Goal: Task Accomplishment & Management: Manage account settings

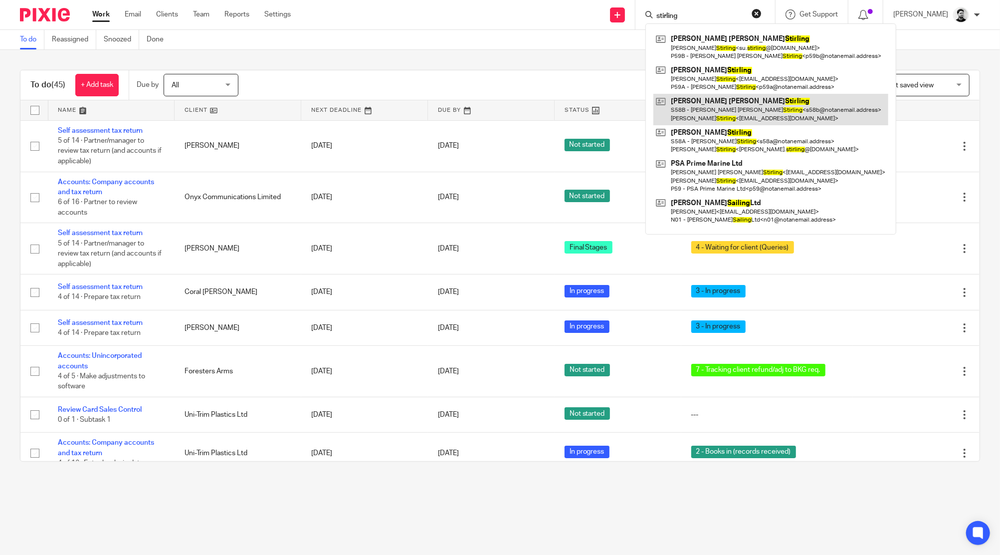
type input "stirling"
click at [721, 107] on link at bounding box center [770, 109] width 235 height 31
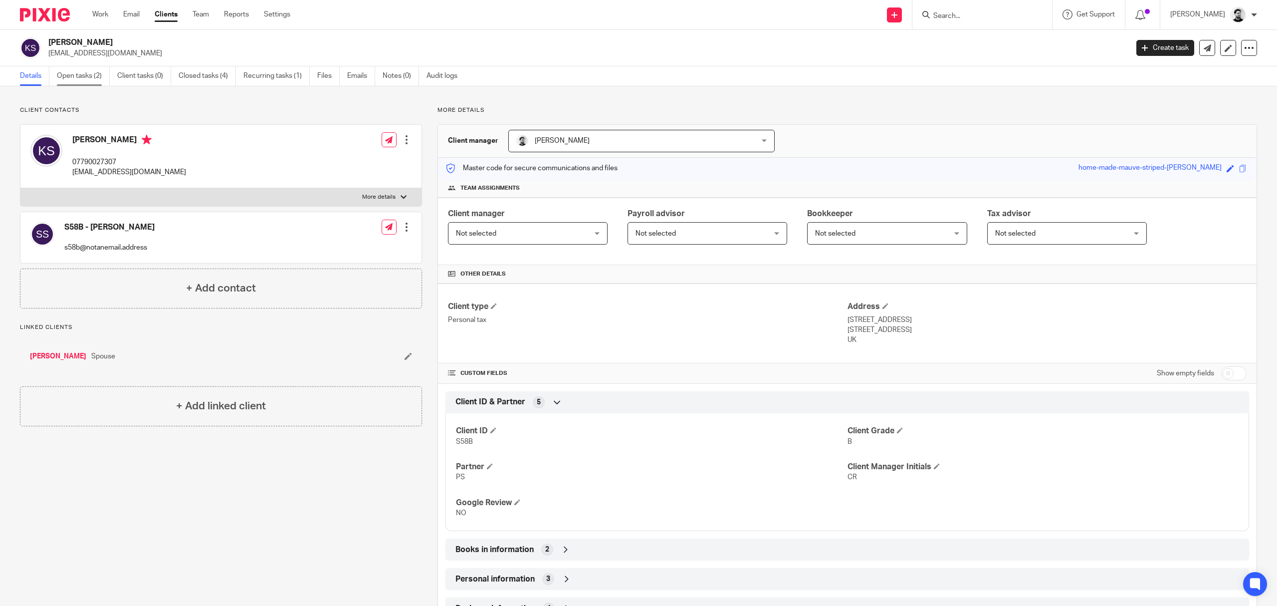
click at [97, 82] on link "Open tasks (2)" at bounding box center [83, 75] width 53 height 19
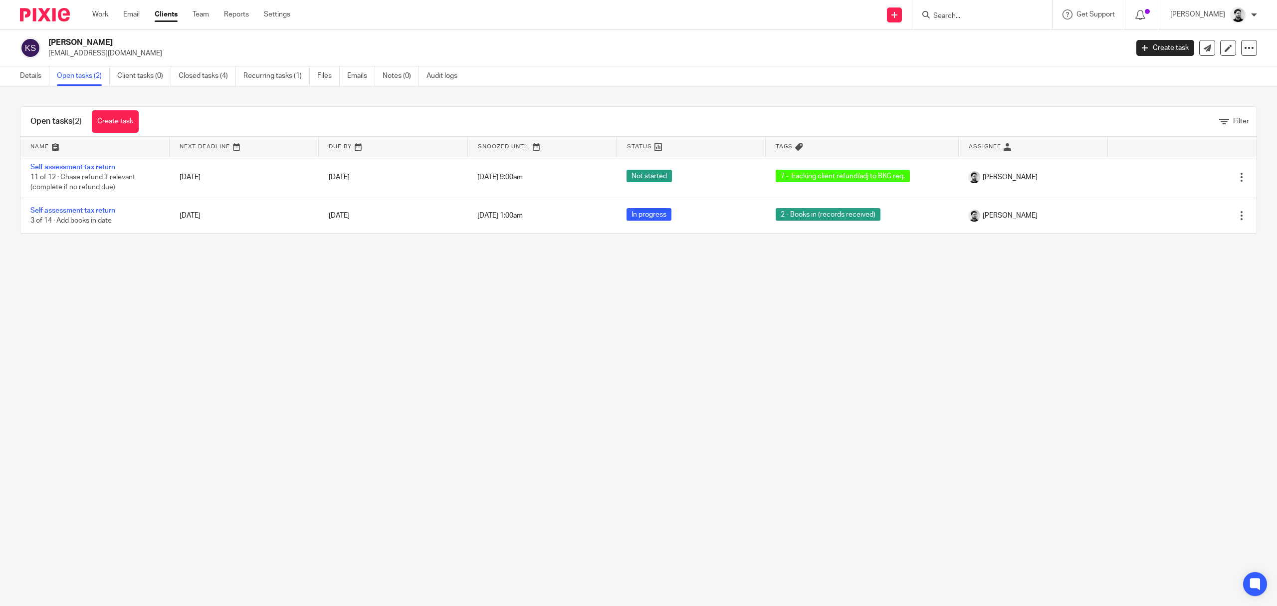
click at [100, 16] on link "Work" at bounding box center [100, 14] width 16 height 10
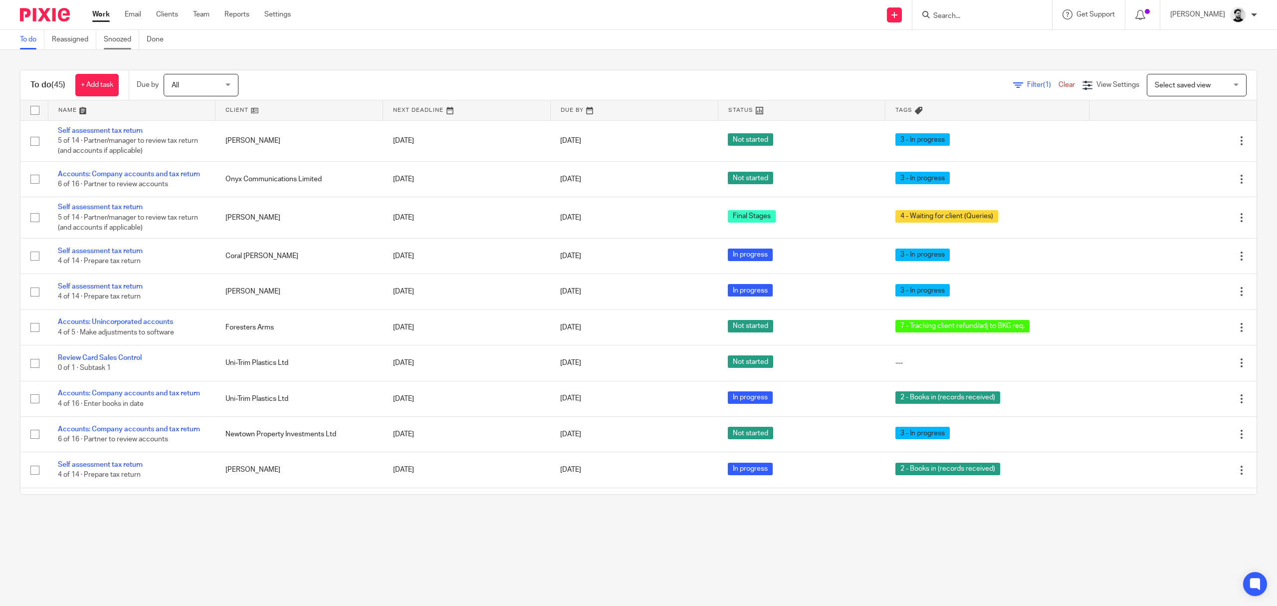
click at [129, 40] on link "Snoozed" at bounding box center [121, 39] width 35 height 19
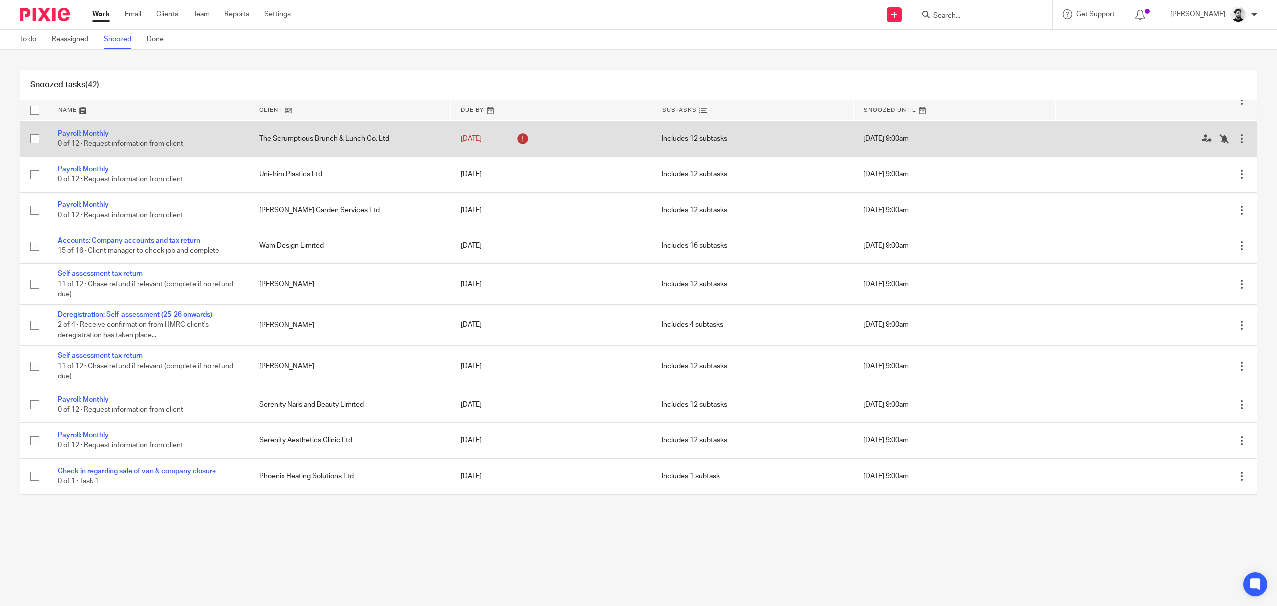
scroll to position [998, 0]
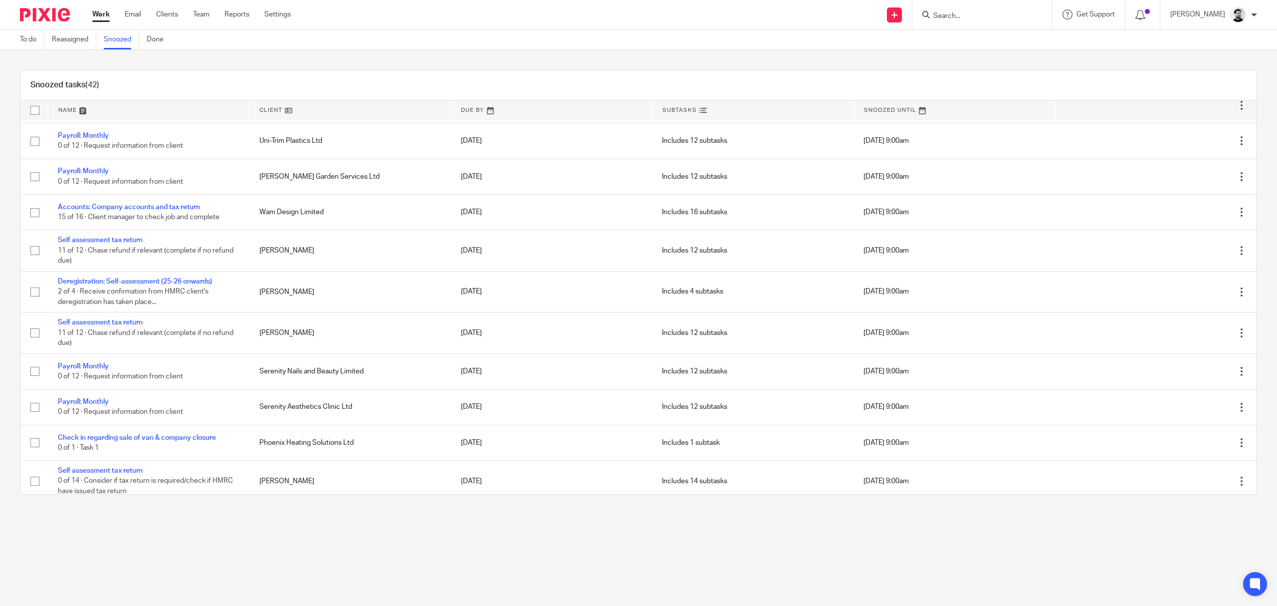
click at [941, 16] on input "Search" at bounding box center [977, 16] width 90 height 9
type input "karen stirli"
click at [986, 42] on link at bounding box center [1044, 46] width 228 height 31
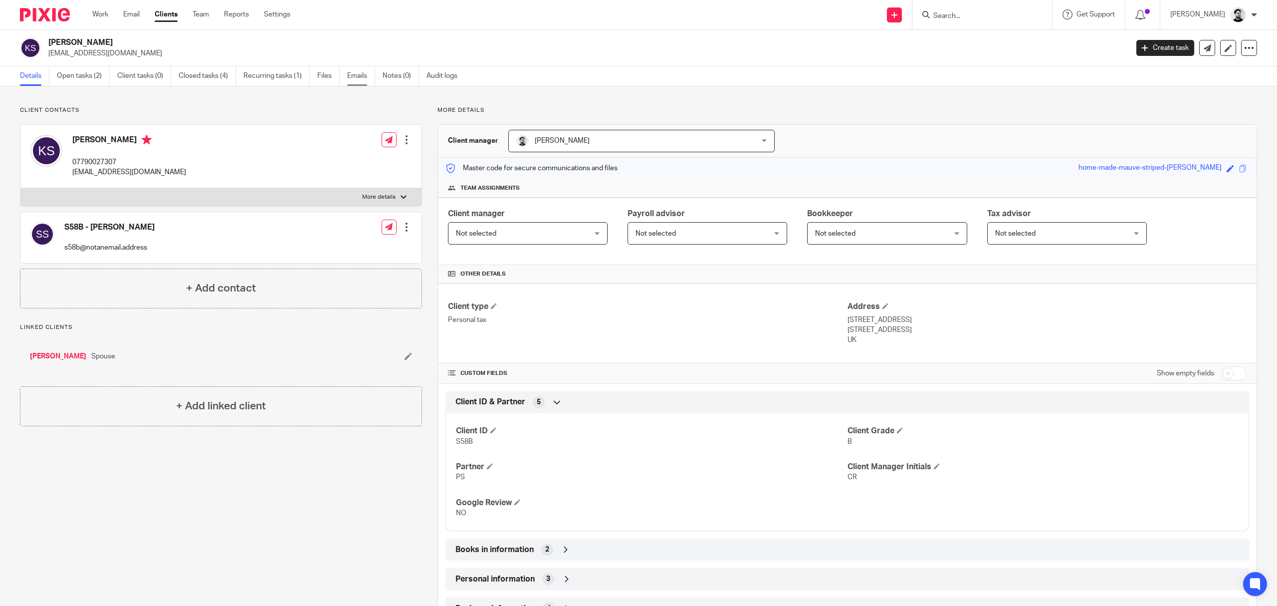
click at [359, 77] on link "Emails" at bounding box center [361, 75] width 28 height 19
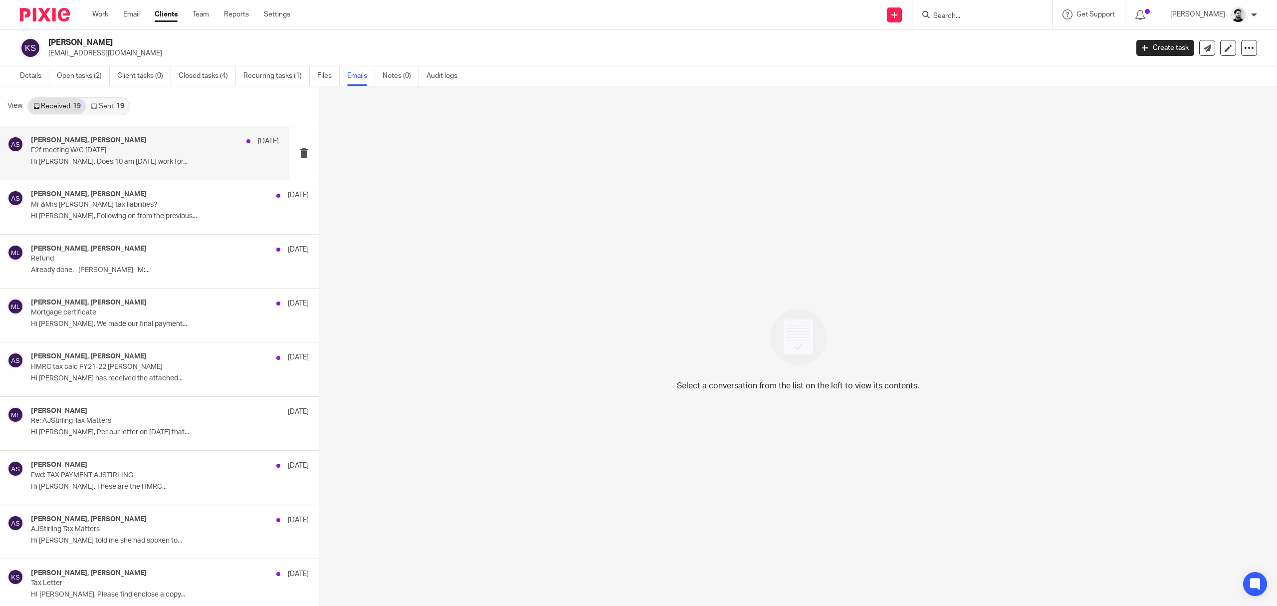
click at [184, 152] on p "F2f meeting W/C [DATE]" at bounding box center [130, 150] width 199 height 8
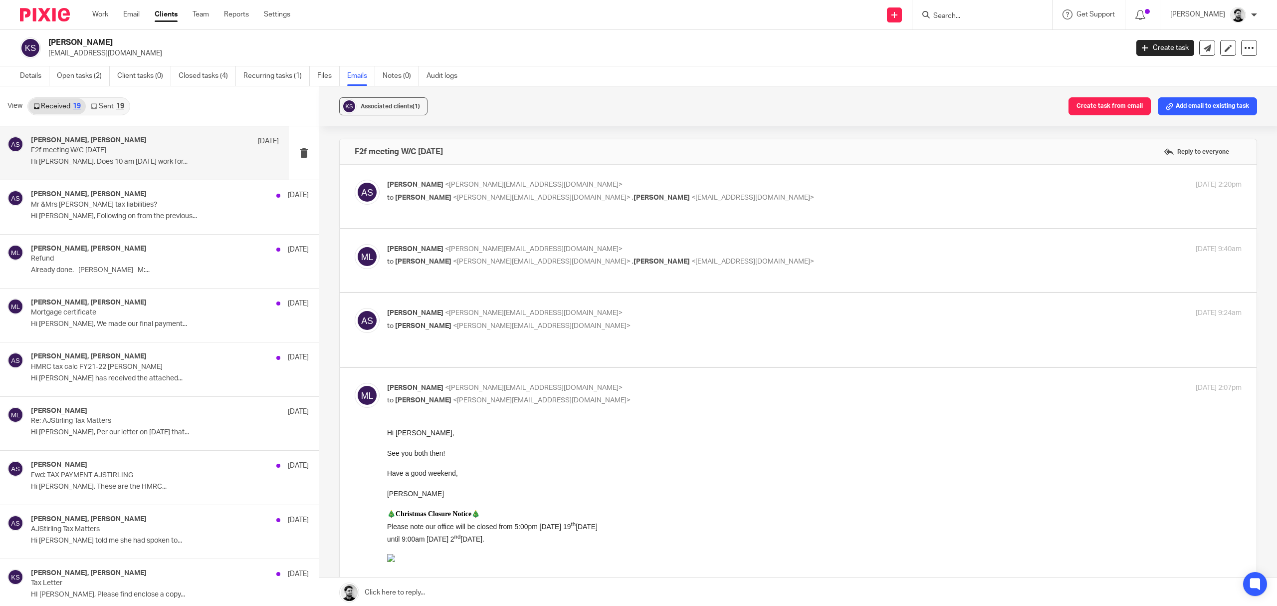
click at [619, 186] on p "Alan Stirling <alan.stirling@gmail.com>" at bounding box center [672, 185] width 570 height 10
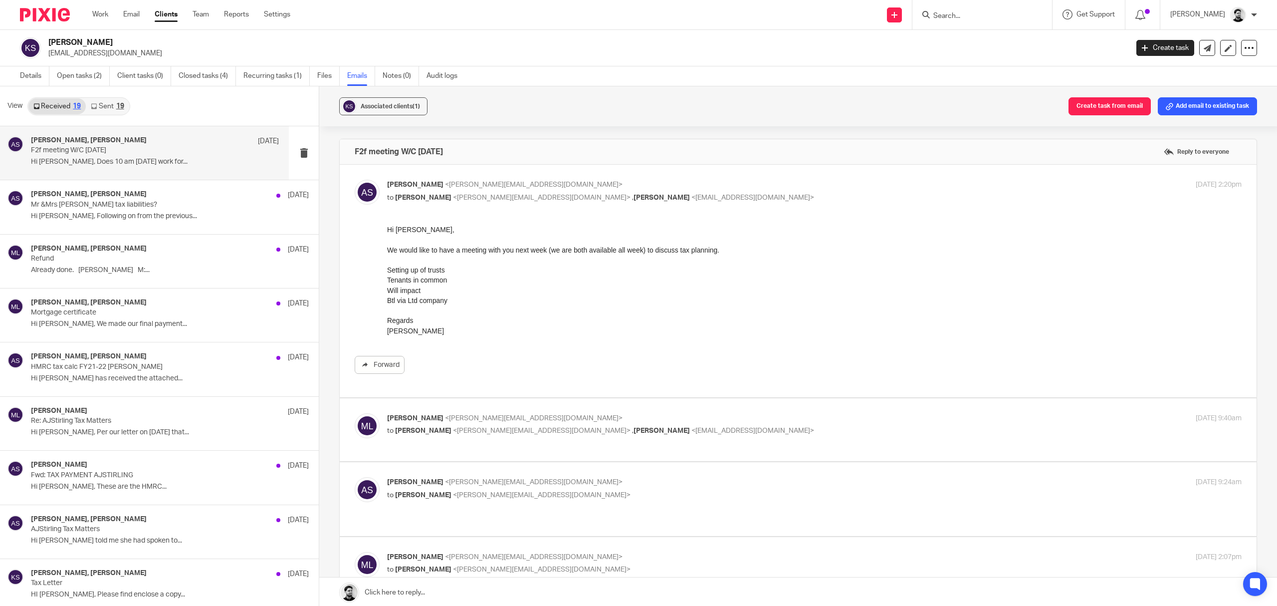
click at [680, 182] on p "Alan Stirling <alan.stirling@gmail.com>" at bounding box center [672, 185] width 570 height 10
checkbox input "false"
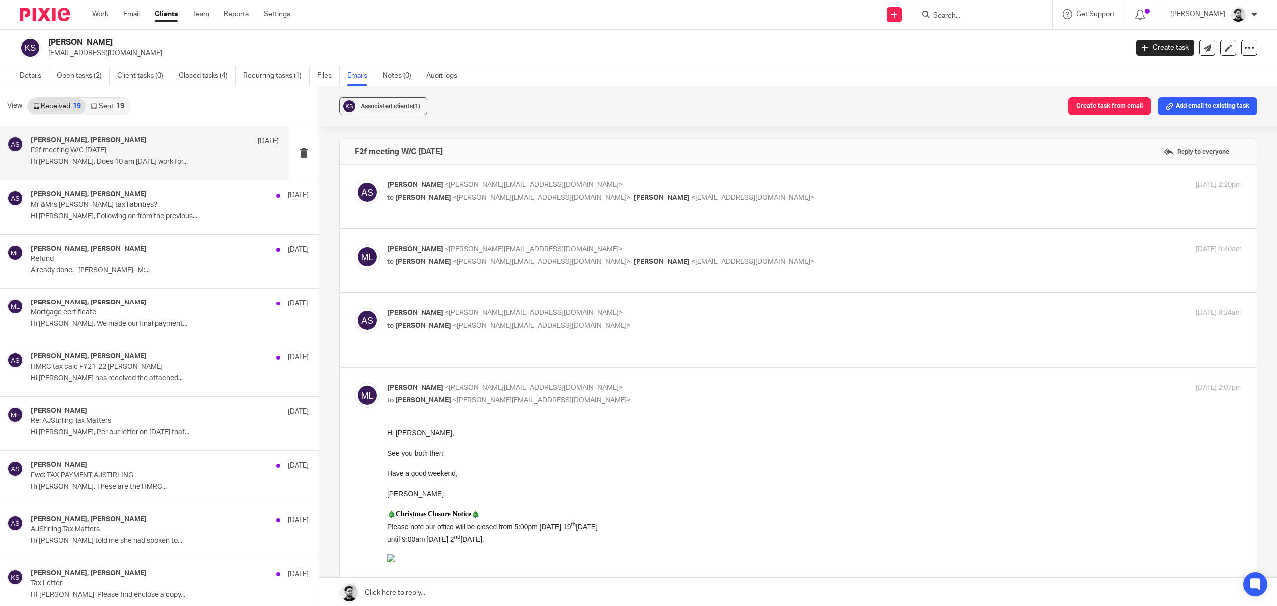
click at [691, 259] on span "<kazmarg@hotmail.com>" at bounding box center [752, 261] width 123 height 7
checkbox input "true"
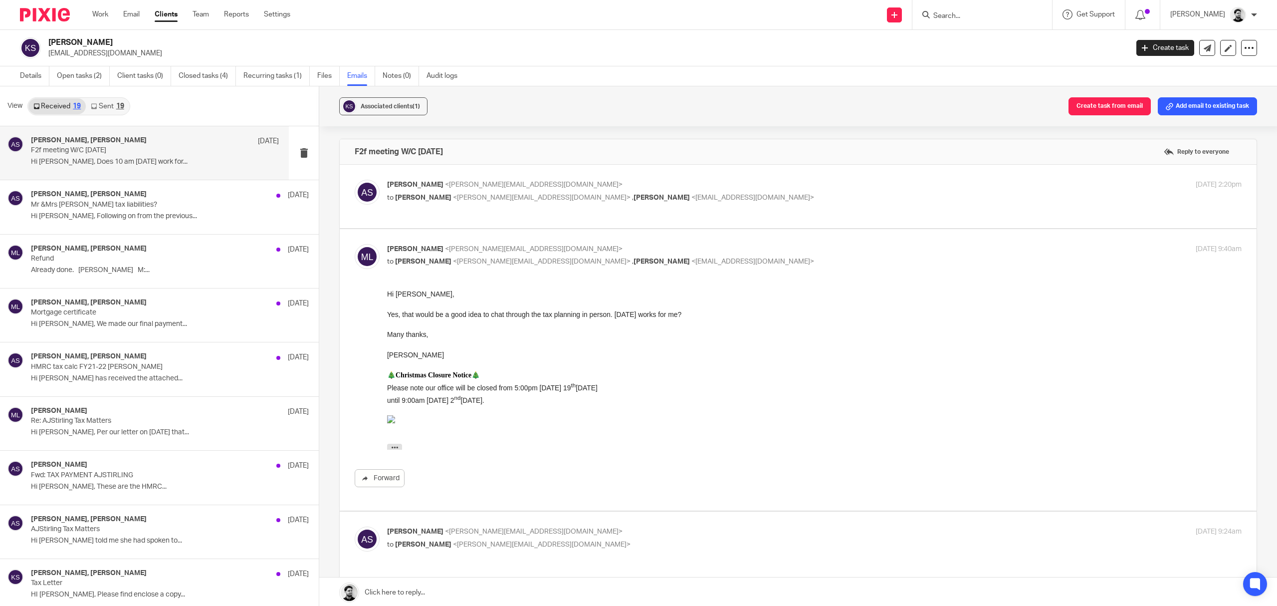
click at [687, 194] on p "to Massimo Lo-Muto <m.lo-muto@woodhicks.co.uk> , Karen Stirling <kazmarg@hotmai…" at bounding box center [672, 198] width 570 height 10
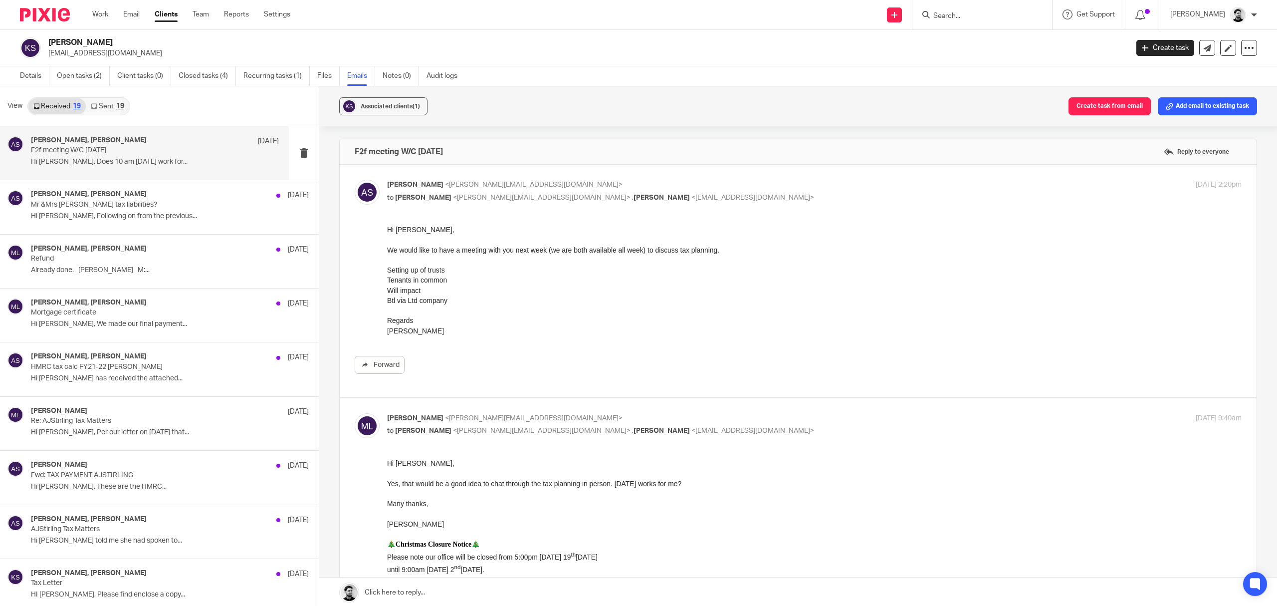
click at [688, 190] on p "Alan Stirling <alan.stirling@gmail.com>" at bounding box center [672, 185] width 570 height 10
checkbox input "false"
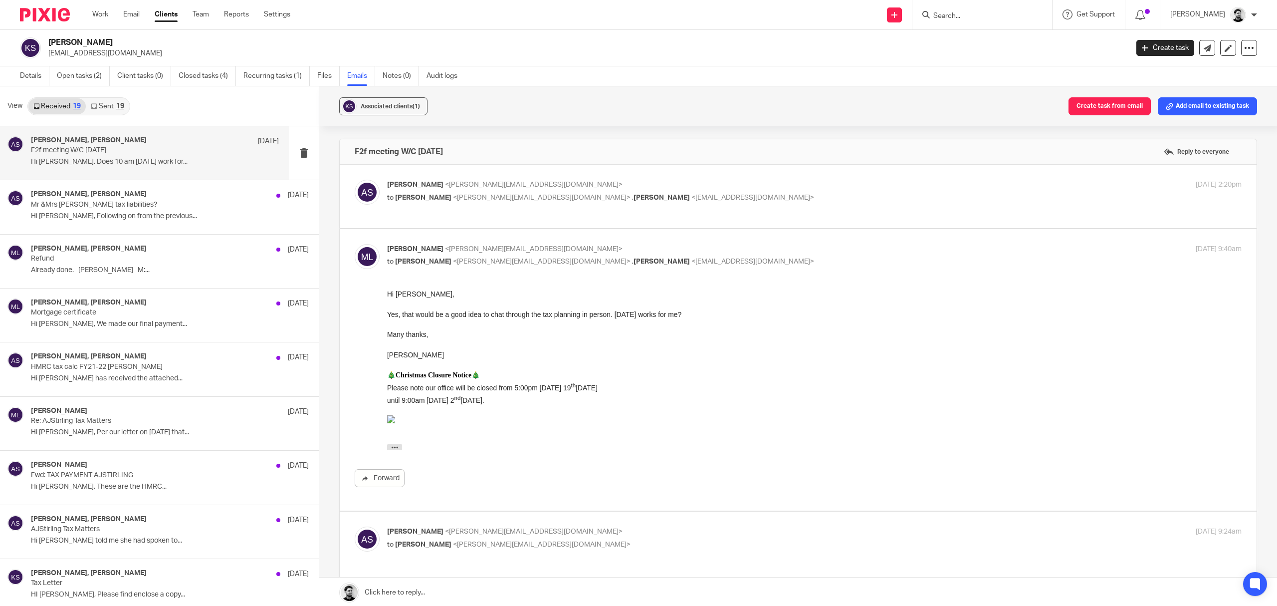
click at [687, 239] on label at bounding box center [798, 369] width 917 height 281
click at [355, 243] on input "checkbox" at bounding box center [354, 243] width 0 height 0
checkbox input "false"
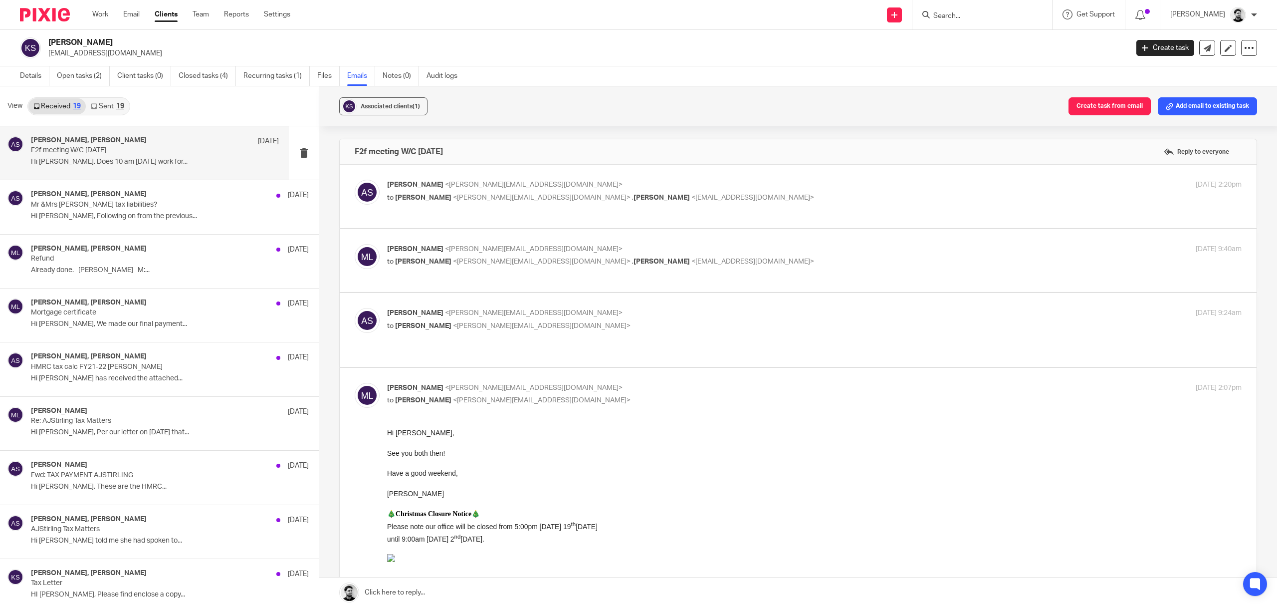
click at [639, 315] on p "Alan Stirling <alan.stirling@gmail.com>" at bounding box center [672, 313] width 570 height 10
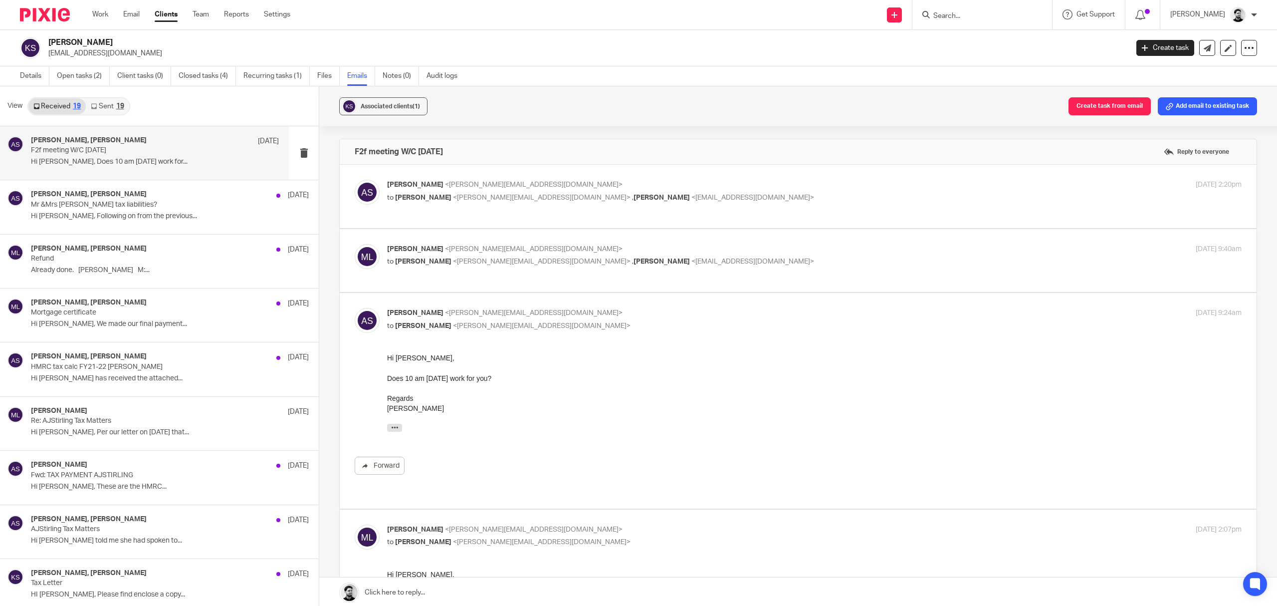
click at [634, 318] on p "Alan Stirling <alan.stirling@gmail.com>" at bounding box center [672, 313] width 570 height 10
checkbox input "false"
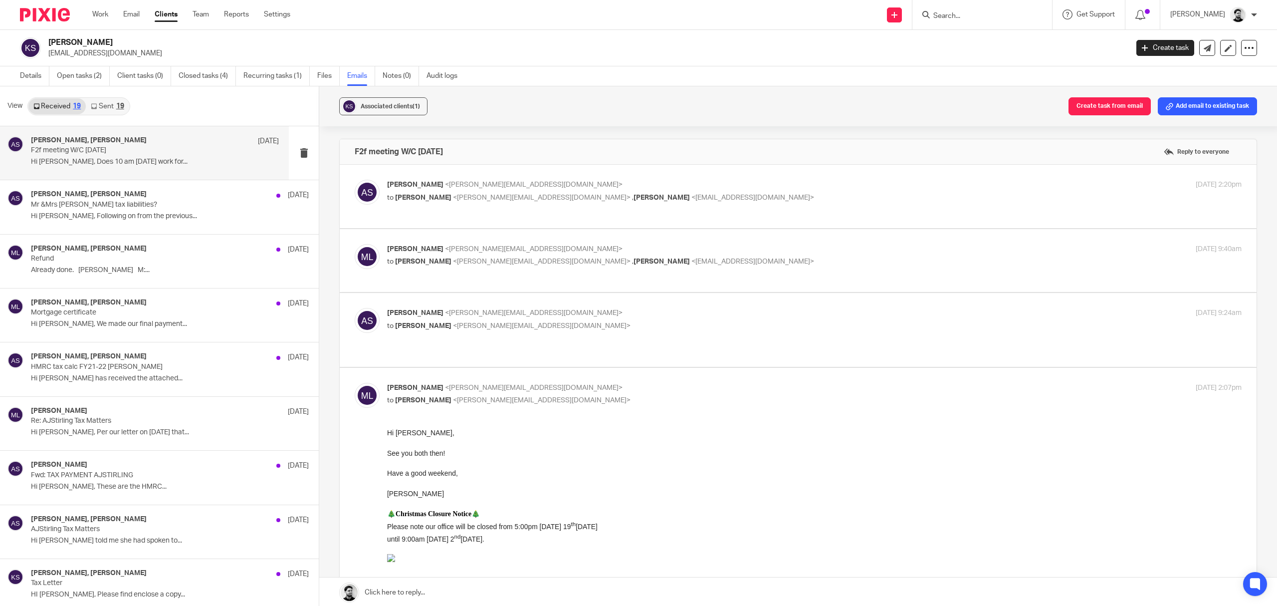
click at [691, 198] on span "<kazmarg@hotmail.com>" at bounding box center [752, 197] width 123 height 7
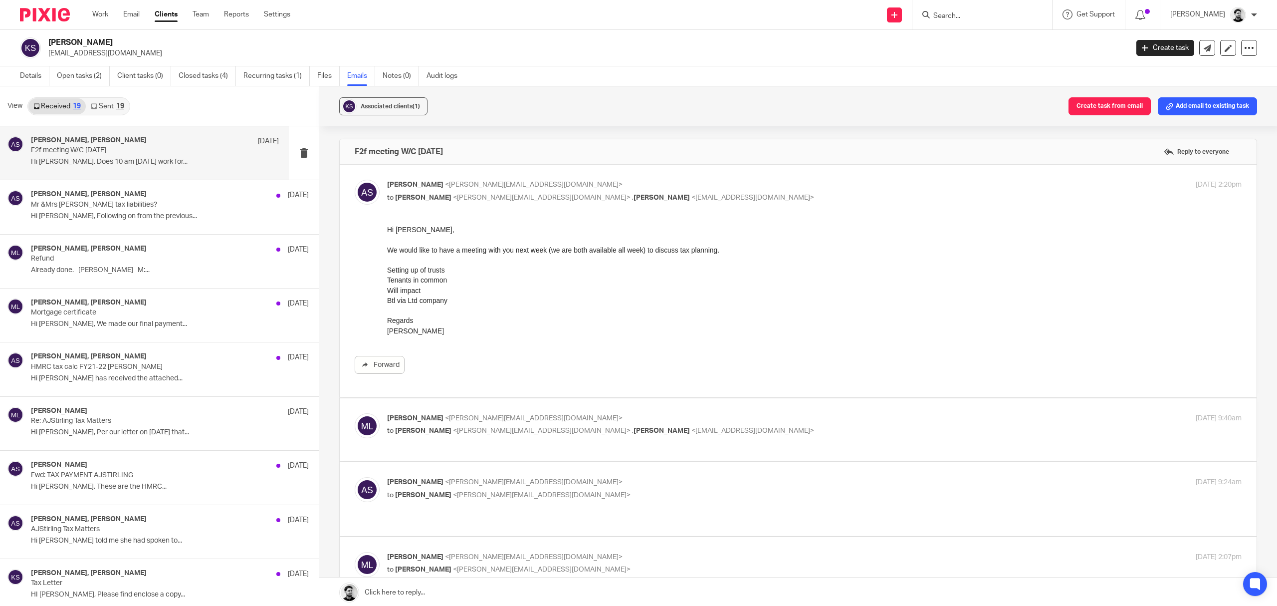
click at [653, 188] on p "Alan Stirling <alan.stirling@gmail.com>" at bounding box center [672, 185] width 570 height 10
checkbox input "false"
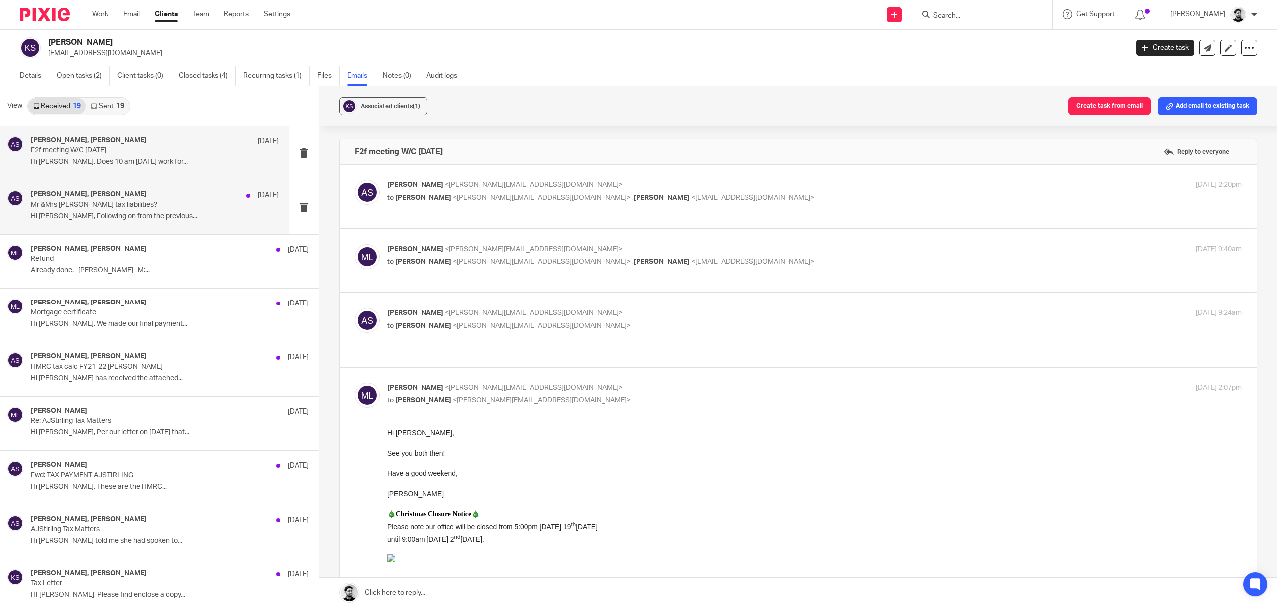
click at [212, 216] on p "Hi Massimo, Following on from the previous..." at bounding box center [155, 216] width 248 height 8
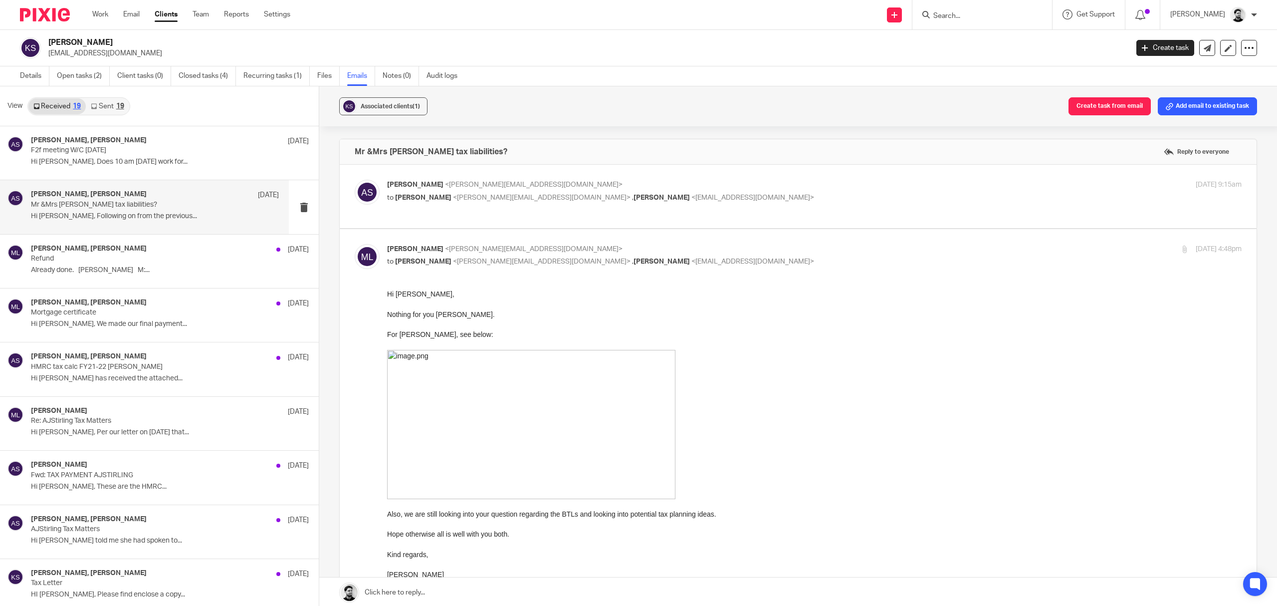
click at [553, 204] on div "Alan Stirling <alan.stirling@gmail.com> to Massimo Lo-Muto <m.lo-muto@woodhicks…" at bounding box center [814, 192] width 854 height 25
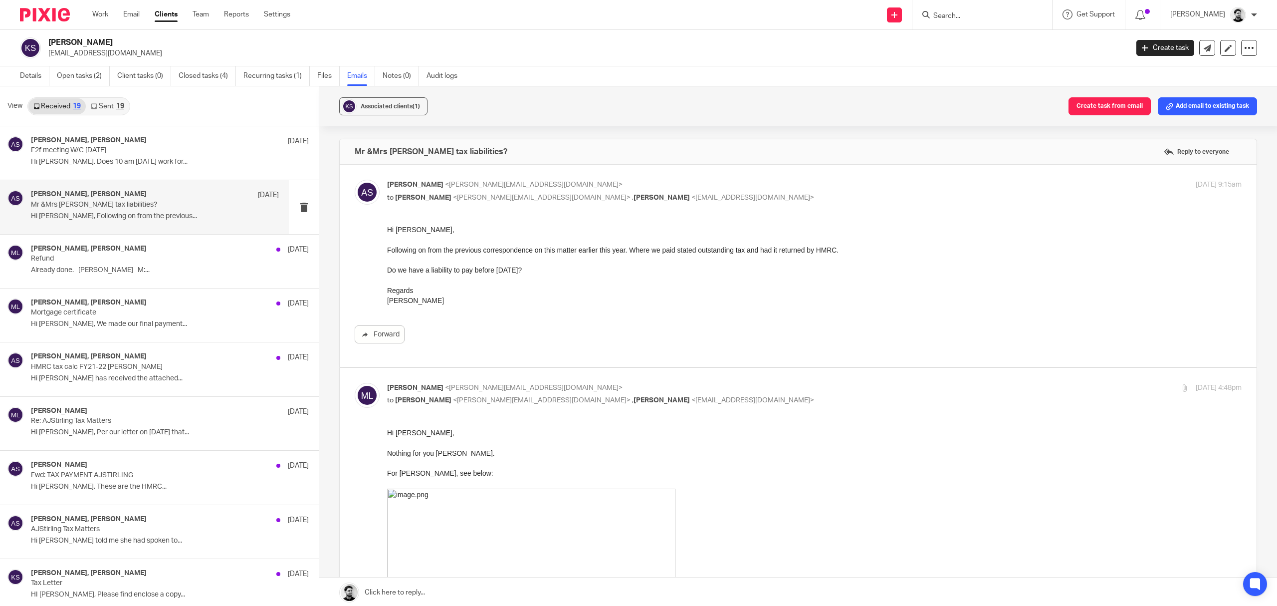
click at [565, 193] on p "to Massimo Lo-Muto <m.lo-muto@woodhicks.co.uk> , Karen Stirling <kazmarg@hotmai…" at bounding box center [672, 198] width 570 height 10
checkbox input "false"
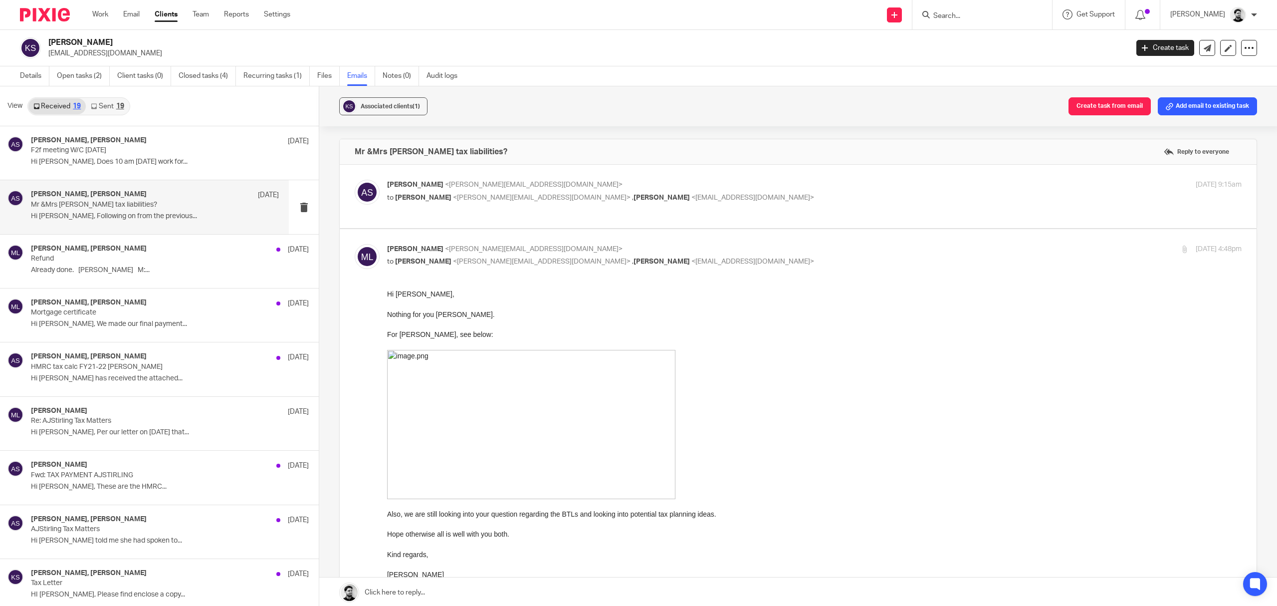
click at [633, 262] on span "[PERSON_NAME]" at bounding box center [661, 261] width 56 height 7
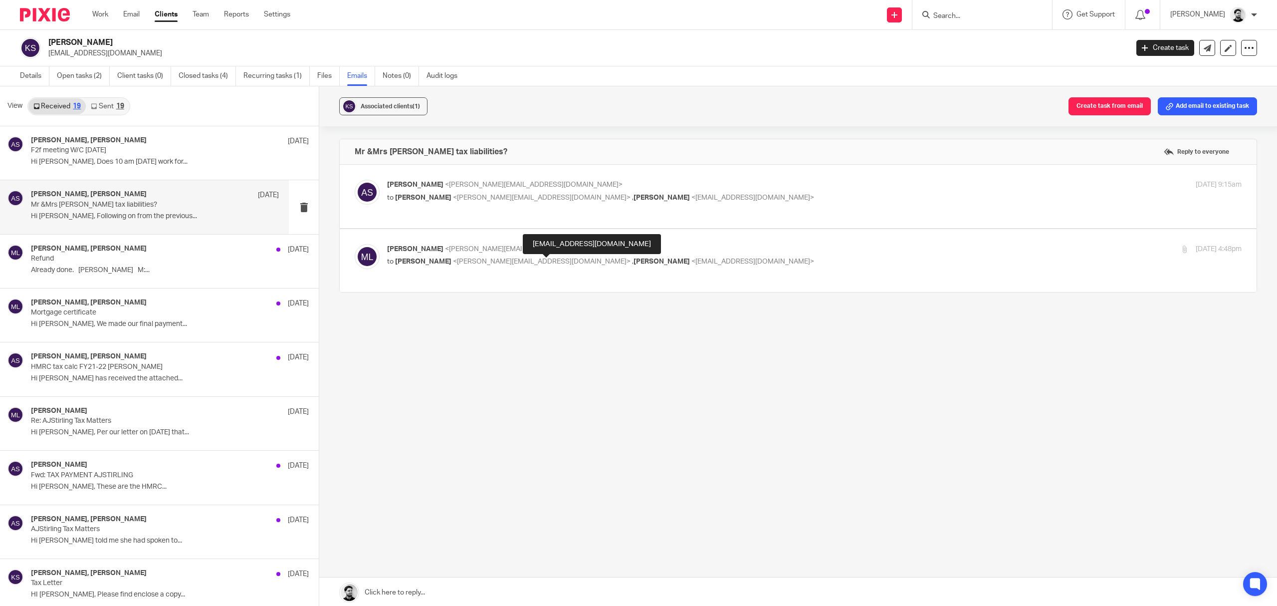
click at [633, 262] on span "[PERSON_NAME]" at bounding box center [661, 261] width 56 height 7
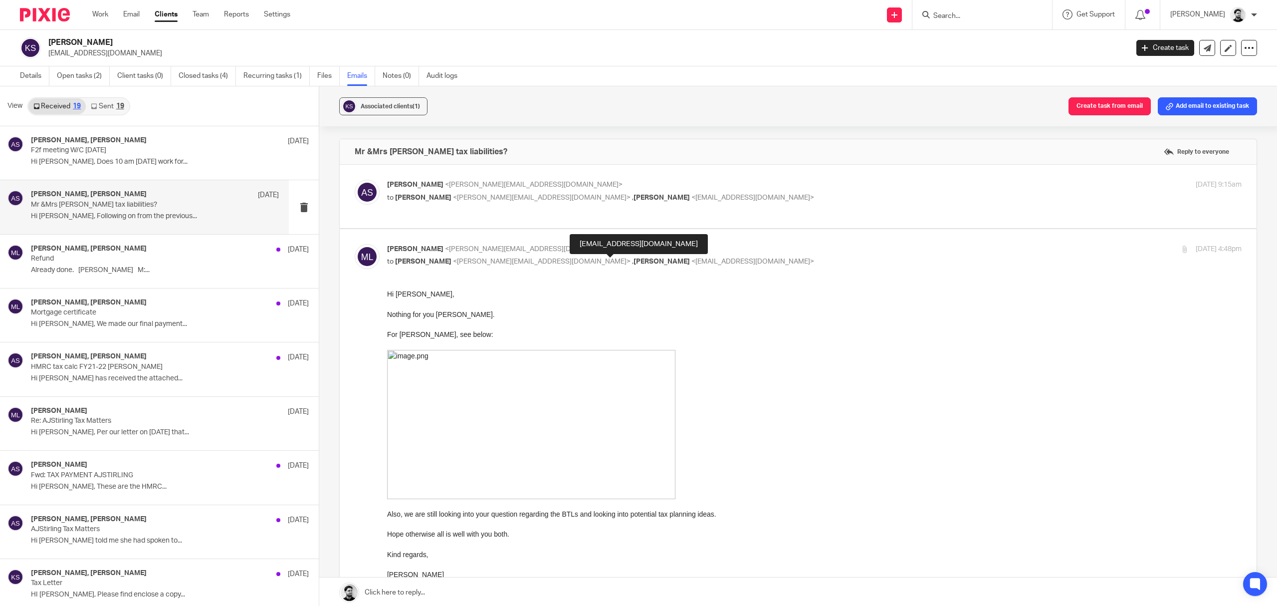
click at [691, 258] on span "<[EMAIL_ADDRESS][DOMAIN_NAME]>" at bounding box center [752, 261] width 123 height 7
checkbox input "false"
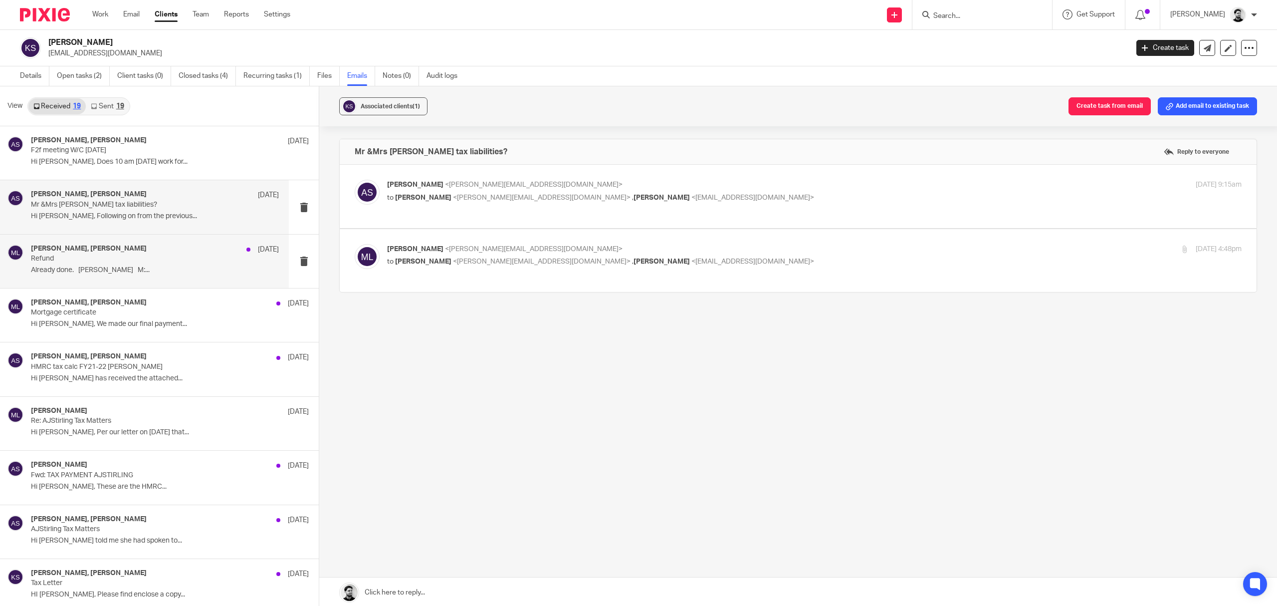
click at [188, 265] on div "Massimo Lo-Muto, alan, Alan Smith 11 Jun 2024 Refund Already done. Alan Smith M…" at bounding box center [155, 260] width 248 height 33
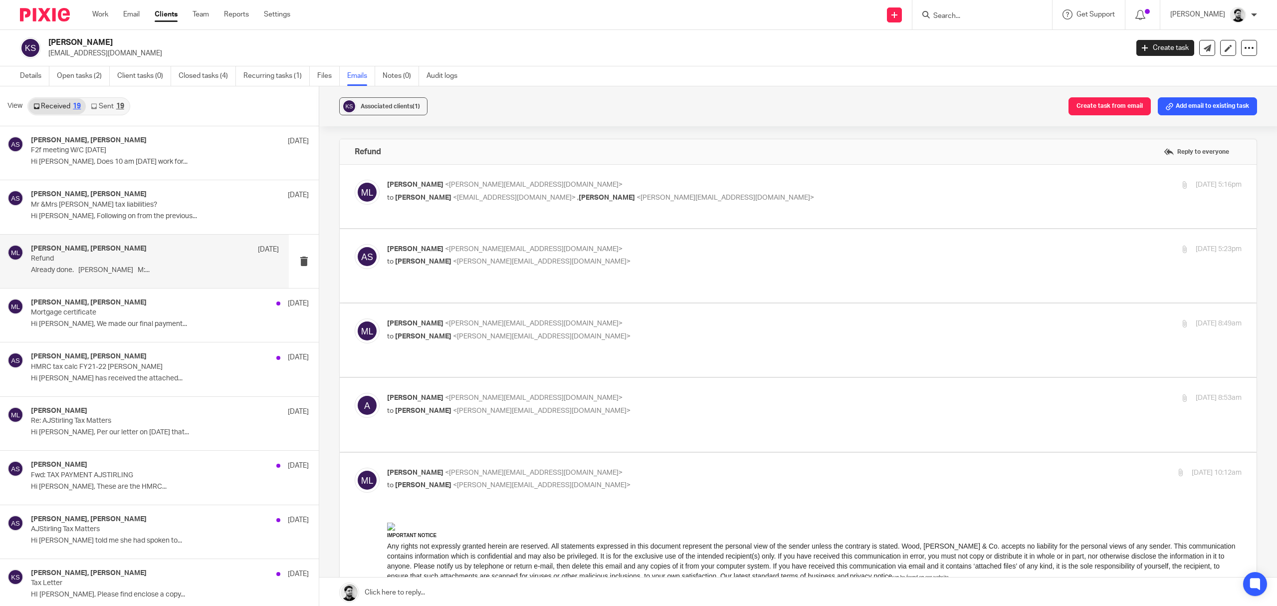
click at [645, 200] on span "<[PERSON_NAME][EMAIL_ADDRESS][DOMAIN_NAME]>" at bounding box center [725, 197] width 178 height 7
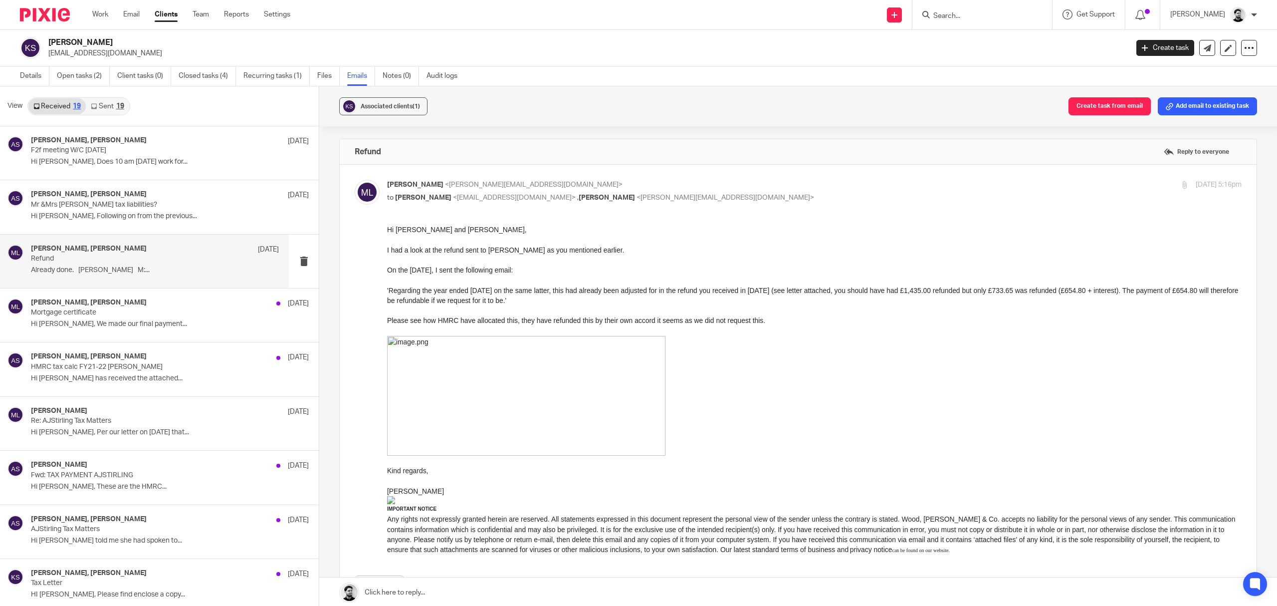
click at [608, 184] on p "[PERSON_NAME] <[PERSON_NAME][EMAIL_ADDRESS][DOMAIN_NAME]>" at bounding box center [672, 185] width 570 height 10
checkbox input "false"
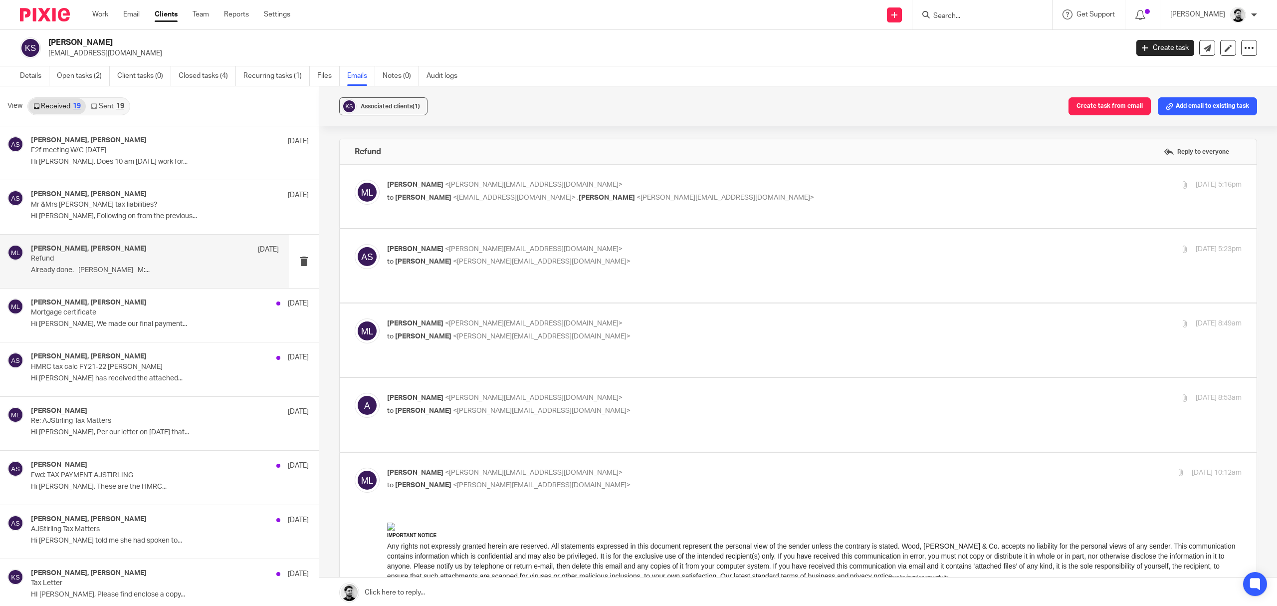
click at [605, 240] on label at bounding box center [798, 265] width 917 height 73
click at [355, 243] on input "checkbox" at bounding box center [354, 243] width 0 height 0
checkbox input "true"
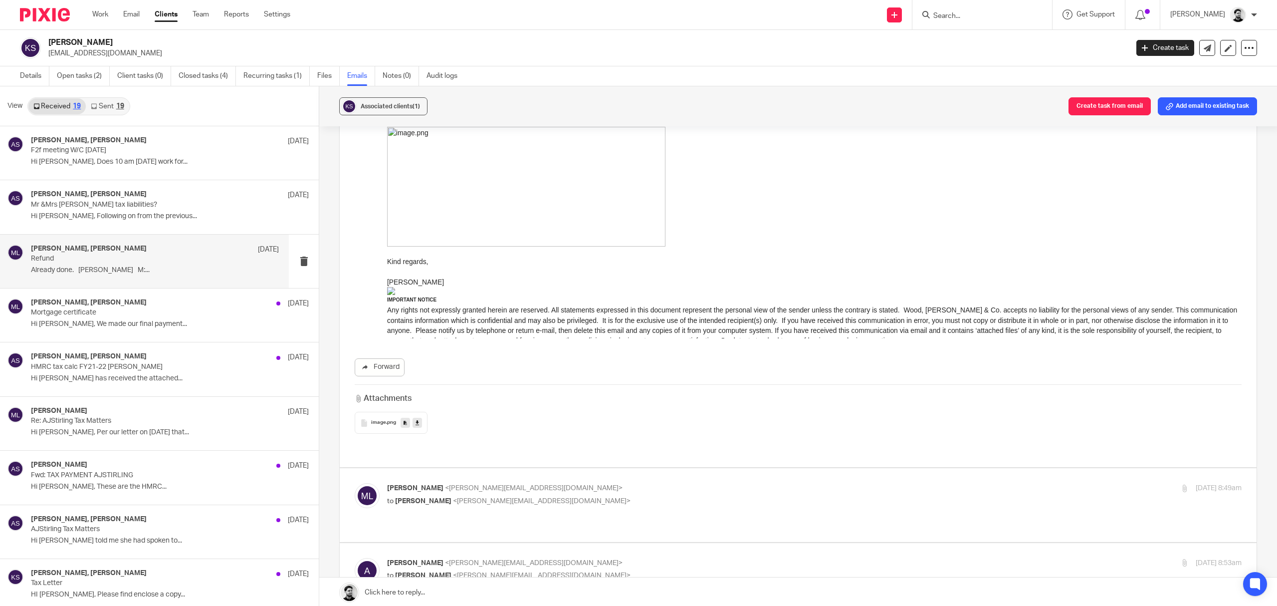
scroll to position [599, 0]
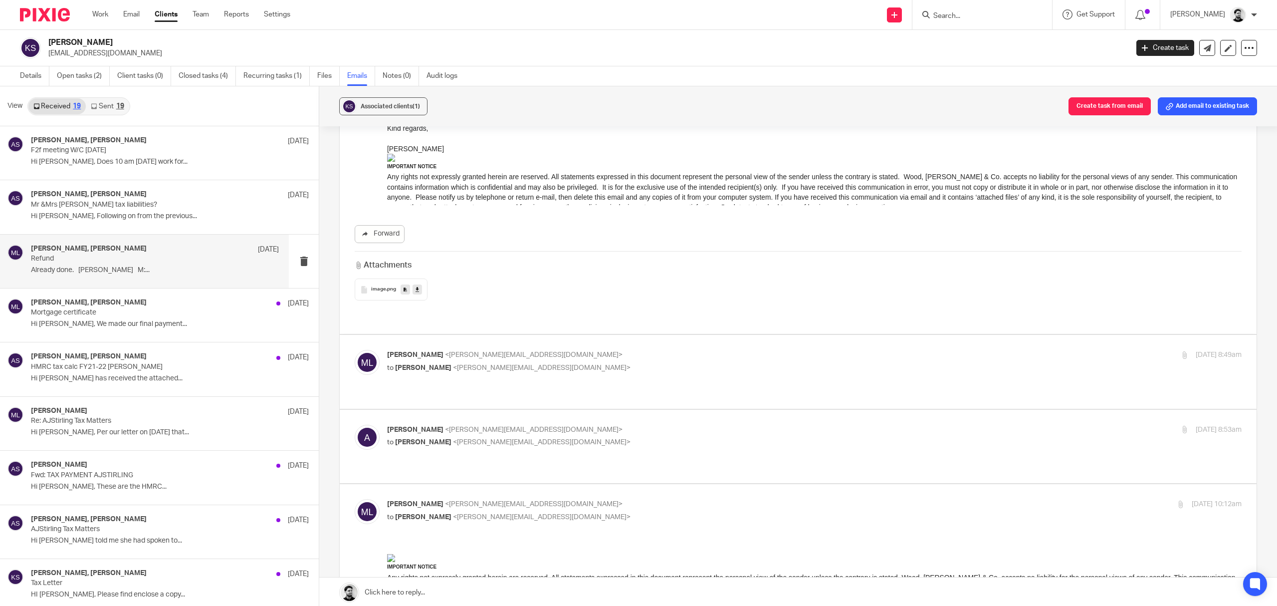
click at [557, 363] on p "to Alan Smith <alan@aestransportconsultant.co.uk>" at bounding box center [672, 368] width 570 height 10
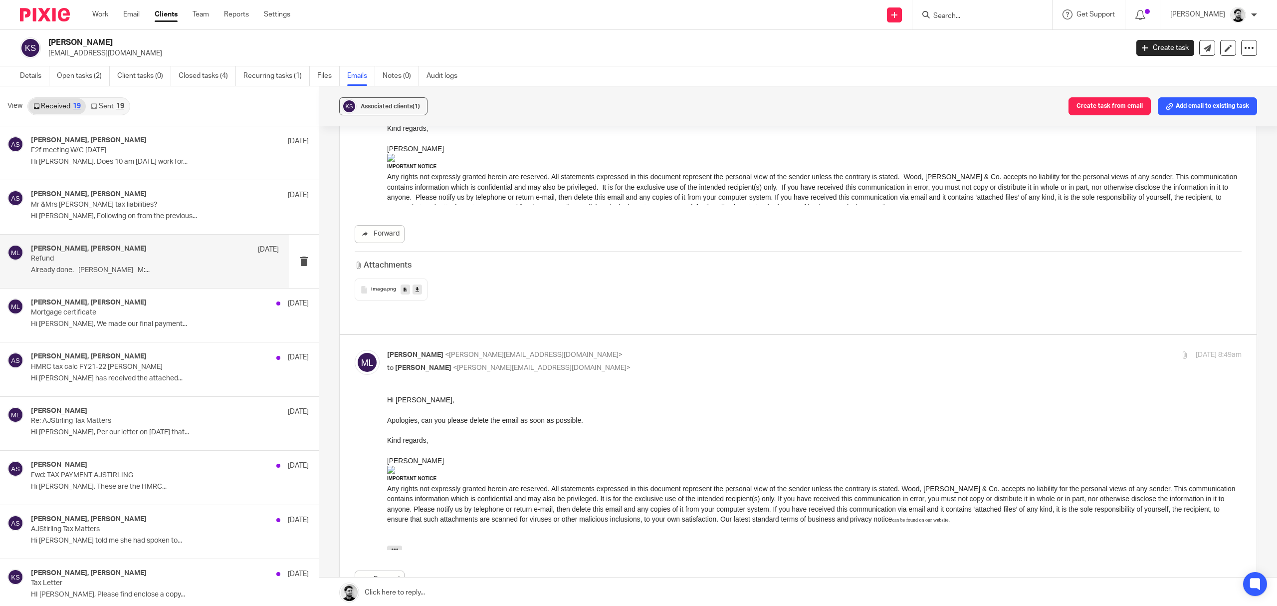
scroll to position [0, 0]
click at [589, 352] on div "Massimo Lo-Muto <m.lo-muto@woodhicks.co.uk> to Alan Smith <alan@aestransportcon…" at bounding box center [672, 361] width 570 height 23
checkbox input "false"
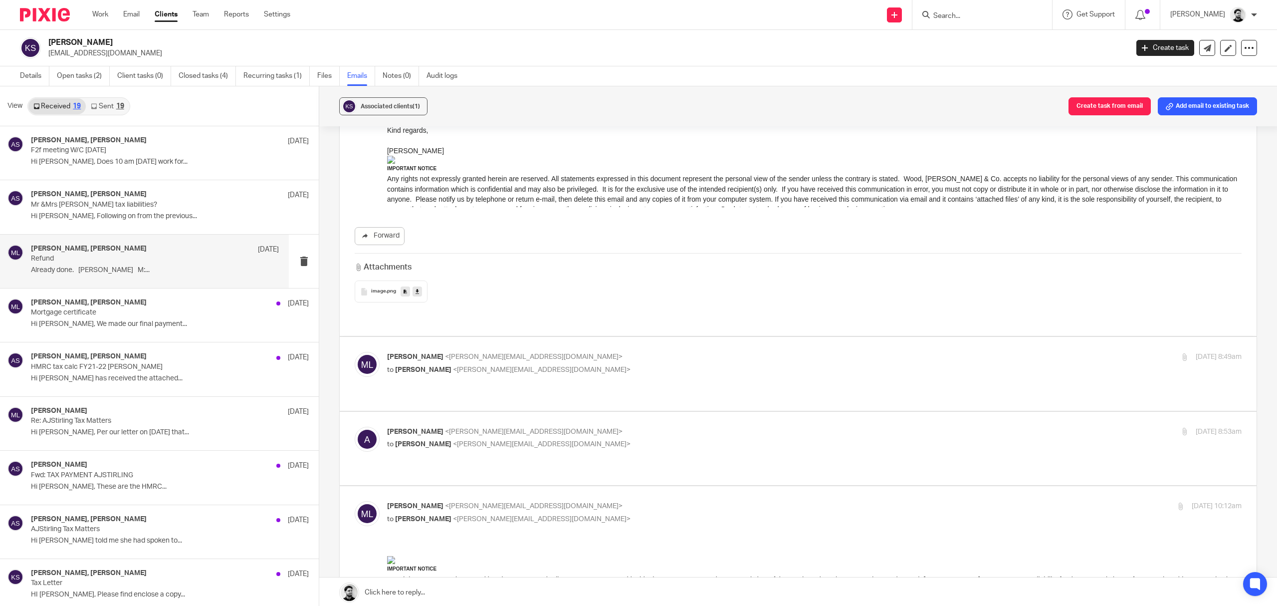
scroll to position [599, 0]
click at [577, 424] on p "alan <alan@aestransportconsultant.co.uk>" at bounding box center [672, 429] width 570 height 10
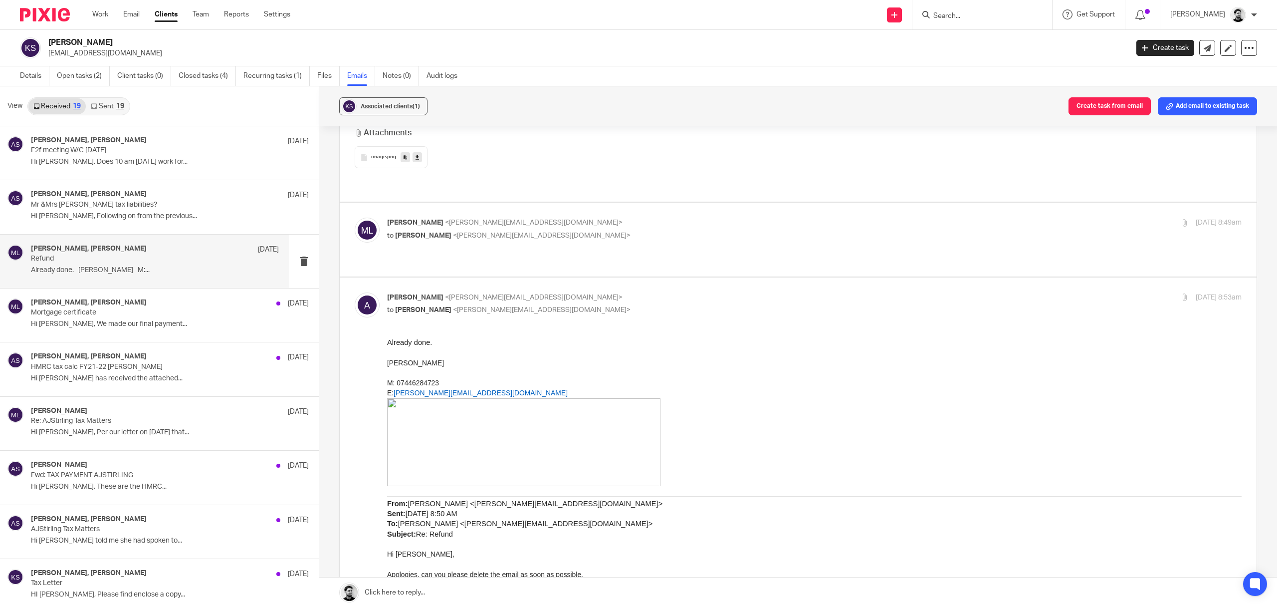
scroll to position [731, 0]
click at [573, 304] on p "to [PERSON_NAME] <[PERSON_NAME][EMAIL_ADDRESS][DOMAIN_NAME]>" at bounding box center [672, 309] width 570 height 10
checkbox input "false"
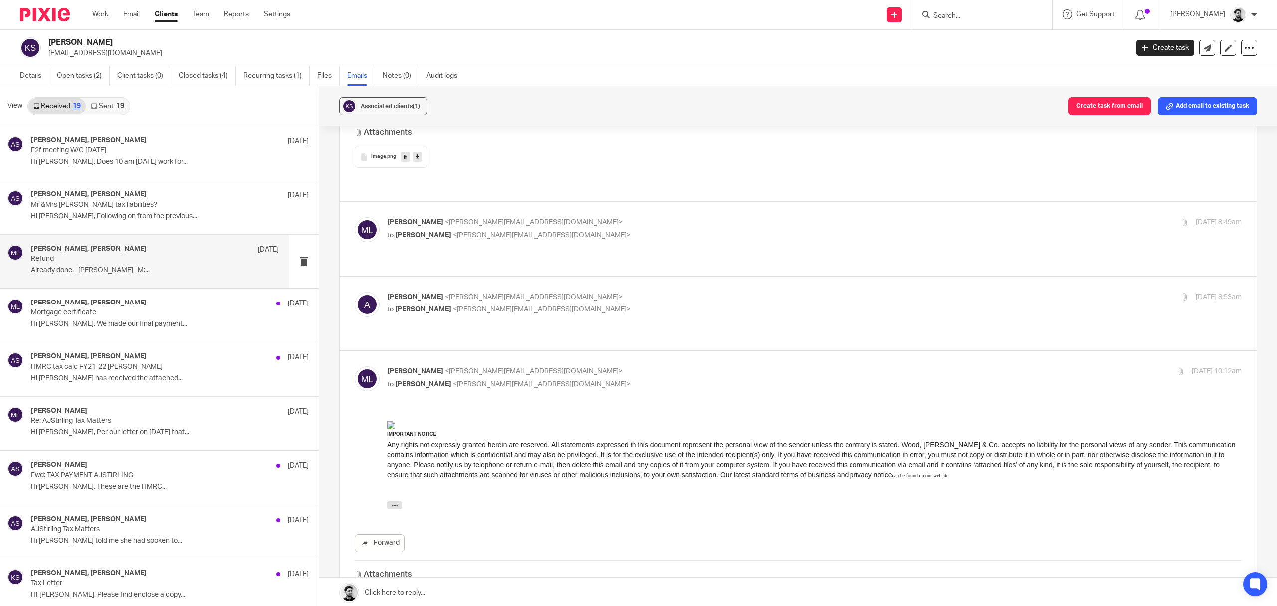
click at [559, 366] on div "Massimo Lo-Muto <m.lo-muto@woodhicks.co.uk> to Peter Sommerville <p.sommerville…" at bounding box center [672, 377] width 570 height 23
checkbox input "false"
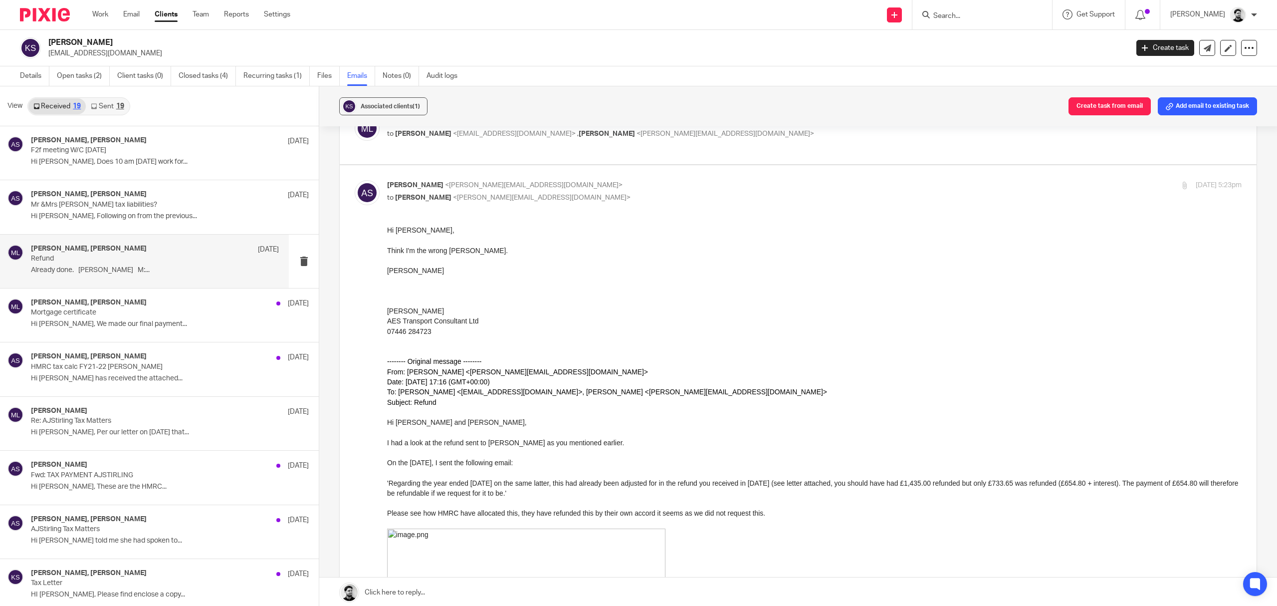
scroll to position [48, 0]
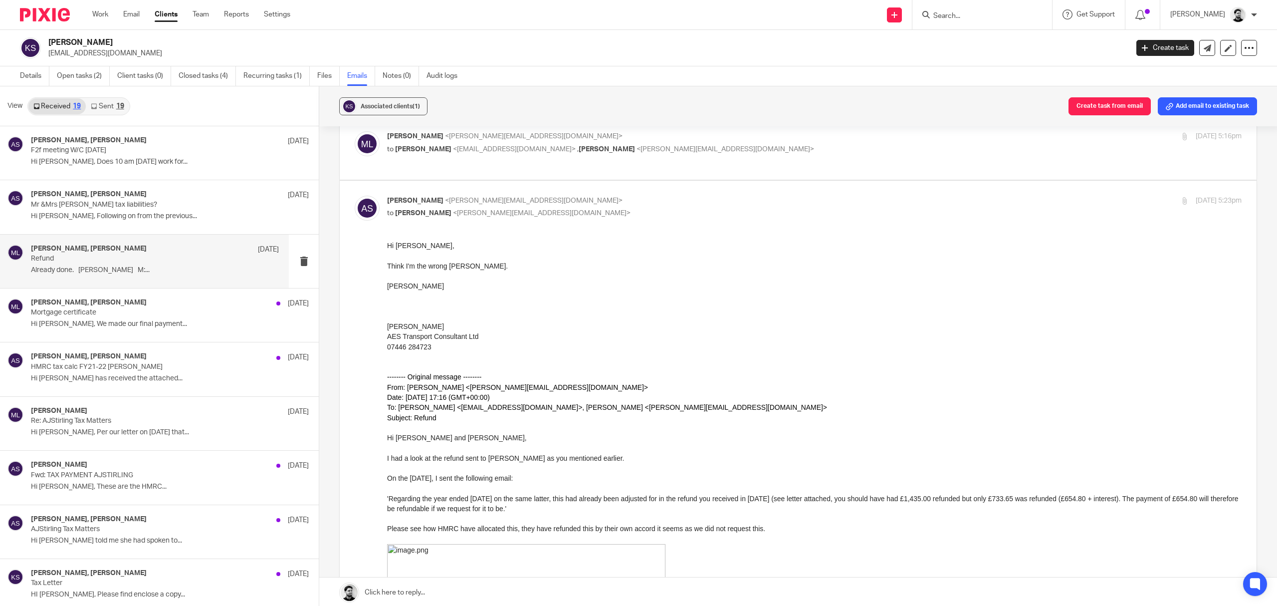
click at [636, 147] on span "<[PERSON_NAME][EMAIL_ADDRESS][DOMAIN_NAME]>" at bounding box center [725, 149] width 178 height 7
checkbox input "true"
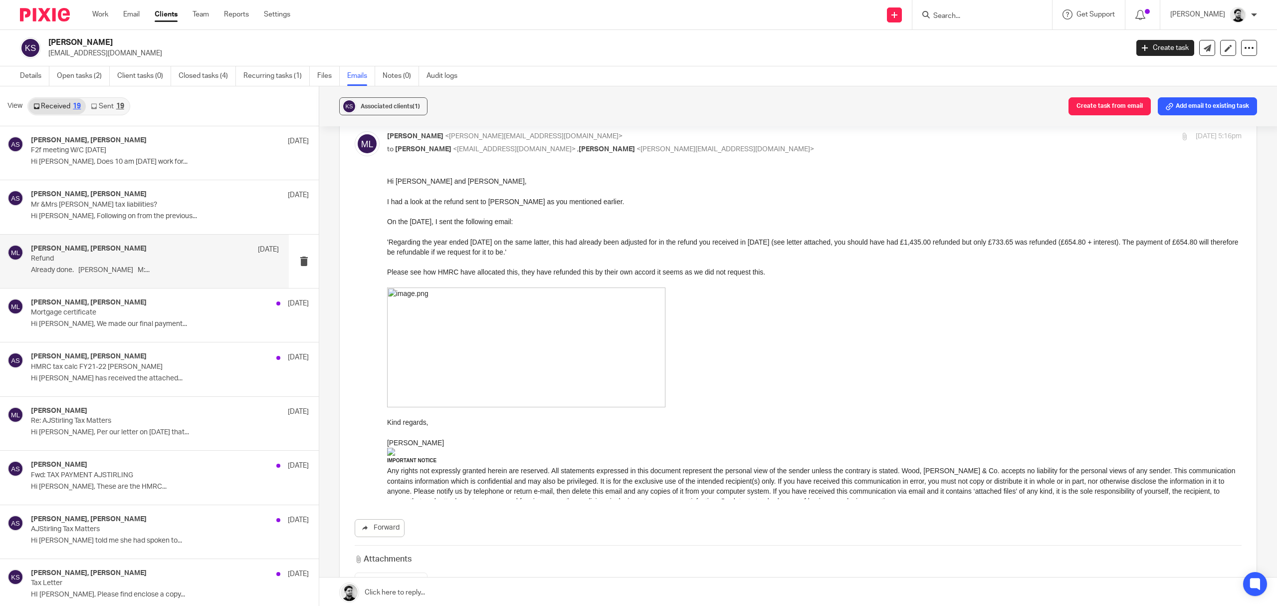
scroll to position [0, 0]
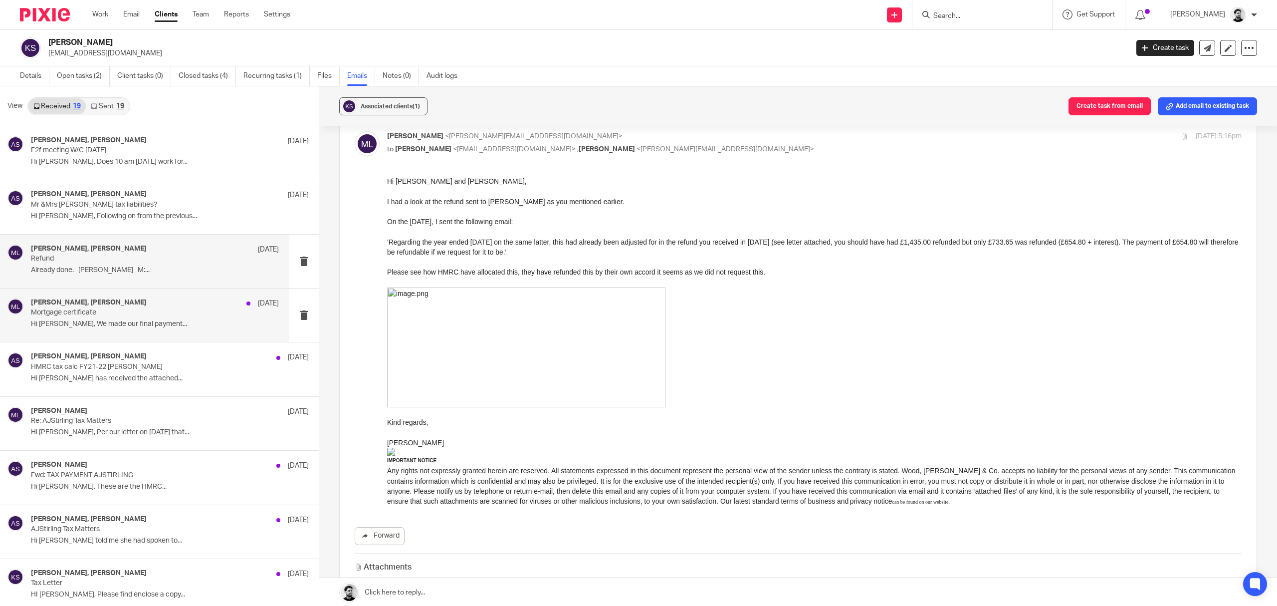
click at [181, 320] on div "karen stirling, Massimo Lo-Muto 22 May 2024 Mortgage certificate Hi Massimo, We…" at bounding box center [155, 314] width 248 height 33
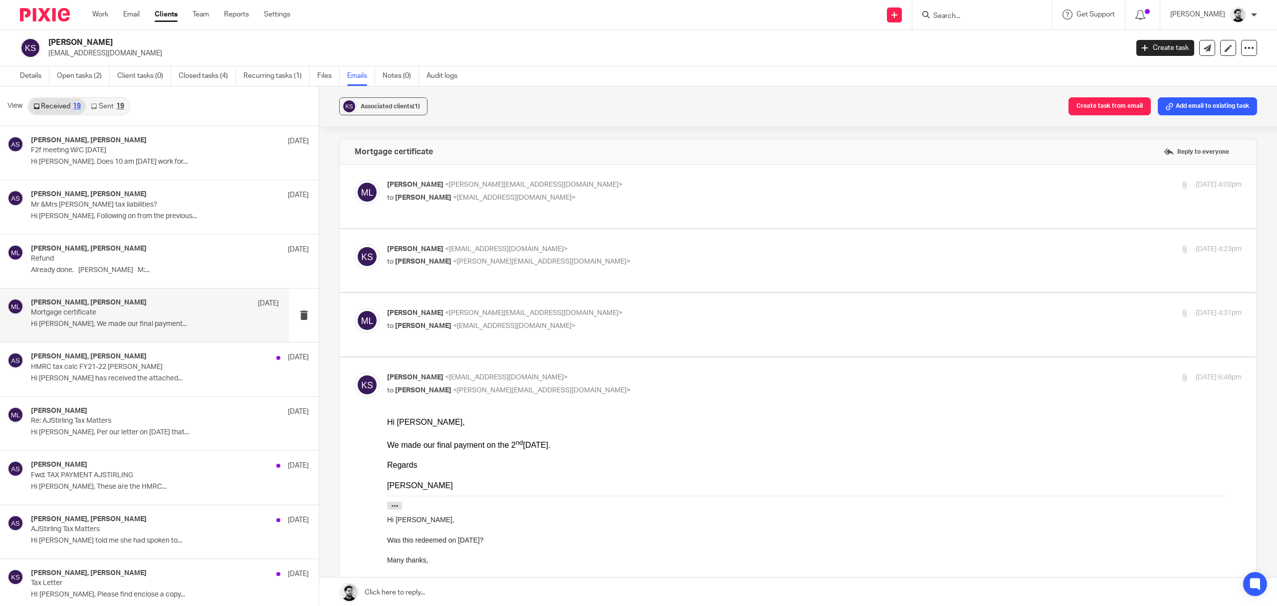
click at [649, 175] on label at bounding box center [798, 196] width 917 height 63
click at [355, 179] on input "checkbox" at bounding box center [354, 179] width 0 height 0
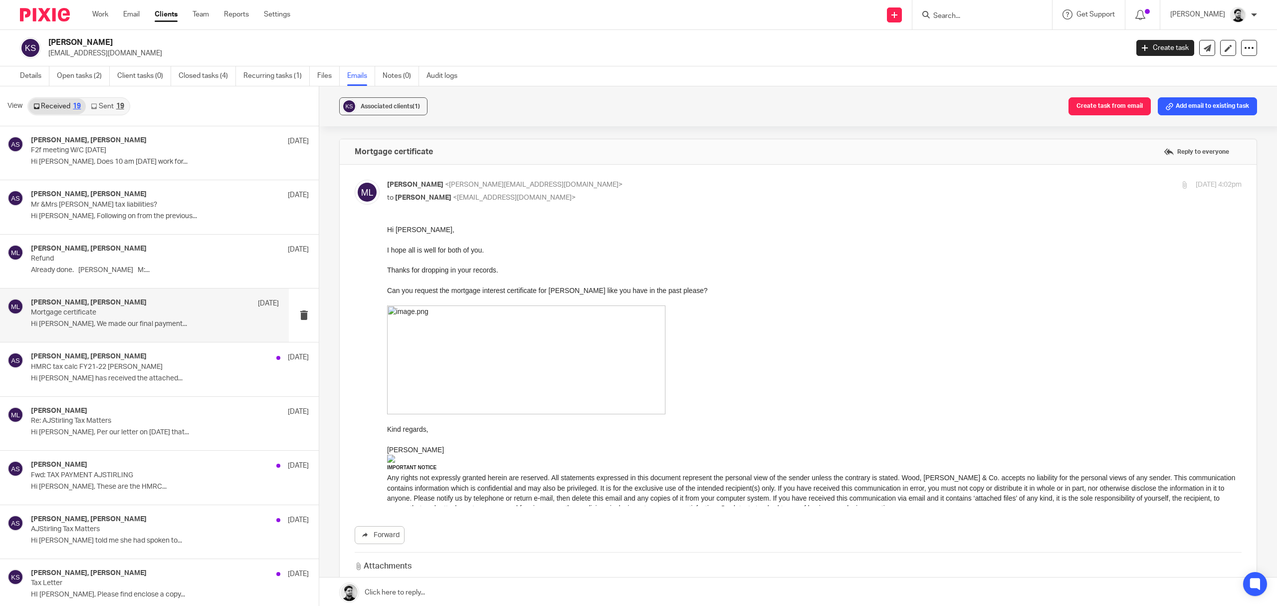
click at [654, 180] on p "[PERSON_NAME] <[PERSON_NAME][EMAIL_ADDRESS][DOMAIN_NAME]>" at bounding box center [672, 185] width 570 height 10
checkbox input "false"
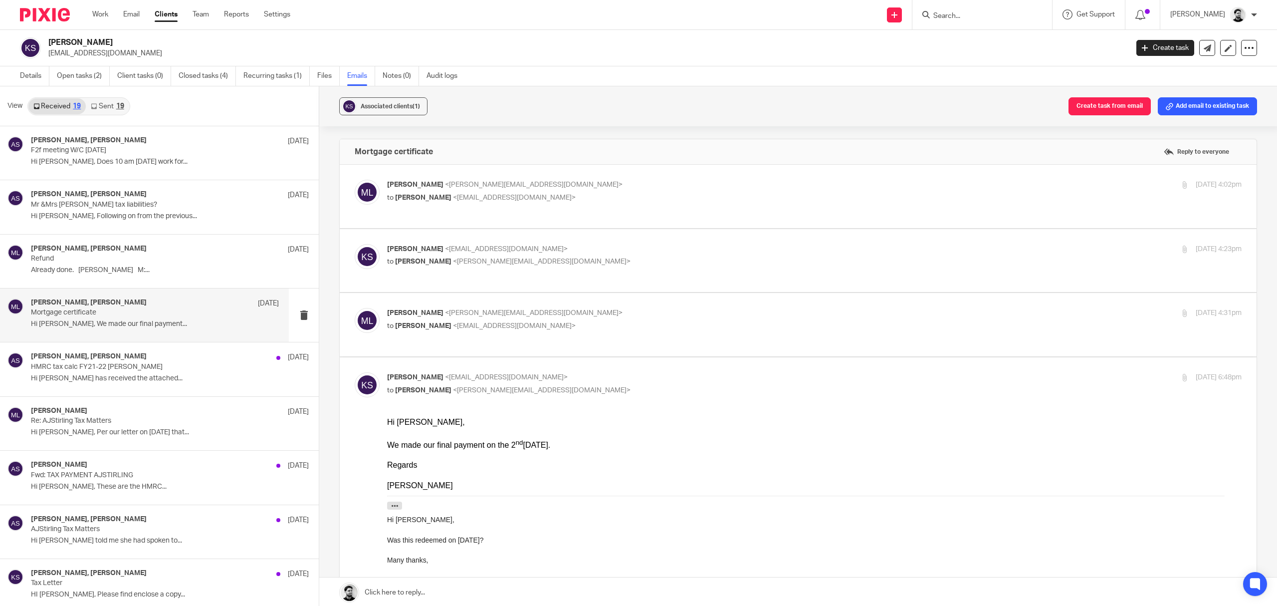
click at [553, 258] on span "<[PERSON_NAME][EMAIL_ADDRESS][DOMAIN_NAME]>" at bounding box center [542, 261] width 178 height 7
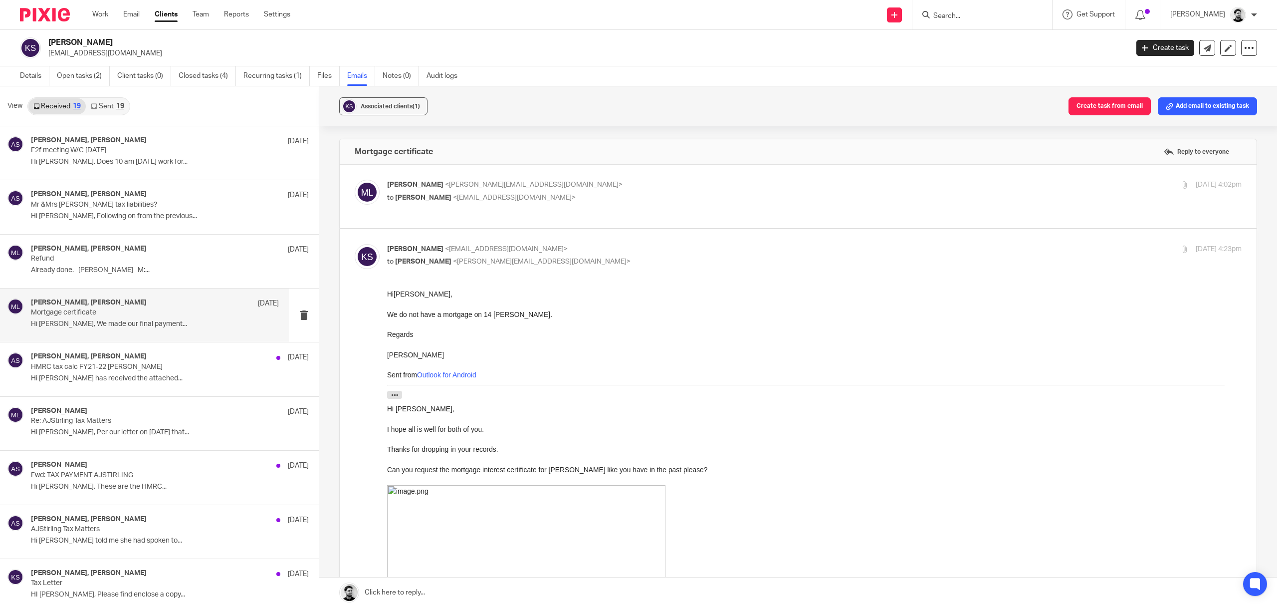
click at [591, 244] on p "[PERSON_NAME] <[EMAIL_ADDRESS][DOMAIN_NAME]>" at bounding box center [672, 249] width 570 height 10
checkbox input "false"
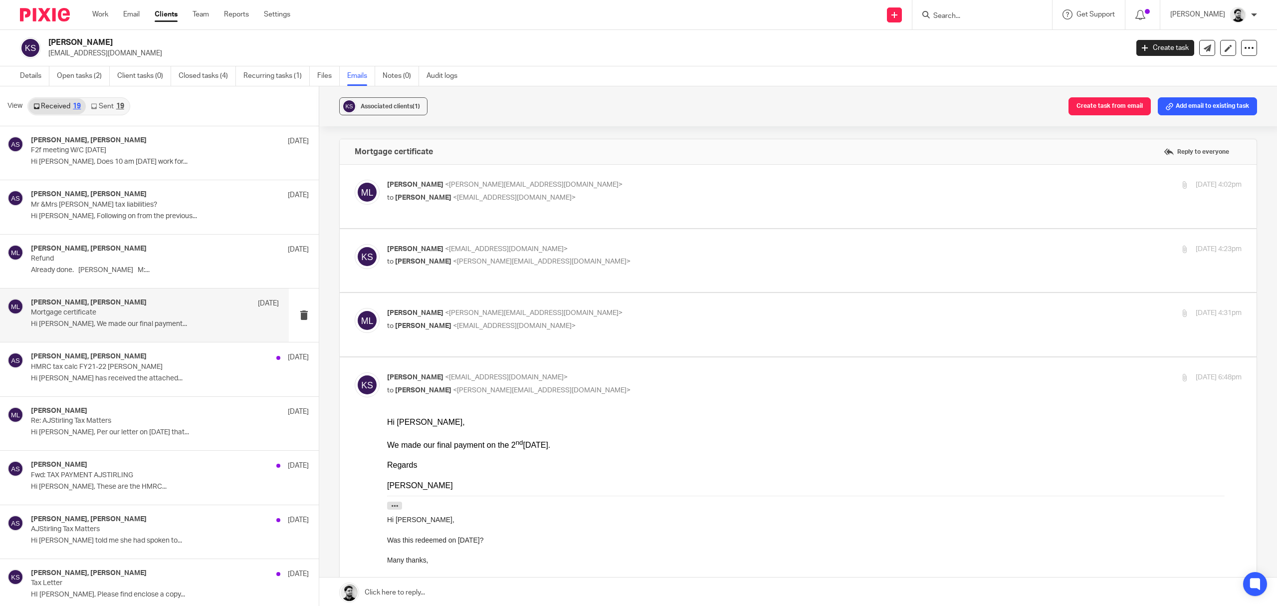
click at [567, 296] on label at bounding box center [798, 324] width 917 height 63
click at [355, 307] on input "checkbox" at bounding box center [354, 307] width 0 height 0
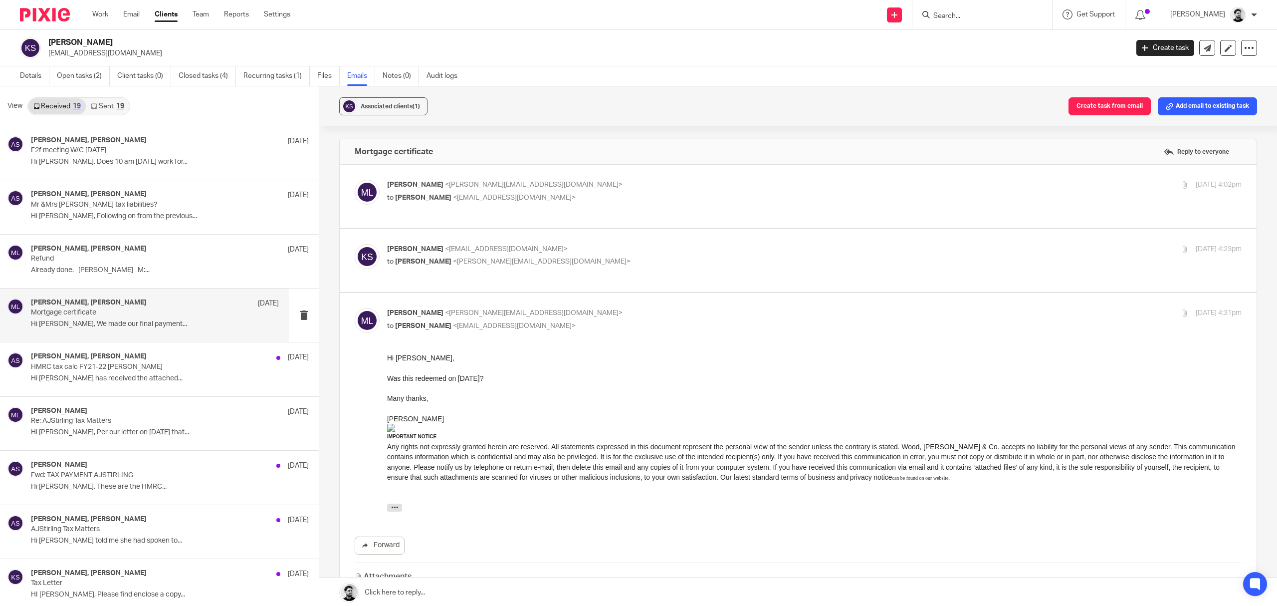
click at [570, 308] on p "[PERSON_NAME] <[PERSON_NAME][EMAIL_ADDRESS][DOMAIN_NAME]>" at bounding box center [672, 313] width 570 height 10
checkbox input "false"
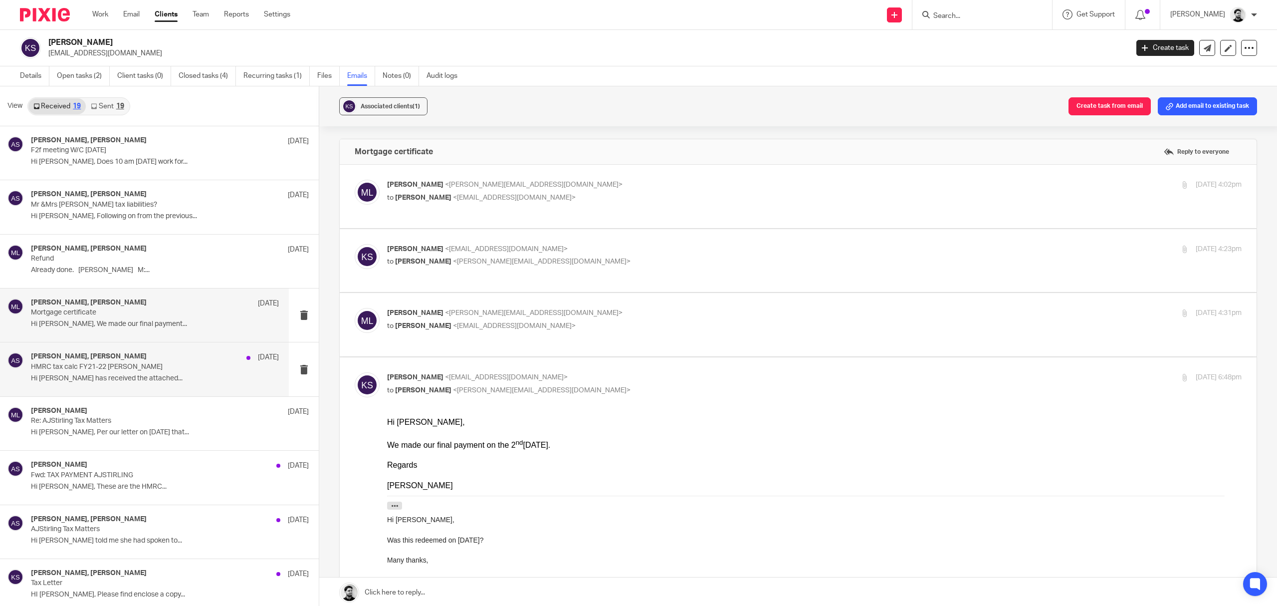
click at [184, 371] on p "HMRC tax calc FY21-22 [PERSON_NAME]" at bounding box center [130, 367] width 199 height 8
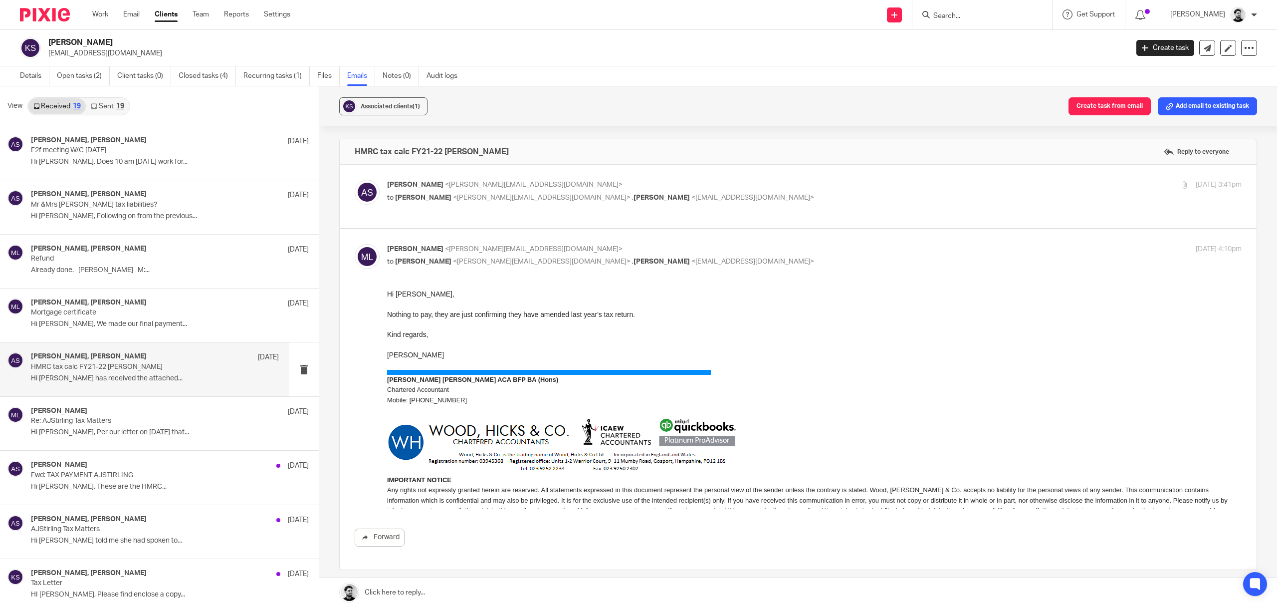
click at [659, 192] on div "Alan Stirling <alan.stirling@gmail.com> to Massimo Lo-Muto <m.lo-muto@woodhicks…" at bounding box center [672, 191] width 570 height 23
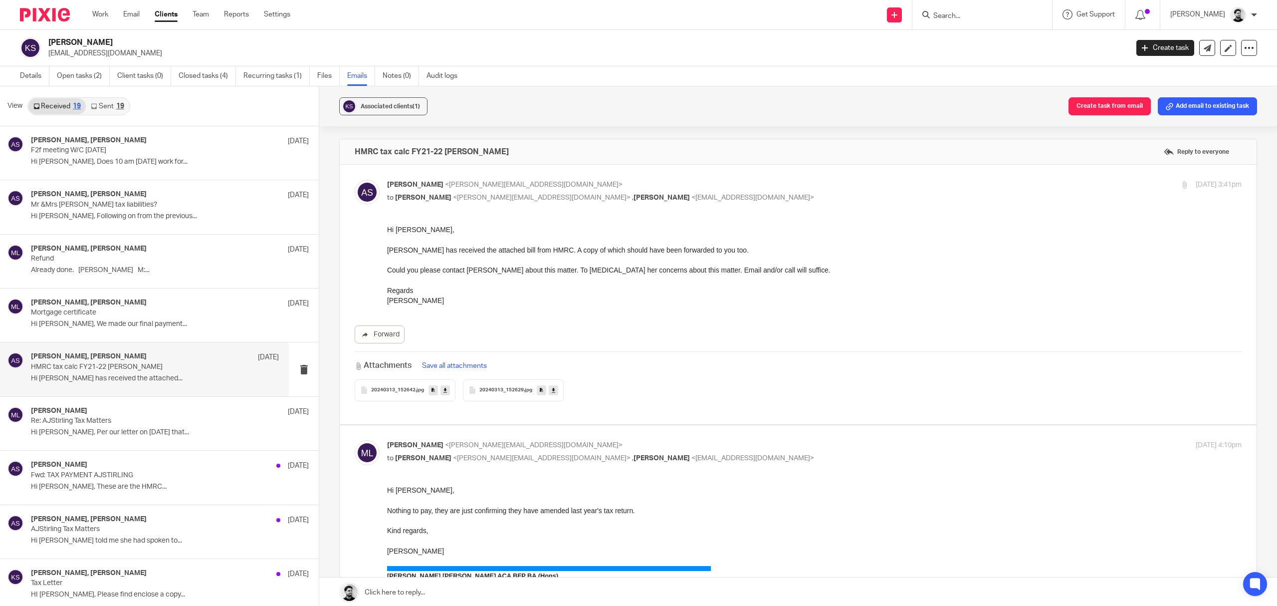
click at [704, 191] on div "Alan Stirling <alan.stirling@gmail.com> to Massimo Lo-Muto <m.lo-muto@woodhicks…" at bounding box center [672, 191] width 570 height 23
checkbox input "false"
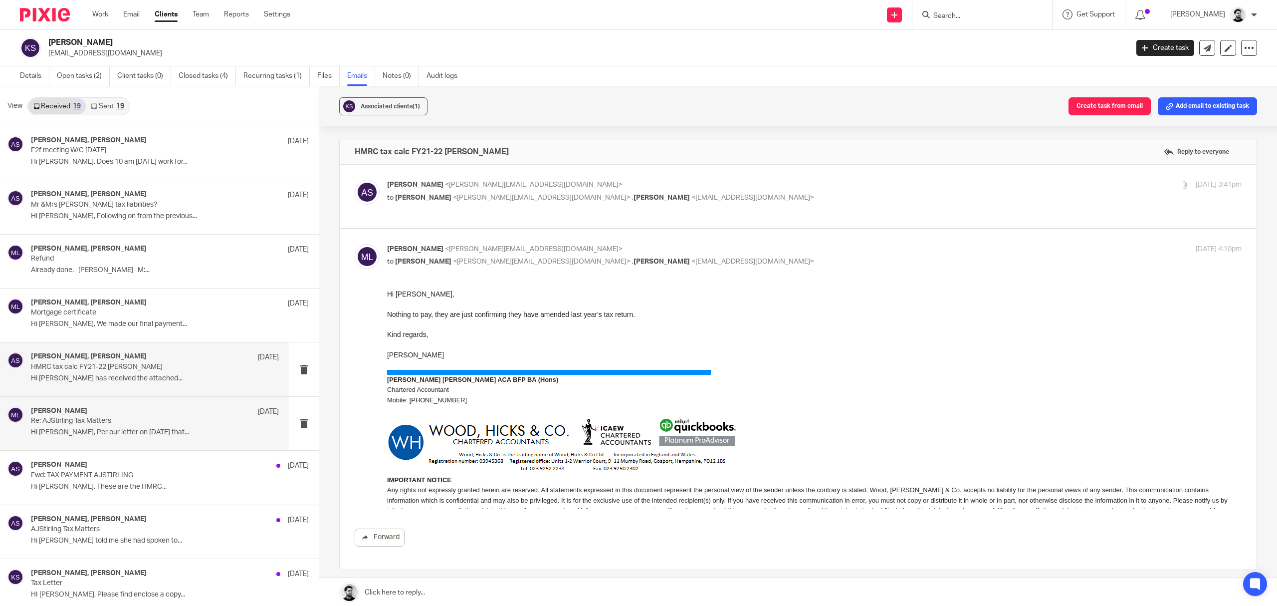
click at [109, 415] on div "Massimo Lo-Muto 20 Feb 2024" at bounding box center [155, 412] width 248 height 10
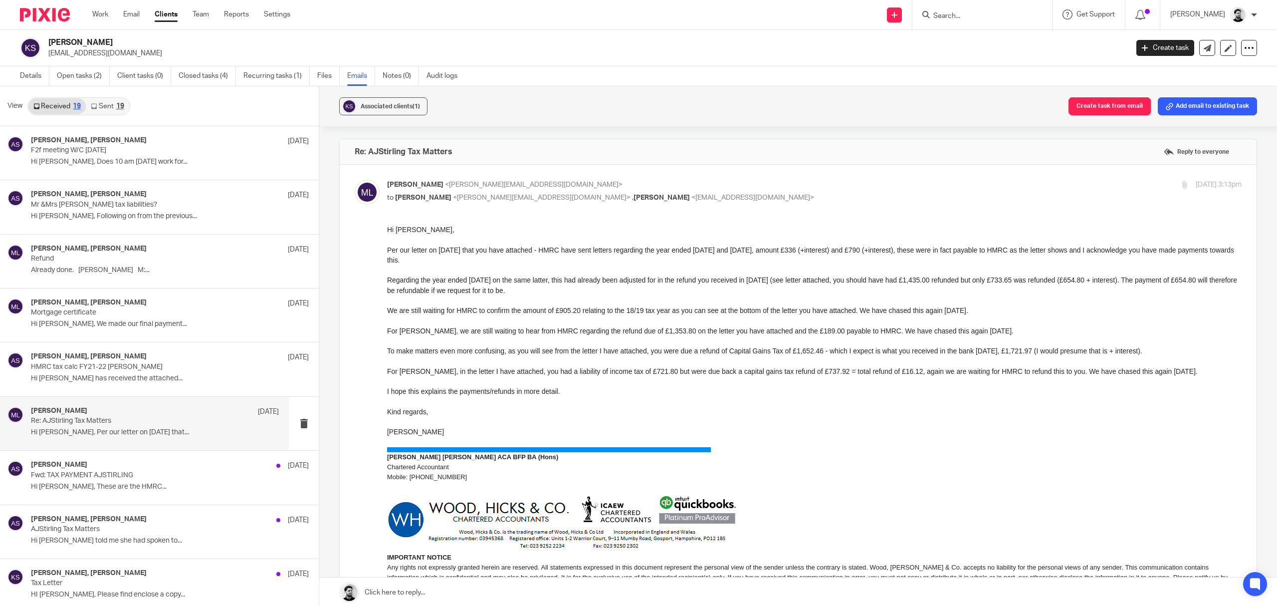
click at [656, 185] on p "[PERSON_NAME] <[PERSON_NAME][EMAIL_ADDRESS][DOMAIN_NAME]>" at bounding box center [672, 185] width 570 height 10
checkbox input "false"
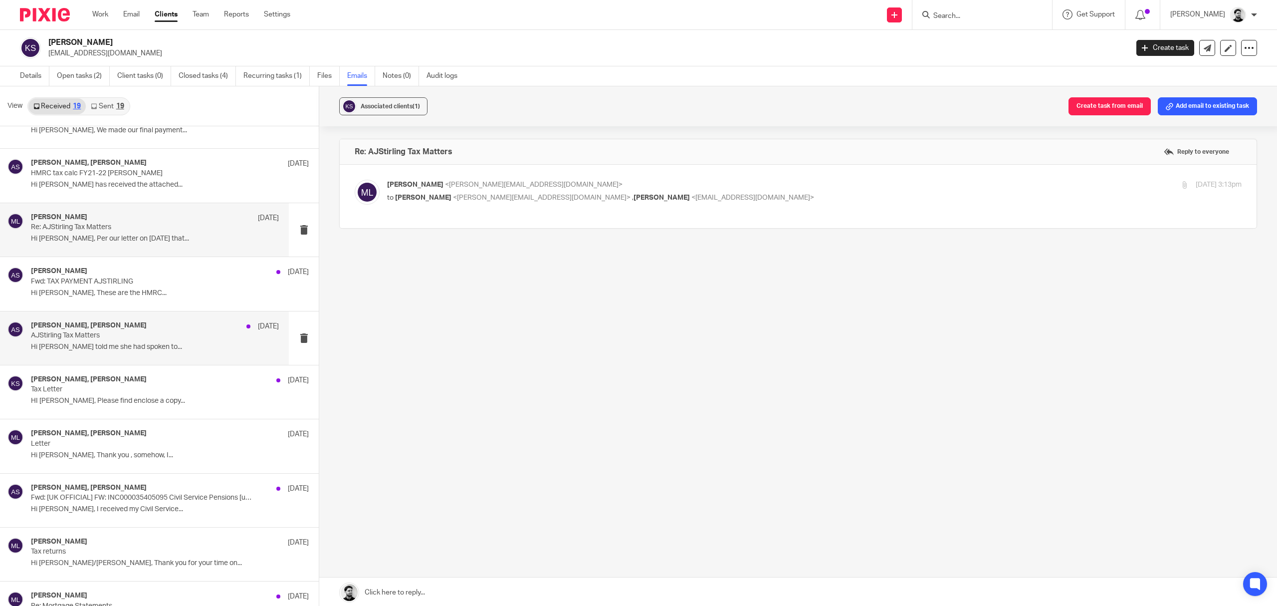
scroll to position [200, 0]
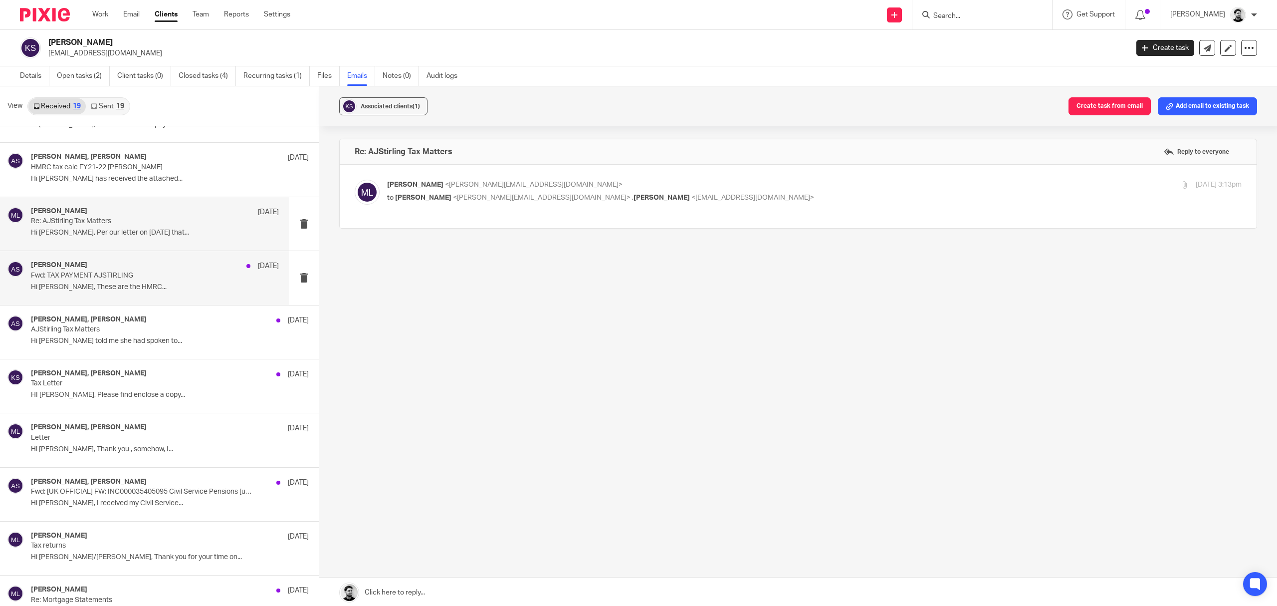
click at [142, 280] on p "Fwd: TAX PAYMENT AJSTIRLING" at bounding box center [130, 275] width 199 height 8
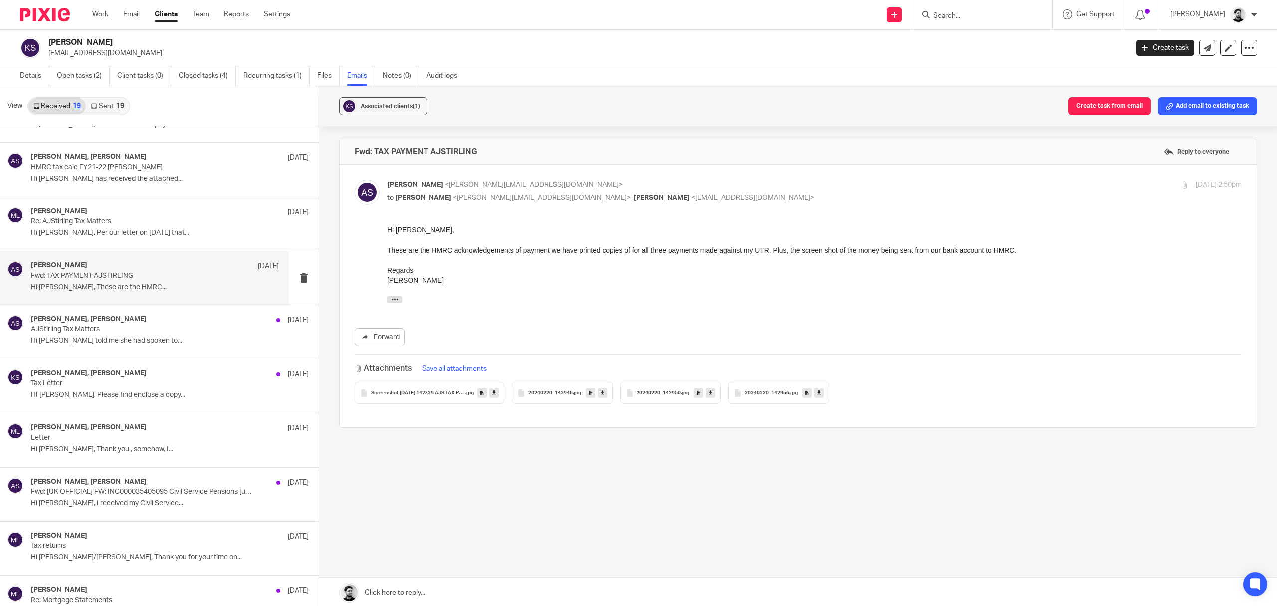
scroll to position [0, 0]
click at [691, 197] on span "<[EMAIL_ADDRESS][DOMAIN_NAME]>" at bounding box center [752, 197] width 123 height 7
checkbox input "false"
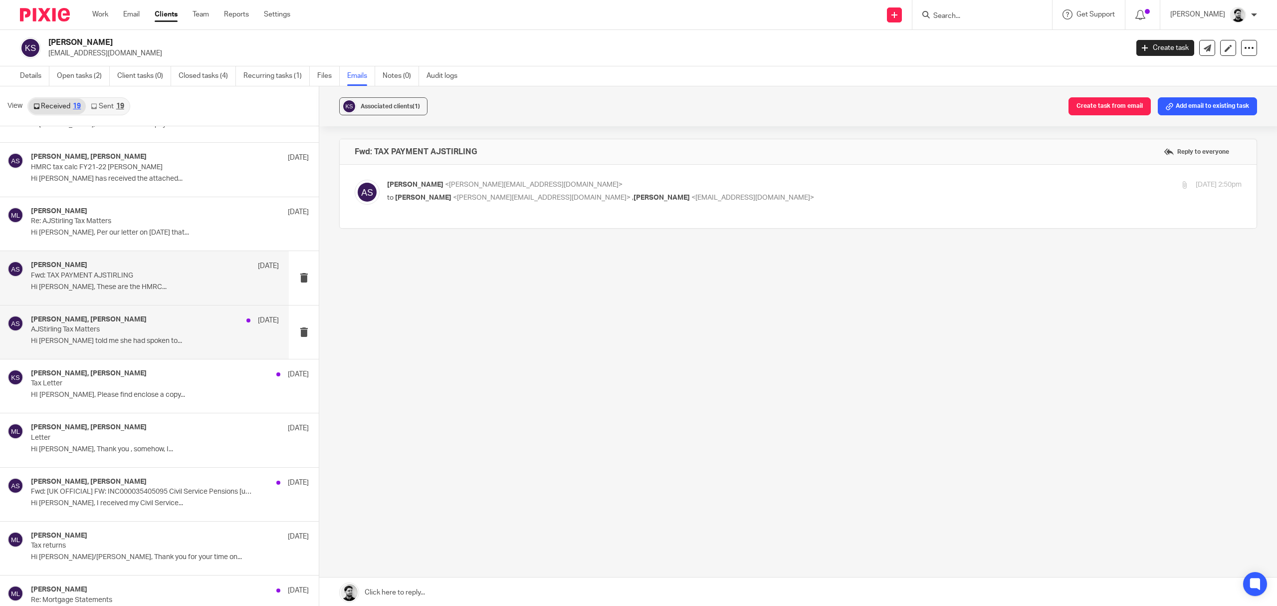
click at [146, 340] on p "Hi [PERSON_NAME] told me she had spoken to..." at bounding box center [155, 341] width 248 height 8
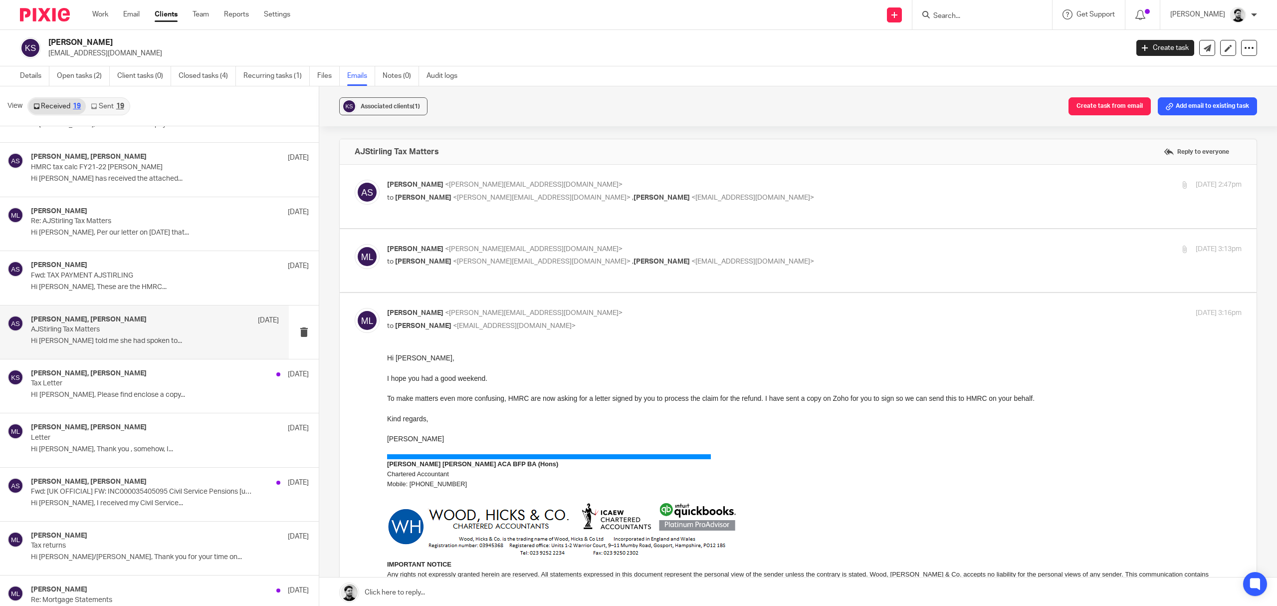
click at [543, 194] on span "<[PERSON_NAME][EMAIL_ADDRESS][DOMAIN_NAME]>" at bounding box center [542, 197] width 178 height 7
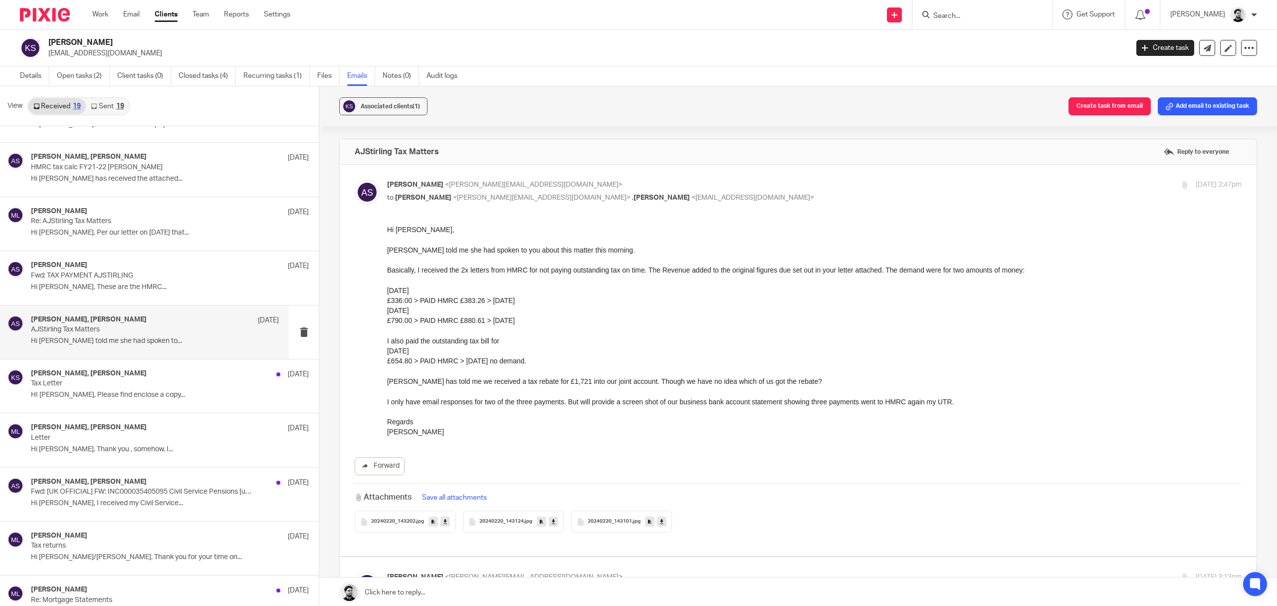
click at [589, 185] on p "[PERSON_NAME] <[PERSON_NAME][EMAIL_ADDRESS][DOMAIN_NAME]>" at bounding box center [672, 185] width 570 height 10
checkbox input "false"
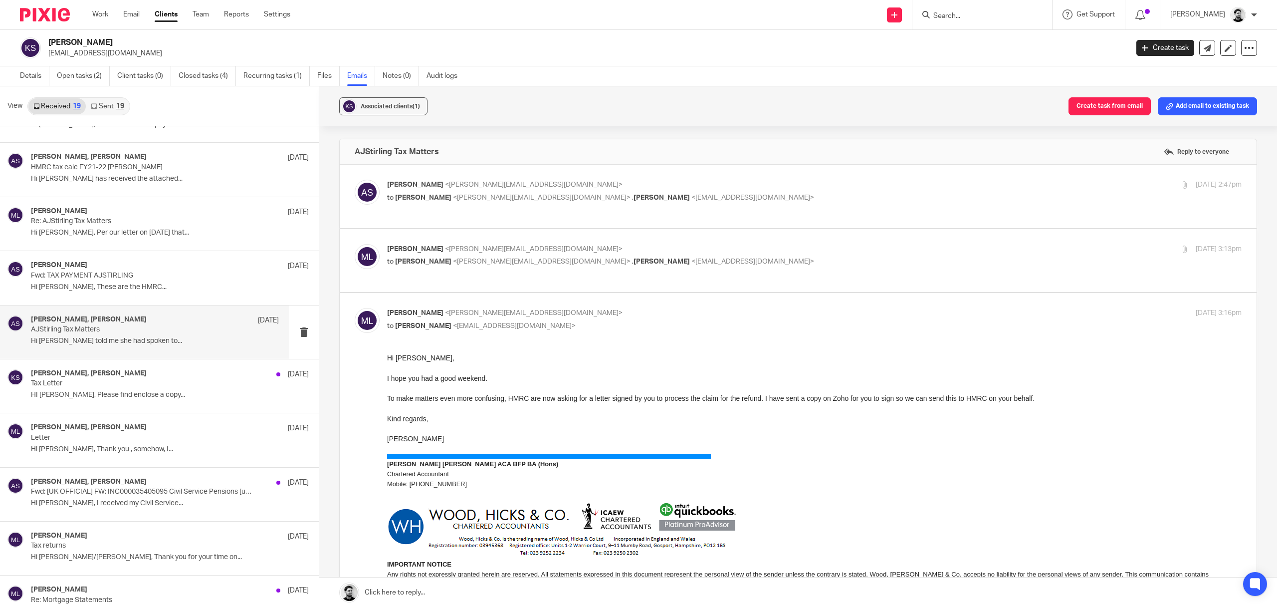
click at [580, 247] on p "[PERSON_NAME] <[PERSON_NAME][EMAIL_ADDRESS][DOMAIN_NAME]>" at bounding box center [672, 249] width 570 height 10
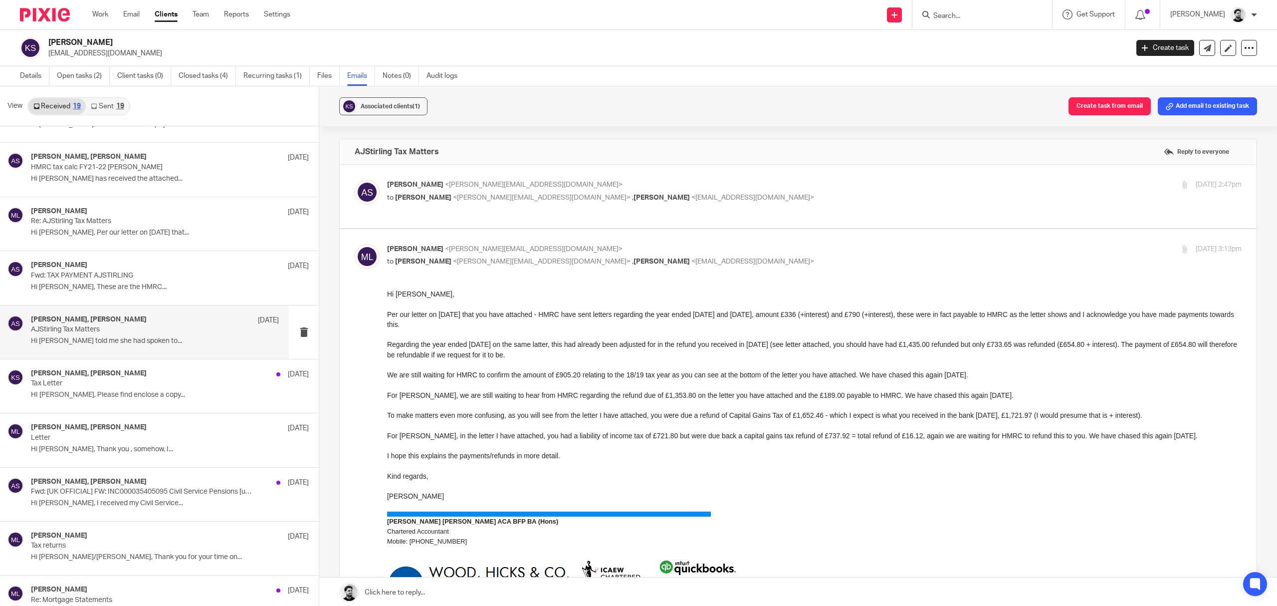
click at [572, 254] on p "[PERSON_NAME] <[PERSON_NAME][EMAIL_ADDRESS][DOMAIN_NAME]>" at bounding box center [672, 249] width 570 height 10
checkbox input "false"
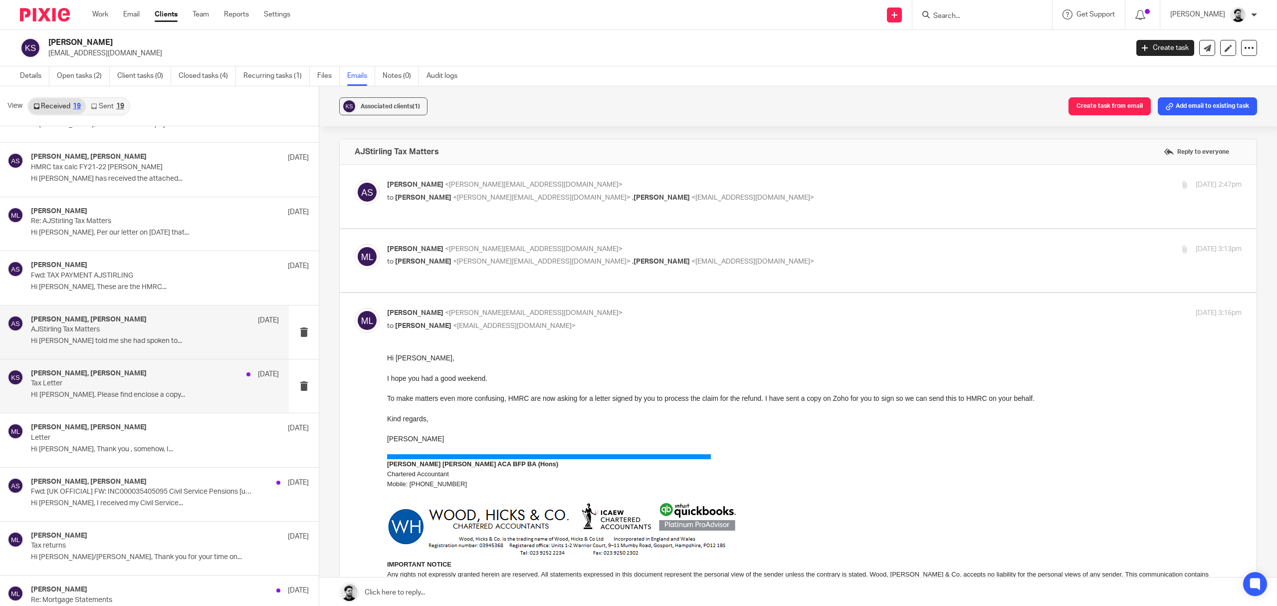
click at [196, 379] on div "Massimo Lo-Muto, karen stirling 20 Feb 2024" at bounding box center [155, 374] width 248 height 10
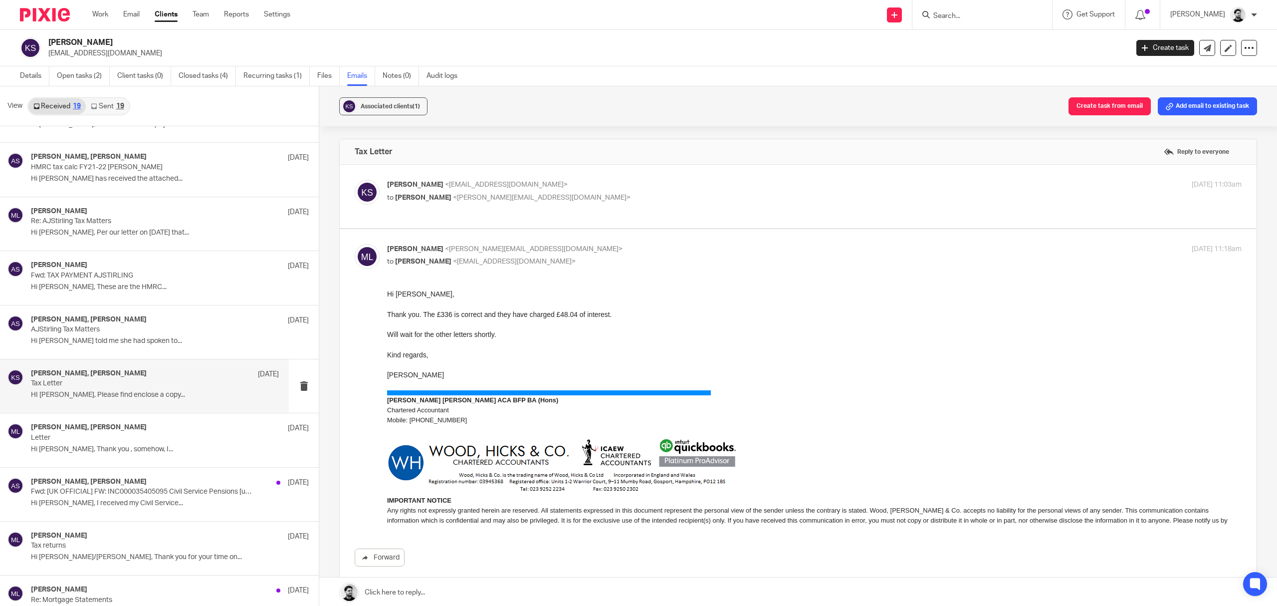
click at [573, 186] on p "[PERSON_NAME] <[EMAIL_ADDRESS][DOMAIN_NAME]>" at bounding box center [672, 185] width 570 height 10
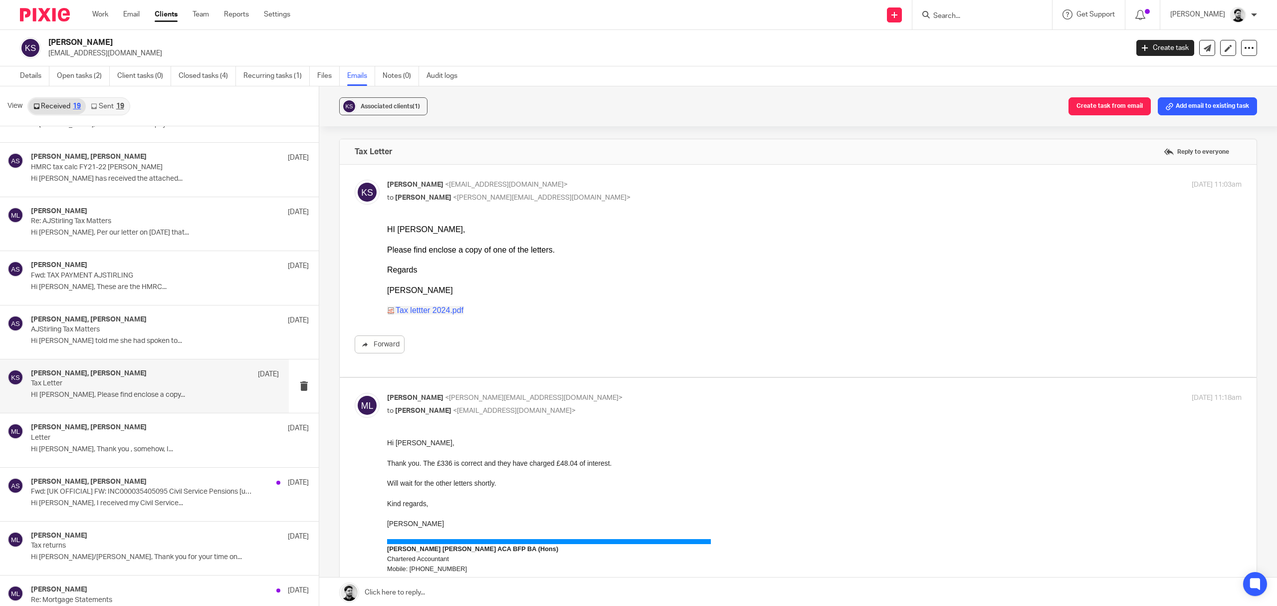
click at [583, 190] on p "[PERSON_NAME] <[EMAIL_ADDRESS][DOMAIN_NAME]>" at bounding box center [672, 185] width 570 height 10
checkbox input "false"
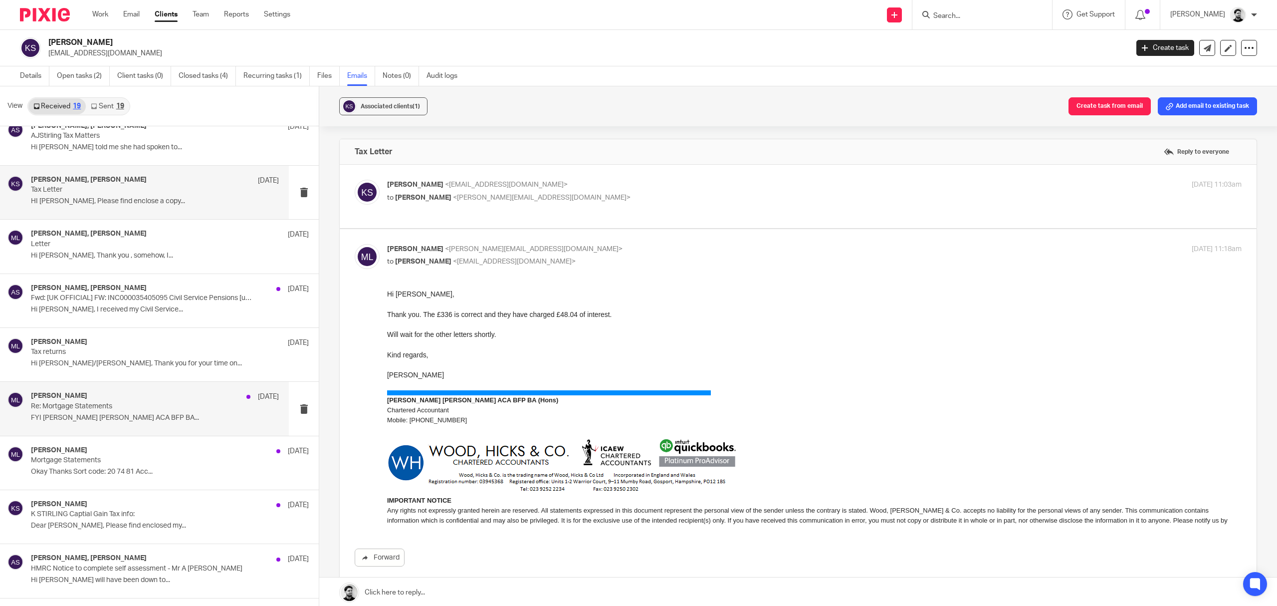
scroll to position [399, 0]
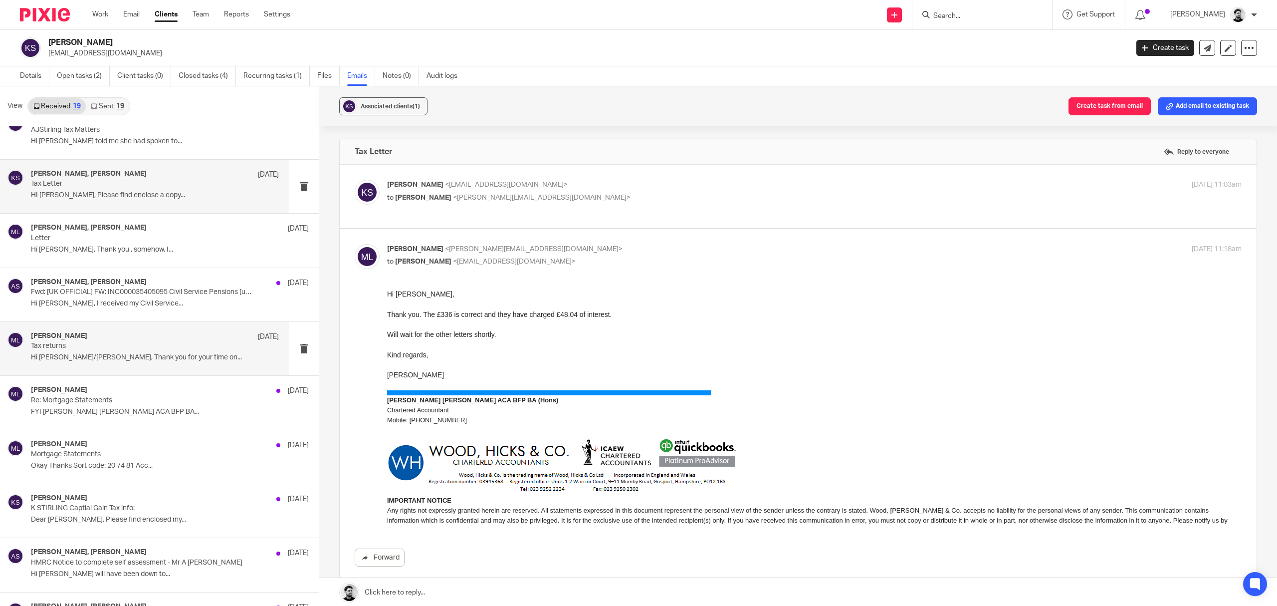
click at [166, 359] on p "Hi [PERSON_NAME]/[PERSON_NAME], Thank you for your time on..." at bounding box center [155, 357] width 248 height 8
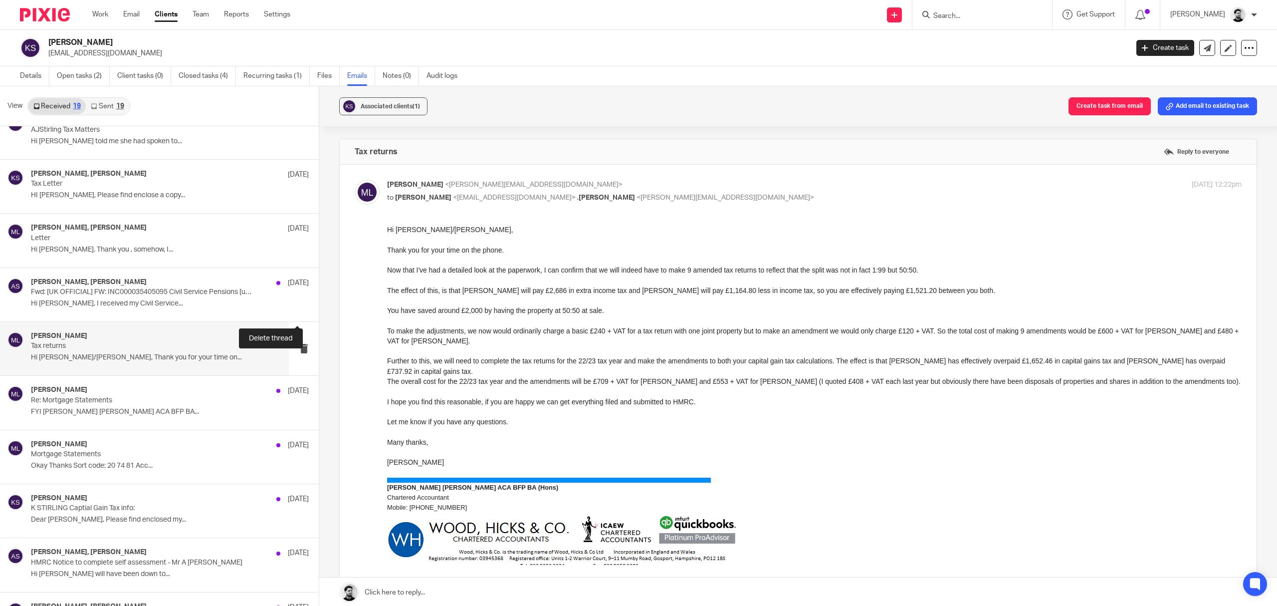
scroll to position [0, 0]
click at [585, 204] on div "Massimo Lo-Muto <m.lo-muto@woodhicks.co.uk> to karen stirling <kazmarg@hotmail.…" at bounding box center [814, 192] width 854 height 25
checkbox input "false"
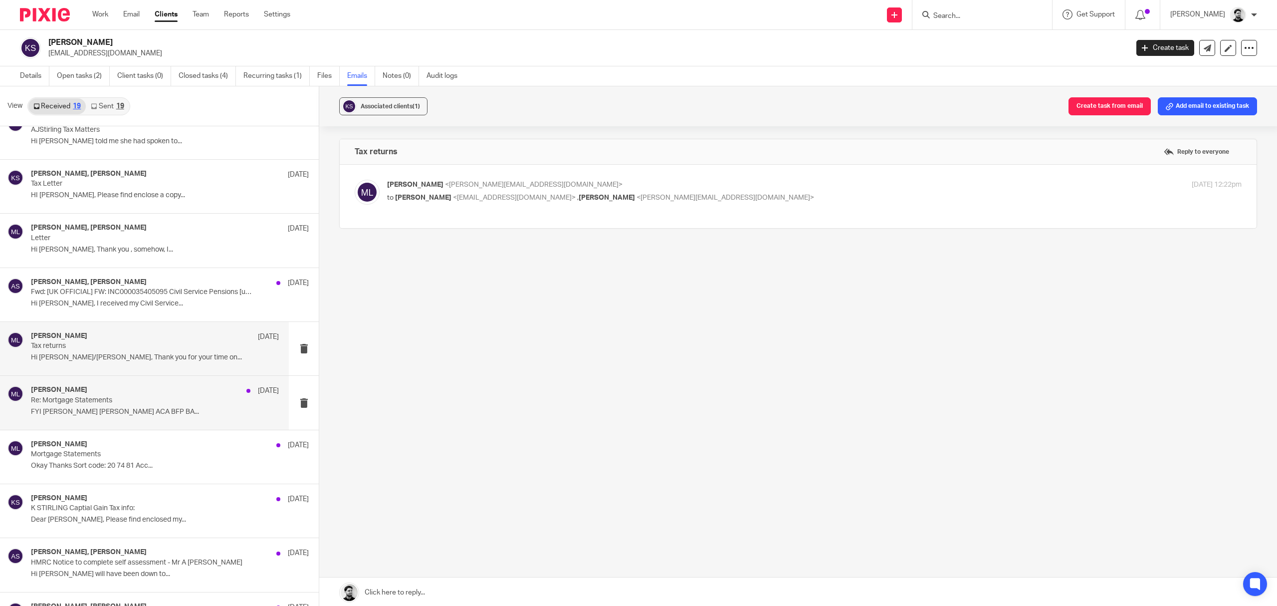
click at [84, 412] on p "FYI [PERSON_NAME] [PERSON_NAME] ACA BFP BA..." at bounding box center [155, 412] width 248 height 8
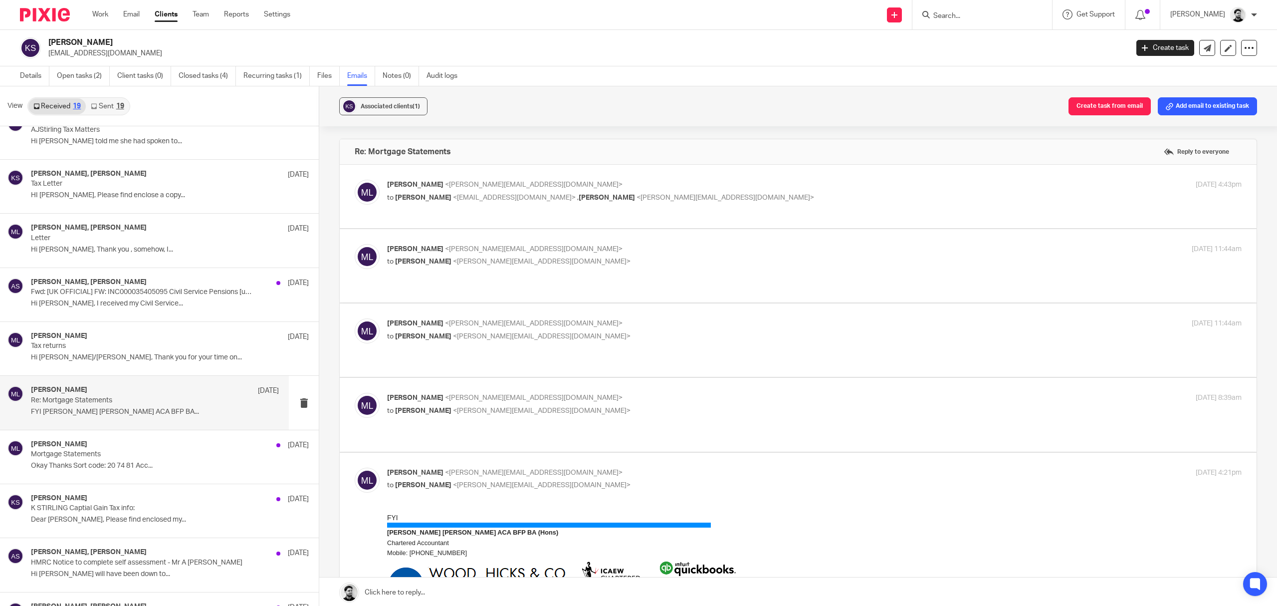
click at [557, 188] on p "[PERSON_NAME] <[PERSON_NAME][EMAIL_ADDRESS][DOMAIN_NAME]>" at bounding box center [672, 185] width 570 height 10
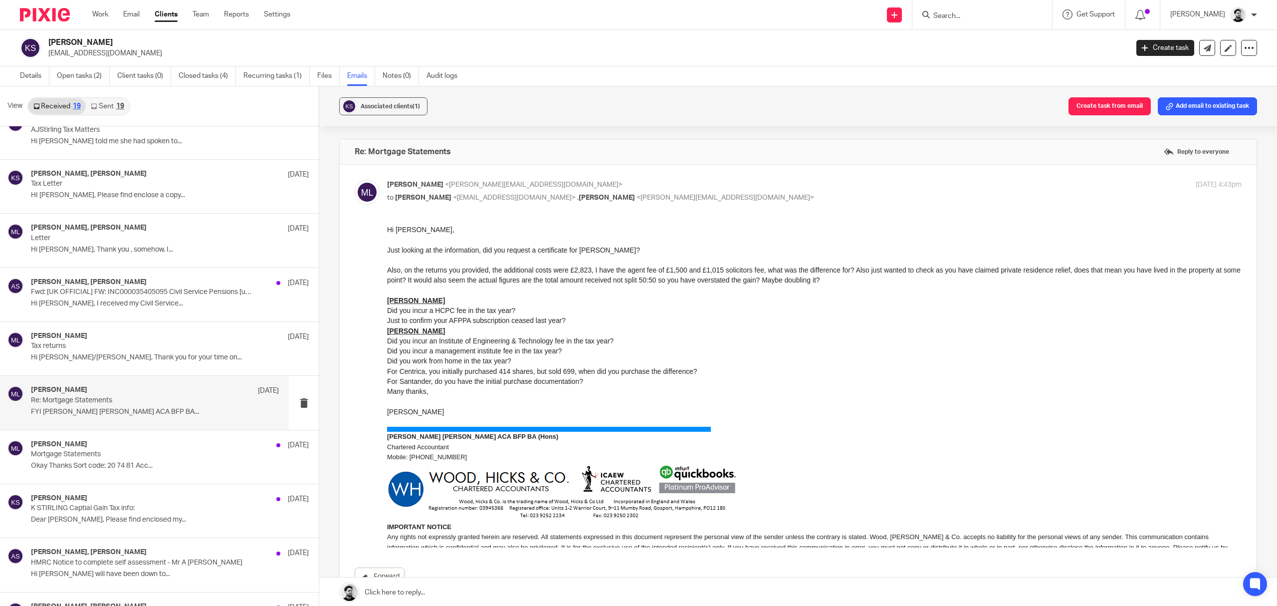
click at [647, 188] on p "[PERSON_NAME] <[PERSON_NAME][EMAIL_ADDRESS][DOMAIN_NAME]>" at bounding box center [672, 185] width 570 height 10
checkbox input "false"
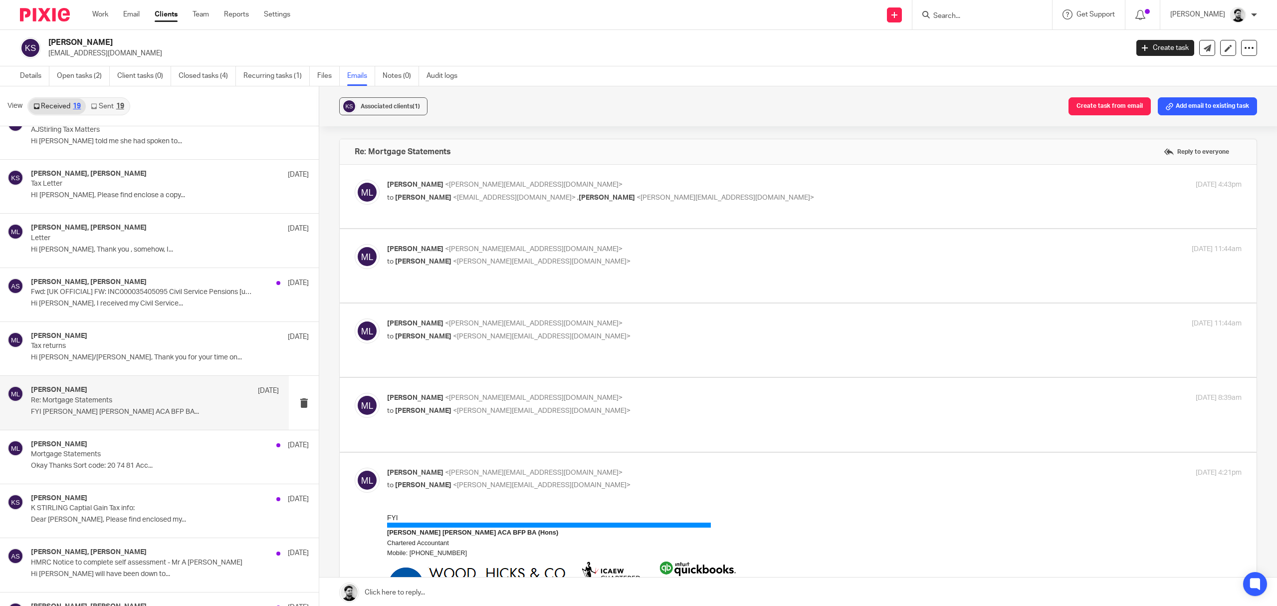
click at [626, 261] on p "to Cameron Roberts <c.roberts@woodhicks.co.uk>" at bounding box center [672, 261] width 570 height 10
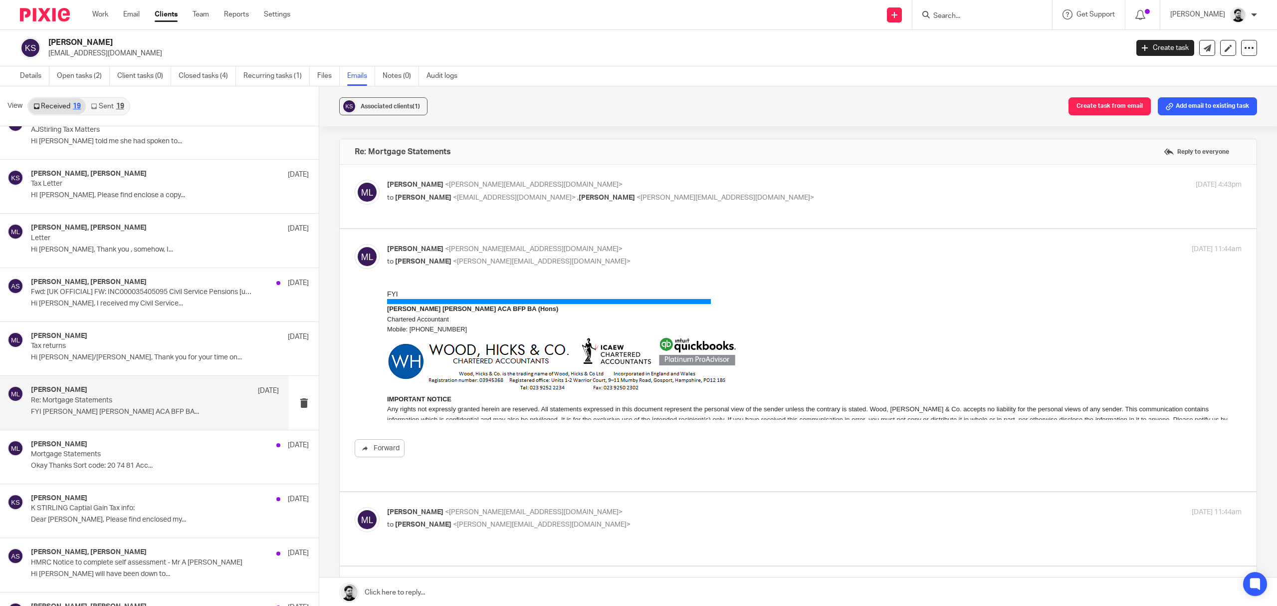
click at [633, 248] on p "[PERSON_NAME] <[PERSON_NAME][EMAIL_ADDRESS][DOMAIN_NAME]>" at bounding box center [672, 249] width 570 height 10
checkbox input "false"
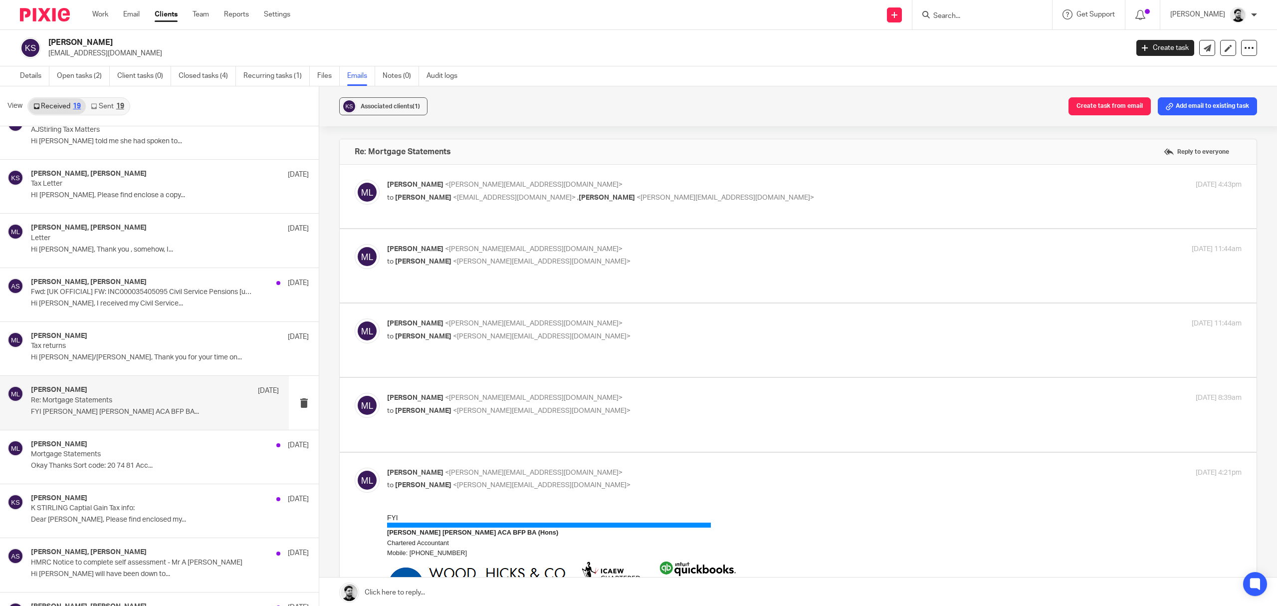
click at [566, 325] on p "[PERSON_NAME] <[PERSON_NAME][EMAIL_ADDRESS][DOMAIN_NAME]>" at bounding box center [672, 323] width 570 height 10
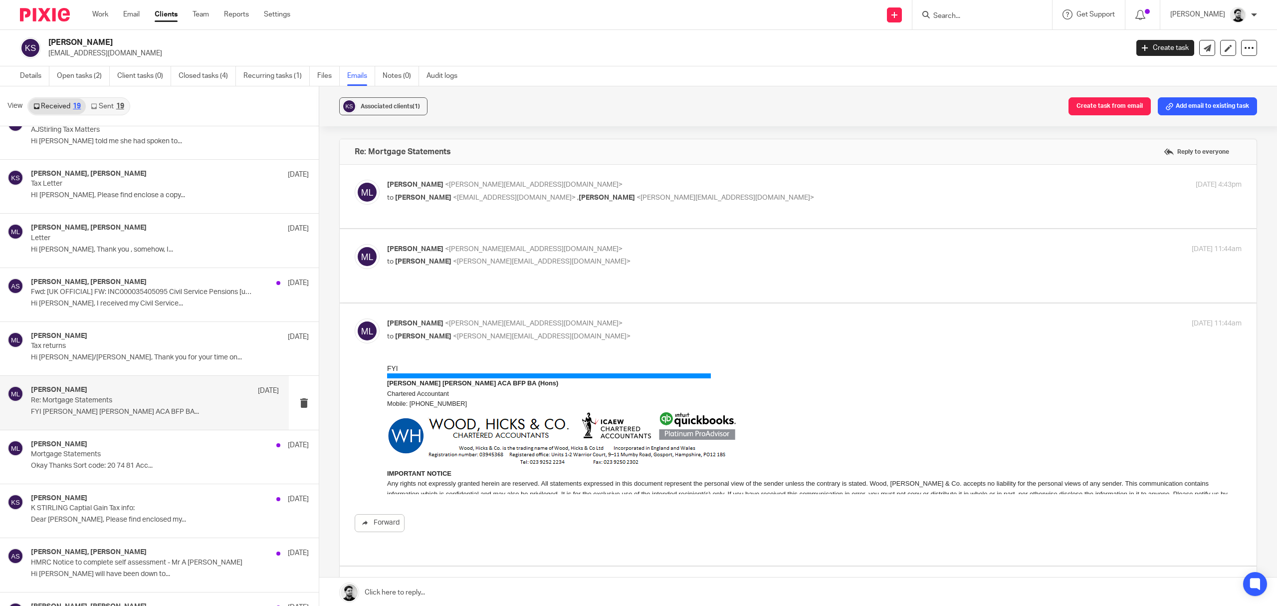
click at [593, 322] on p "[PERSON_NAME] <[PERSON_NAME][EMAIL_ADDRESS][DOMAIN_NAME]>" at bounding box center [672, 323] width 570 height 10
checkbox input "false"
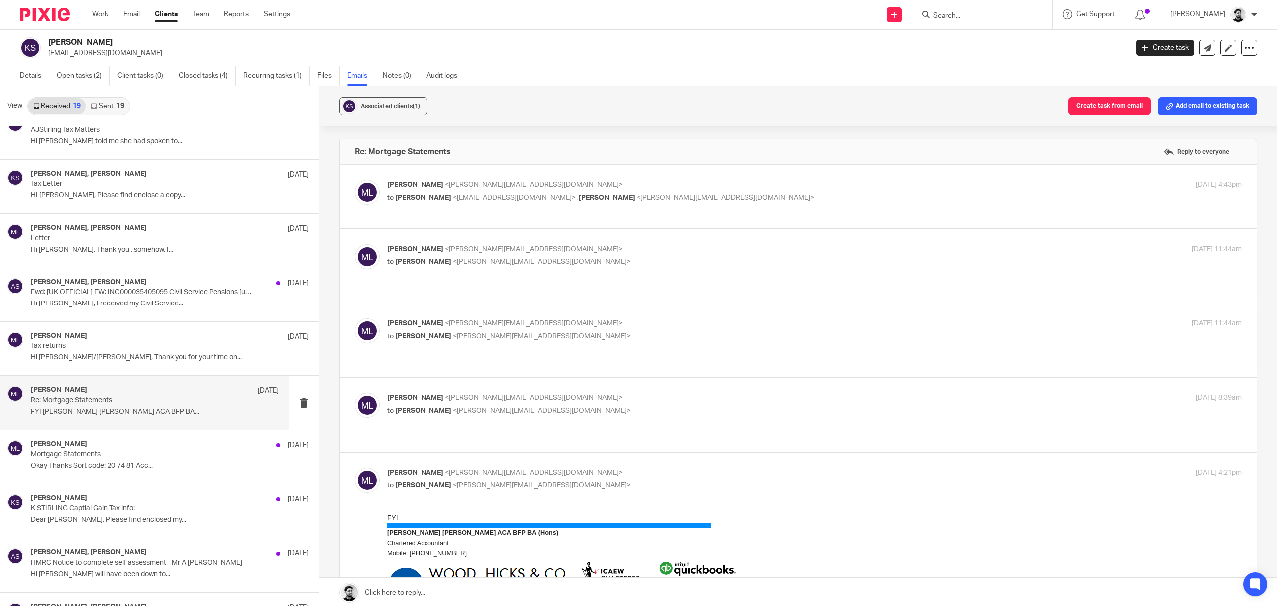
click at [565, 411] on p "to Cameron Roberts <c.roberts@woodhicks.co.uk>" at bounding box center [672, 411] width 570 height 10
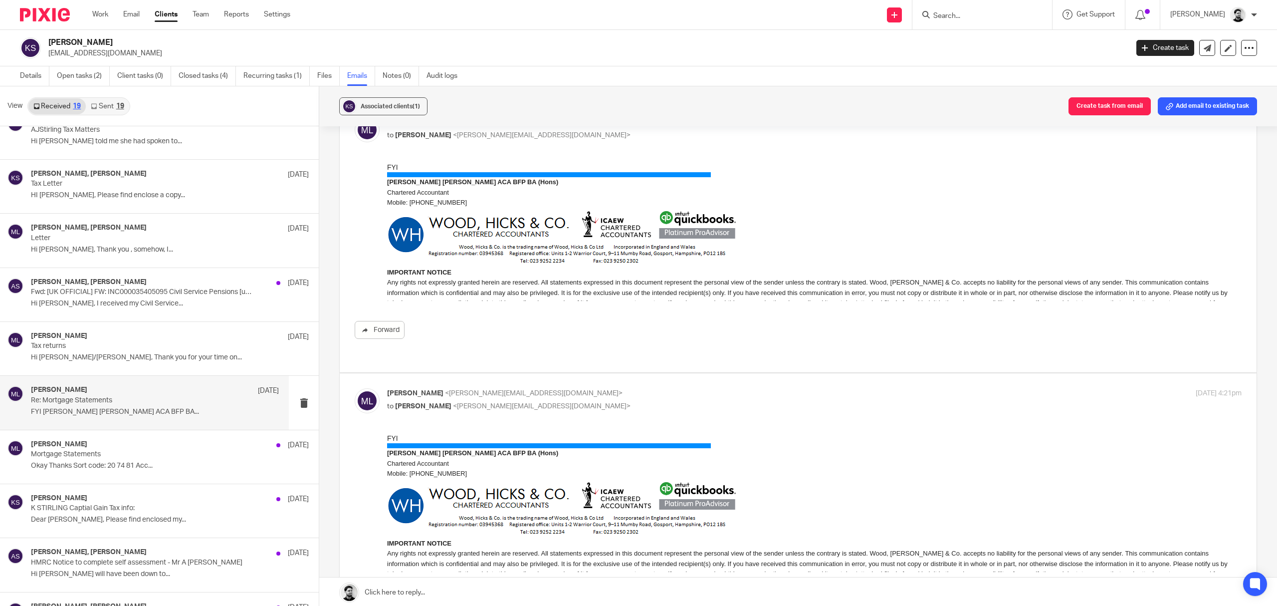
scroll to position [200, 0]
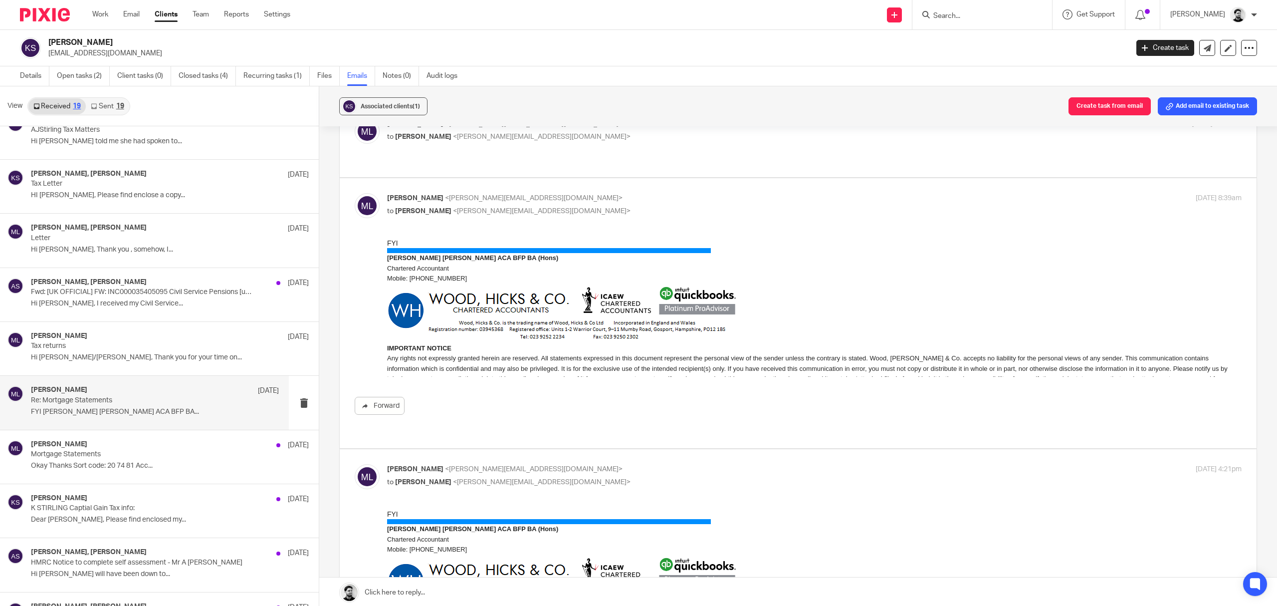
click at [535, 211] on span "<c.roberts@woodhicks.co.uk>" at bounding box center [542, 210] width 178 height 7
checkbox input "false"
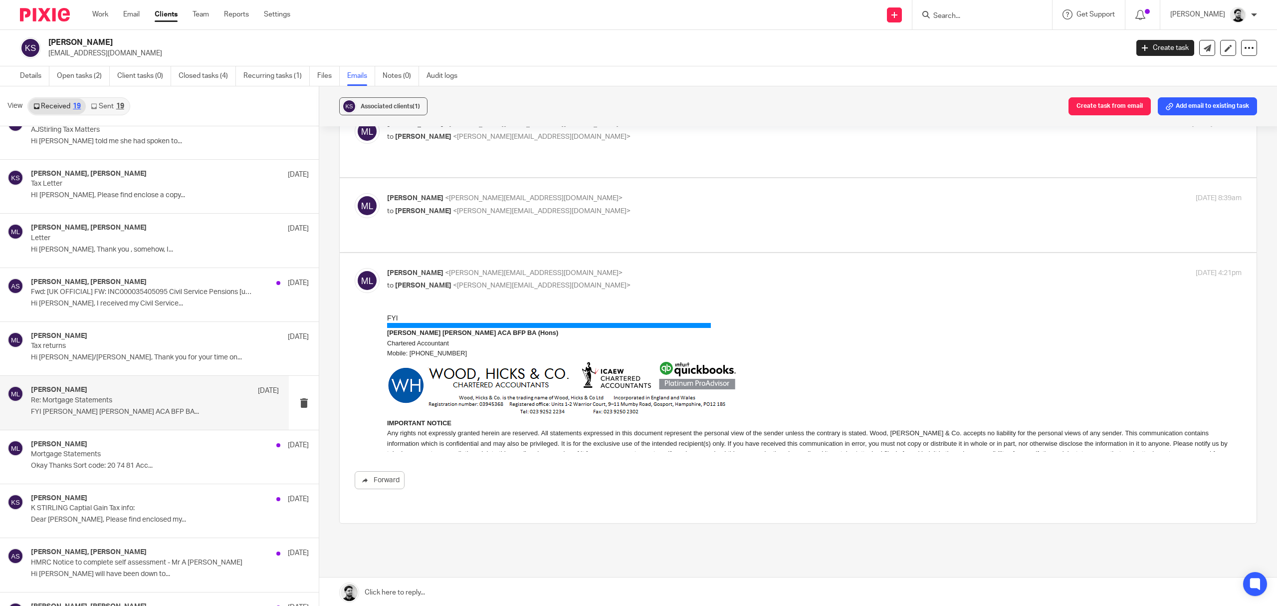
click at [541, 267] on label at bounding box center [798, 388] width 917 height 270
click at [355, 267] on input "checkbox" at bounding box center [354, 267] width 0 height 0
checkbox input "false"
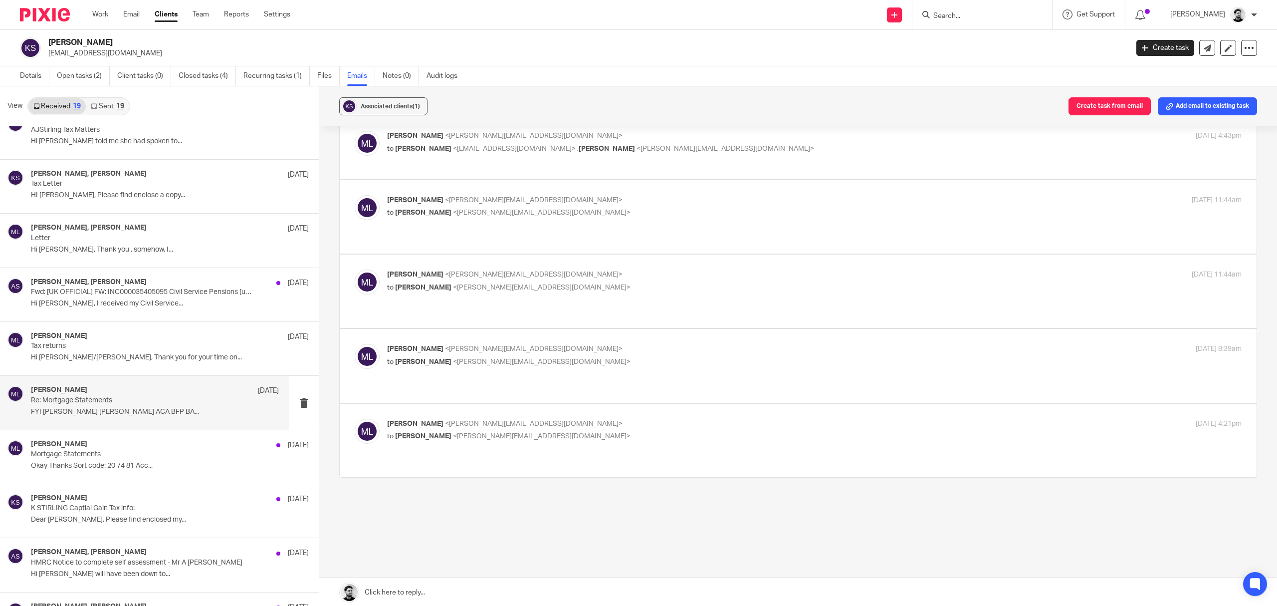
scroll to position [50, 0]
click at [152, 467] on p "Okay Thanks Sort code: 20 74 81 Acc..." at bounding box center [155, 465] width 248 height 8
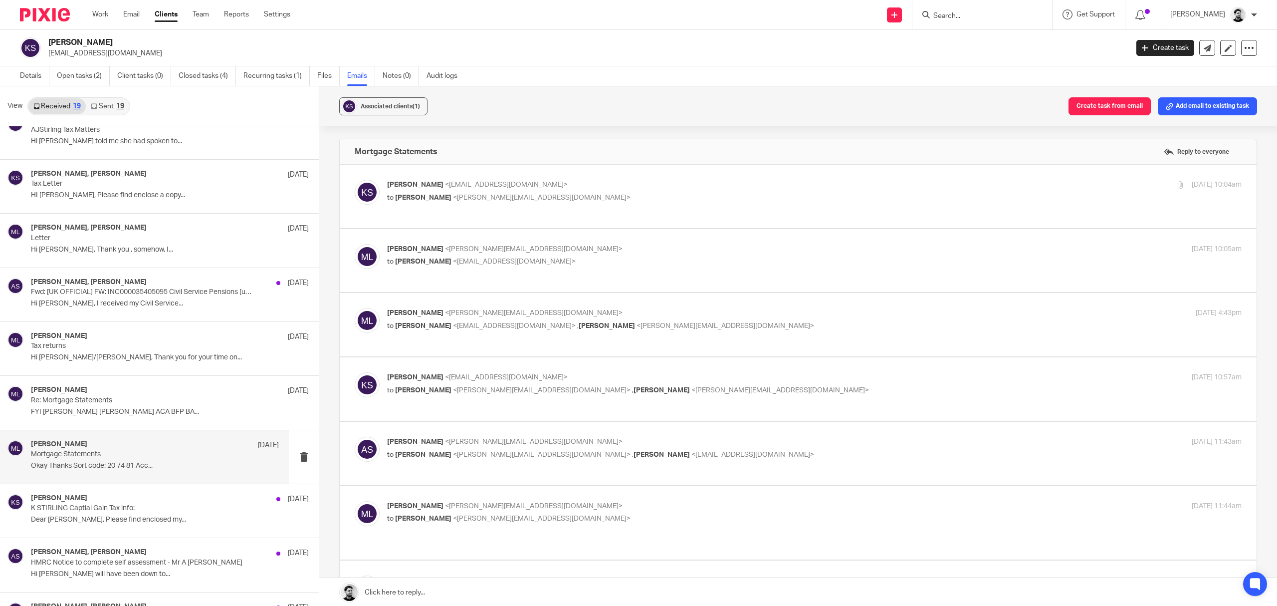
scroll to position [0, 0]
click at [587, 194] on p "to [PERSON_NAME] <[PERSON_NAME][EMAIL_ADDRESS][DOMAIN_NAME]>" at bounding box center [672, 198] width 570 height 10
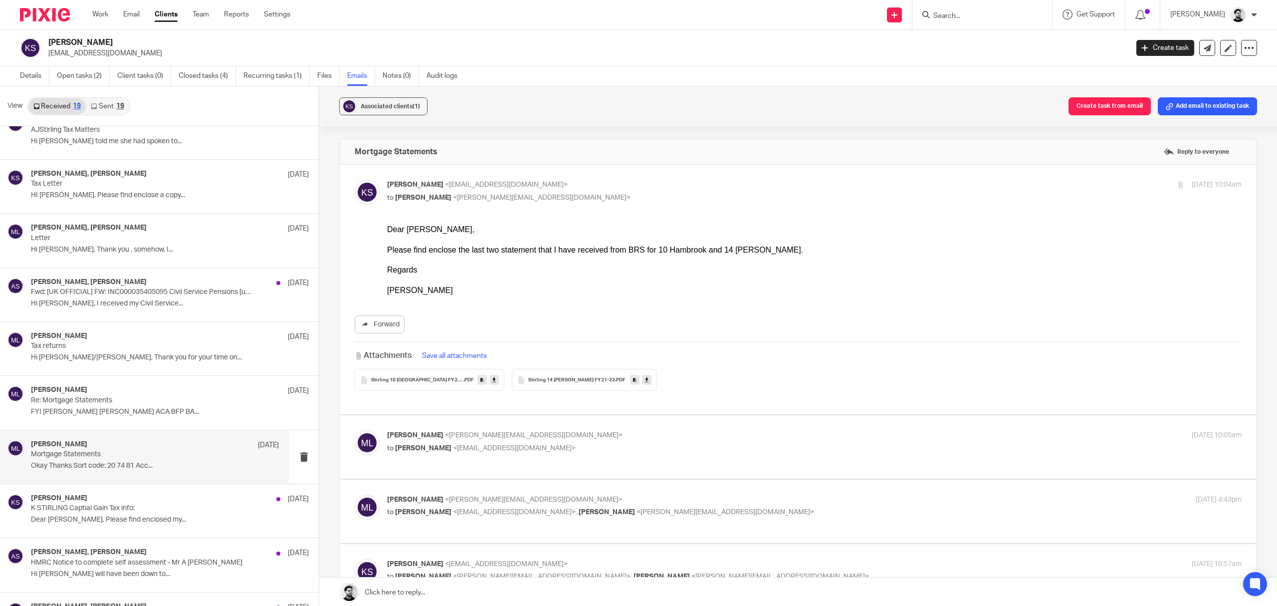
click at [589, 191] on div "karen stirling <kazmarg@hotmail.com> to Massimo Lo-Muto <m.lo-muto@woodhicks.co…" at bounding box center [672, 191] width 570 height 23
checkbox input "false"
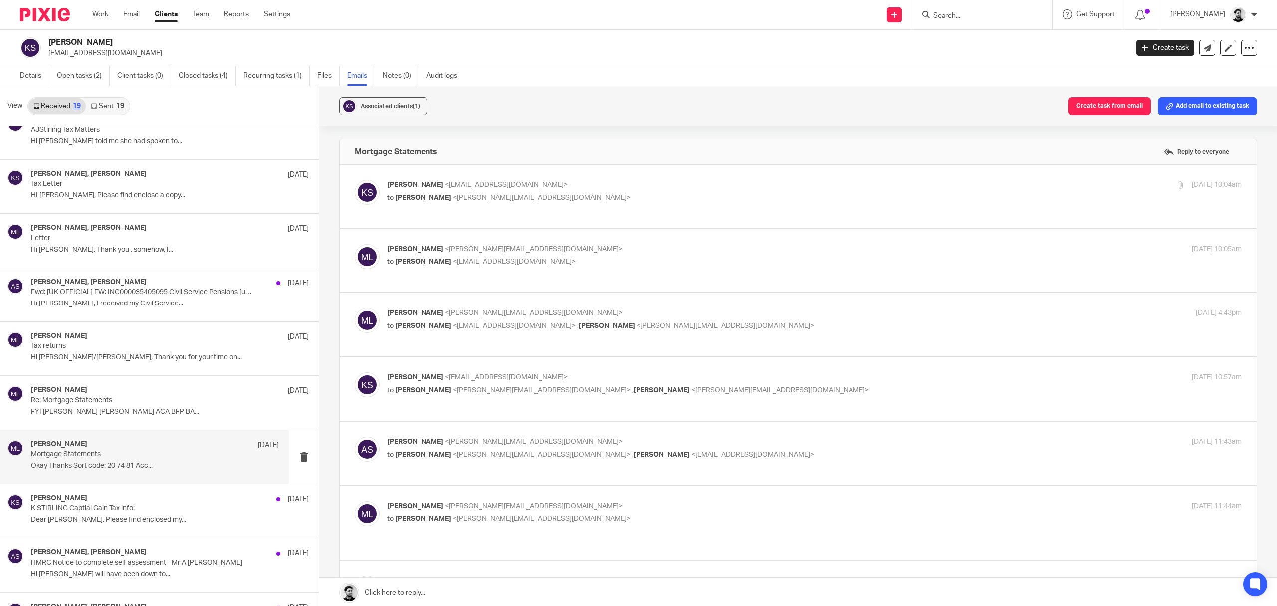
click at [579, 239] on label at bounding box center [798, 260] width 917 height 63
click at [355, 243] on input "checkbox" at bounding box center [354, 243] width 0 height 0
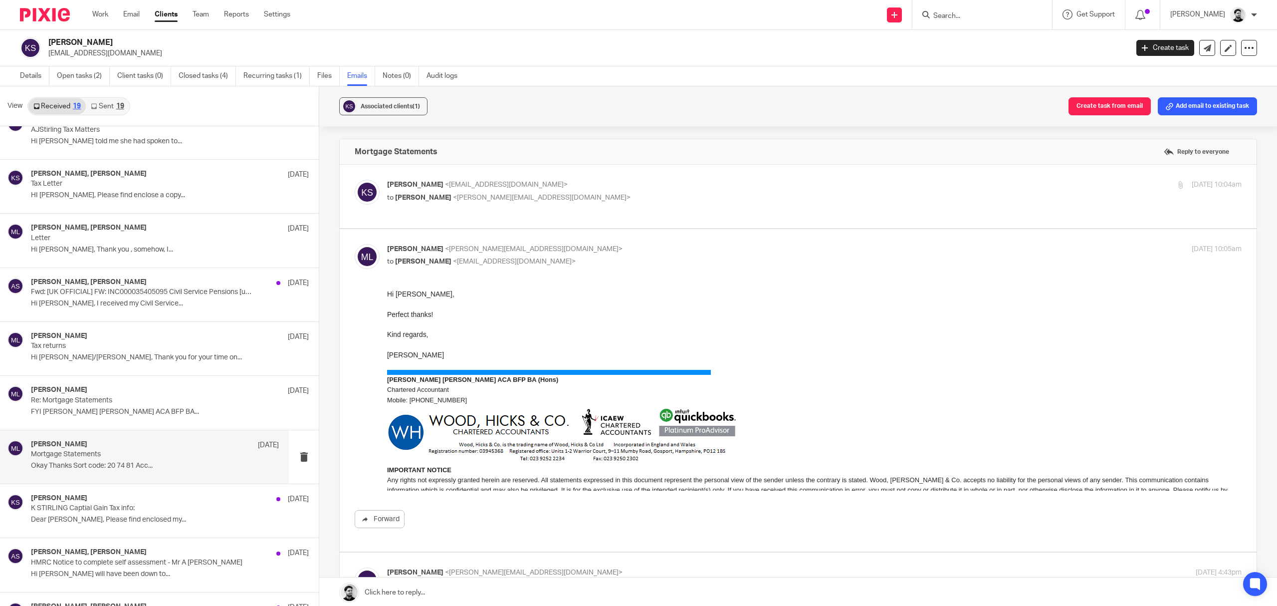
click at [581, 257] on p "to karen stirling <kazmarg@hotmail.com>" at bounding box center [672, 261] width 570 height 10
checkbox input "false"
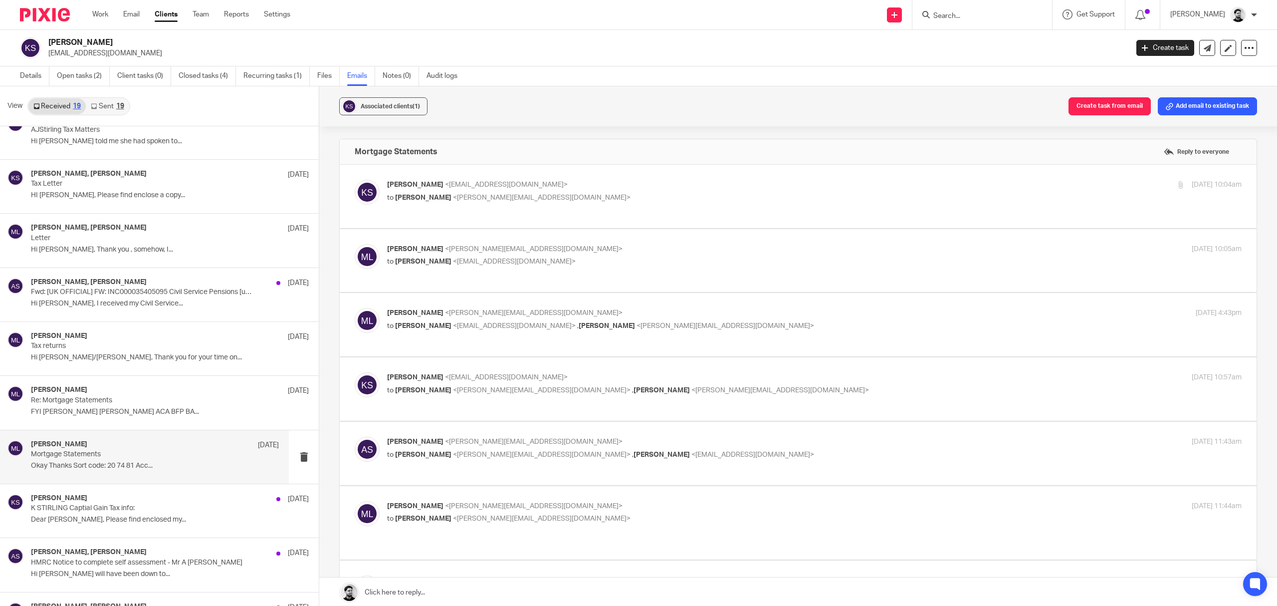
click at [567, 322] on p "to karen stirling <kazmarg@hotmail.com> , Alan Stirling <alan.stirling@gmail.co…" at bounding box center [672, 326] width 570 height 10
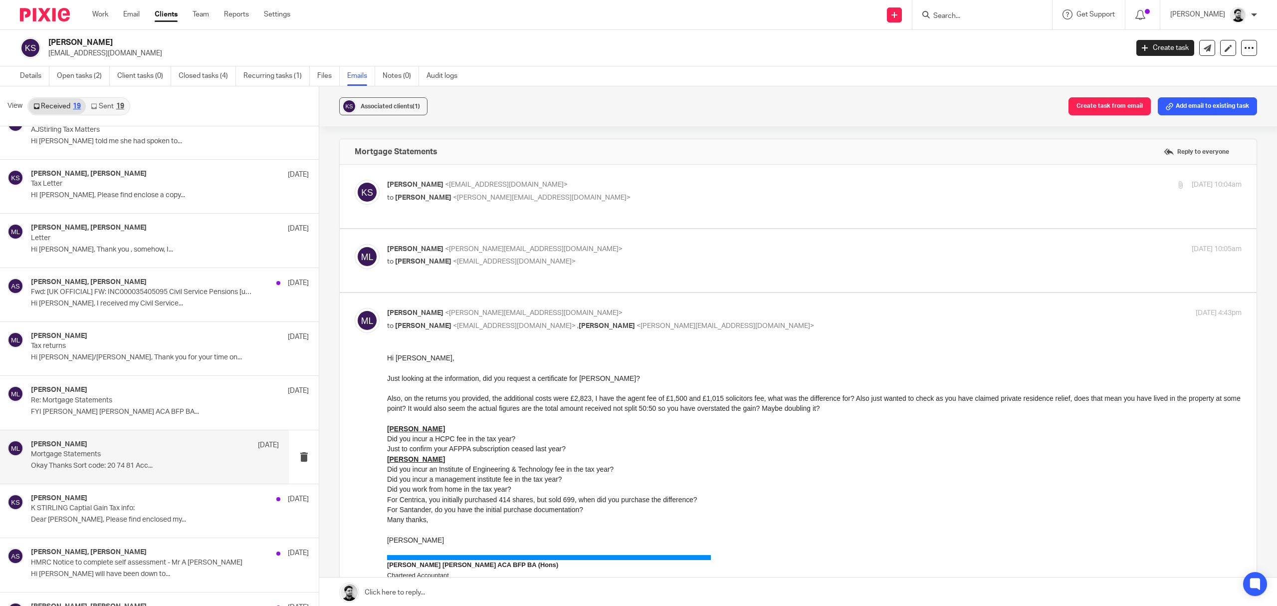
scroll to position [66, 0]
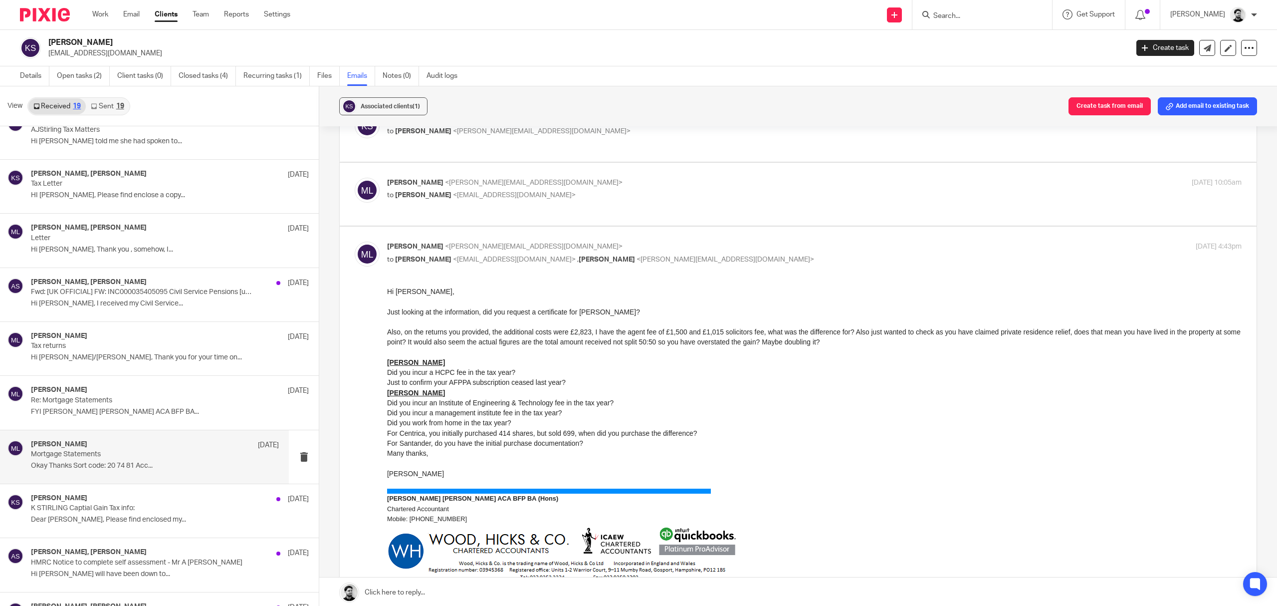
click at [567, 230] on label at bounding box center [798, 478] width 917 height 504
click at [355, 241] on input "checkbox" at bounding box center [354, 241] width 0 height 0
checkbox input "false"
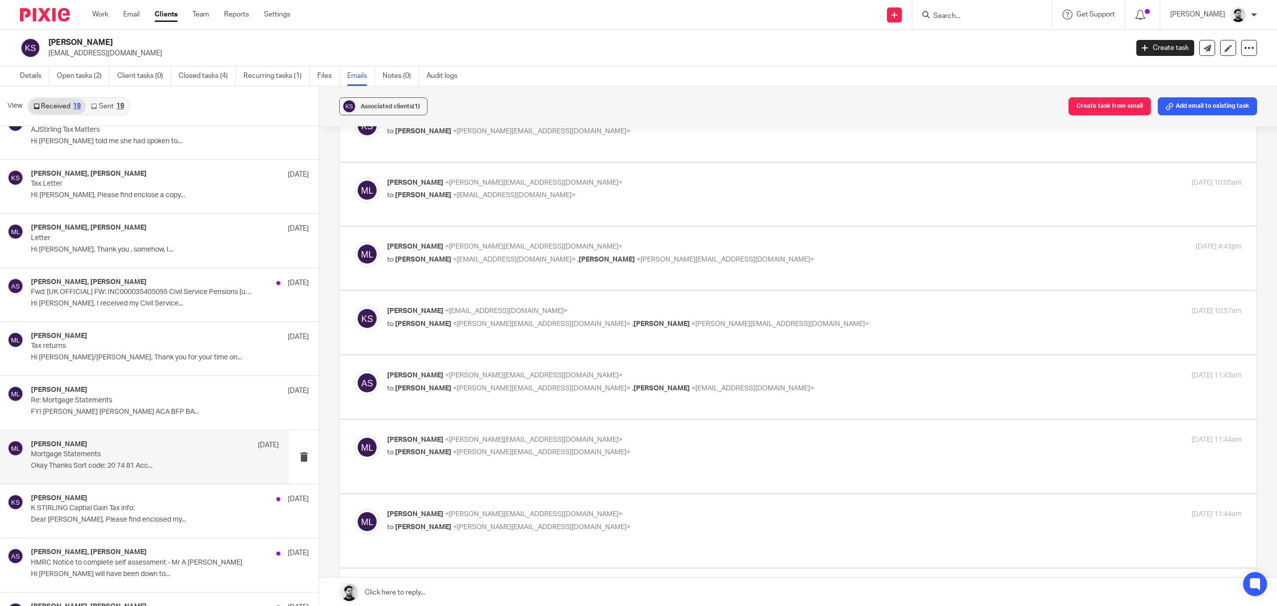
click at [557, 304] on label at bounding box center [798, 322] width 917 height 63
click at [355, 305] on input "checkbox" at bounding box center [354, 305] width 0 height 0
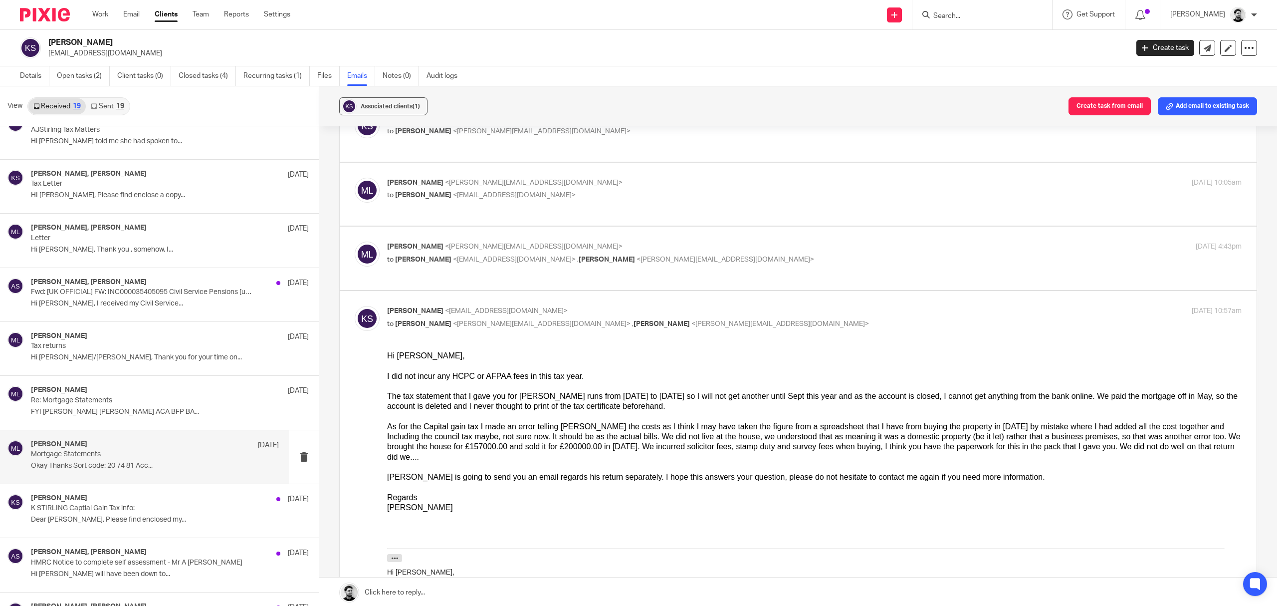
scroll to position [0, 0]
click at [577, 311] on p "[PERSON_NAME] <[EMAIL_ADDRESS][DOMAIN_NAME]>" at bounding box center [672, 311] width 570 height 10
checkbox input "false"
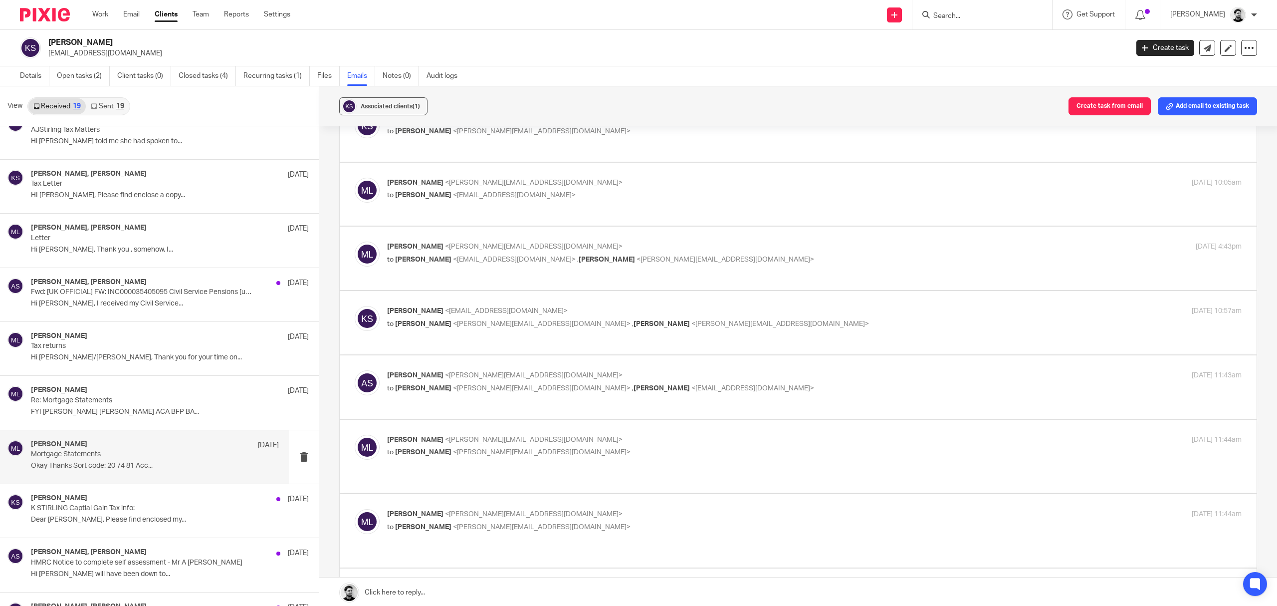
click at [559, 384] on p "to Massimo Lo-Muto <m.lo-muto@woodhicks.co.uk> , Karen Stirling <kazmarg@hotmai…" at bounding box center [672, 388] width 570 height 10
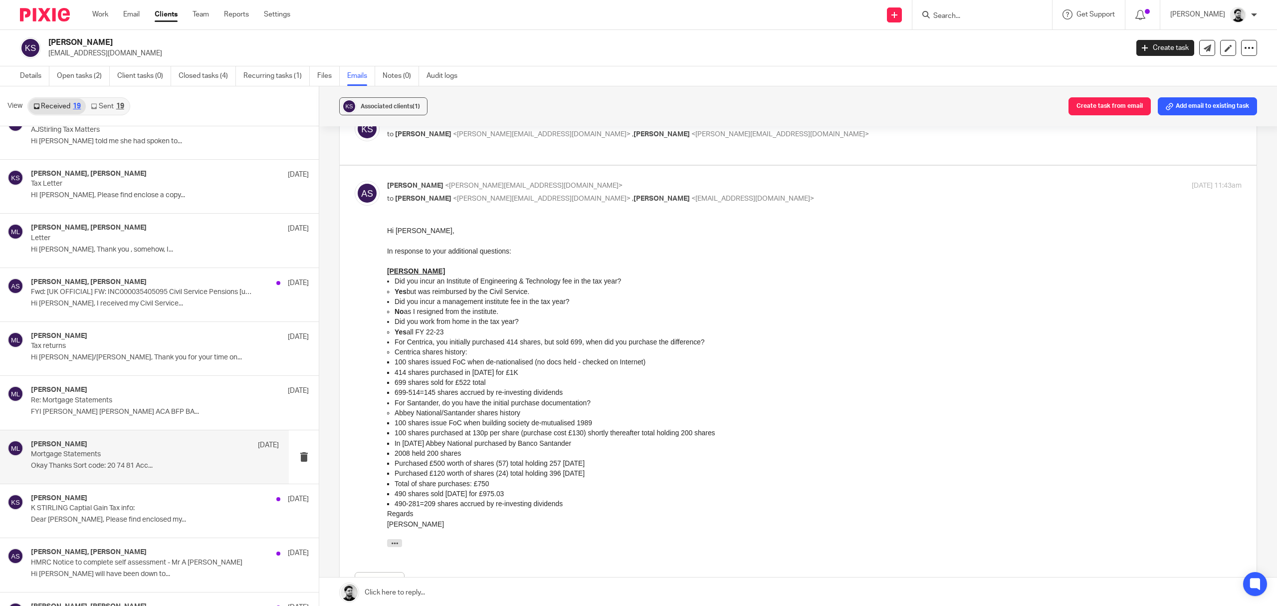
scroll to position [266, 0]
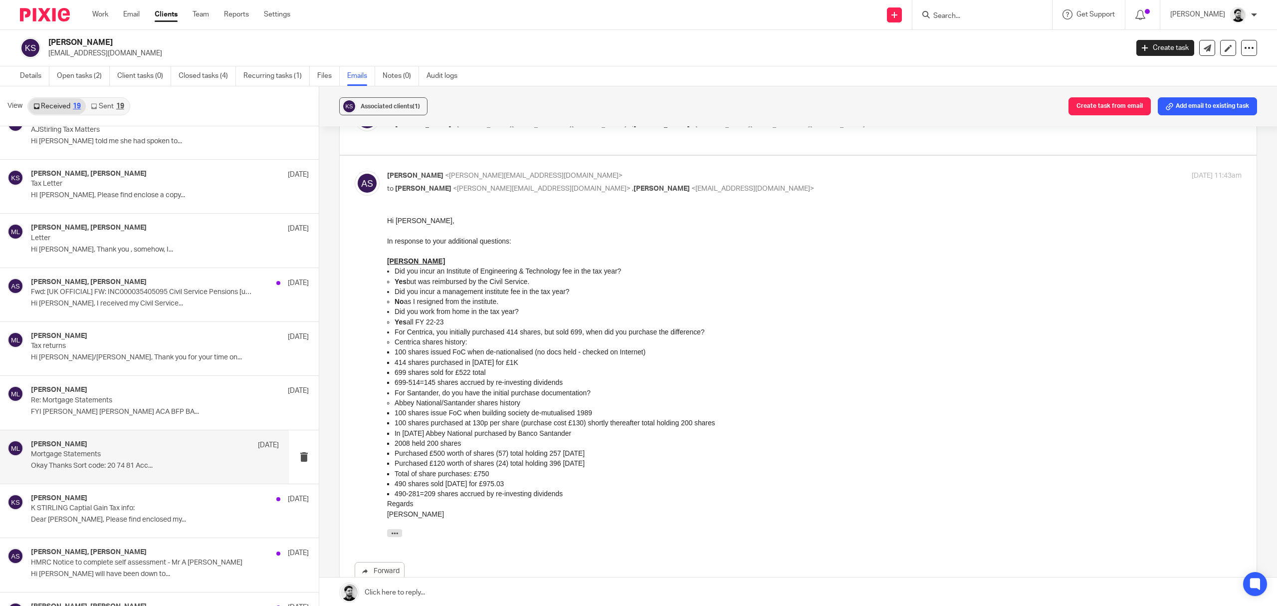
click at [517, 188] on span "<[PERSON_NAME][EMAIL_ADDRESS][DOMAIN_NAME]>" at bounding box center [542, 188] width 178 height 7
checkbox input "false"
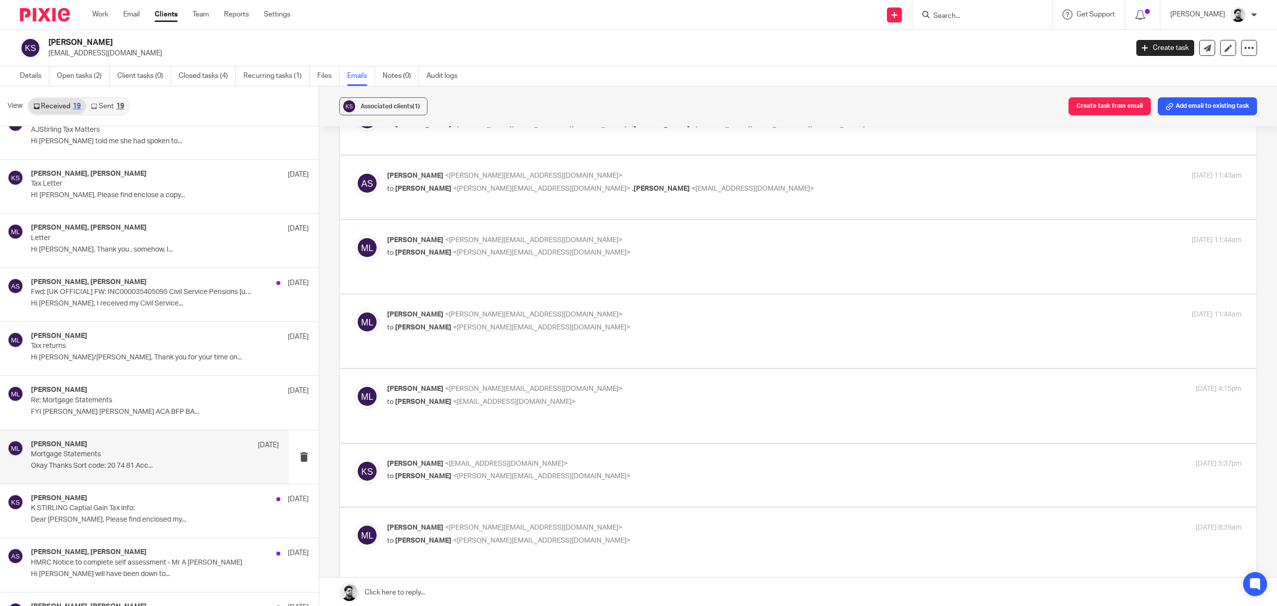
click at [531, 243] on span "<[PERSON_NAME][EMAIL_ADDRESS][DOMAIN_NAME]>" at bounding box center [534, 239] width 178 height 7
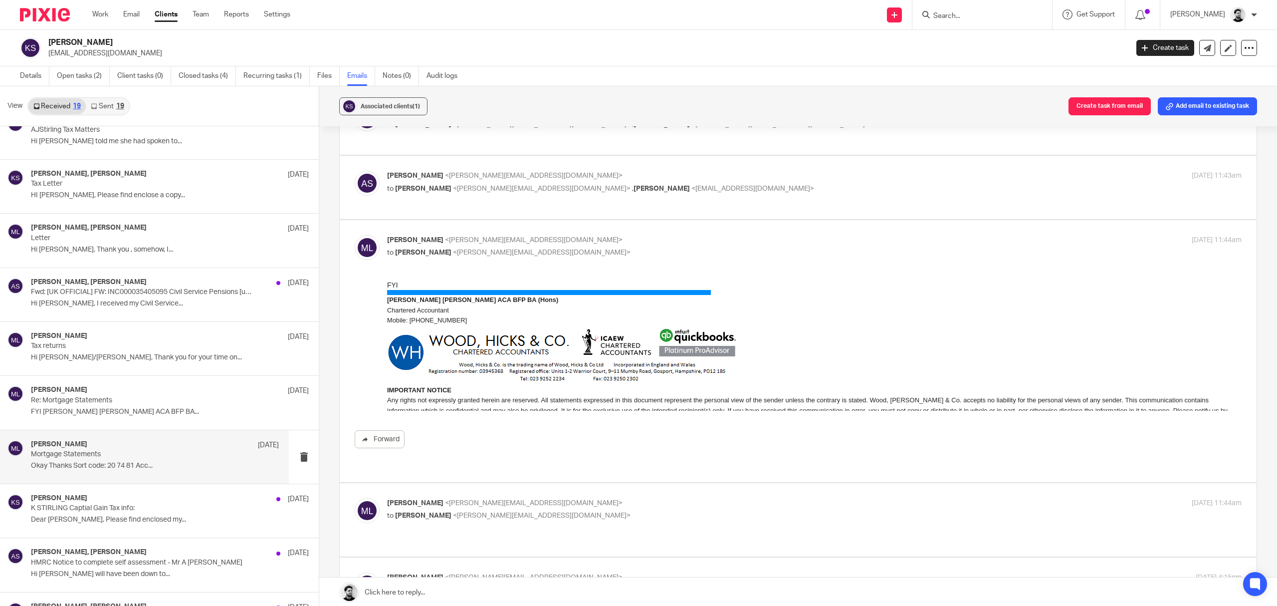
scroll to position [0, 0]
click at [536, 243] on span "<[PERSON_NAME][EMAIL_ADDRESS][DOMAIN_NAME]>" at bounding box center [534, 239] width 178 height 7
checkbox input "false"
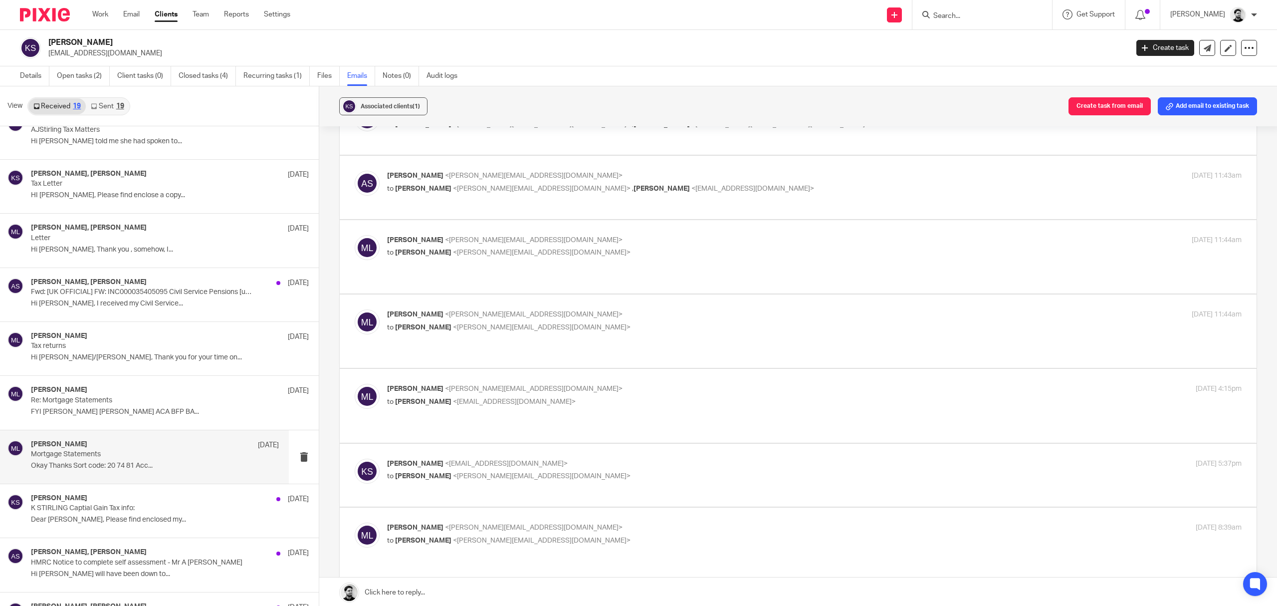
click at [529, 318] on span "<[PERSON_NAME][EMAIL_ADDRESS][DOMAIN_NAME]>" at bounding box center [534, 314] width 178 height 7
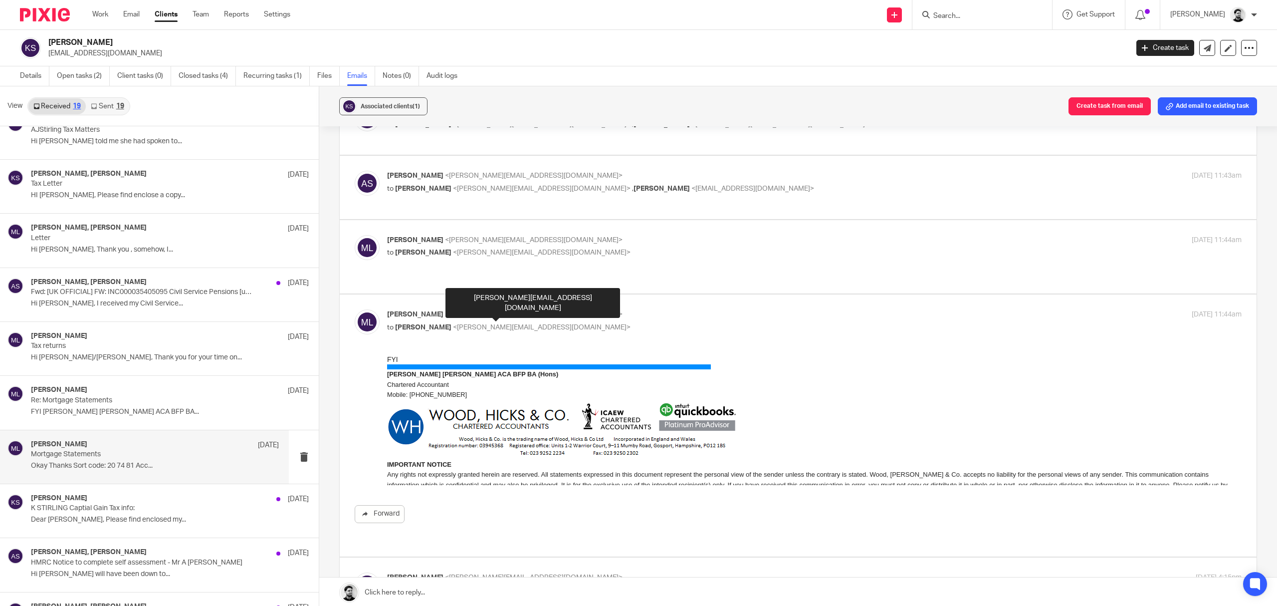
click at [533, 317] on span "<[PERSON_NAME][EMAIL_ADDRESS][DOMAIN_NAME]>" at bounding box center [534, 314] width 178 height 7
checkbox input "false"
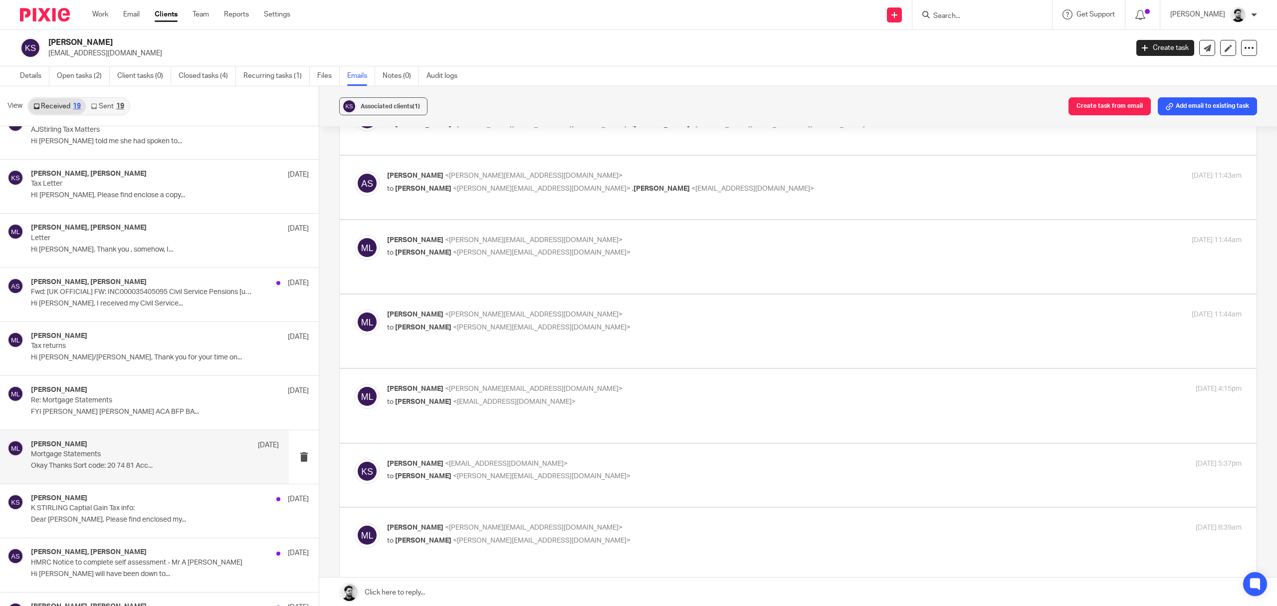
click at [526, 386] on p "[PERSON_NAME] <[PERSON_NAME][EMAIL_ADDRESS][DOMAIN_NAME]>" at bounding box center [672, 389] width 570 height 10
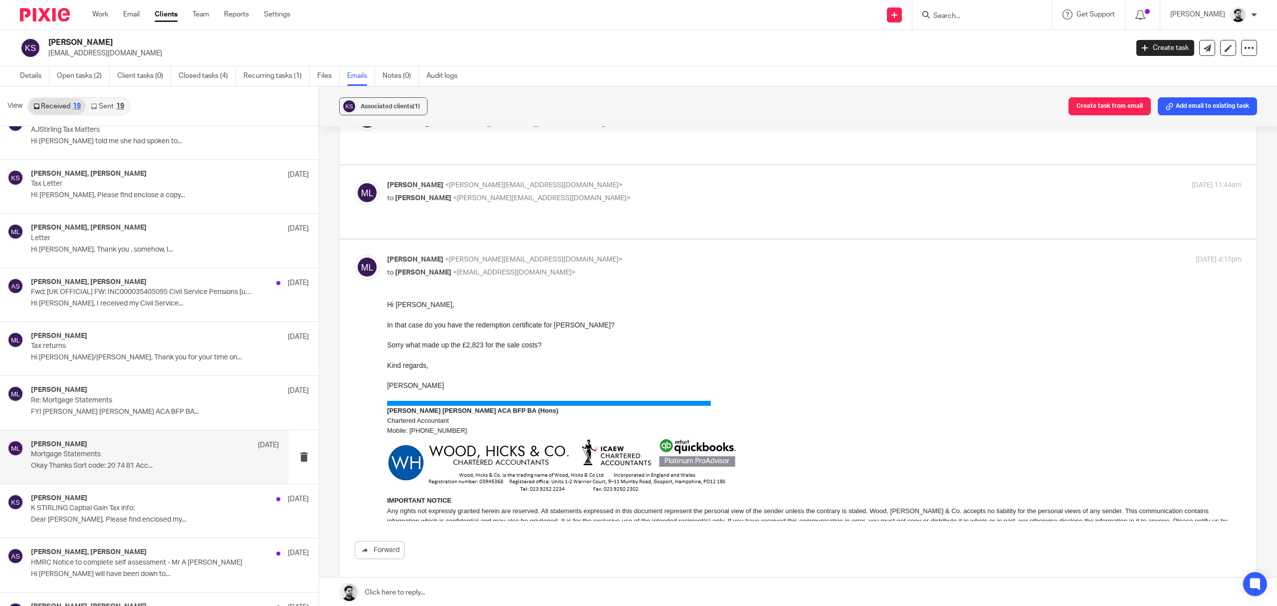
scroll to position [399, 0]
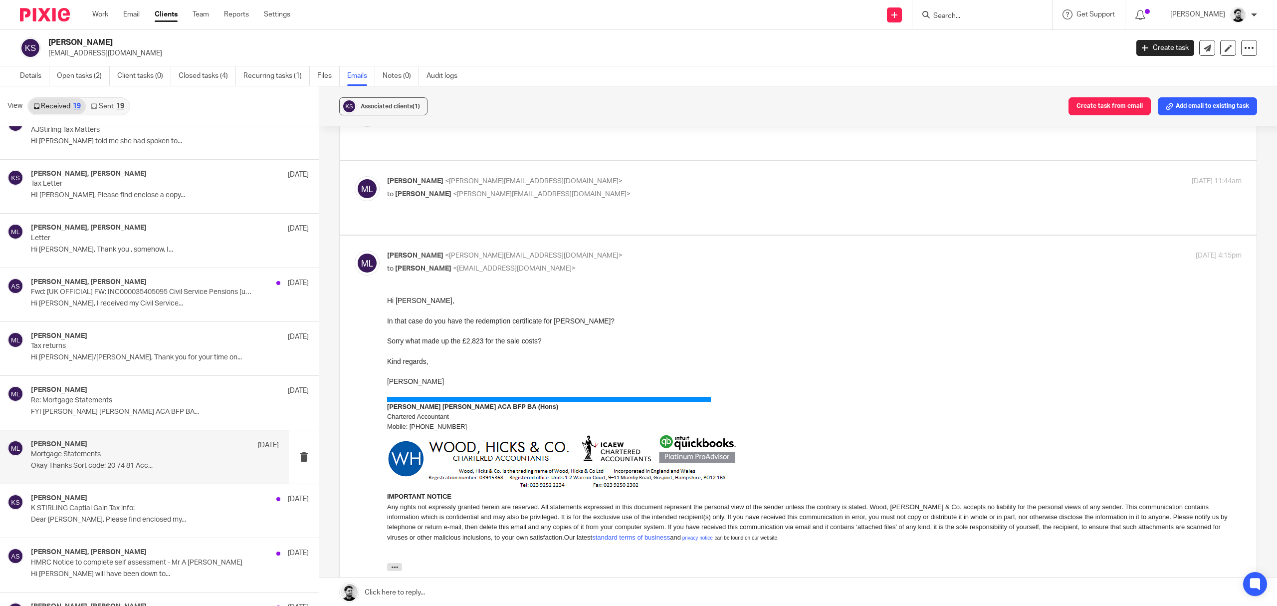
click at [554, 251] on label at bounding box center [798, 441] width 917 height 413
click at [355, 250] on input "checkbox" at bounding box center [354, 250] width 0 height 0
checkbox input "false"
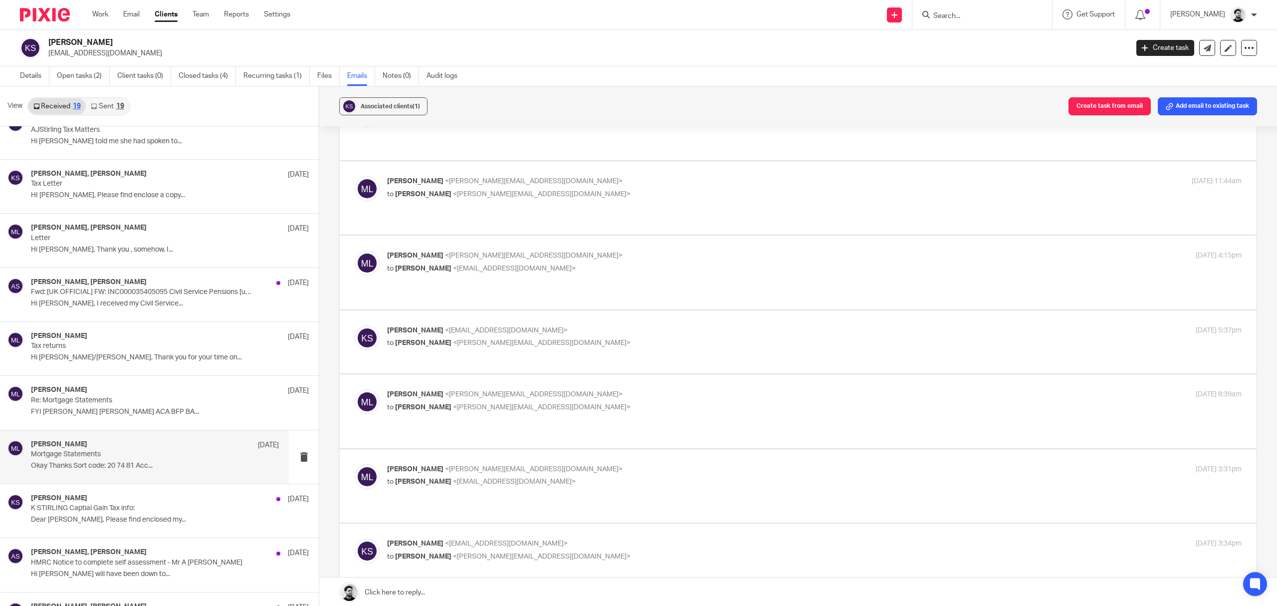
click at [533, 325] on p "[PERSON_NAME] <[EMAIL_ADDRESS][DOMAIN_NAME]>" at bounding box center [672, 330] width 570 height 10
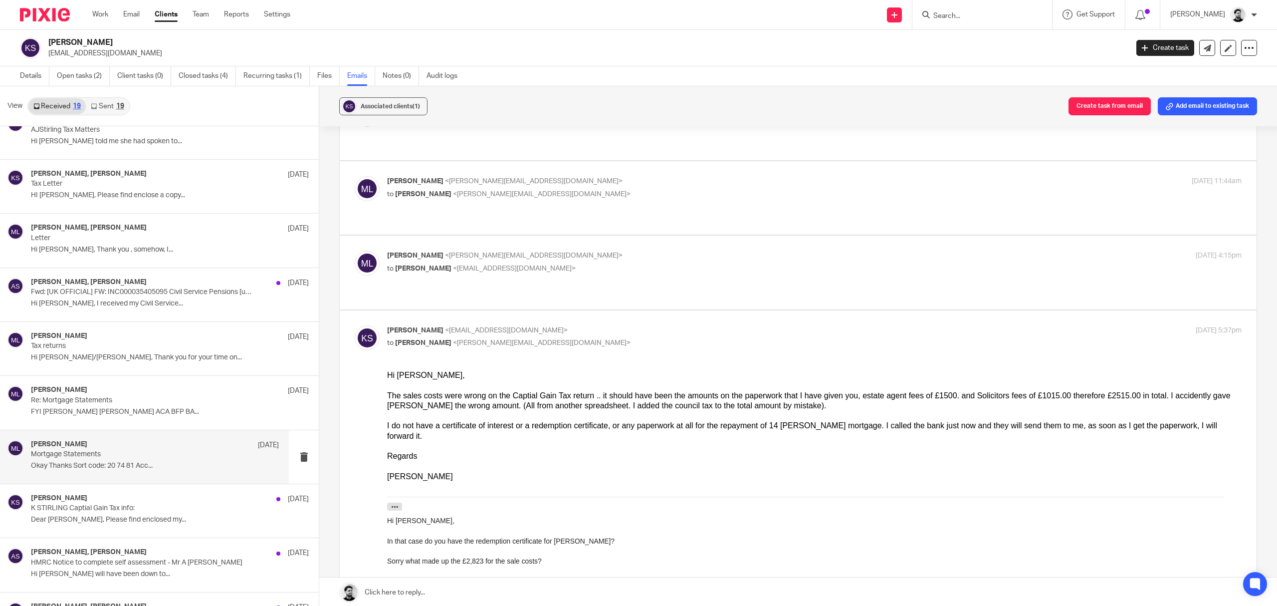
scroll to position [0, 0]
click at [539, 338] on p "to [PERSON_NAME] <[PERSON_NAME][EMAIL_ADDRESS][DOMAIN_NAME]>" at bounding box center [672, 343] width 570 height 10
checkbox input "false"
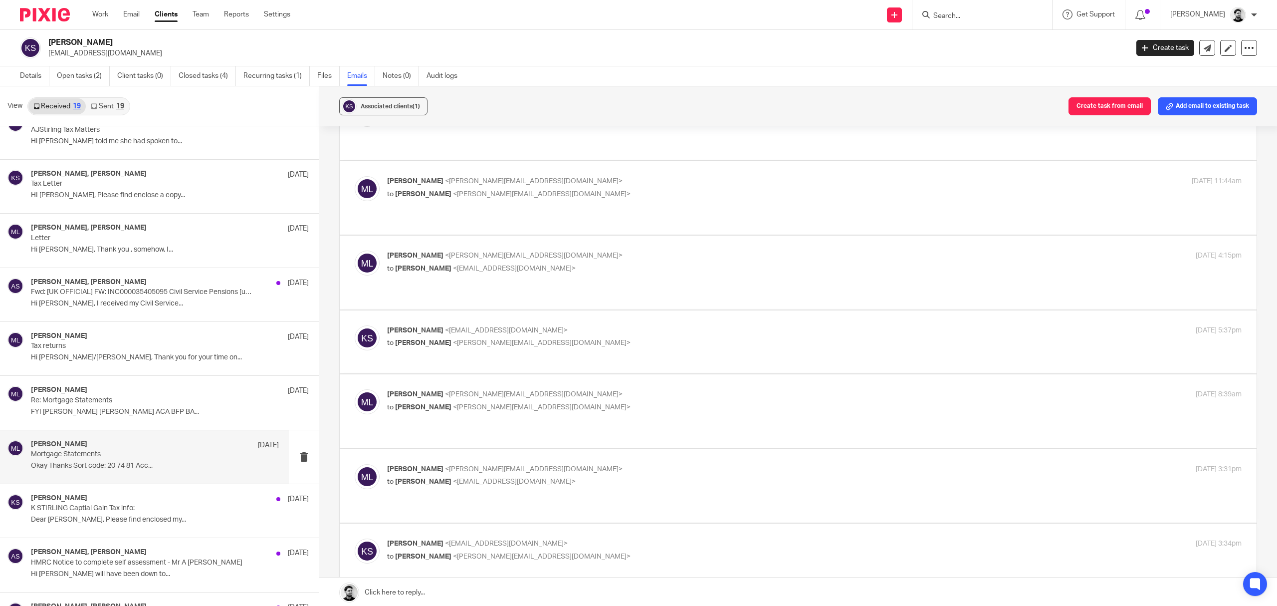
click at [543, 391] on span "<[PERSON_NAME][EMAIL_ADDRESS][DOMAIN_NAME]>" at bounding box center [534, 394] width 178 height 7
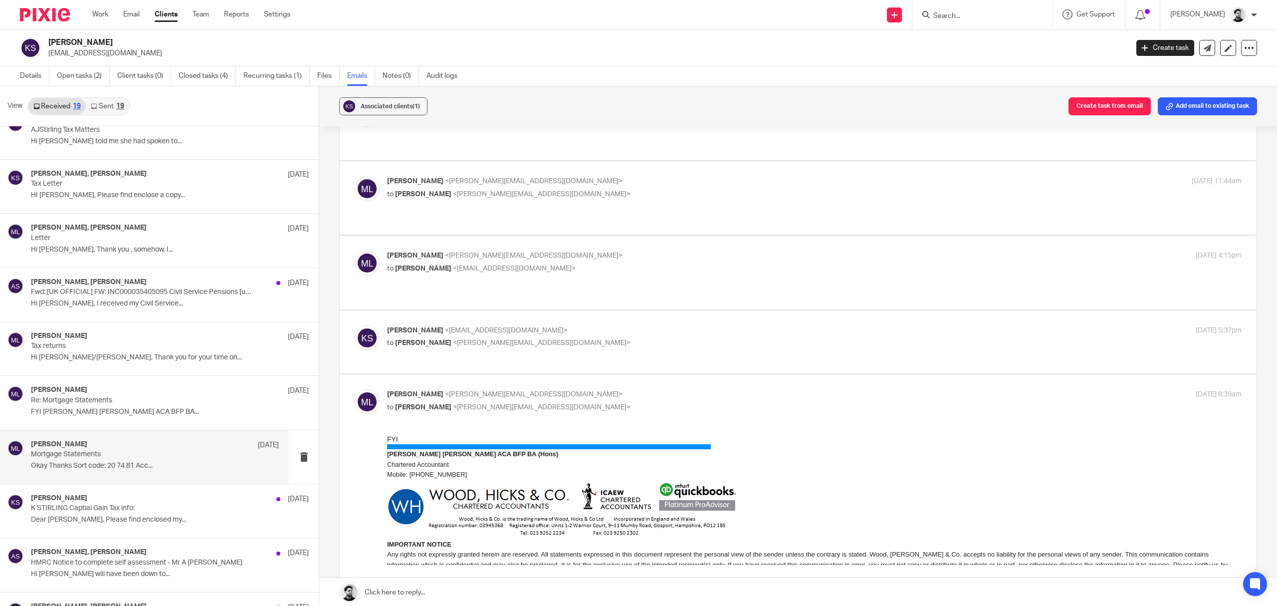
click at [553, 389] on p "[PERSON_NAME] <[PERSON_NAME][EMAIL_ADDRESS][DOMAIN_NAME]>" at bounding box center [672, 394] width 570 height 10
checkbox input "false"
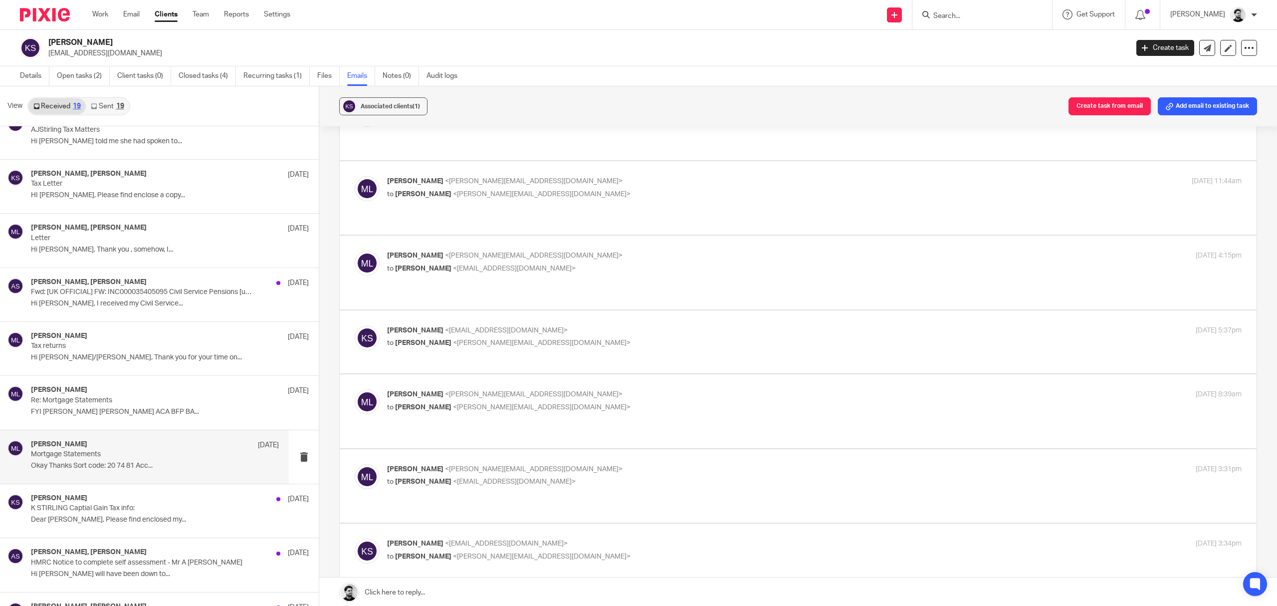
click at [547, 464] on p "[PERSON_NAME] <[PERSON_NAME][EMAIL_ADDRESS][DOMAIN_NAME]>" at bounding box center [672, 469] width 570 height 10
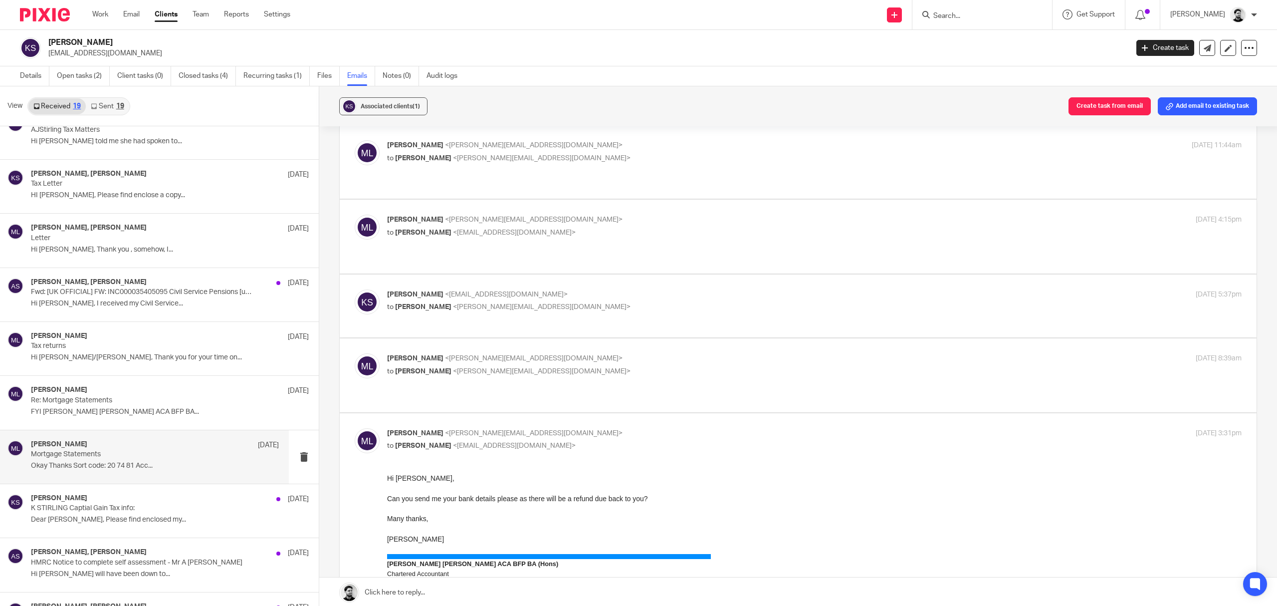
scroll to position [532, 0]
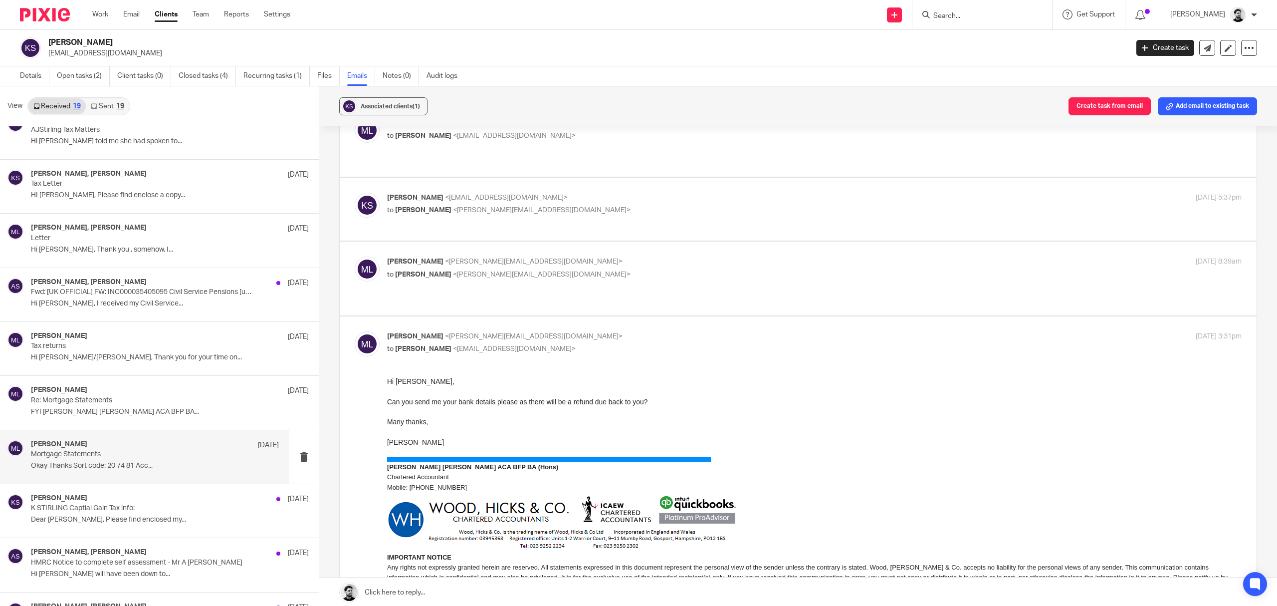
click at [567, 336] on div "Massimo Lo-Muto <m.lo-muto@woodhicks.co.uk> to karen stirling <kazmarg@hotmail.…" at bounding box center [672, 342] width 570 height 23
checkbox input "false"
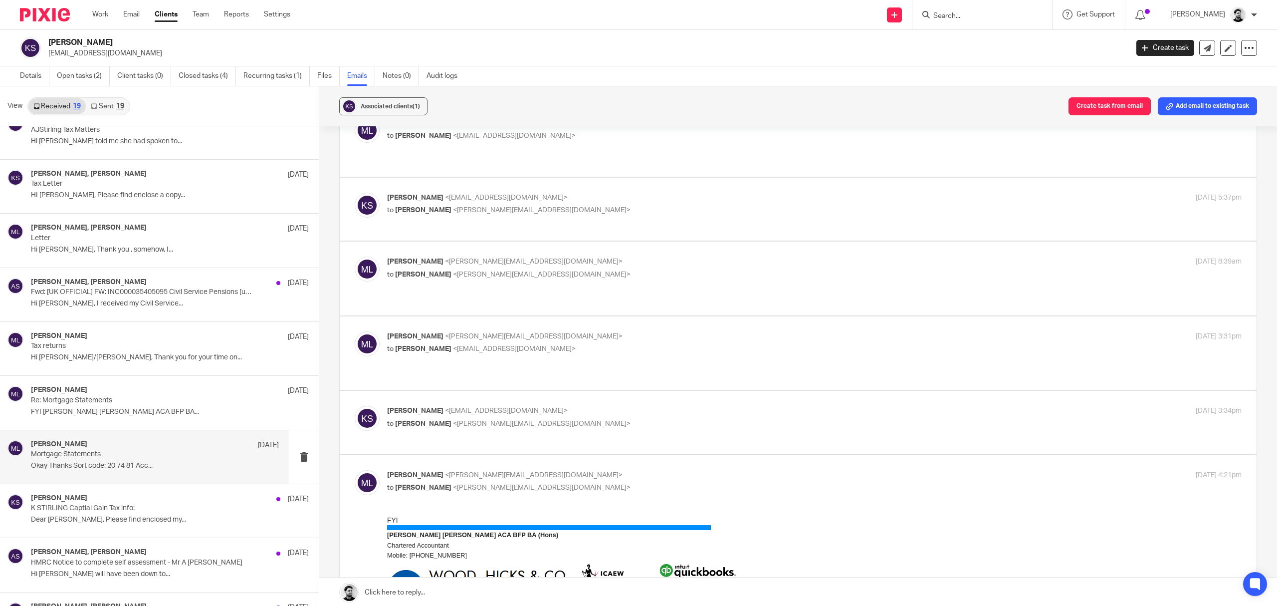
click at [562, 406] on p "[PERSON_NAME] <[EMAIL_ADDRESS][DOMAIN_NAME]>" at bounding box center [672, 411] width 570 height 10
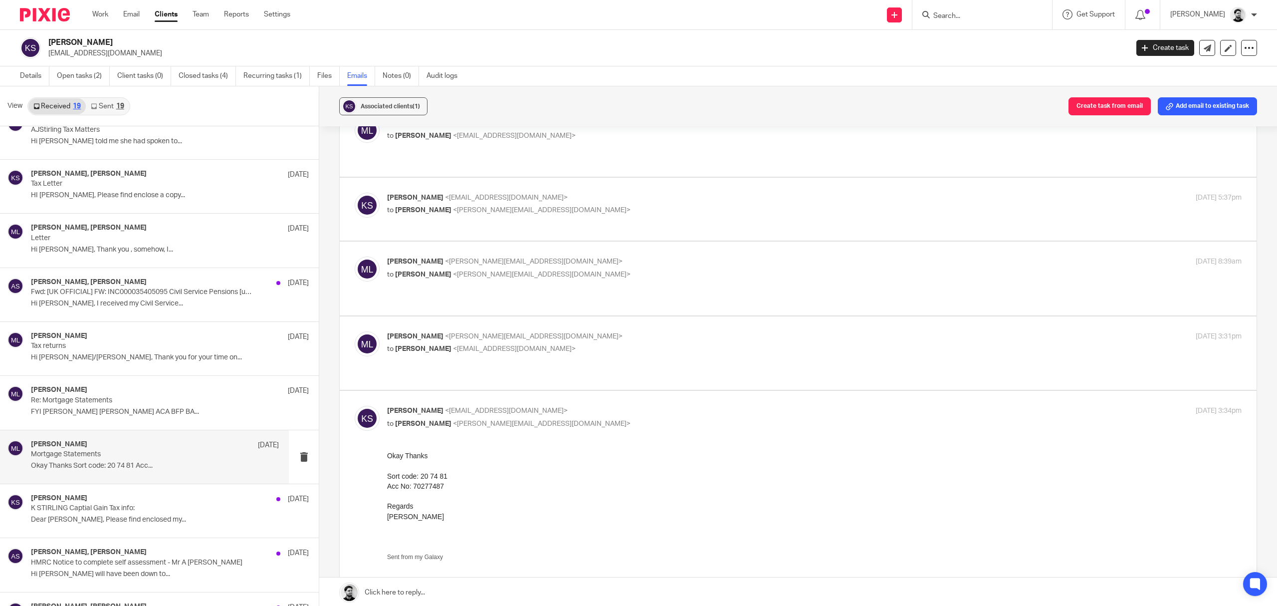
scroll to position [0, 0]
click at [565, 406] on p "[PERSON_NAME] <[EMAIL_ADDRESS][DOMAIN_NAME]>" at bounding box center [672, 411] width 570 height 10
checkbox input "false"
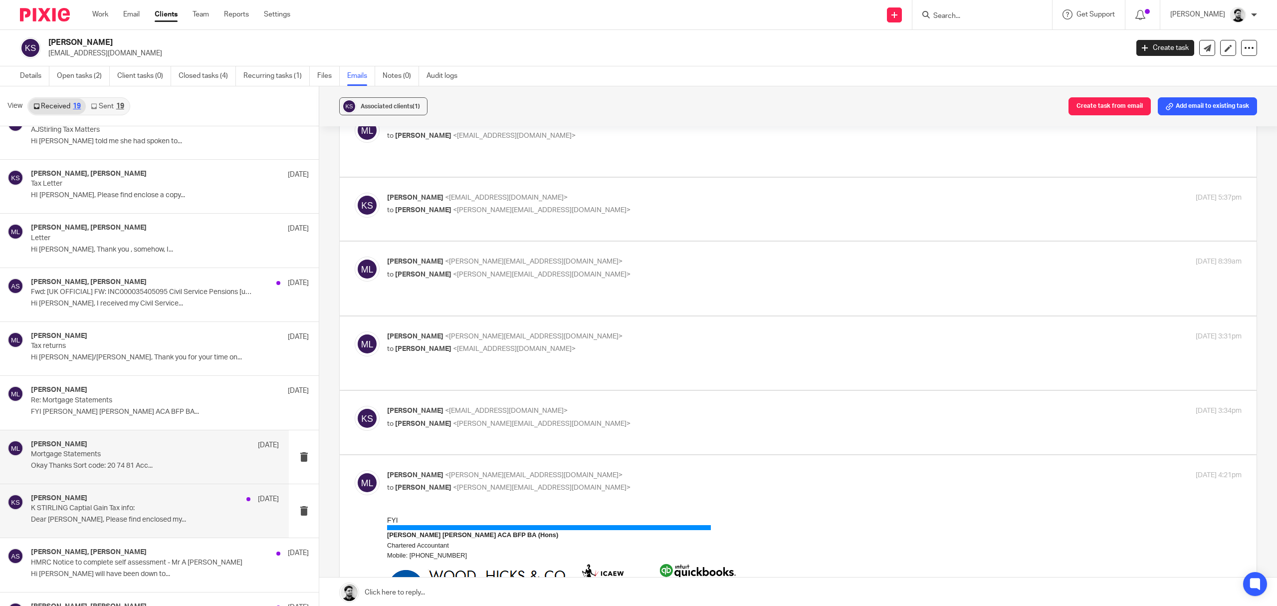
click at [143, 510] on p "K STIRLING Captial Gain Tax info:" at bounding box center [130, 508] width 199 height 8
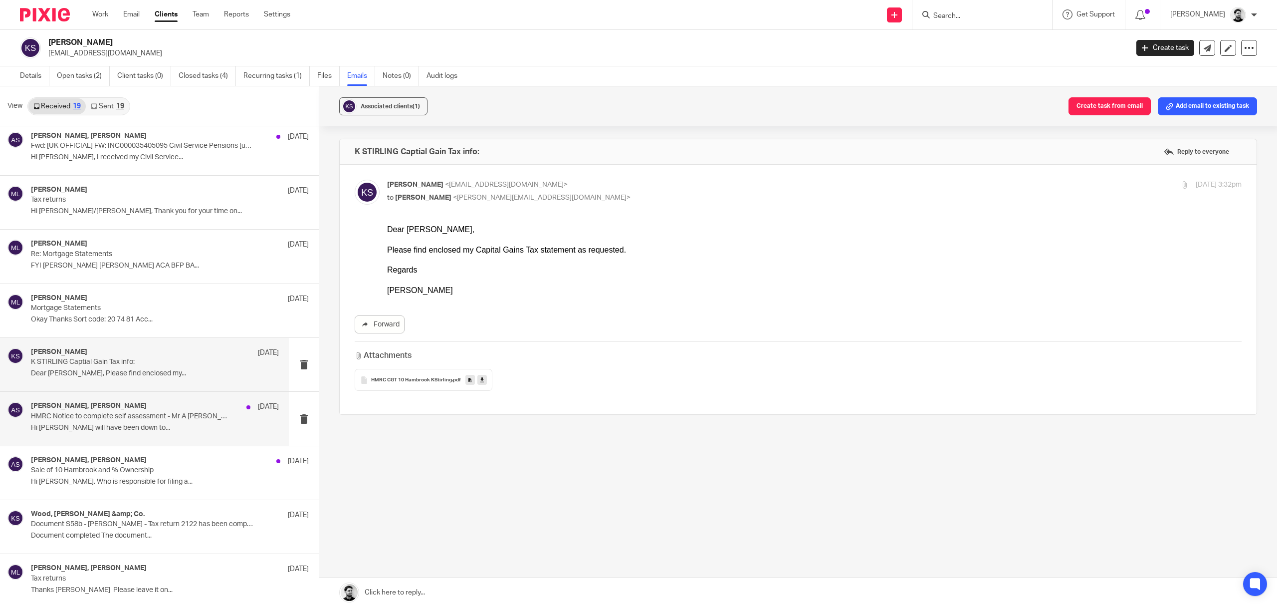
scroll to position [549, 0]
click at [138, 467] on p "Sale of 10 Hambrook and % Ownership" at bounding box center [130, 469] width 199 height 8
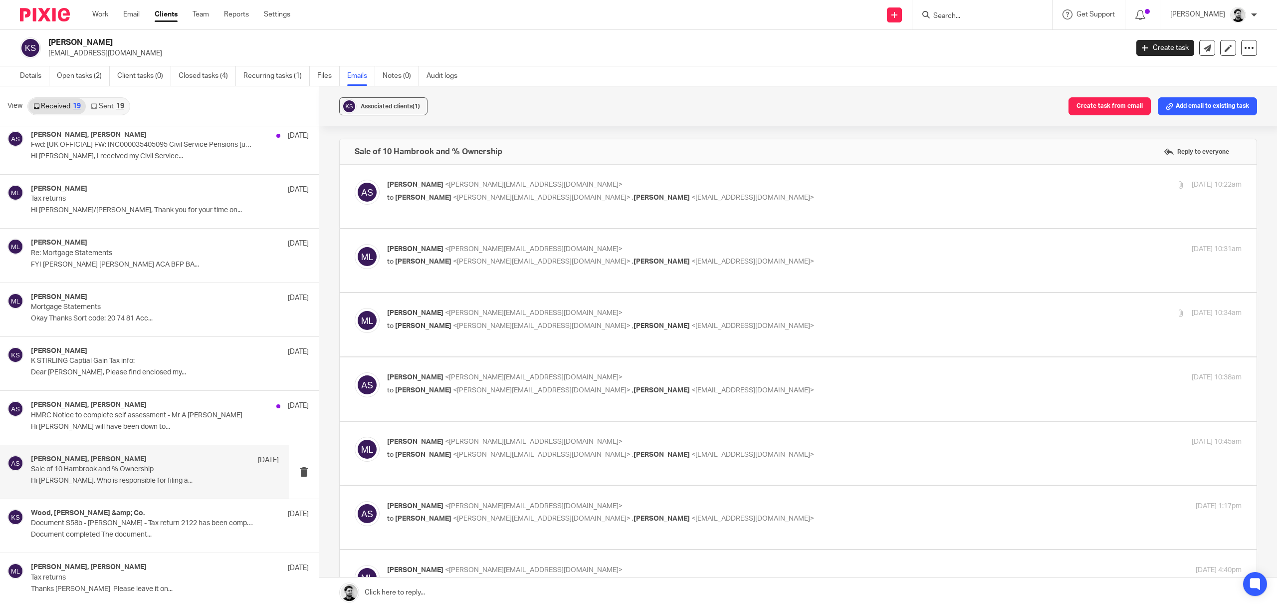
scroll to position [0, 0]
click at [583, 188] on p "[PERSON_NAME] <[PERSON_NAME][EMAIL_ADDRESS][DOMAIN_NAME]>" at bounding box center [672, 185] width 570 height 10
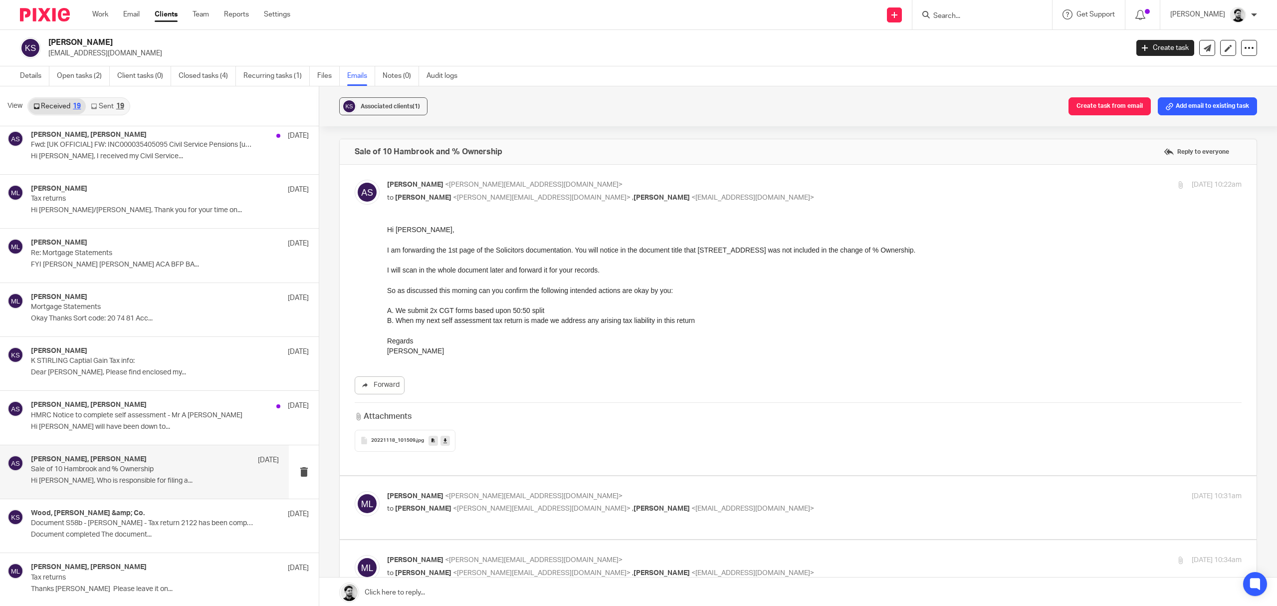
click at [581, 179] on label at bounding box center [798, 320] width 917 height 310
click at [355, 179] on input "checkbox" at bounding box center [354, 179] width 0 height 0
checkbox input "false"
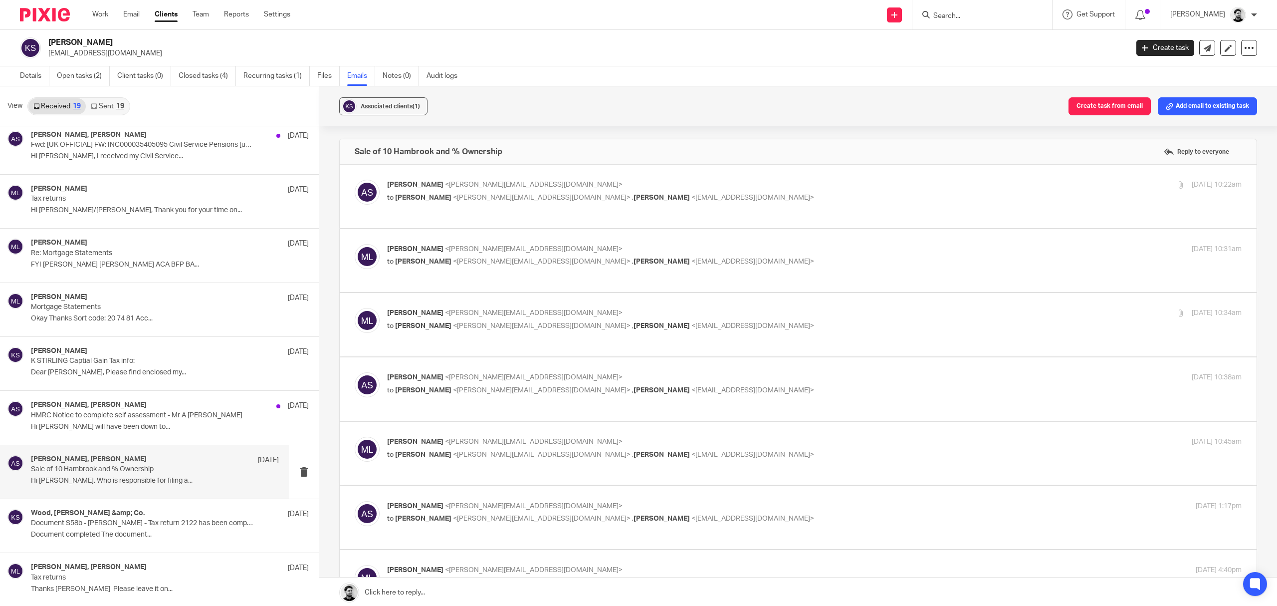
click at [579, 250] on p "[PERSON_NAME] <[PERSON_NAME][EMAIL_ADDRESS][DOMAIN_NAME]>" at bounding box center [672, 249] width 570 height 10
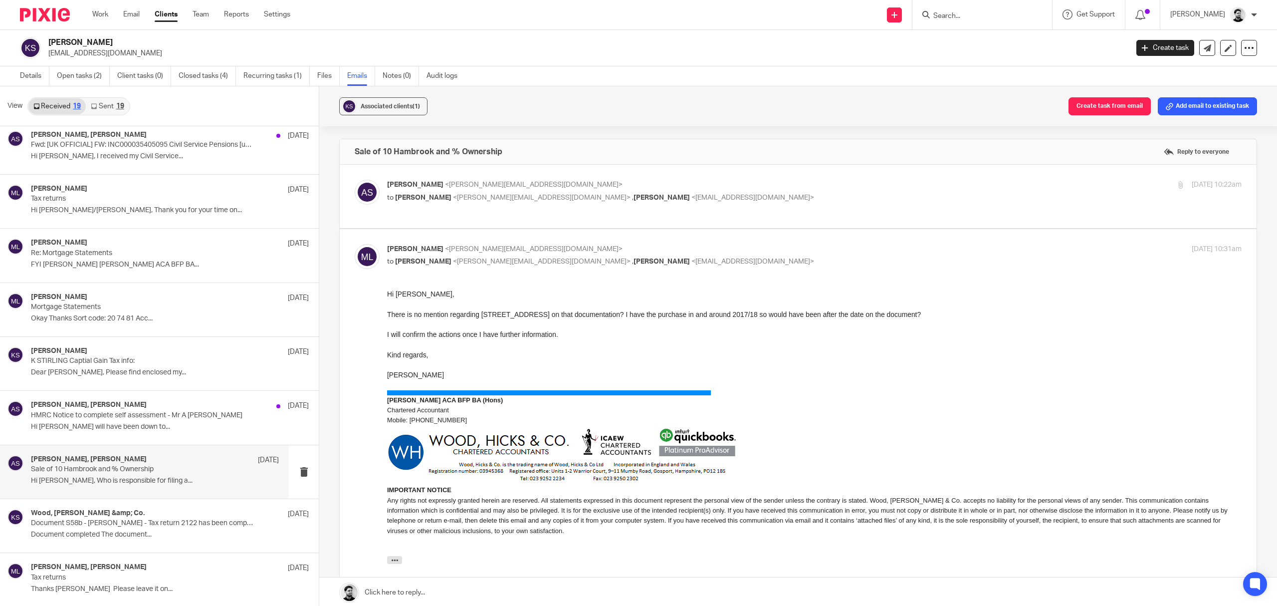
click at [663, 258] on p "to Alan Stirling <alan.stirling@gmail.com> , Karen Stirling <kazmarg@hotmail.co…" at bounding box center [672, 261] width 570 height 10
checkbox input "false"
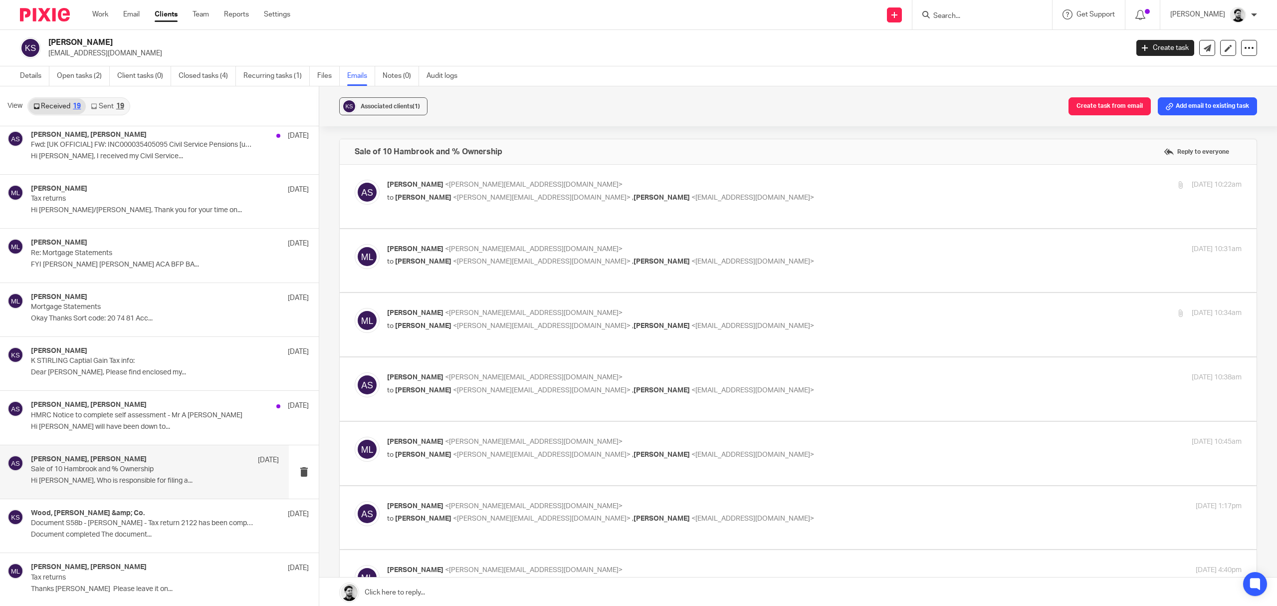
click at [691, 328] on span "<[EMAIL_ADDRESS][DOMAIN_NAME]>" at bounding box center [752, 325] width 123 height 7
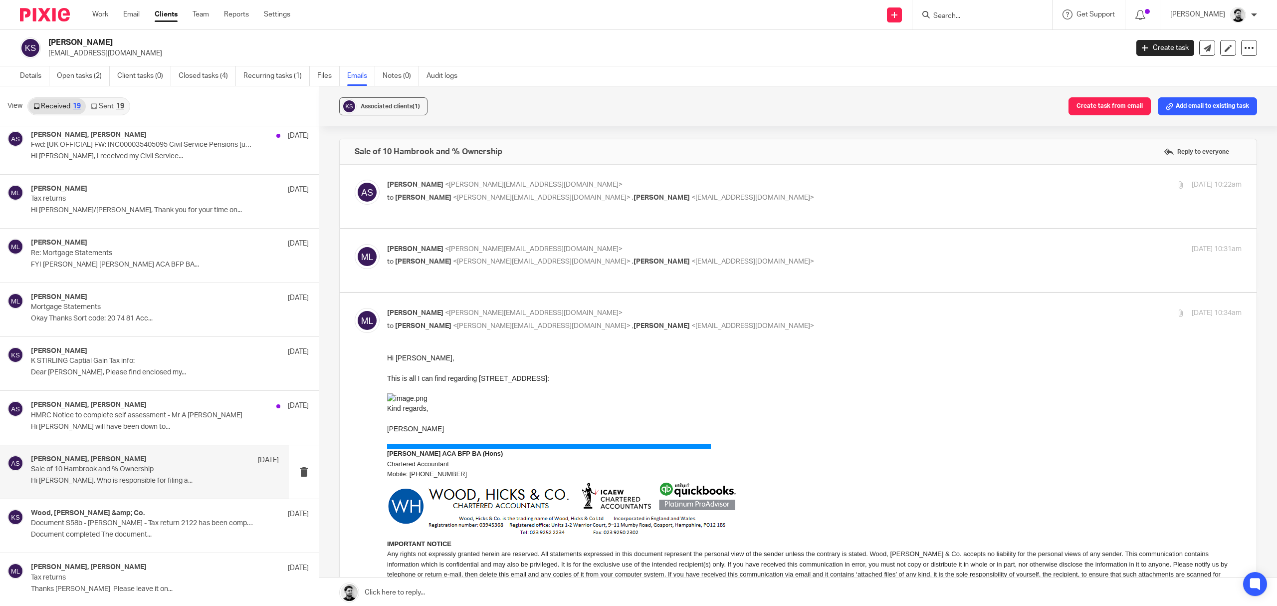
click at [643, 318] on p "[PERSON_NAME] <[PERSON_NAME][EMAIL_ADDRESS][DOMAIN_NAME]>" at bounding box center [672, 313] width 570 height 10
checkbox input "false"
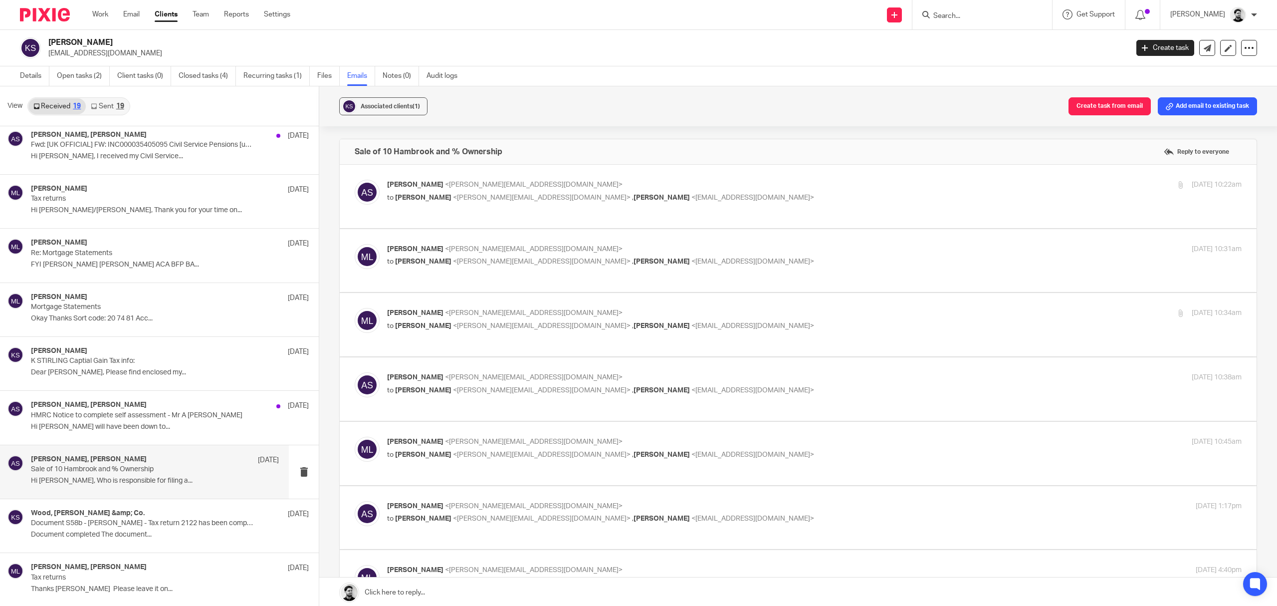
click at [578, 376] on p "[PERSON_NAME] <[PERSON_NAME][EMAIL_ADDRESS][DOMAIN_NAME]>" at bounding box center [672, 377] width 570 height 10
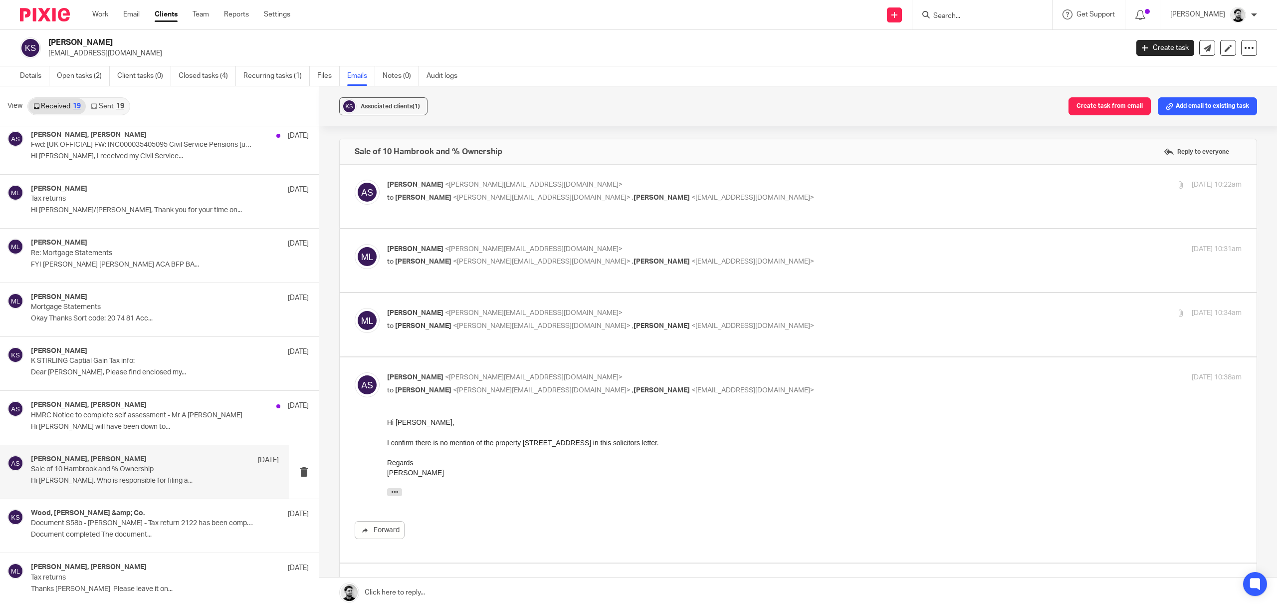
scroll to position [66, 0]
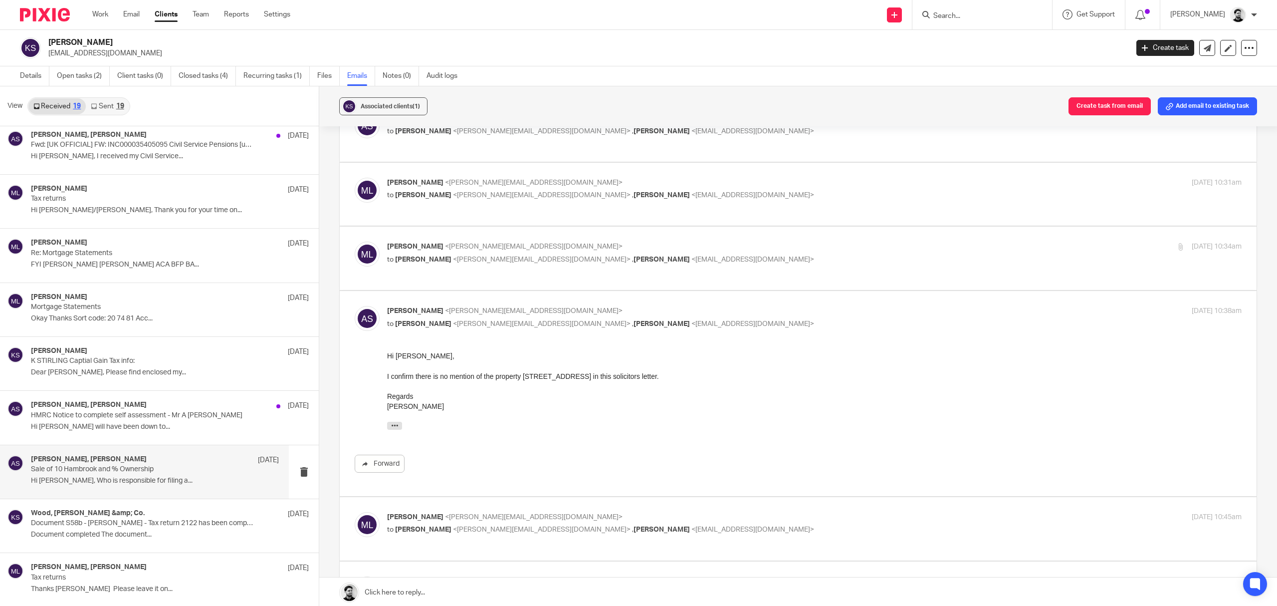
click at [559, 313] on p "[PERSON_NAME] <[PERSON_NAME][EMAIL_ADDRESS][DOMAIN_NAME]>" at bounding box center [672, 311] width 570 height 10
checkbox input "false"
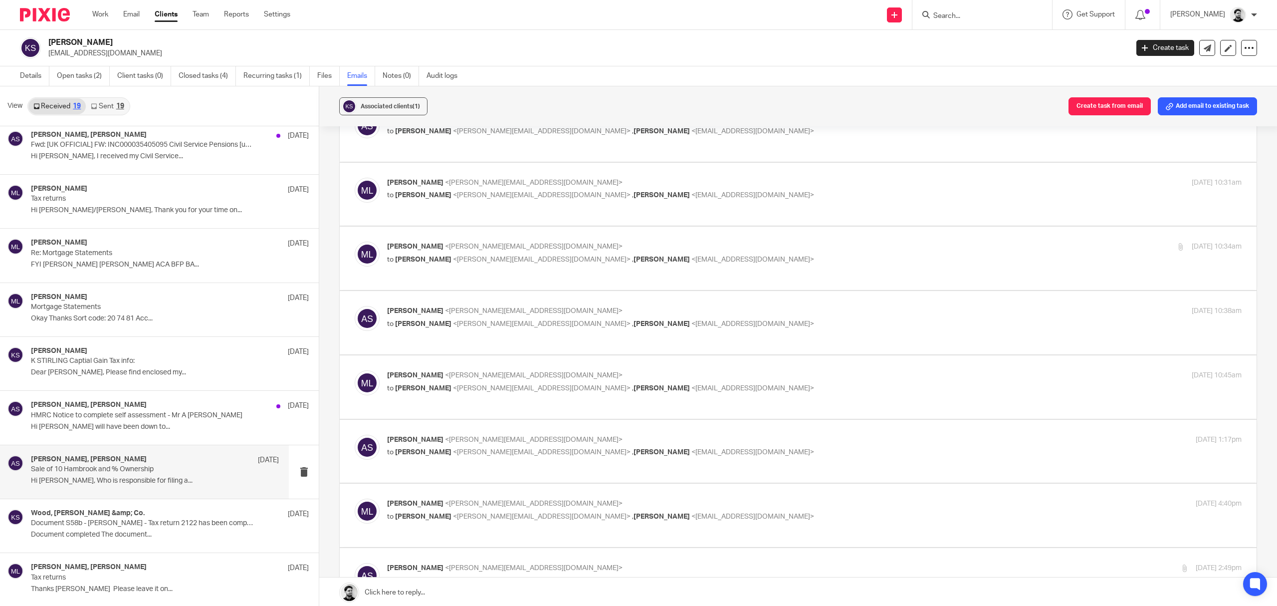
click at [533, 371] on p "[PERSON_NAME] <[PERSON_NAME][EMAIL_ADDRESS][DOMAIN_NAME]>" at bounding box center [672, 375] width 570 height 10
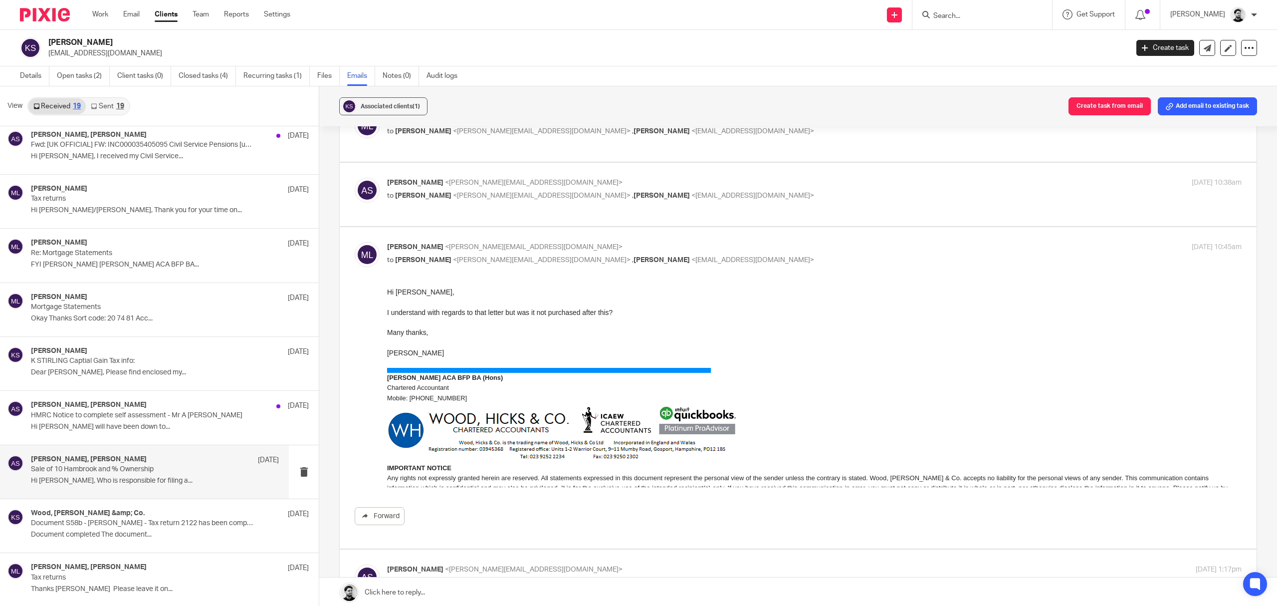
scroll to position [200, 0]
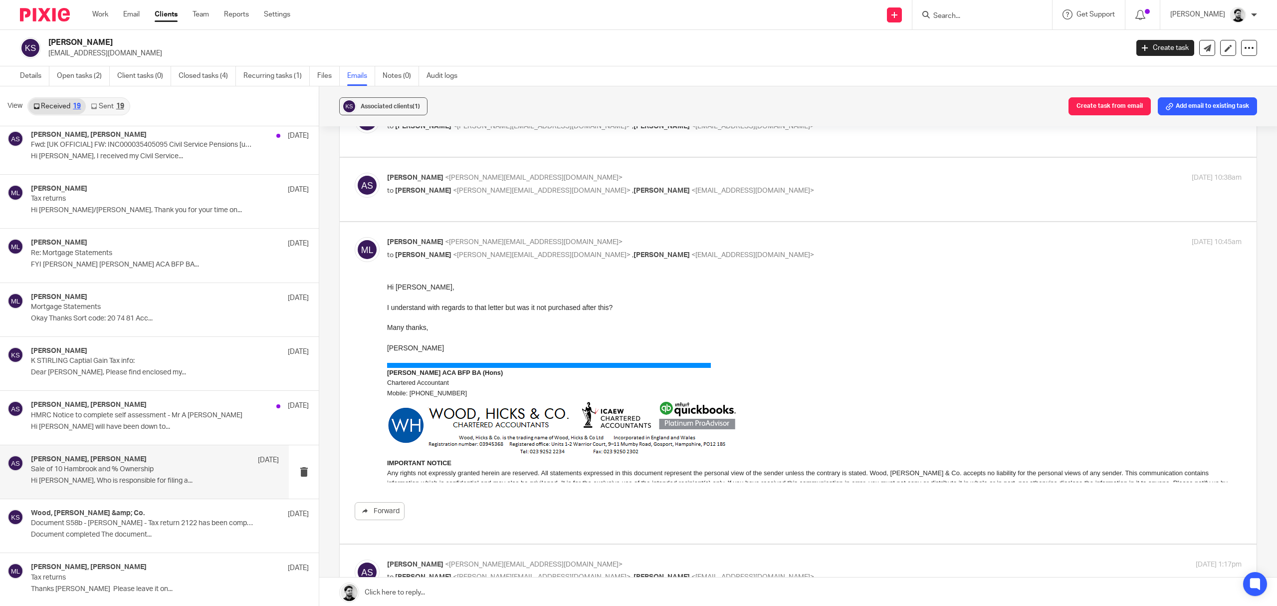
click at [633, 252] on span "[PERSON_NAME]" at bounding box center [661, 254] width 56 height 7
checkbox input "false"
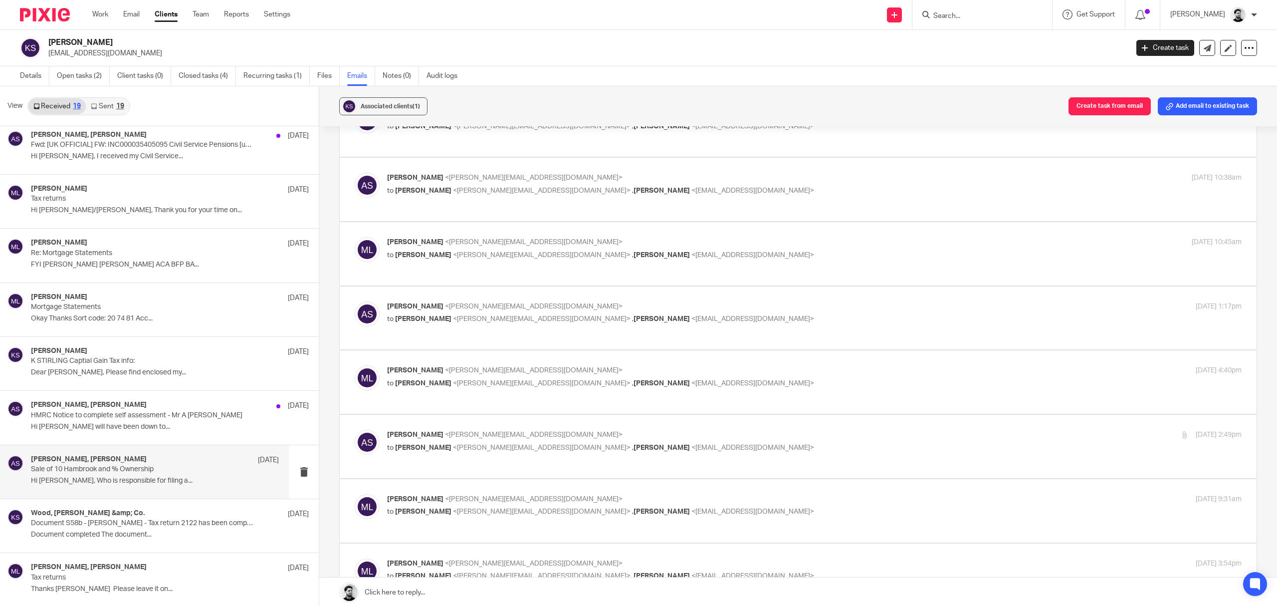
click at [549, 303] on p "[PERSON_NAME] <[PERSON_NAME][EMAIL_ADDRESS][DOMAIN_NAME]>" at bounding box center [672, 306] width 570 height 10
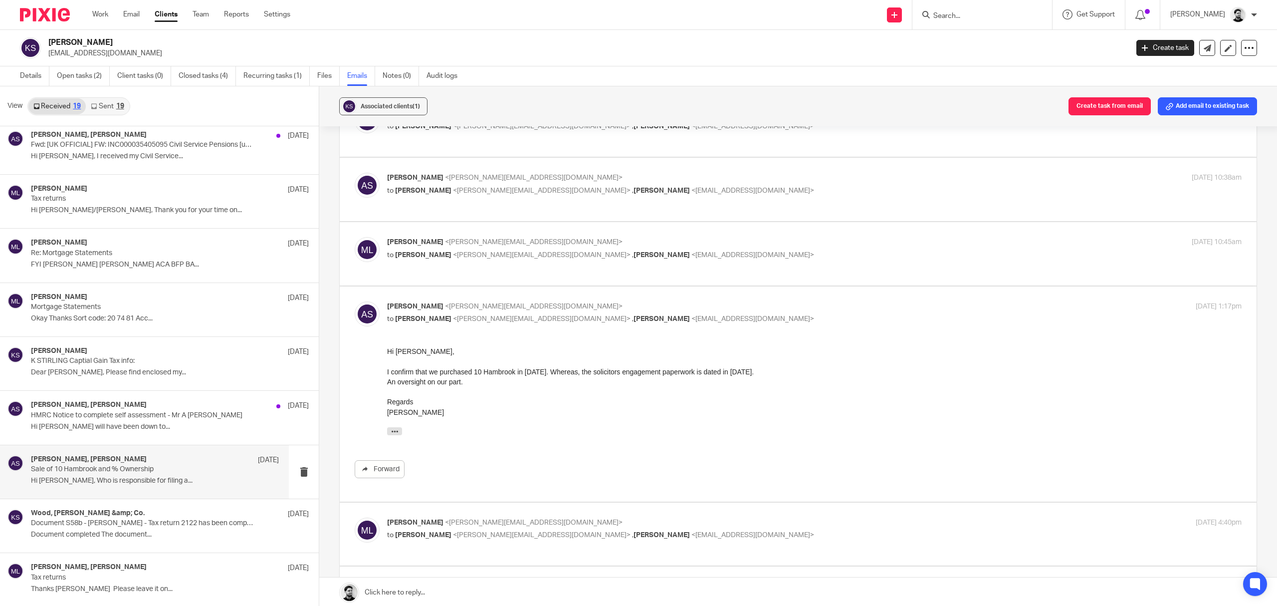
scroll to position [0, 0]
click at [552, 304] on p "[PERSON_NAME] <[PERSON_NAME][EMAIL_ADDRESS][DOMAIN_NAME]>" at bounding box center [672, 306] width 570 height 10
checkbox input "false"
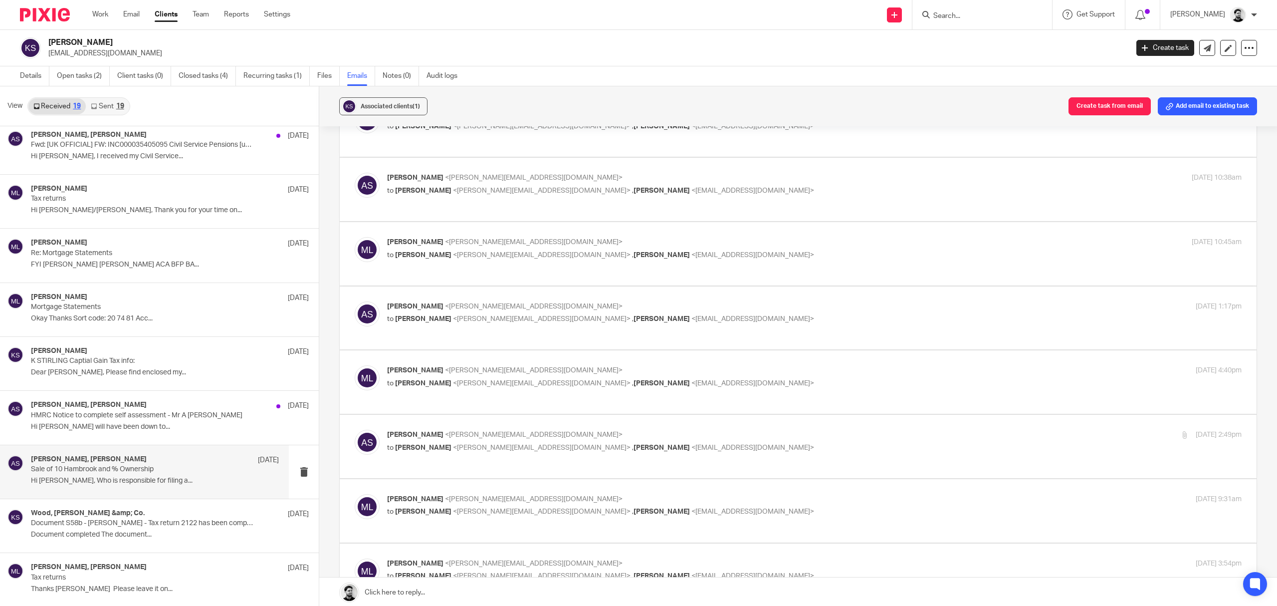
click at [541, 366] on label at bounding box center [798, 381] width 917 height 63
click at [355, 365] on input "checkbox" at bounding box center [354, 365] width 0 height 0
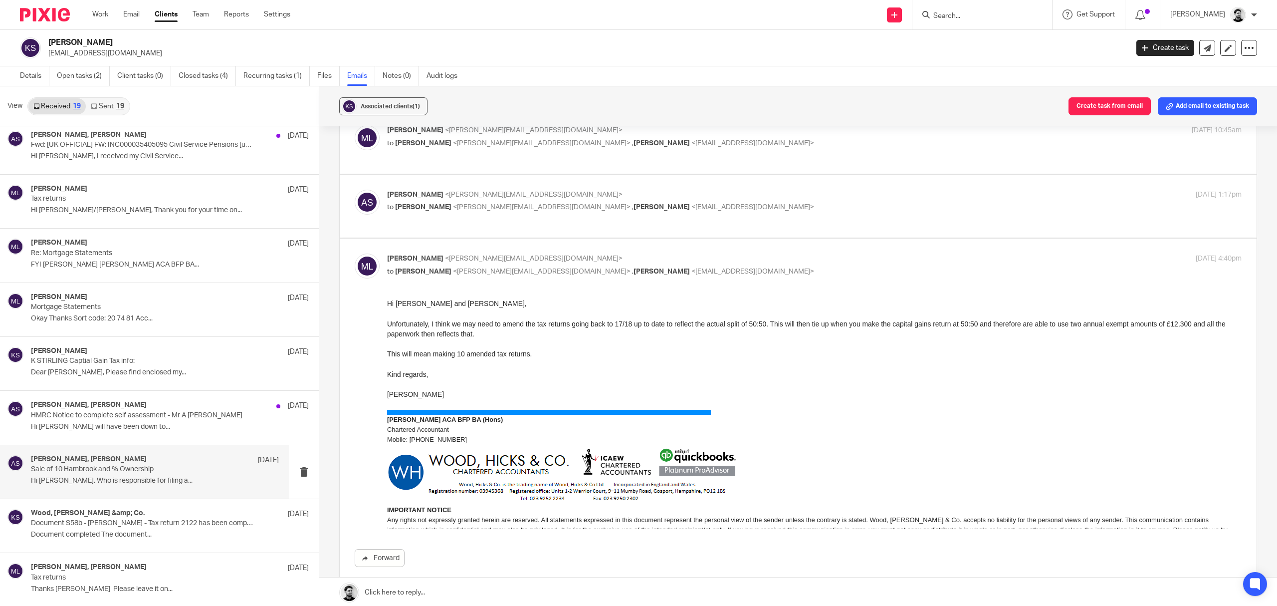
scroll to position [332, 0]
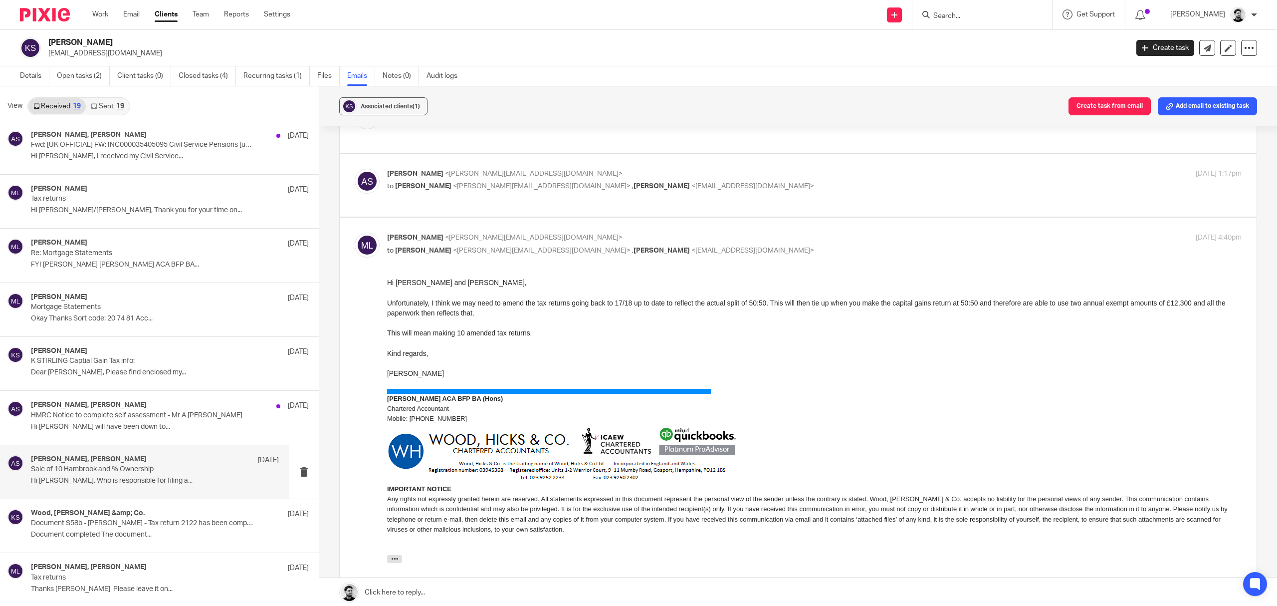
click at [531, 256] on p "to Alan Stirling <alan.stirling@gmail.com> , Karen Stirling <kazmarg@hotmail.co…" at bounding box center [672, 250] width 570 height 10
checkbox input "false"
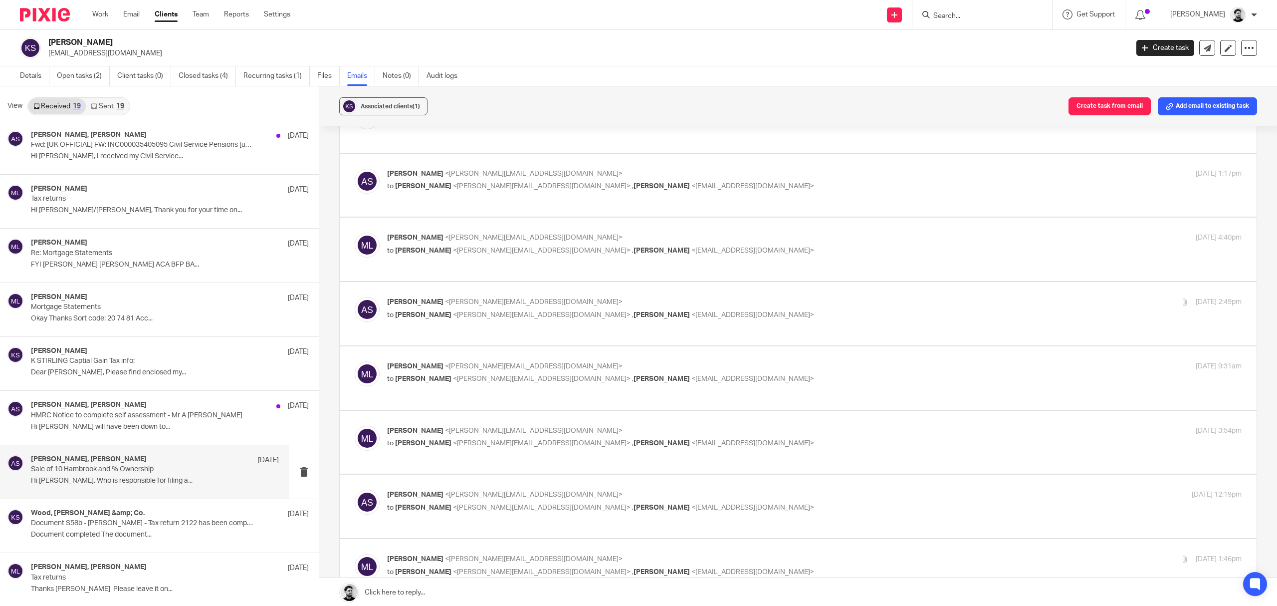
click at [547, 320] on p "to Massimo Lo-Muto <m.lo-muto@woodhicks.co.uk> , Karen Stirling <kazmarg@hotmai…" at bounding box center [672, 315] width 570 height 10
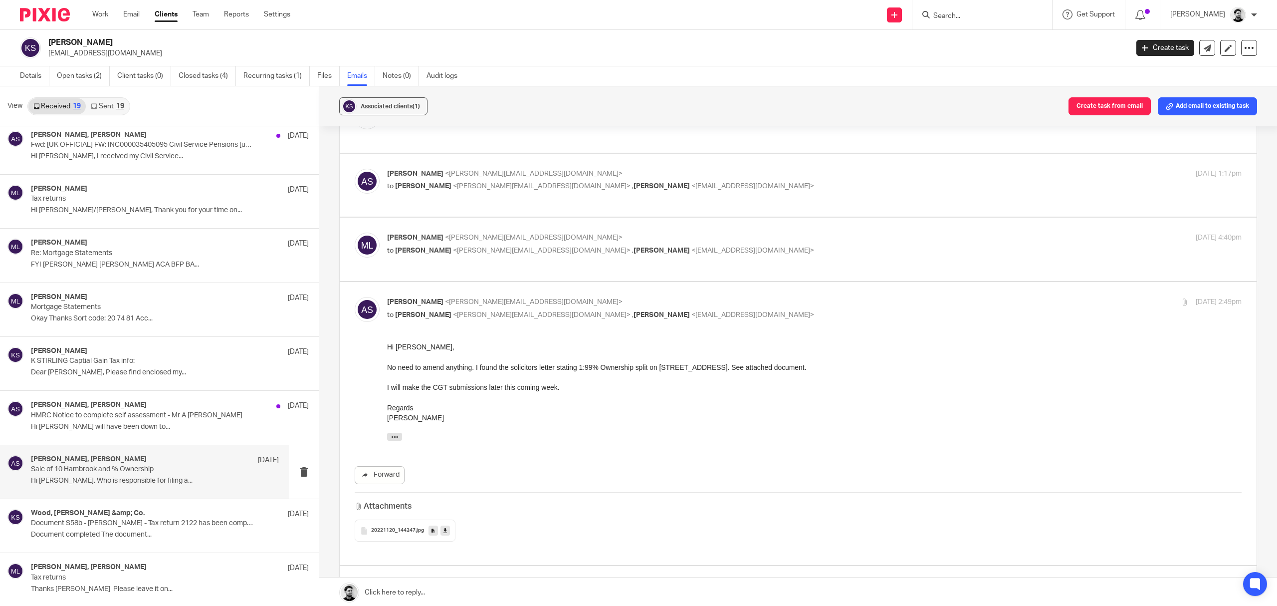
scroll to position [0, 0]
click at [549, 314] on span "<[PERSON_NAME][EMAIL_ADDRESS][DOMAIN_NAME]>" at bounding box center [542, 314] width 178 height 7
checkbox input "false"
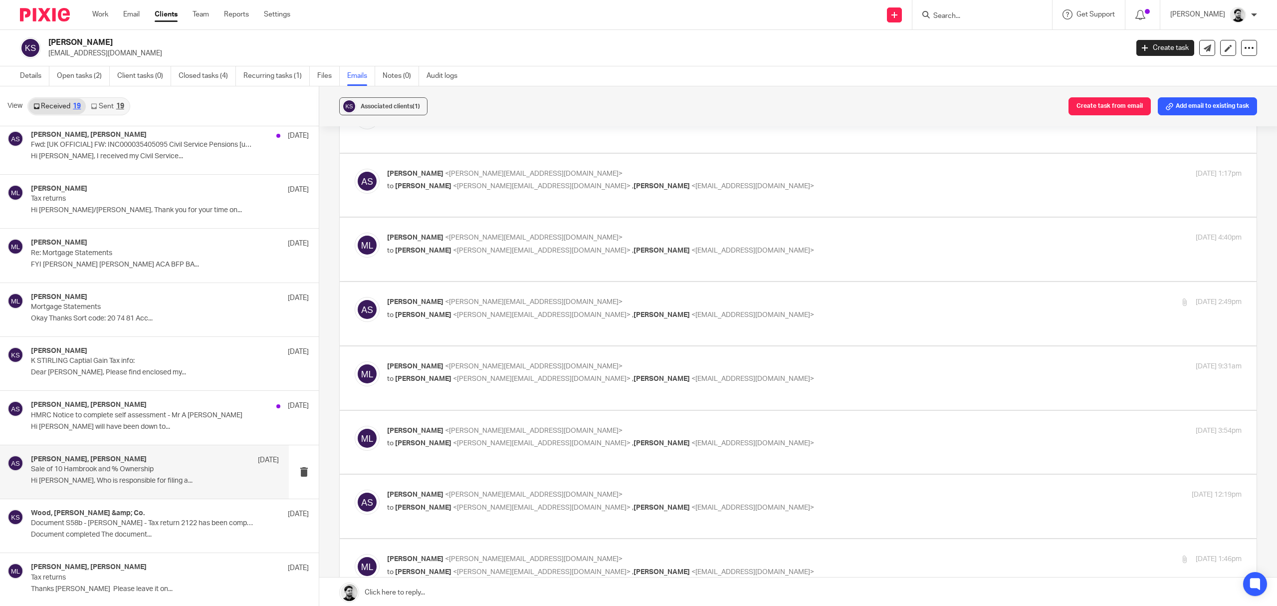
click at [633, 382] on span "[PERSON_NAME]" at bounding box center [661, 378] width 56 height 7
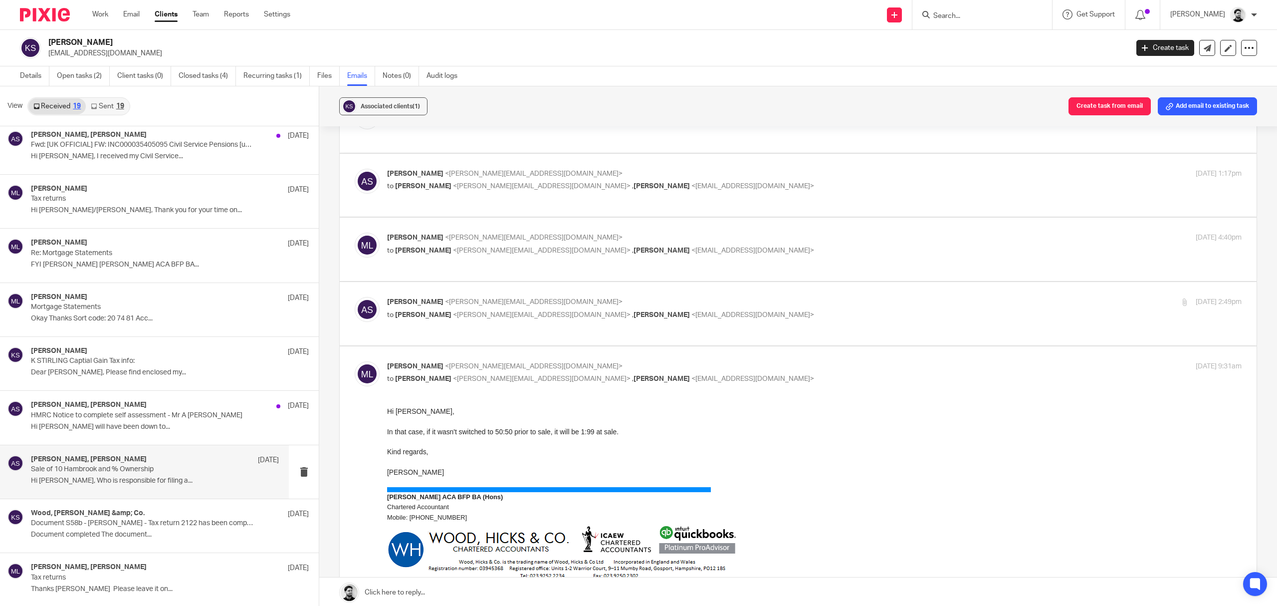
click at [643, 368] on p "[PERSON_NAME] <[PERSON_NAME][EMAIL_ADDRESS][DOMAIN_NAME]>" at bounding box center [672, 366] width 570 height 10
checkbox input "false"
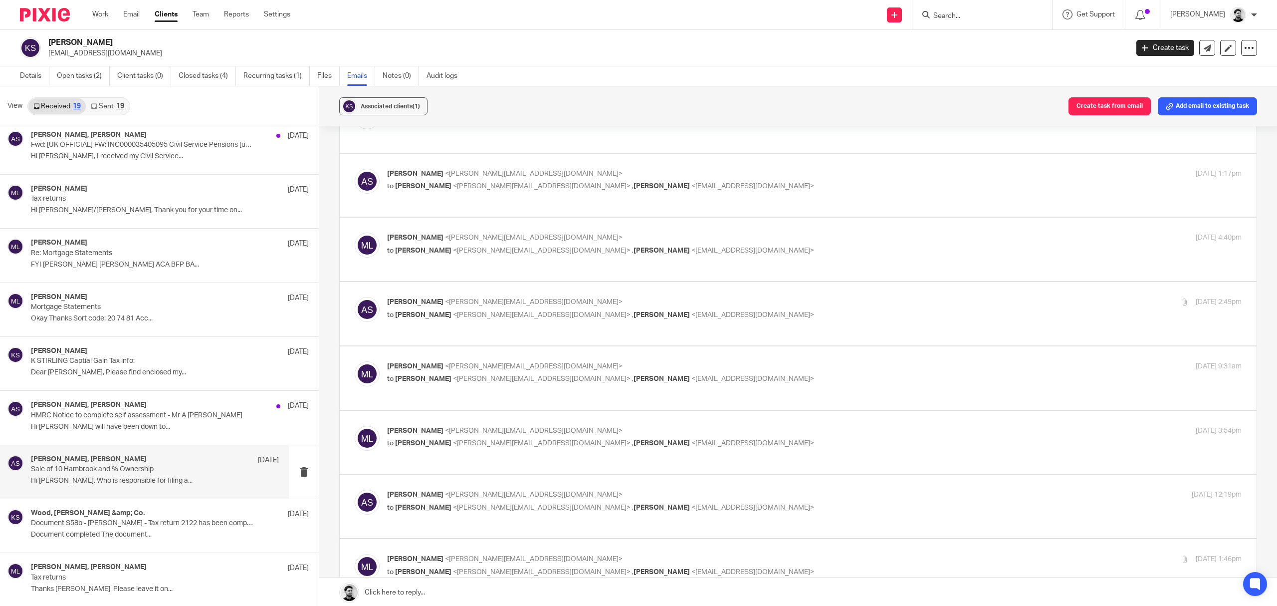
click at [607, 436] on p "[PERSON_NAME] <[PERSON_NAME][EMAIL_ADDRESS][DOMAIN_NAME]>" at bounding box center [672, 430] width 570 height 10
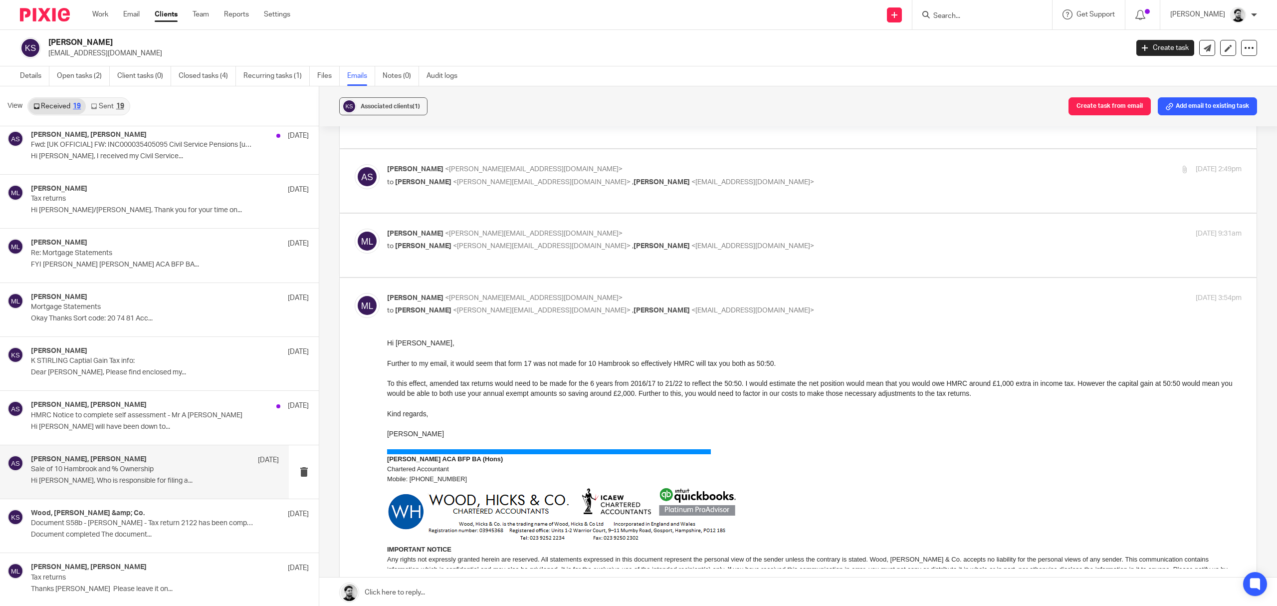
scroll to position [465, 0]
drag, startPoint x: 701, startPoint y: 36, endPoint x: 931, endPoint y: 279, distance: 334.5
click at [933, 280] on label at bounding box center [798, 482] width 917 height 411
click at [355, 292] on input "checkbox" at bounding box center [354, 292] width 0 height 0
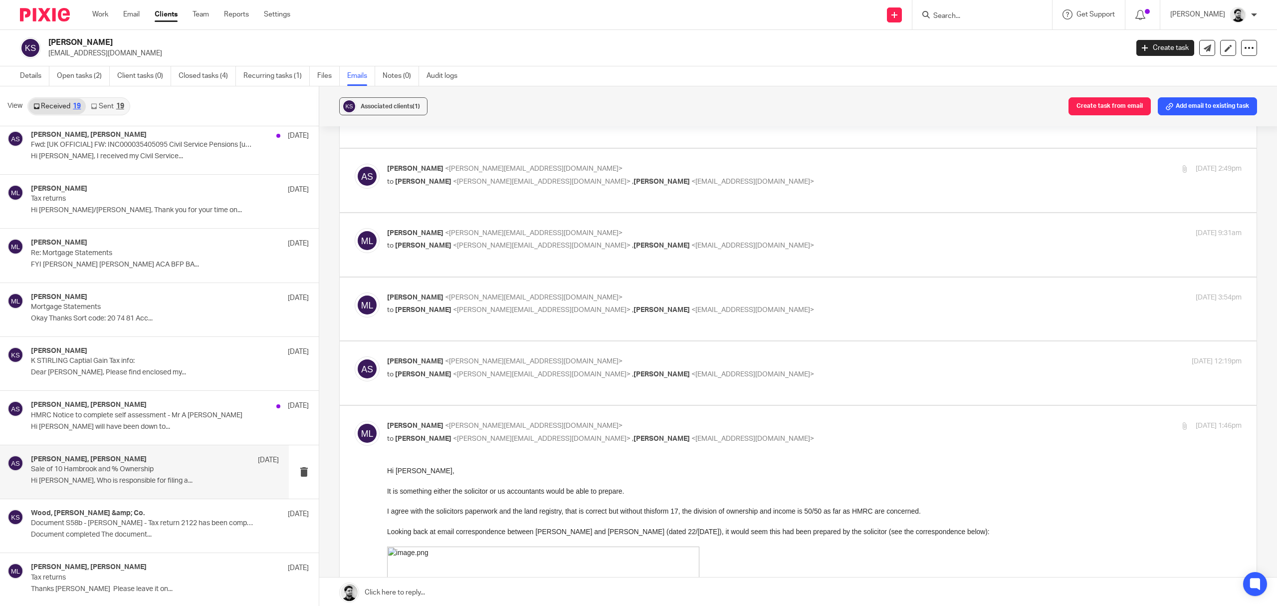
click at [643, 306] on div "[PERSON_NAME] <[PERSON_NAME][EMAIL_ADDRESS][DOMAIN_NAME]> to [PERSON_NAME] <[PE…" at bounding box center [672, 303] width 570 height 23
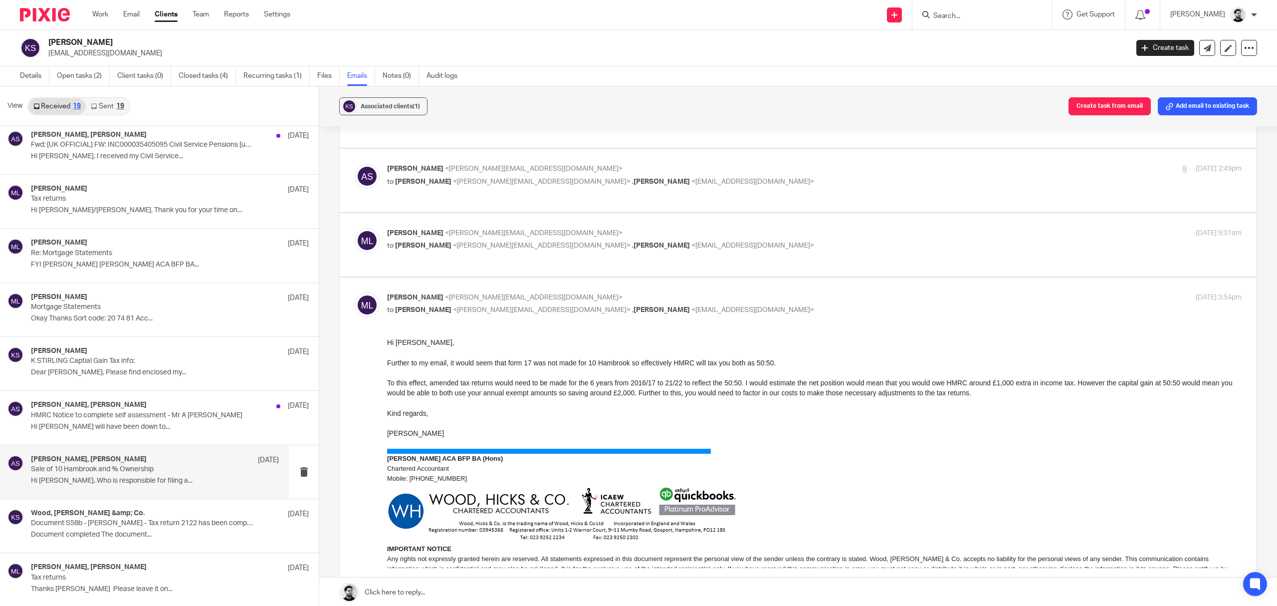
scroll to position [0, 0]
click at [643, 306] on div "[PERSON_NAME] <[PERSON_NAME][EMAIL_ADDRESS][DOMAIN_NAME]> to [PERSON_NAME] <[PE…" at bounding box center [672, 303] width 570 height 23
checkbox input "false"
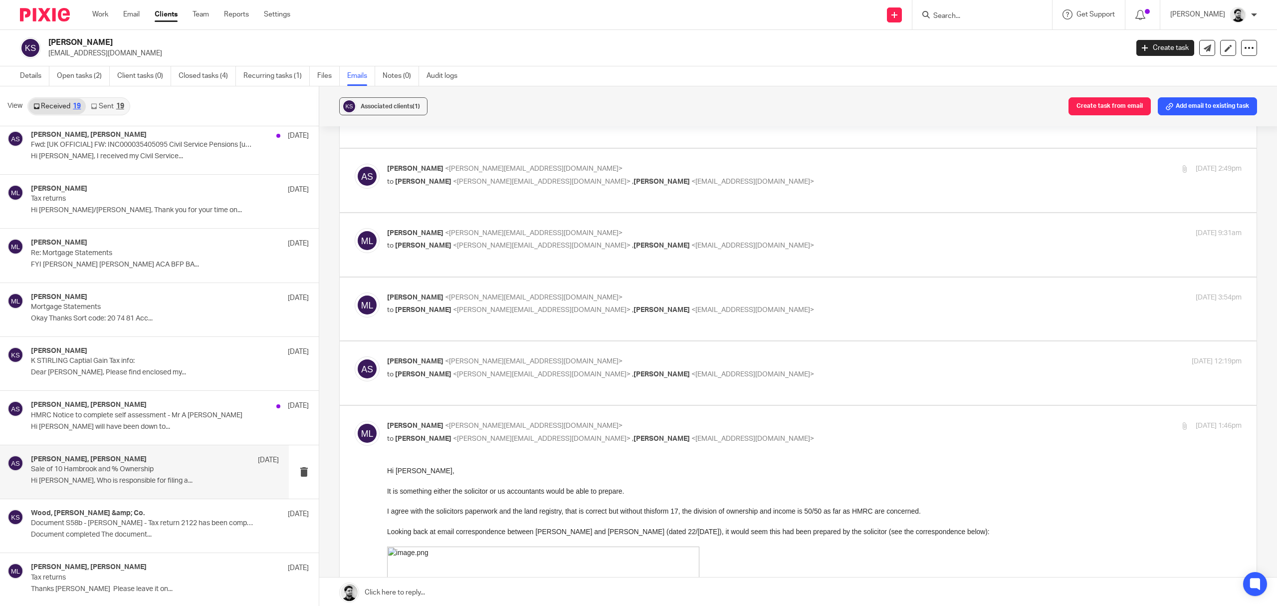
click at [691, 376] on span "<[EMAIL_ADDRESS][DOMAIN_NAME]>" at bounding box center [752, 374] width 123 height 7
checkbox input "true"
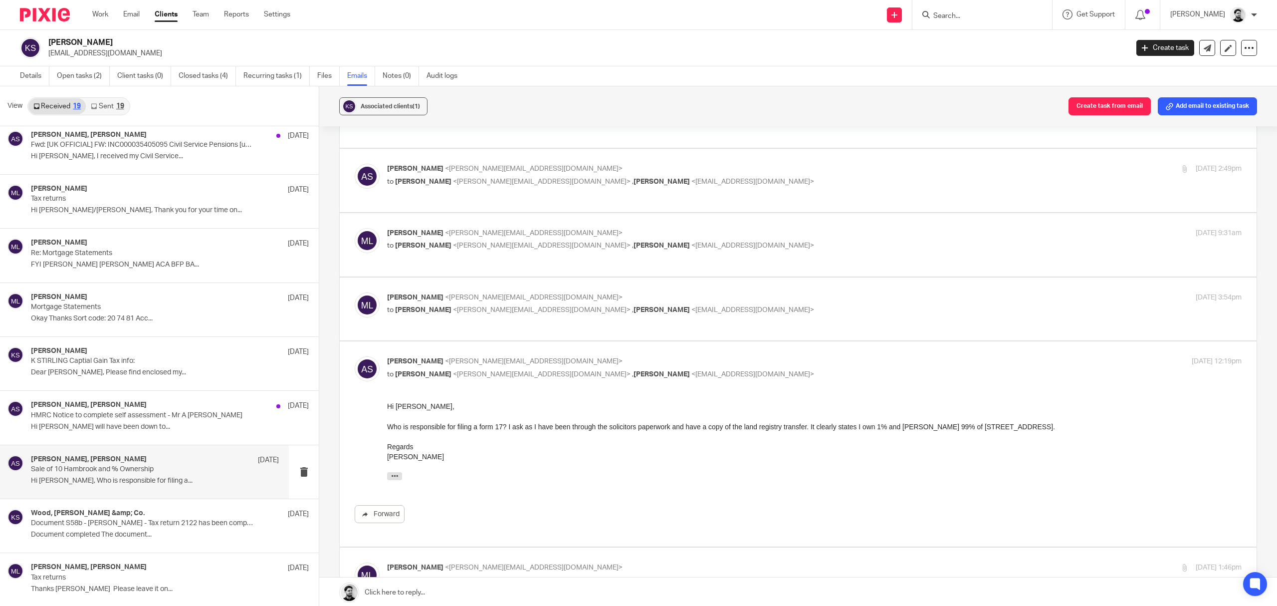
click at [691, 313] on span "<[EMAIL_ADDRESS][DOMAIN_NAME]>" at bounding box center [752, 309] width 123 height 7
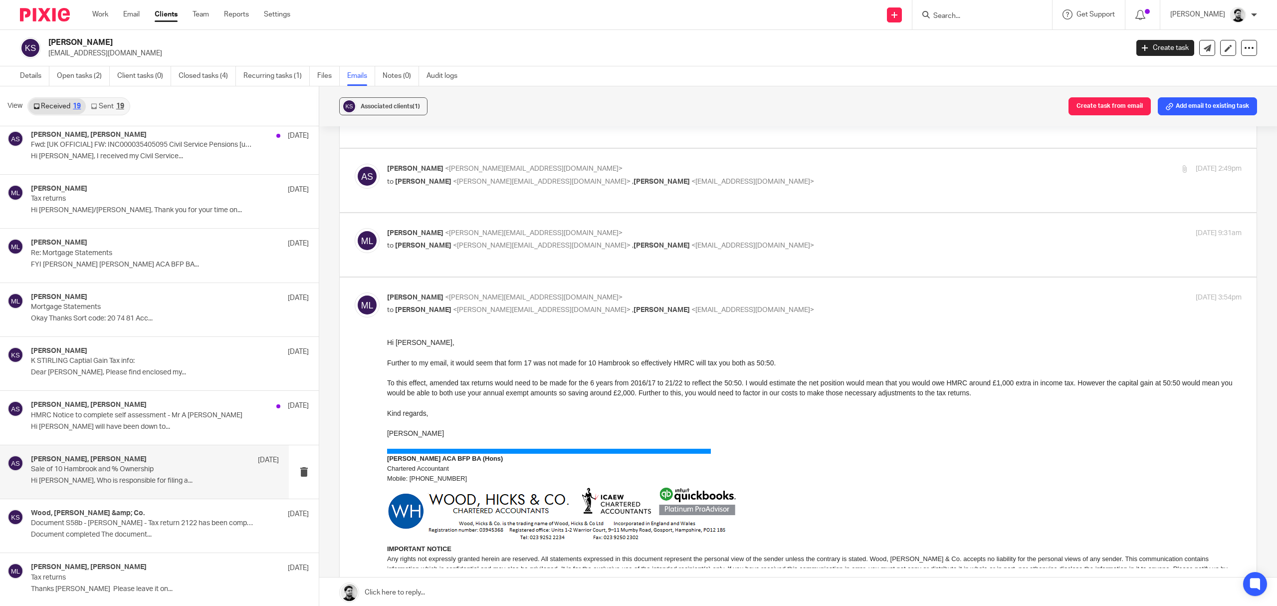
click at [688, 312] on p "to Alan Stirling <alan.stirling@gmail.com> , Karen Stirling <kazmarg@hotmail.co…" at bounding box center [672, 310] width 570 height 10
checkbox input "false"
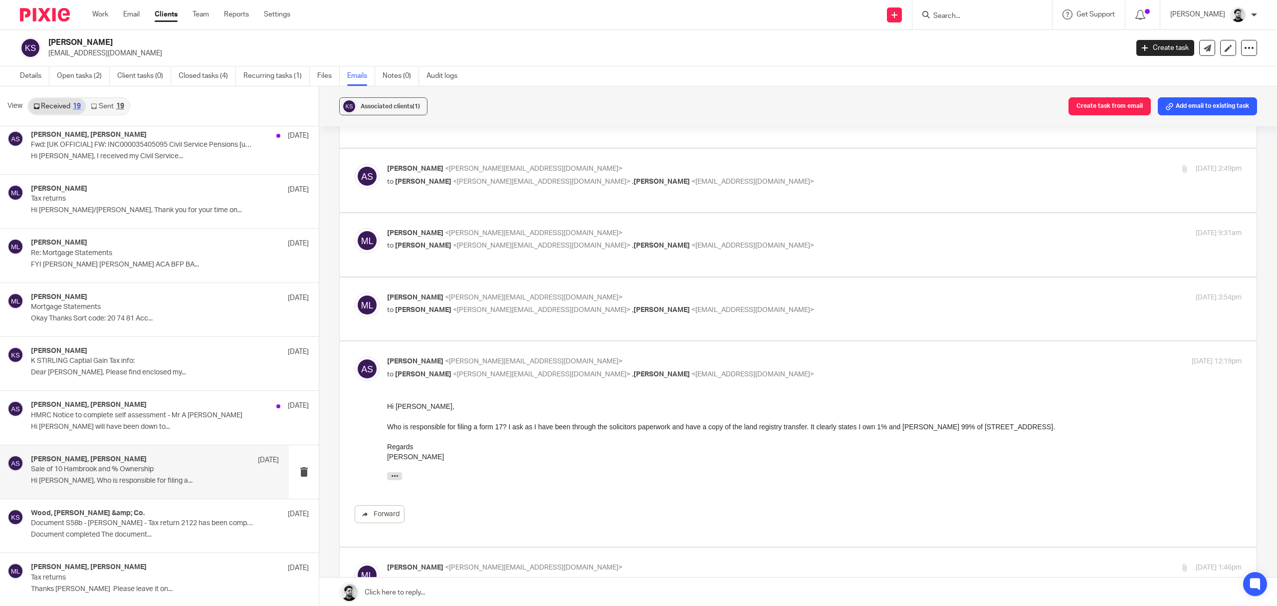
click at [637, 372] on p "to Massimo Lo-Muto <m.lo-muto@woodhicks.co.uk> , Karen Stirling <kazmarg@hotmai…" at bounding box center [672, 374] width 570 height 10
checkbox input "false"
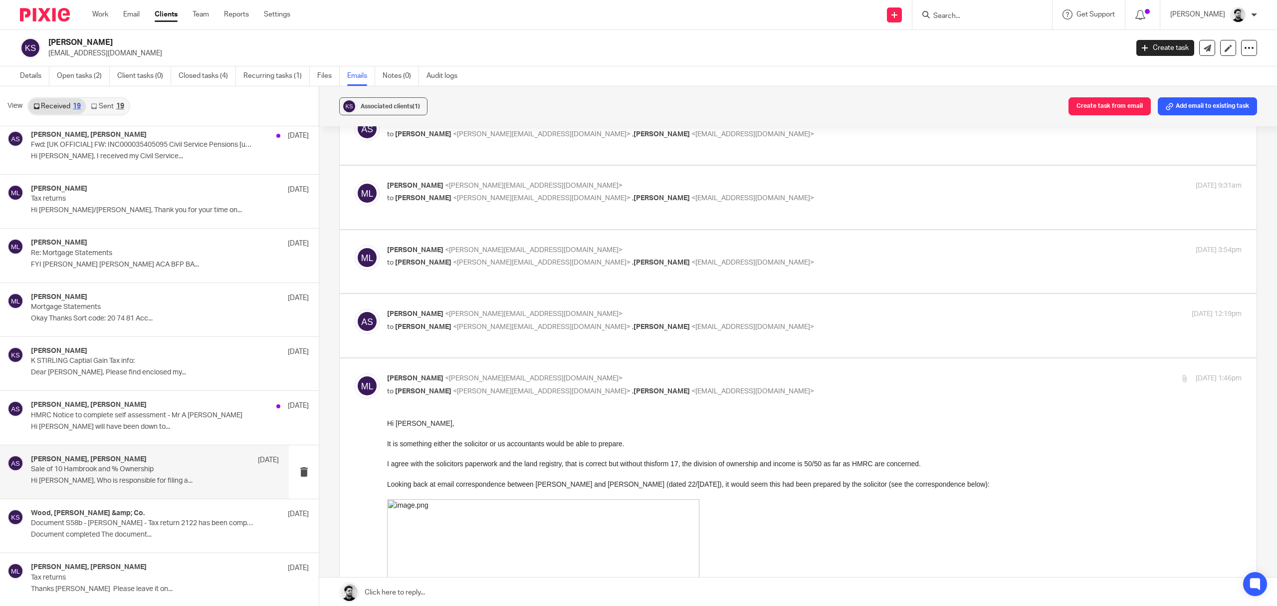
scroll to position [599, 0]
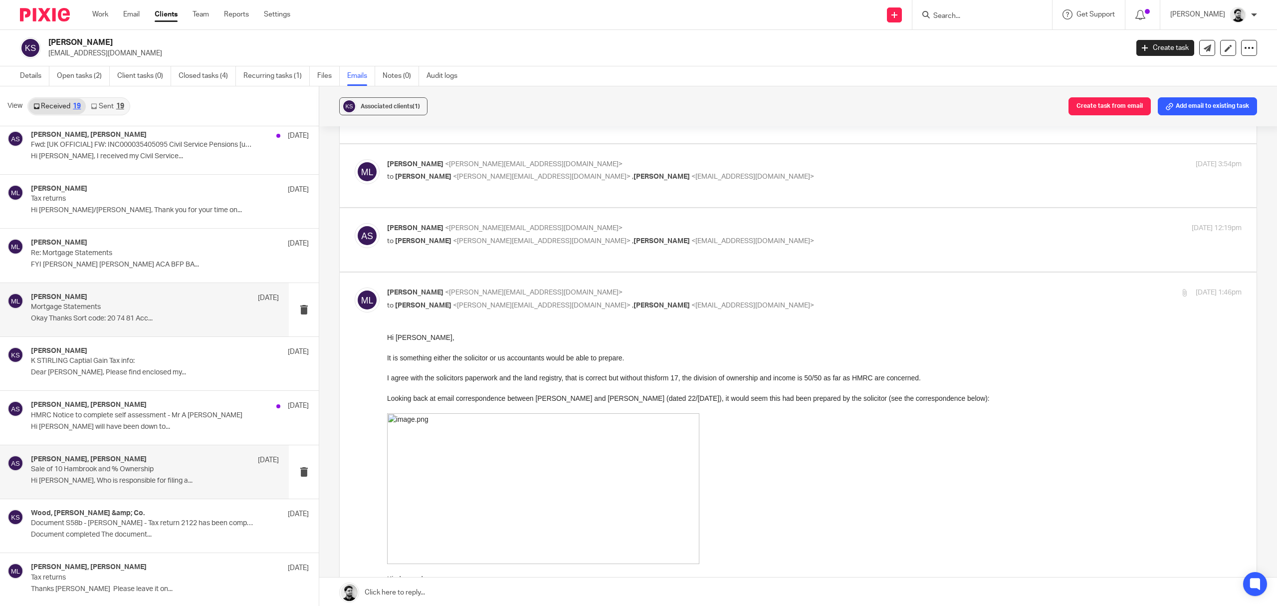
click at [150, 315] on p "Okay Thanks Sort code: 20 74 81 Acc..." at bounding box center [155, 318] width 248 height 8
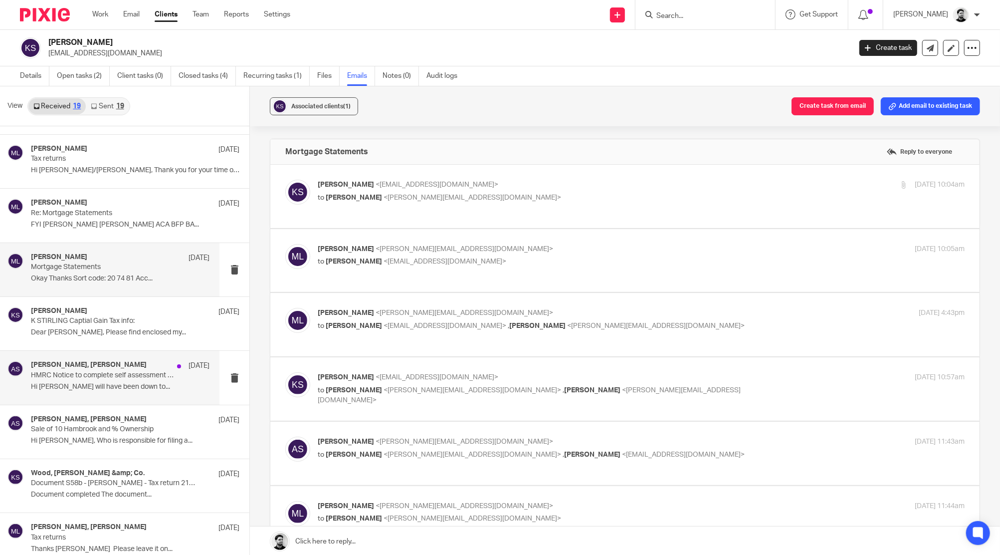
scroll to position [596, 0]
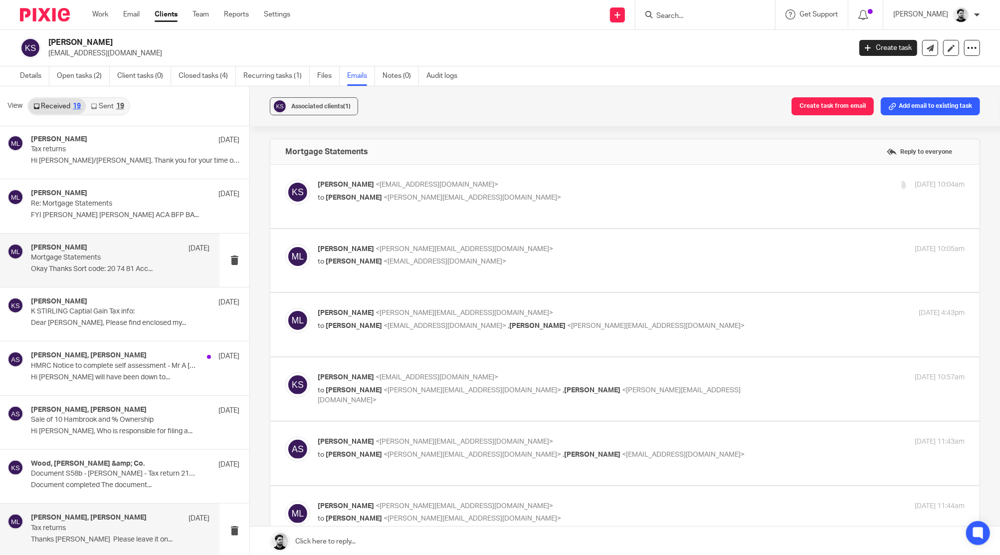
click at [121, 527] on p "Tax returns" at bounding box center [102, 528] width 143 height 8
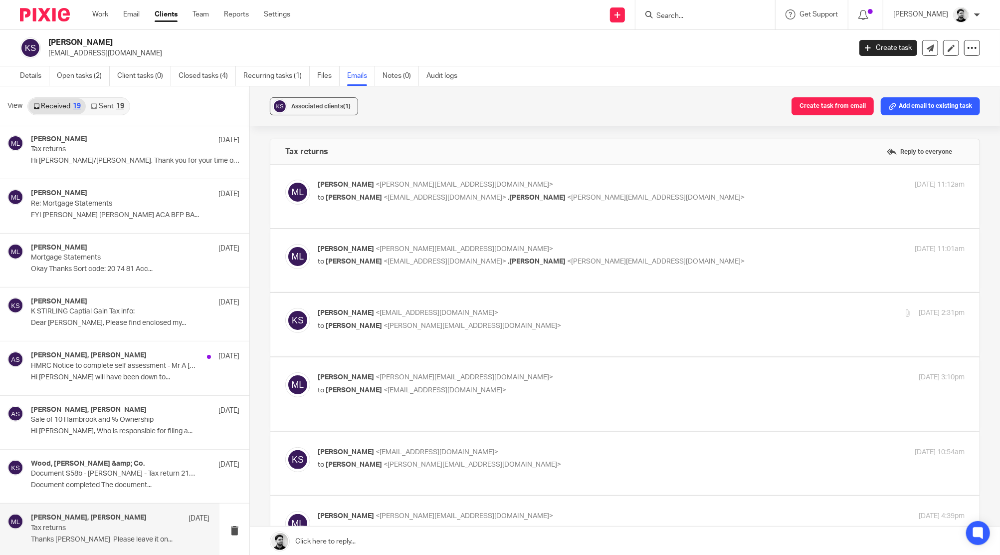
scroll to position [0, 0]
click at [497, 178] on label at bounding box center [624, 196] width 709 height 63
click at [285, 179] on input "checkbox" at bounding box center [285, 179] width 0 height 0
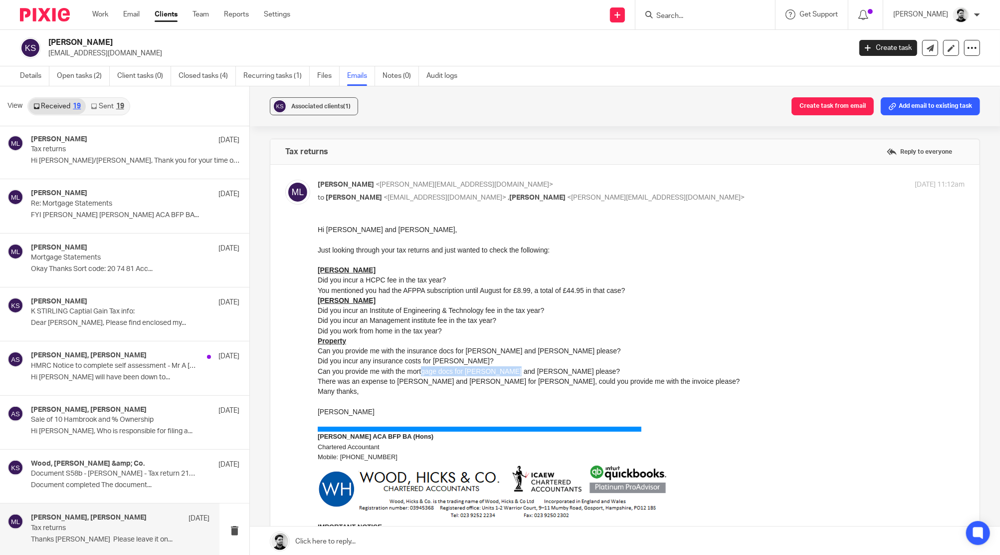
drag, startPoint x: 512, startPoint y: 366, endPoint x: 414, endPoint y: 367, distance: 97.3
click at [416, 367] on li "Can you provide me with the mortgage docs for [PERSON_NAME] and [PERSON_NAME] p…" at bounding box center [641, 371] width 647 height 10
click at [388, 371] on li "Can you provide me with the mortgage docs for [PERSON_NAME] and [PERSON_NAME] p…" at bounding box center [641, 371] width 647 height 10
drag, startPoint x: 399, startPoint y: 357, endPoint x: 459, endPoint y: 368, distance: 60.8
click at [459, 368] on ul "Can you provide me with the insurance docs for Whitworth and Hambrook please? D…" at bounding box center [641, 365] width 647 height 40
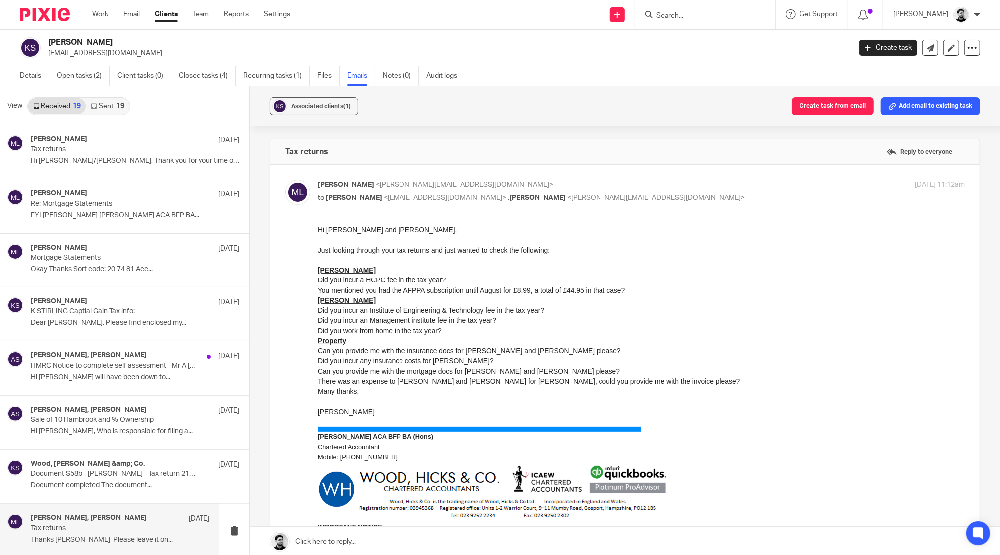
click at [473, 374] on li "Can you provide me with the mortgage docs for [PERSON_NAME] and [PERSON_NAME] p…" at bounding box center [641, 371] width 647 height 10
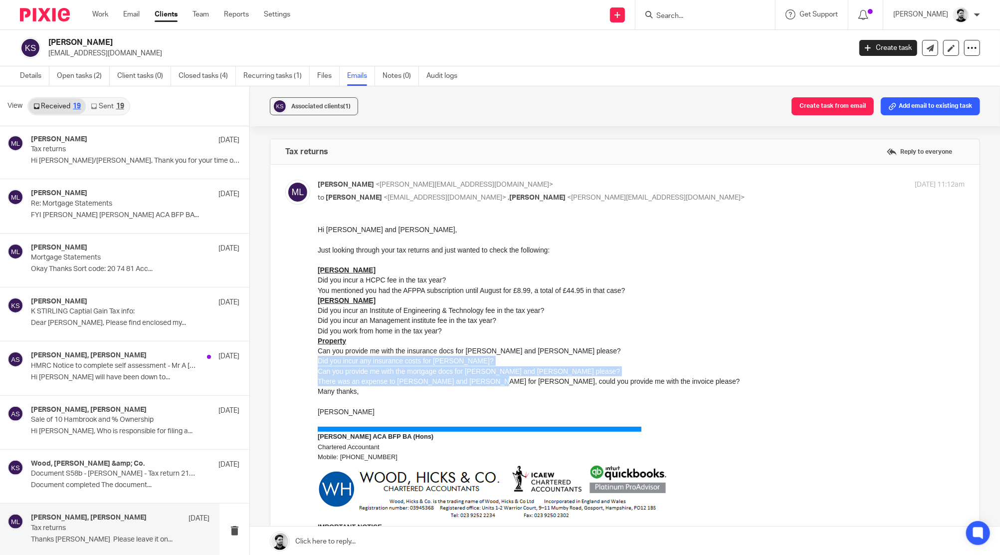
drag, startPoint x: 318, startPoint y: 358, endPoint x: 475, endPoint y: 375, distance: 158.0
click at [475, 375] on ul "Can you provide me with the insurance docs for Whitworth and Hambrook please? D…" at bounding box center [641, 365] width 647 height 40
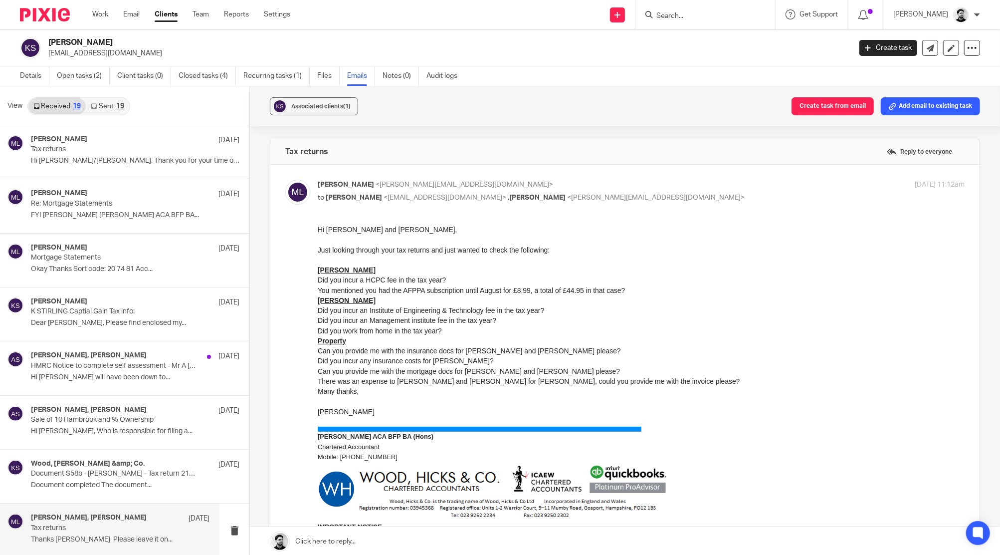
click at [500, 383] on li "There was an expense to [PERSON_NAME] and [PERSON_NAME] for [PERSON_NAME], coul…" at bounding box center [641, 381] width 647 height 10
click at [491, 188] on p "[PERSON_NAME] <[PERSON_NAME][EMAIL_ADDRESS][DOMAIN_NAME]>" at bounding box center [533, 185] width 431 height 10
checkbox input "false"
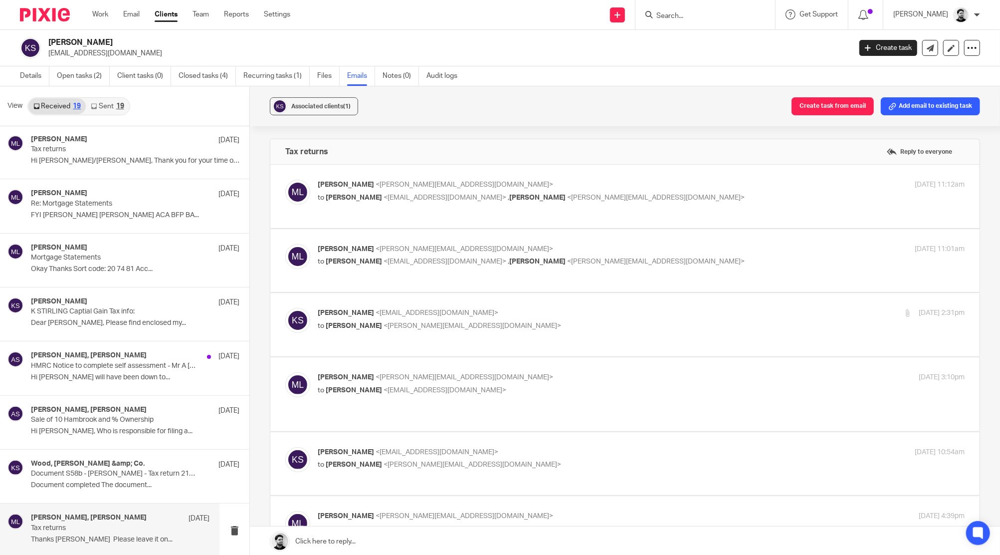
click at [489, 245] on p "[PERSON_NAME] <[PERSON_NAME][EMAIL_ADDRESS][DOMAIN_NAME]>" at bounding box center [533, 249] width 431 height 10
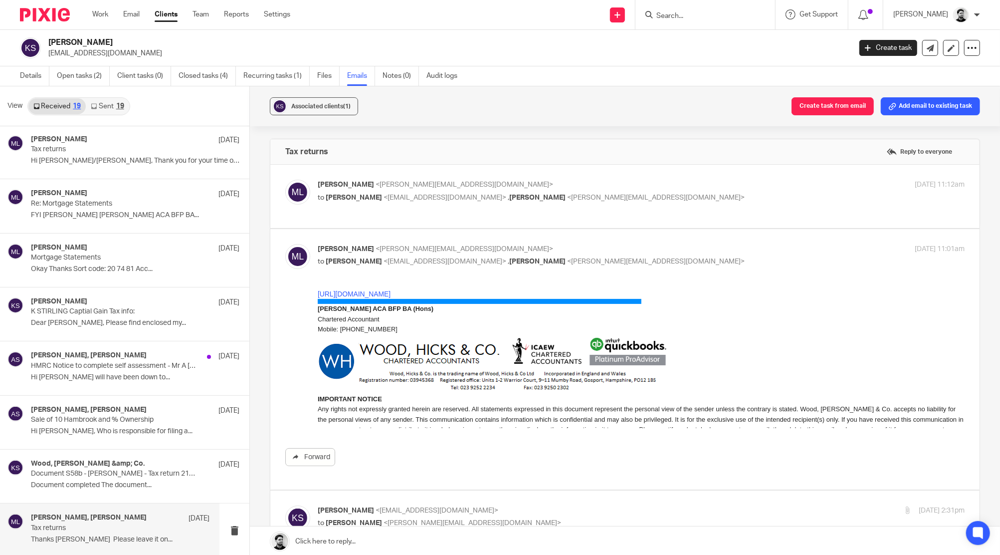
click at [516, 254] on div "Massimo Lo-Muto <m.lo-muto@woodhicks.co.uk> to karen stirling <kazmarg@hotmail.…" at bounding box center [533, 255] width 431 height 23
checkbox input "false"
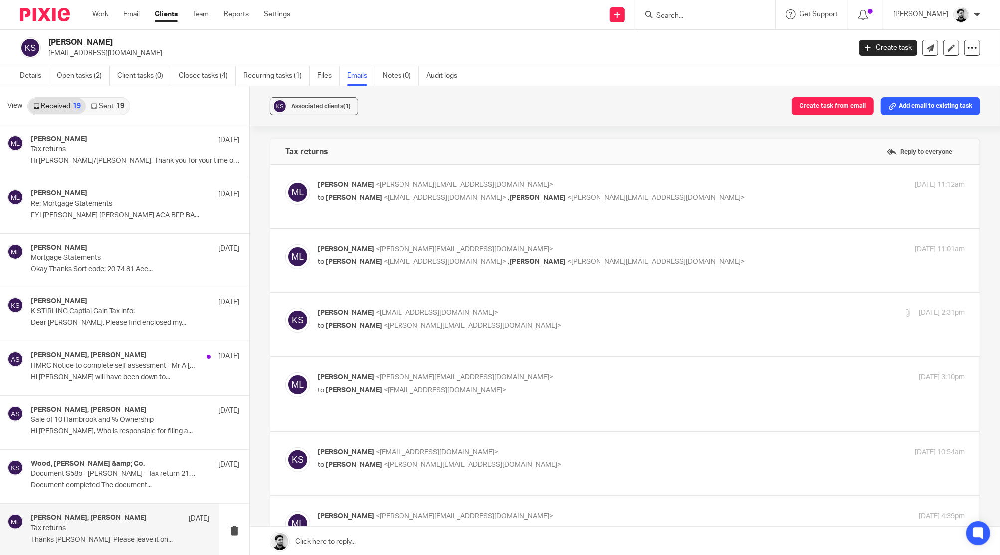
click at [507, 310] on p "[PERSON_NAME] <[EMAIL_ADDRESS][DOMAIN_NAME]>" at bounding box center [533, 313] width 431 height 10
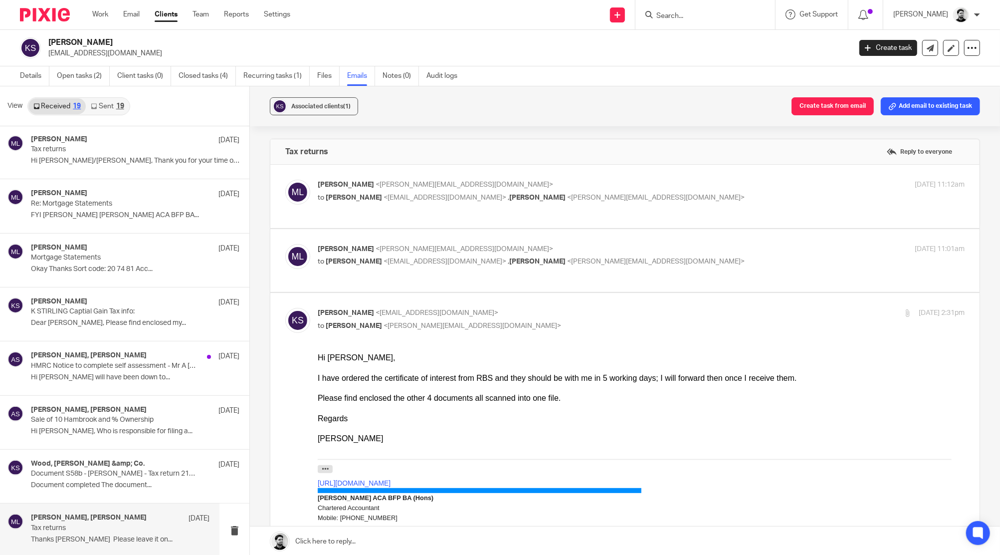
click at [517, 321] on p "to [PERSON_NAME] <[PERSON_NAME][EMAIL_ADDRESS][DOMAIN_NAME]>" at bounding box center [533, 326] width 431 height 10
checkbox input "false"
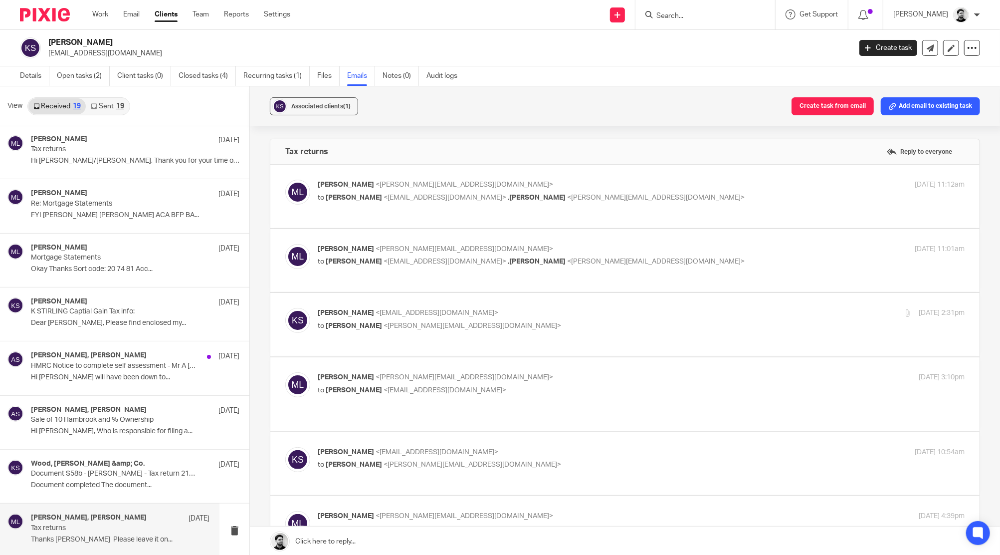
click at [501, 369] on label at bounding box center [624, 393] width 709 height 73
click at [285, 372] on input "checkbox" at bounding box center [285, 372] width 0 height 0
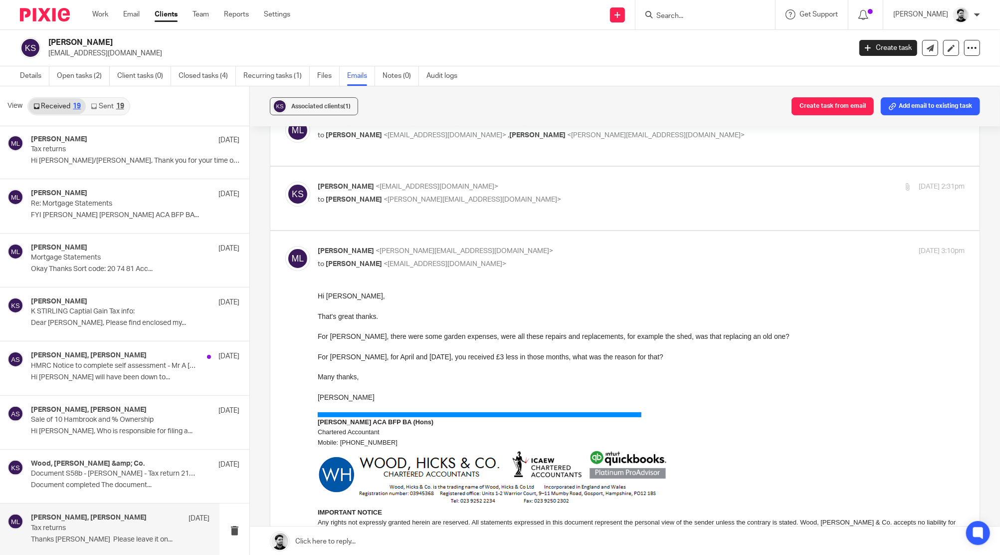
scroll to position [133, 0]
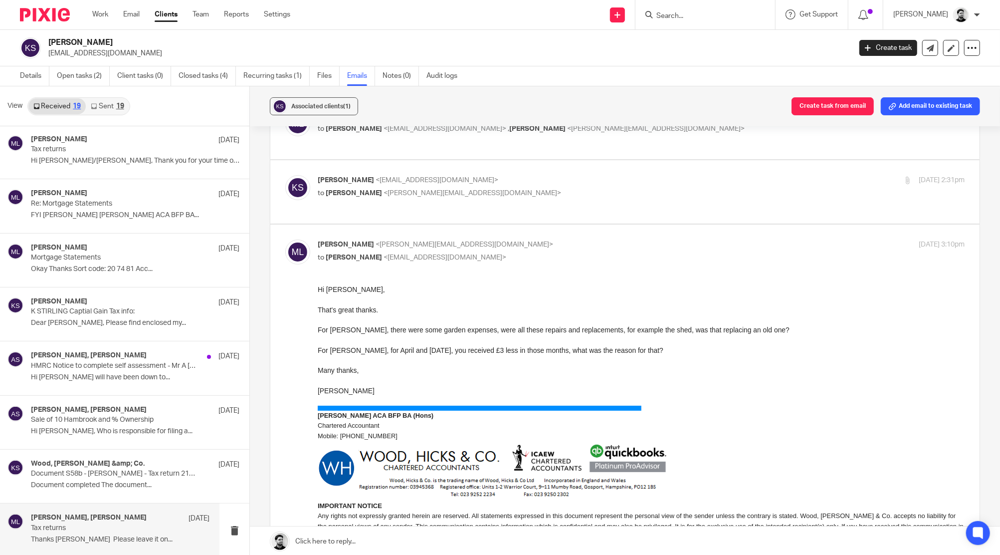
click at [475, 252] on p "to karen stirling <kazmarg@hotmail.com>" at bounding box center [533, 257] width 431 height 10
checkbox input "false"
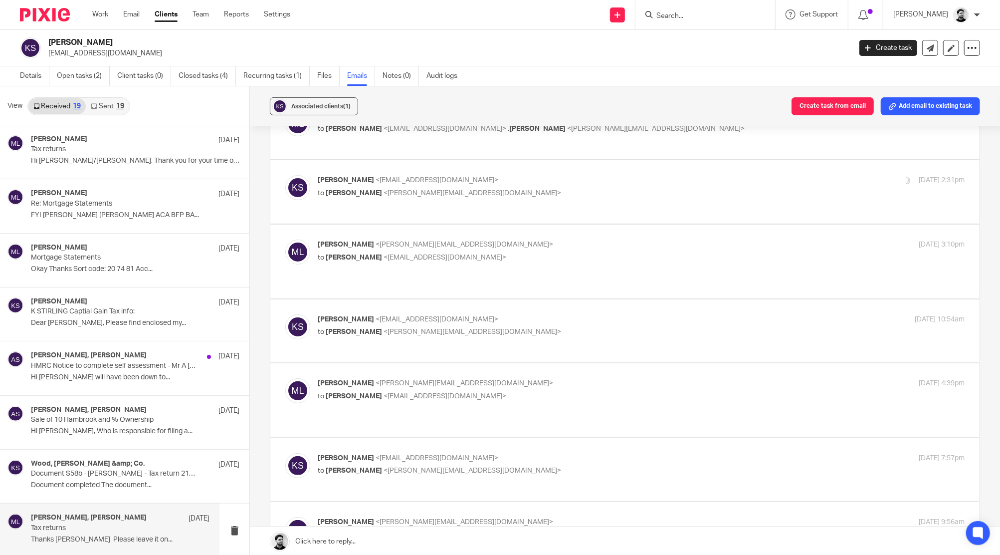
click at [485, 314] on p "[PERSON_NAME] <[EMAIL_ADDRESS][DOMAIN_NAME]>" at bounding box center [533, 319] width 431 height 10
checkbox input "true"
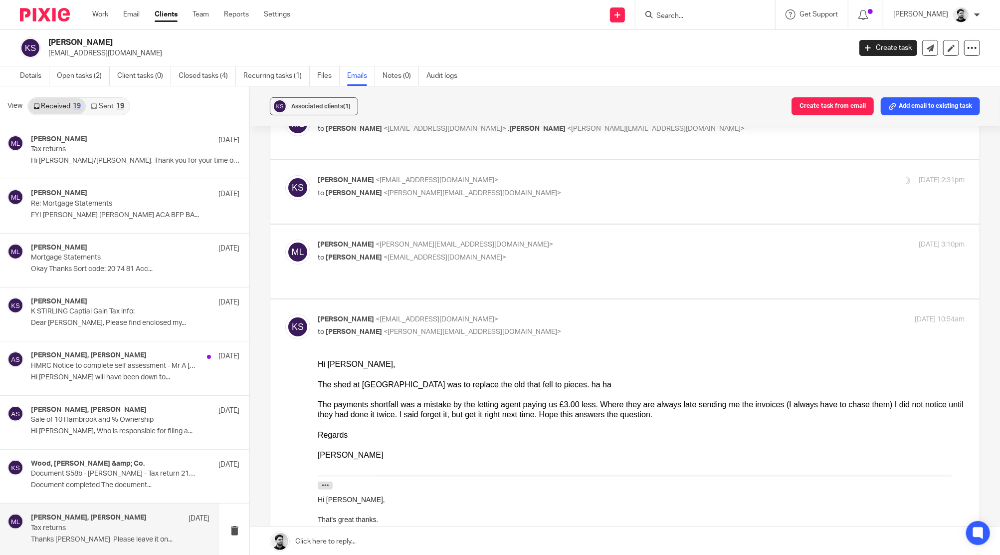
scroll to position [0, 0]
click at [493, 257] on p "to karen stirling <kazmarg@hotmail.com>" at bounding box center [533, 257] width 431 height 10
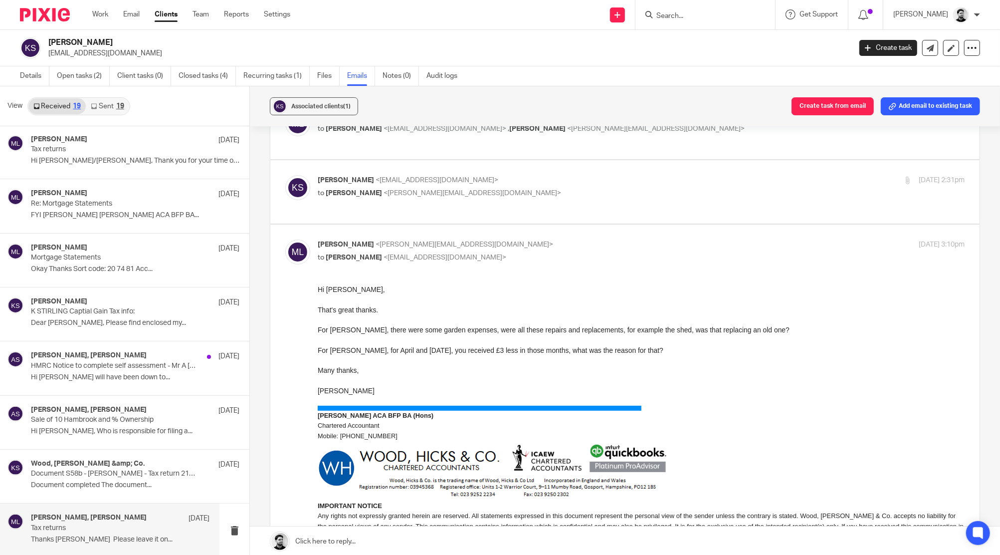
click at [513, 249] on div "Massimo Lo-Muto <m.lo-muto@woodhicks.co.uk> to karen stirling <kazmarg@hotmail.…" at bounding box center [533, 250] width 431 height 23
checkbox input "false"
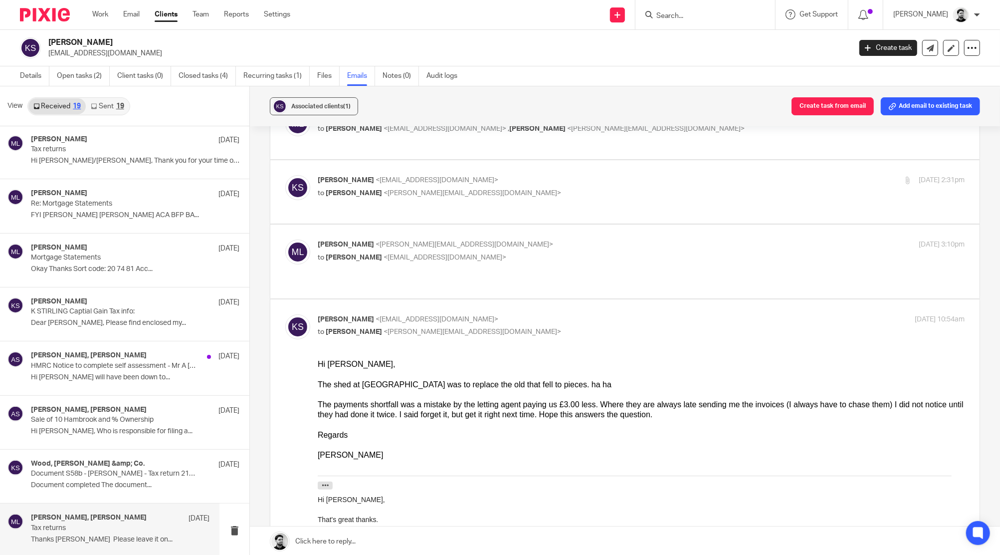
click at [490, 314] on p "[PERSON_NAME] <[EMAIL_ADDRESS][DOMAIN_NAME]>" at bounding box center [533, 319] width 431 height 10
checkbox input "false"
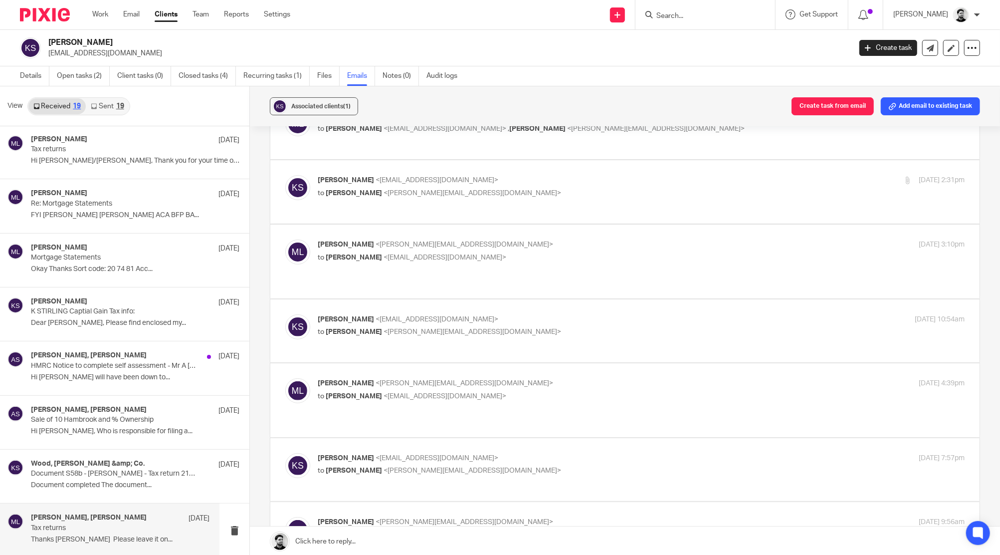
click at [470, 380] on span "<[PERSON_NAME][EMAIL_ADDRESS][DOMAIN_NAME]>" at bounding box center [465, 383] width 178 height 7
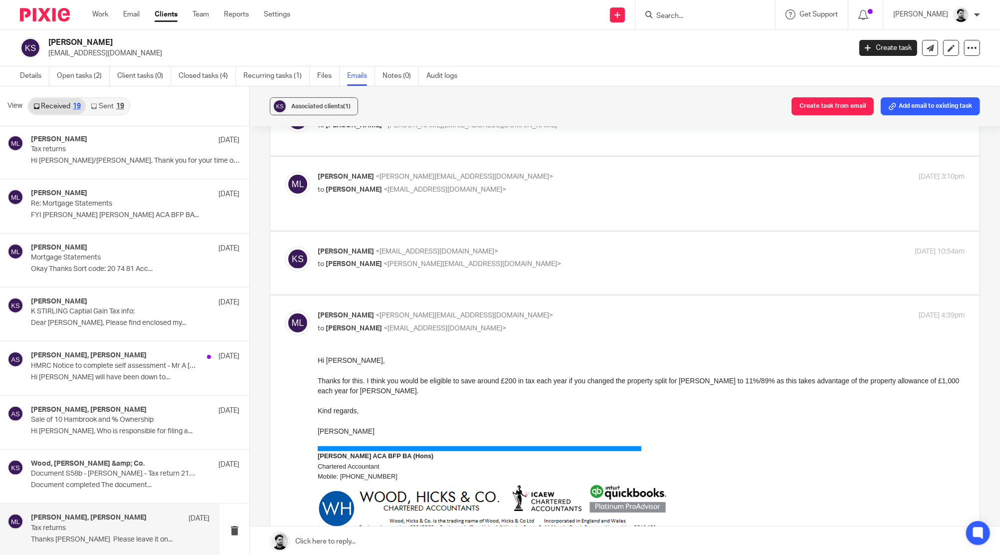
scroll to position [266, 0]
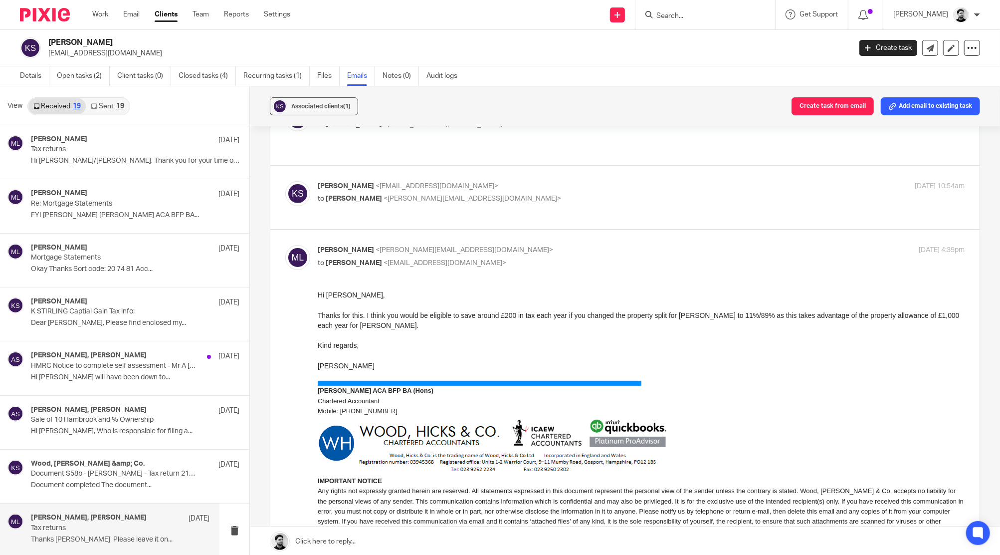
click at [519, 245] on div "Massimo Lo-Muto <m.lo-muto@woodhicks.co.uk> to karen stirling <kazmarg@hotmail.…" at bounding box center [533, 256] width 431 height 23
checkbox input "false"
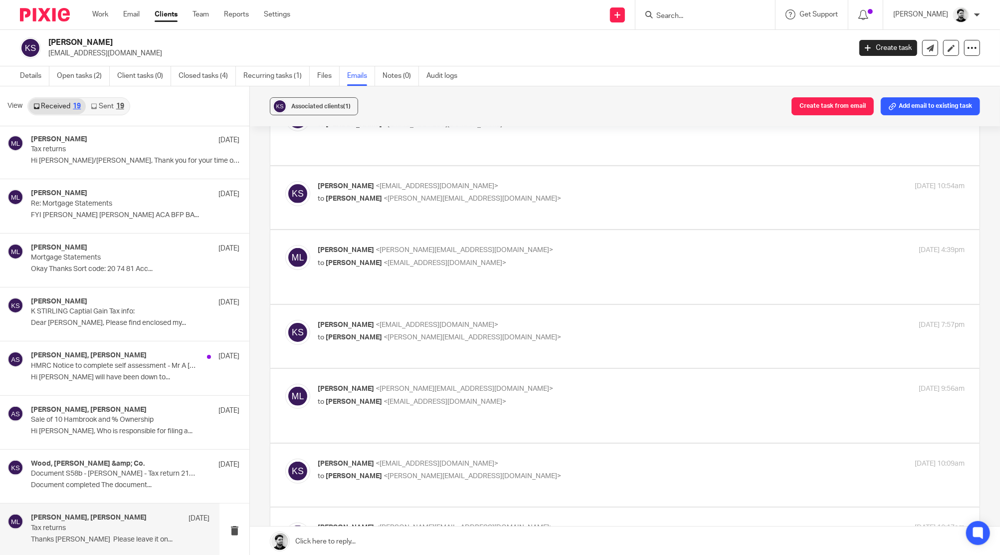
click at [522, 320] on p "[PERSON_NAME] <[EMAIL_ADDRESS][DOMAIN_NAME]>" at bounding box center [533, 325] width 431 height 10
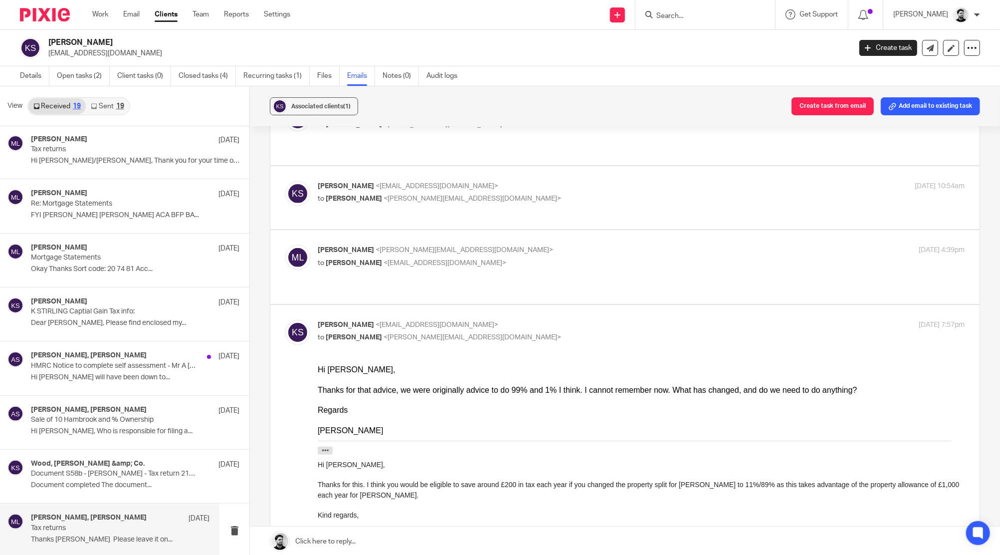
scroll to position [0, 0]
click at [524, 320] on p "[PERSON_NAME] <[EMAIL_ADDRESS][DOMAIN_NAME]>" at bounding box center [533, 325] width 431 height 10
checkbox input "false"
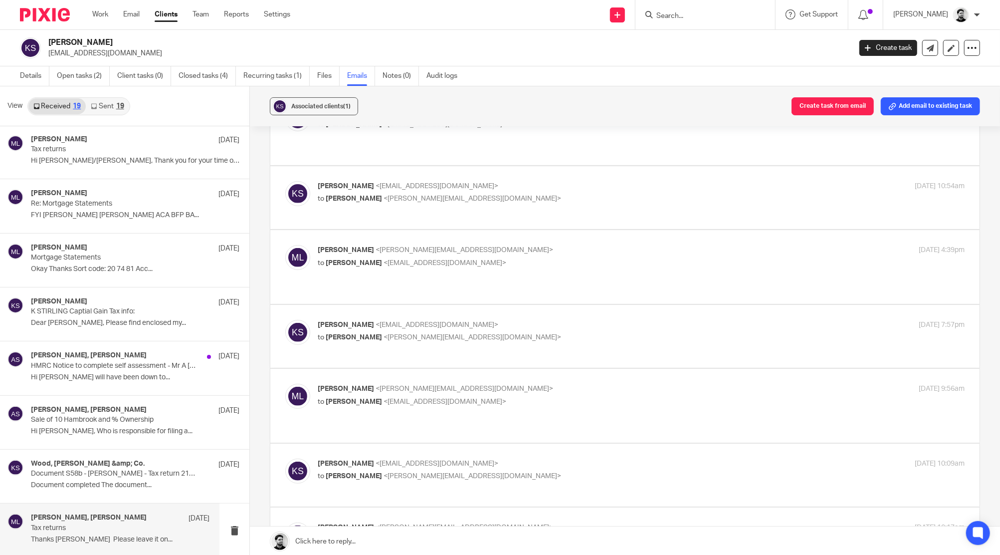
click at [495, 397] on p "to karen stirling <kazmarg@hotmail.com>" at bounding box center [533, 402] width 431 height 10
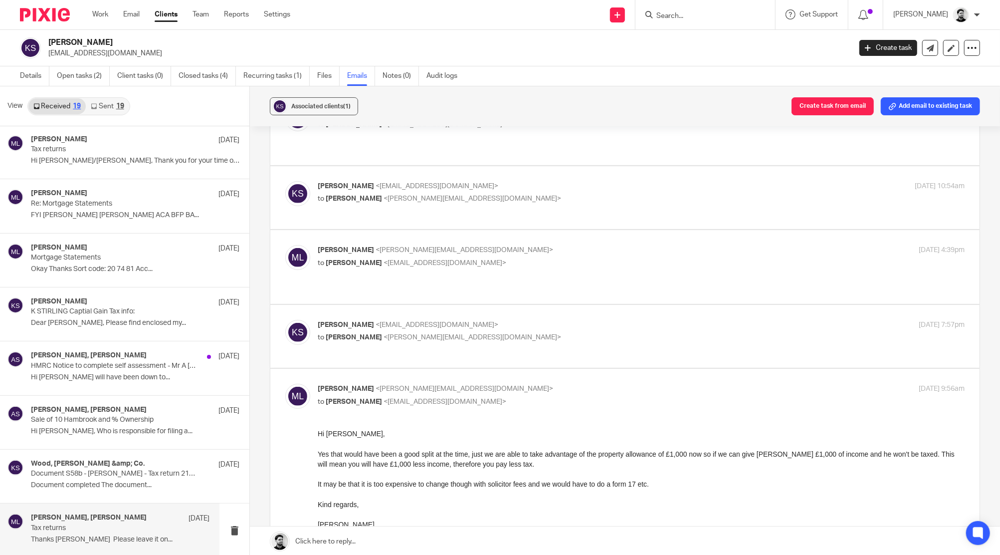
click at [528, 384] on p "[PERSON_NAME] <[PERSON_NAME][EMAIL_ADDRESS][DOMAIN_NAME]>" at bounding box center [533, 389] width 431 height 10
checkbox input "false"
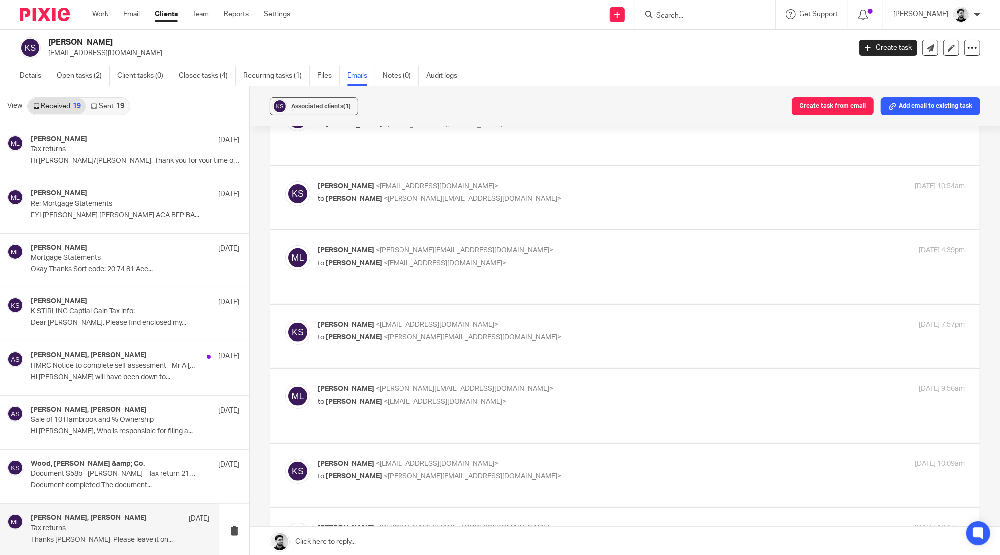
click at [503, 458] on p "[PERSON_NAME] <[EMAIL_ADDRESS][DOMAIN_NAME]>" at bounding box center [533, 463] width 431 height 10
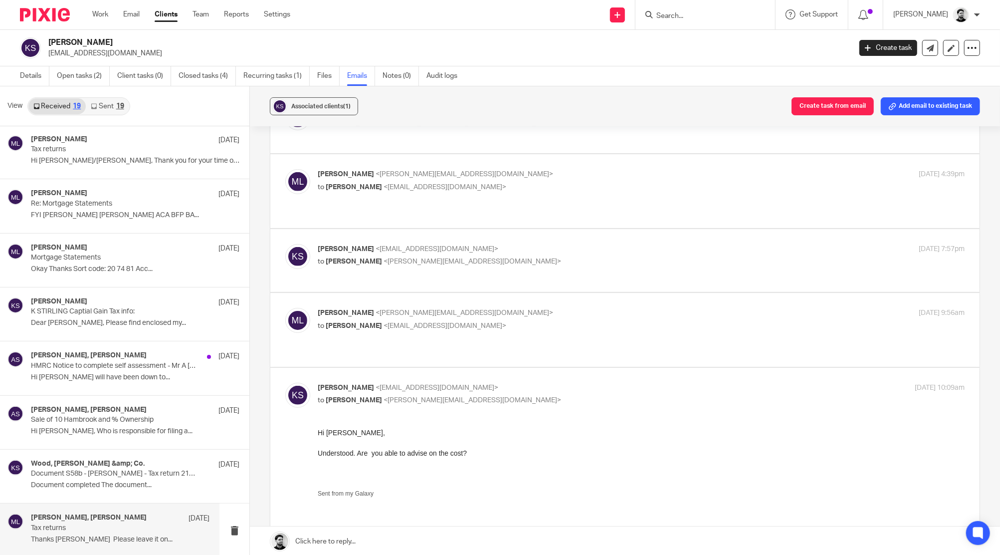
scroll to position [399, 0]
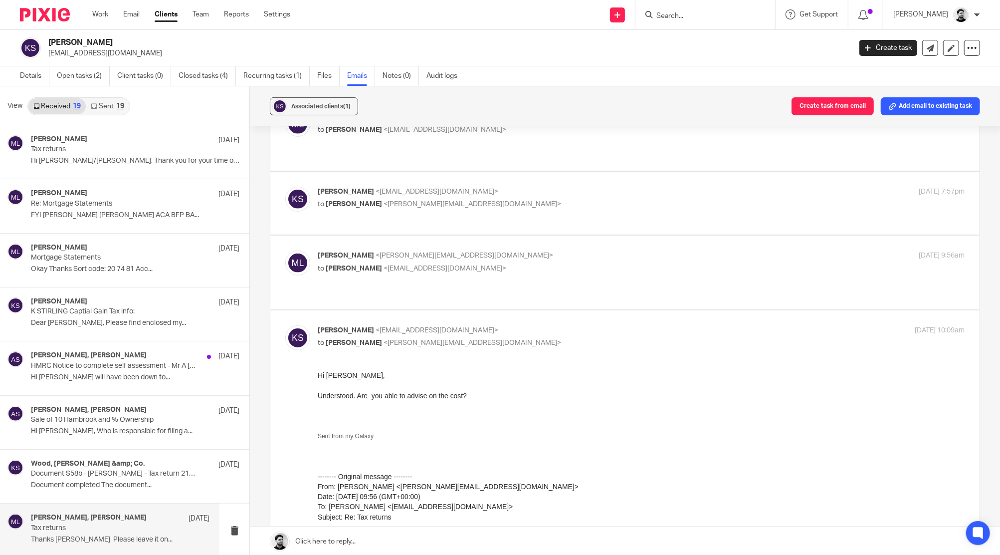
click at [515, 338] on p "to [PERSON_NAME] <[PERSON_NAME][EMAIL_ADDRESS][DOMAIN_NAME]>" at bounding box center [533, 343] width 431 height 10
checkbox input "false"
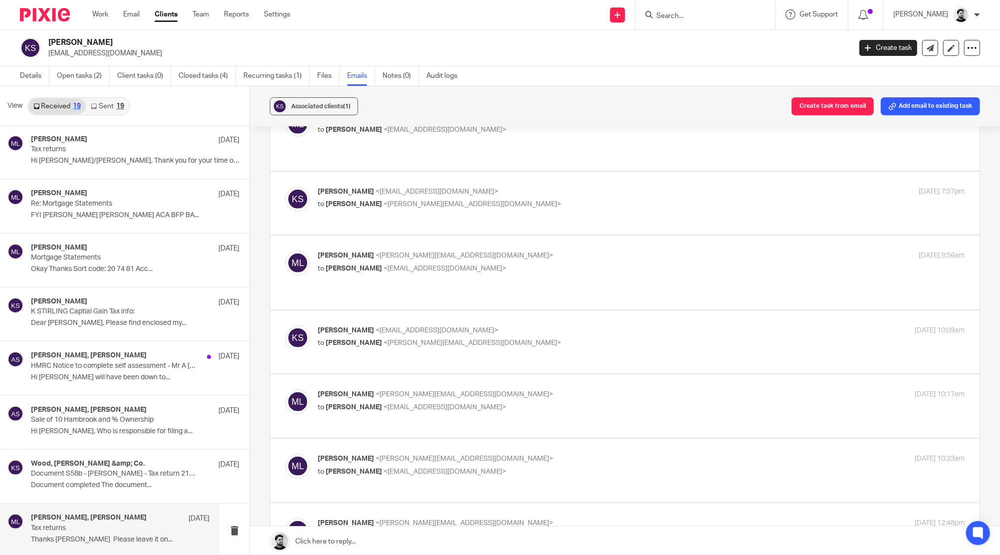
click at [513, 389] on p "[PERSON_NAME] <[PERSON_NAME][EMAIL_ADDRESS][DOMAIN_NAME]>" at bounding box center [533, 394] width 431 height 10
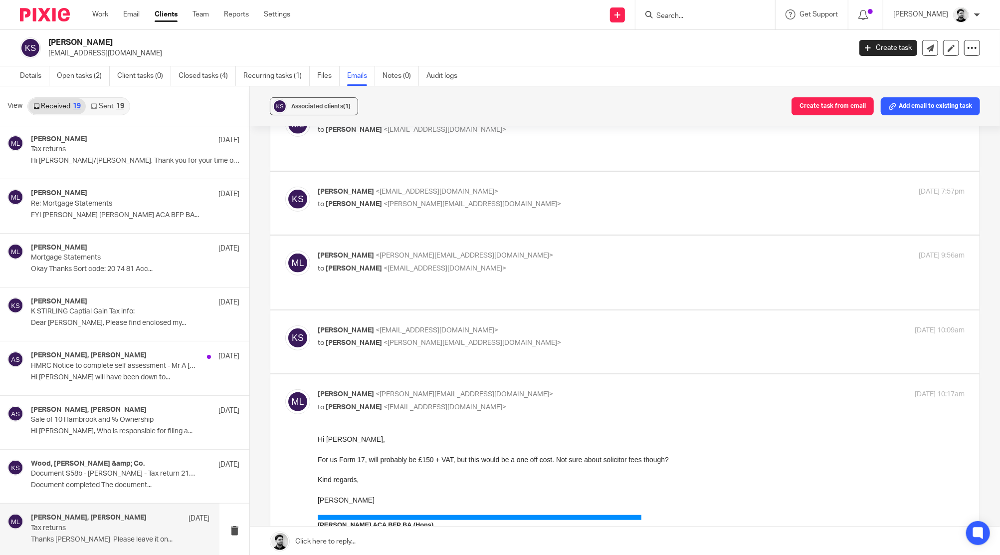
scroll to position [532, 0]
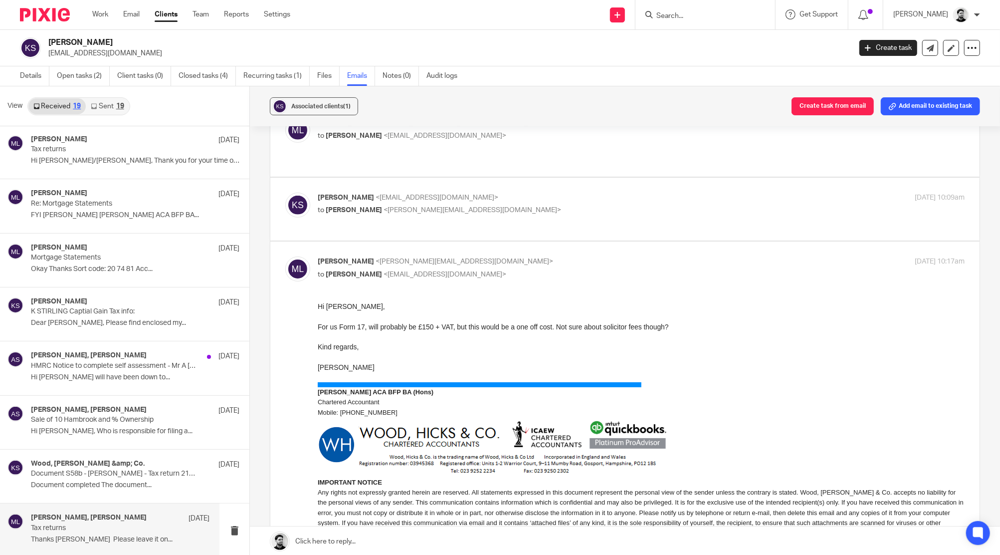
click at [464, 258] on span "<[PERSON_NAME][EMAIL_ADDRESS][DOMAIN_NAME]>" at bounding box center [465, 261] width 178 height 7
checkbox input "false"
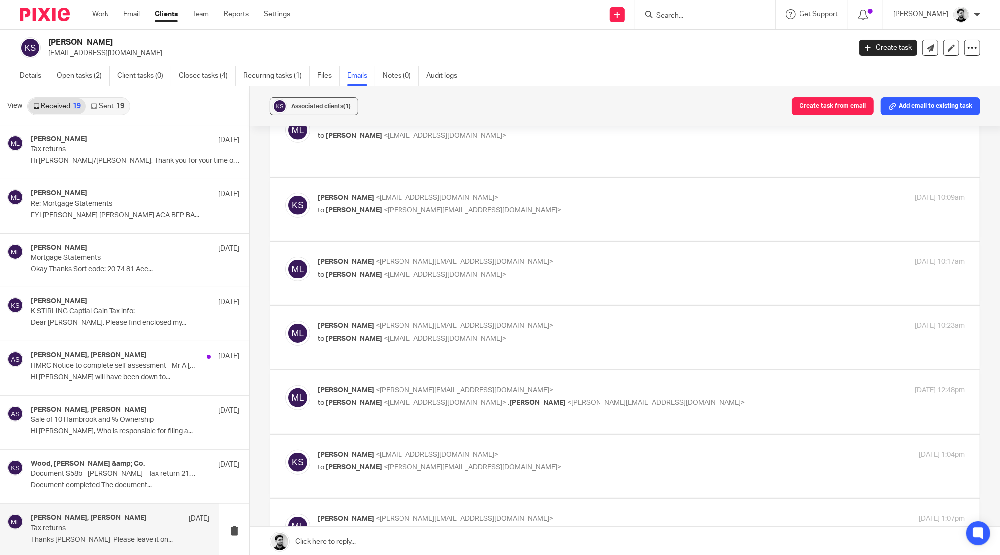
click at [472, 334] on p "to karen stirling <kazmarg@hotmail.com>" at bounding box center [533, 339] width 431 height 10
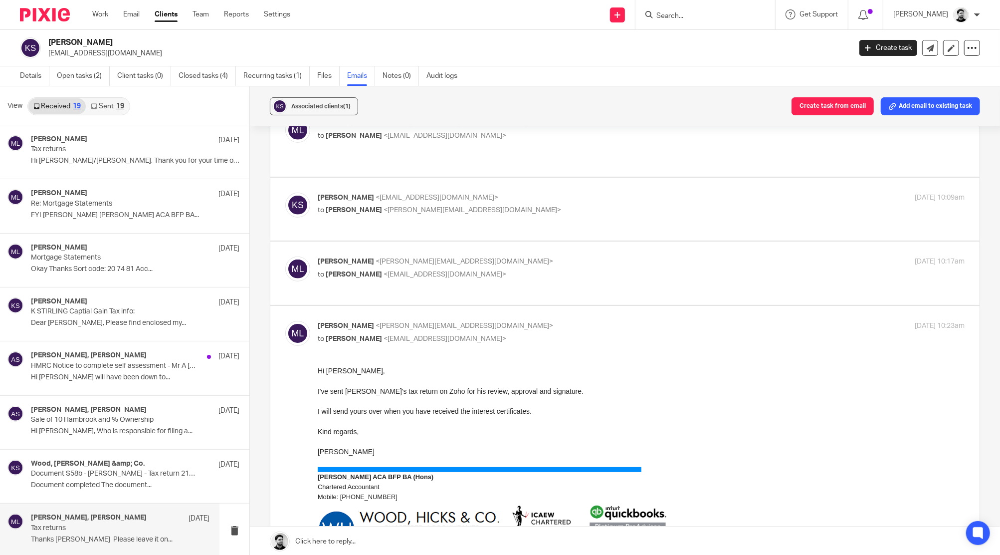
scroll to position [0, 0]
click at [467, 334] on p "to karen stirling <kazmarg@hotmail.com>" at bounding box center [533, 339] width 431 height 10
checkbox input "false"
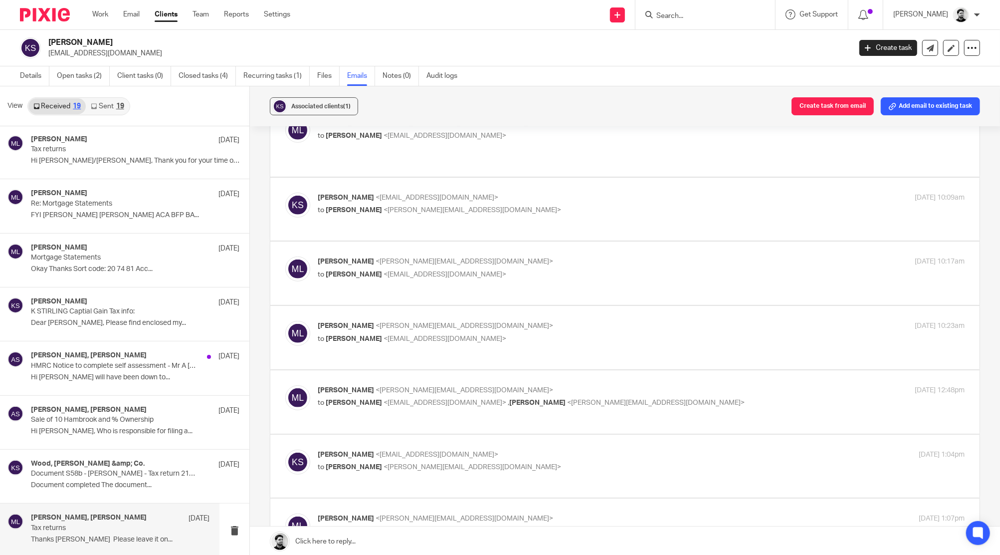
click at [474, 387] on span "<[PERSON_NAME][EMAIL_ADDRESS][DOMAIN_NAME]>" at bounding box center [465, 390] width 178 height 7
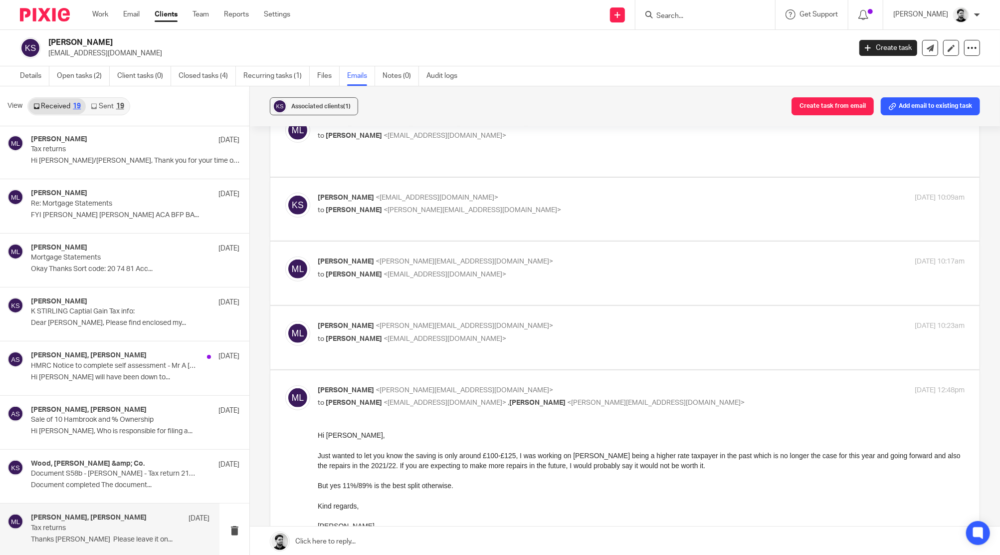
click at [527, 398] on p "to karen stirling <kazmarg@hotmail.com> , Alan Stirling <alan.stirling@gmail.co…" at bounding box center [533, 403] width 431 height 10
checkbox input "false"
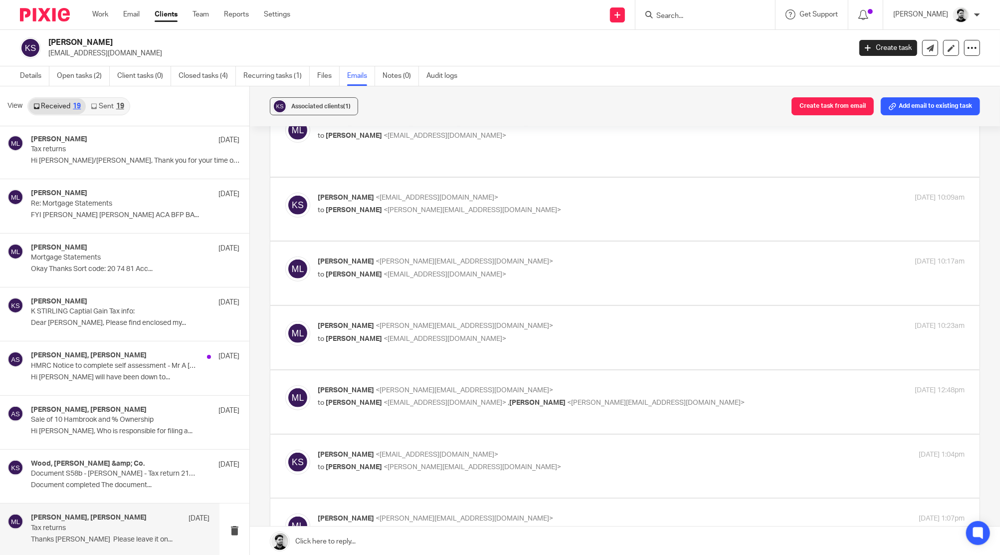
click at [521, 449] on p "[PERSON_NAME] <[EMAIL_ADDRESS][DOMAIN_NAME]>" at bounding box center [533, 454] width 431 height 10
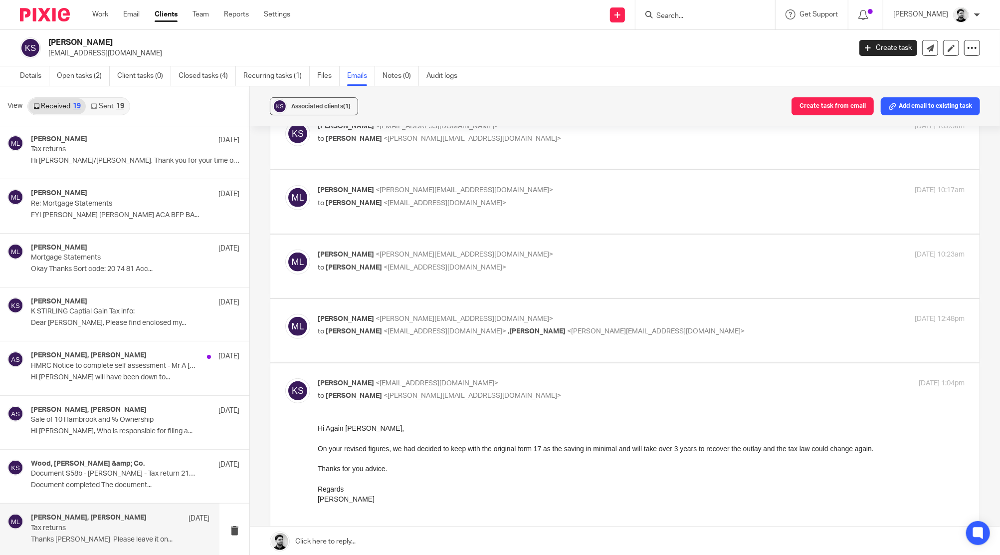
scroll to position [665, 0]
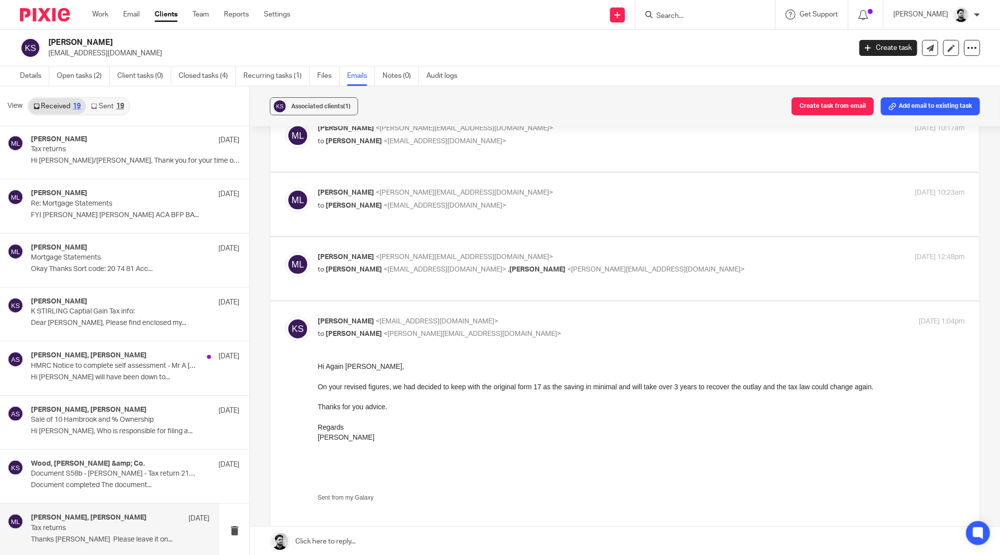
click at [515, 316] on div "karen stirling <kazmarg@hotmail.com> to Massimo Lo-Muto <m.lo-muto@woodhicks.co…" at bounding box center [533, 327] width 431 height 23
checkbox input "false"
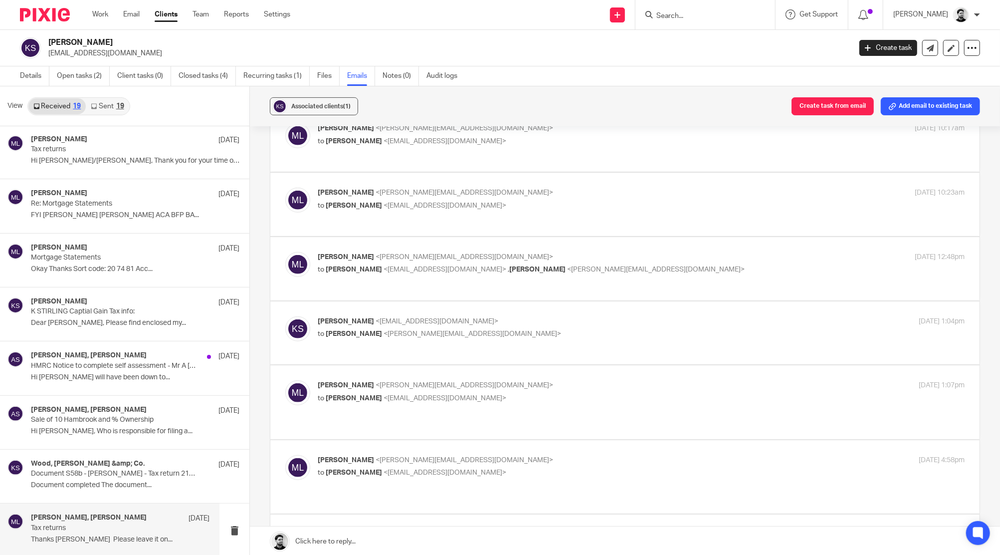
click at [520, 393] on p "to karen stirling <kazmarg@hotmail.com>" at bounding box center [533, 398] width 431 height 10
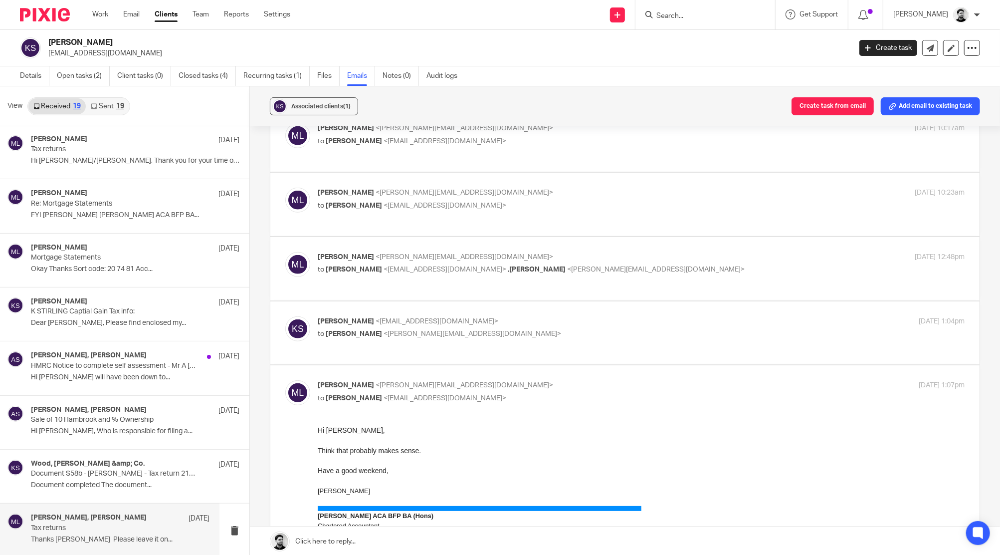
scroll to position [0, 0]
click at [506, 393] on p "to karen stirling <kazmarg@hotmail.com>" at bounding box center [533, 398] width 431 height 10
checkbox input "false"
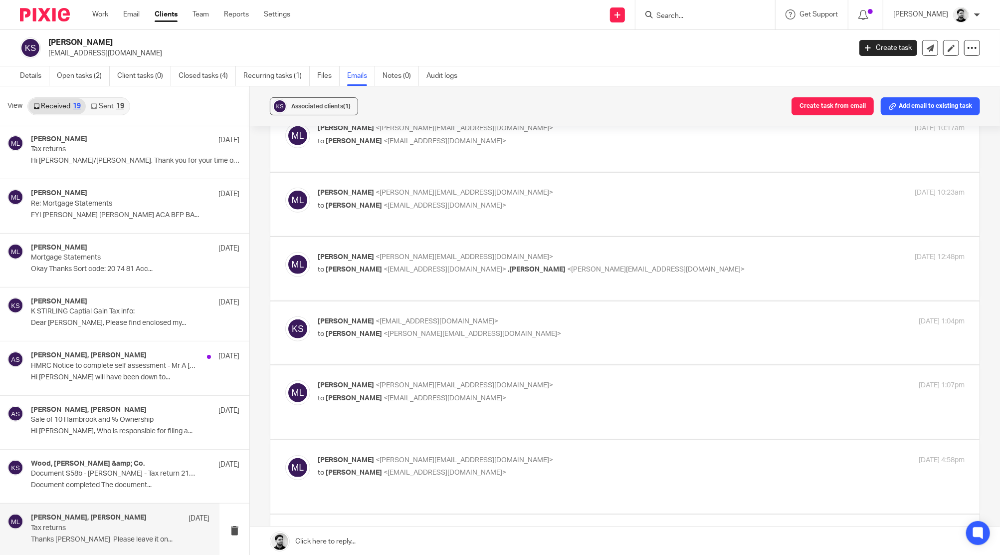
click at [500, 440] on label at bounding box center [624, 476] width 709 height 73
click at [285, 454] on input "checkbox" at bounding box center [285, 454] width 0 height 0
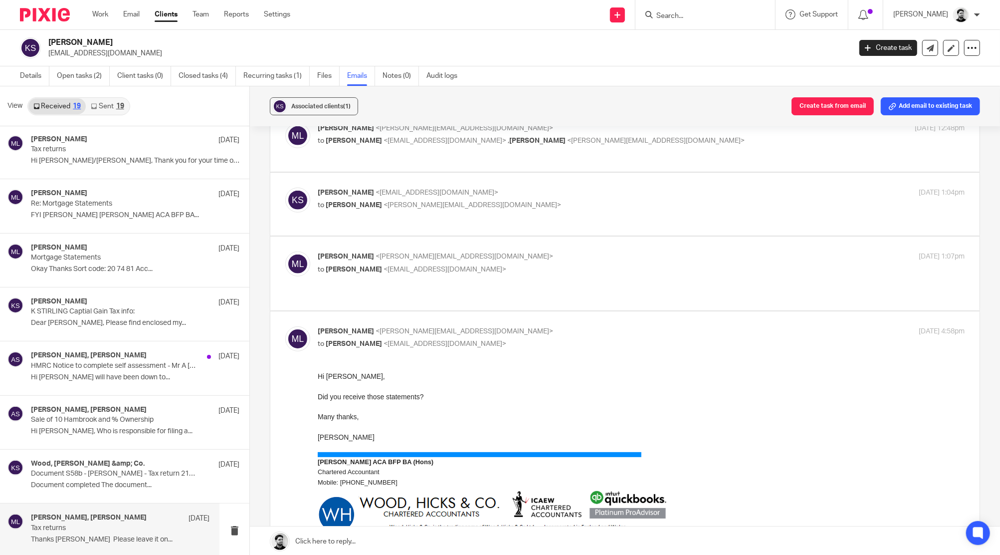
scroll to position [798, 0]
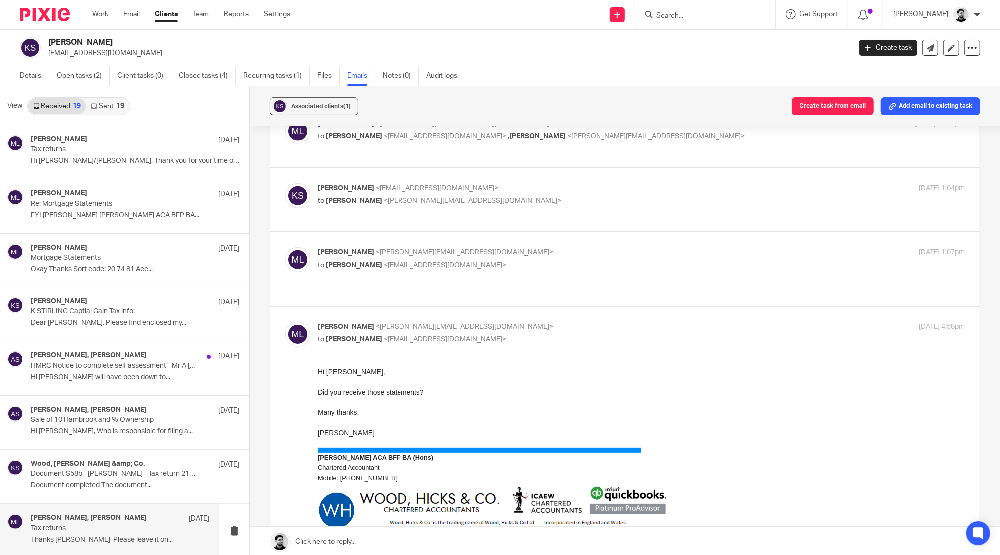
click at [505, 322] on div "Massimo Lo-Muto <m.lo-muto@woodhicks.co.uk> to karen stirling <kazmarg@hotmail.…" at bounding box center [624, 477] width 679 height 311
click at [492, 322] on p "[PERSON_NAME] <[PERSON_NAME][EMAIL_ADDRESS][DOMAIN_NAME]>" at bounding box center [533, 327] width 431 height 10
checkbox input "false"
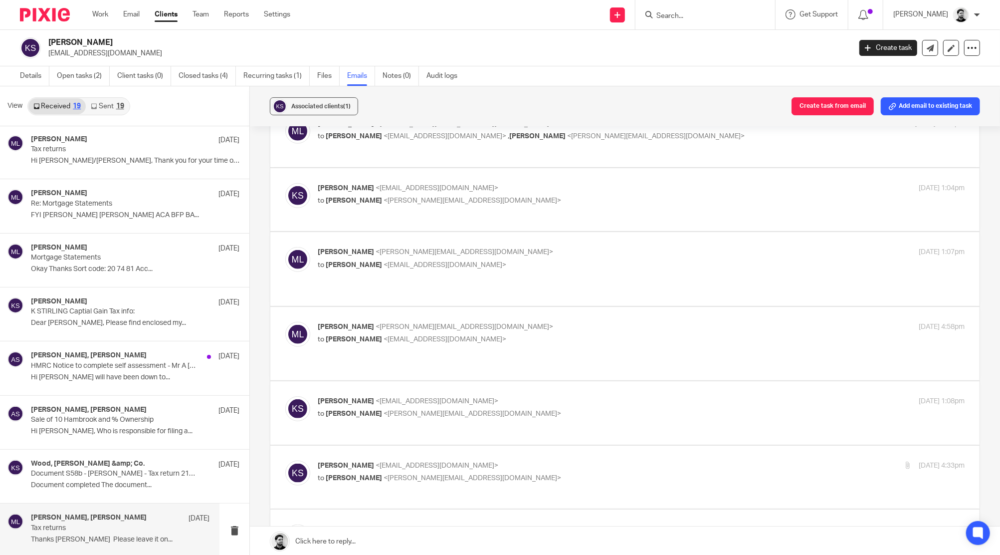
drag, startPoint x: 489, startPoint y: 341, endPoint x: 508, endPoint y: 347, distance: 19.3
click at [489, 381] on label at bounding box center [624, 412] width 709 height 63
click at [285, 396] on input "checkbox" at bounding box center [285, 396] width 0 height 0
click at [524, 409] on p "to [PERSON_NAME] <[PERSON_NAME][EMAIL_ADDRESS][DOMAIN_NAME]>" at bounding box center [533, 414] width 431 height 10
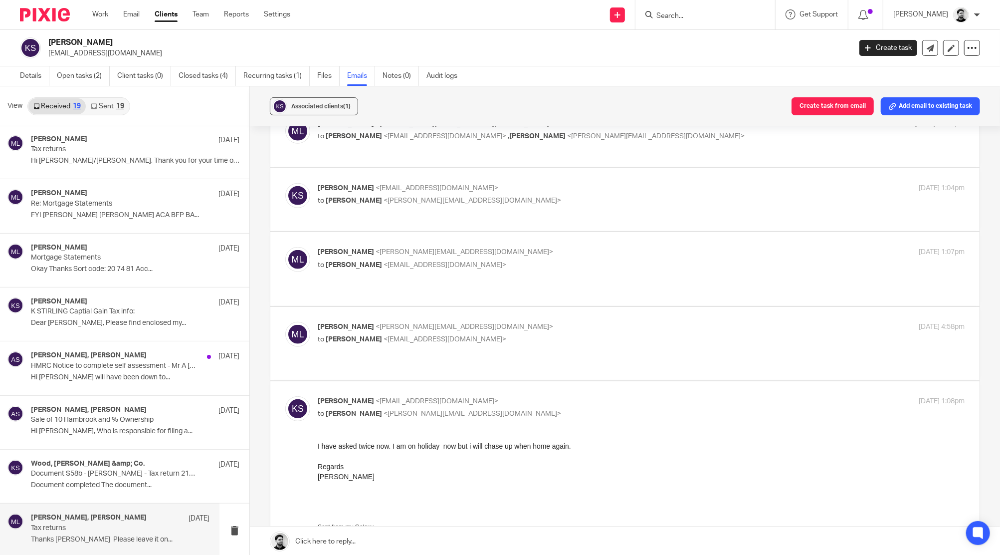
checkbox input "false"
click at [484, 460] on p "[PERSON_NAME] <[EMAIL_ADDRESS][DOMAIN_NAME]>" at bounding box center [533, 465] width 431 height 10
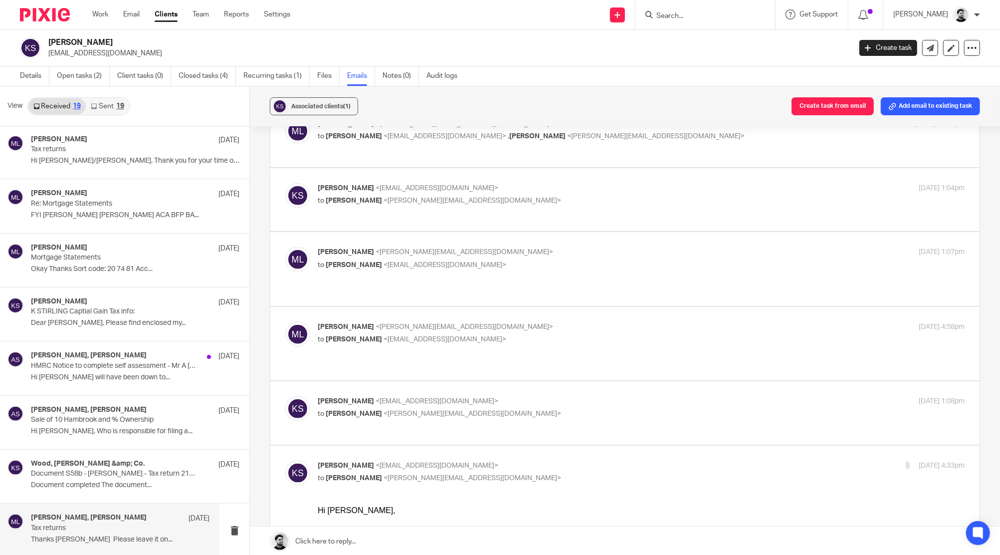
scroll to position [931, 0]
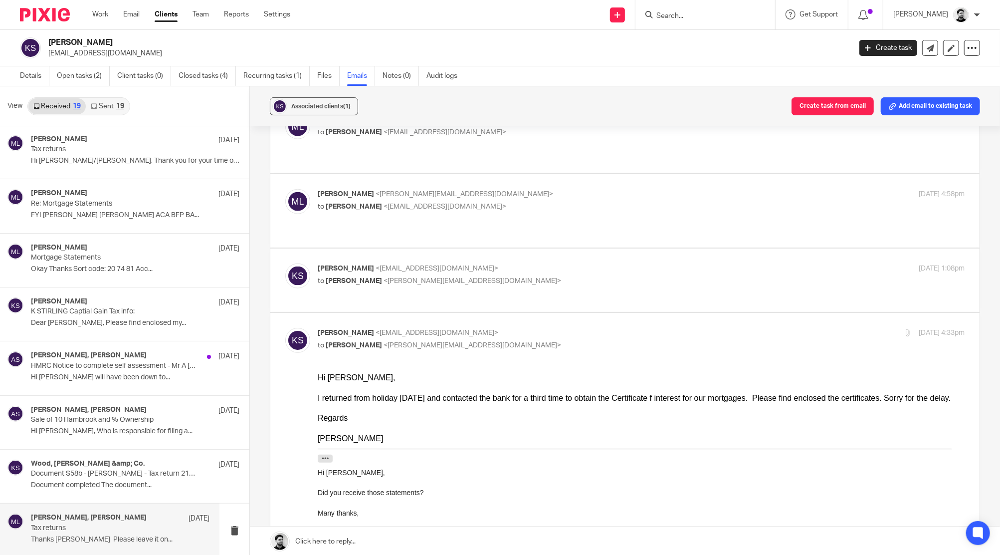
click at [516, 340] on p "to [PERSON_NAME] <[PERSON_NAME][EMAIL_ADDRESS][DOMAIN_NAME]>" at bounding box center [533, 345] width 431 height 10
checkbox input "false"
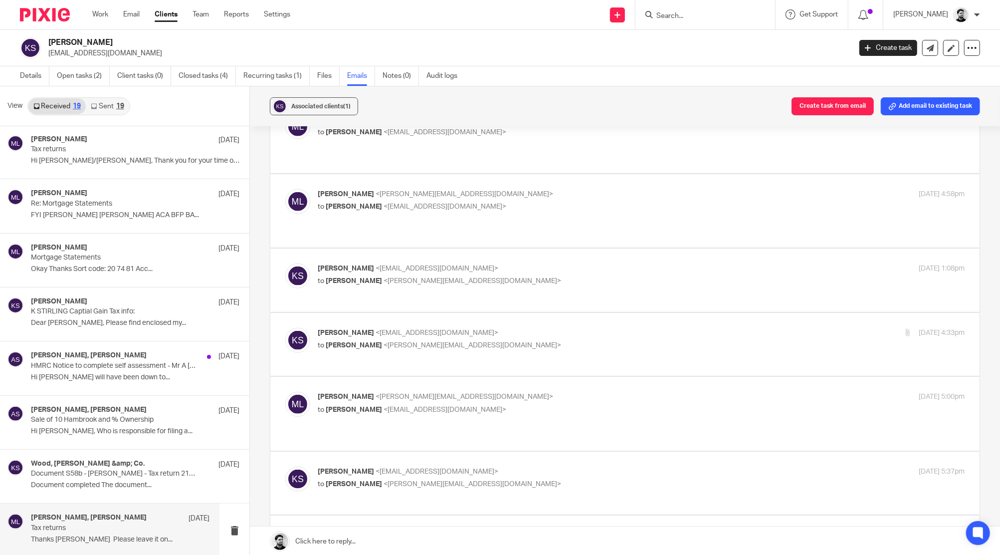
click at [509, 392] on div "Massimo Lo-Muto <m.lo-muto@woodhicks.co.uk> to karen stirling <kazmarg@hotmail.…" at bounding box center [641, 404] width 647 height 25
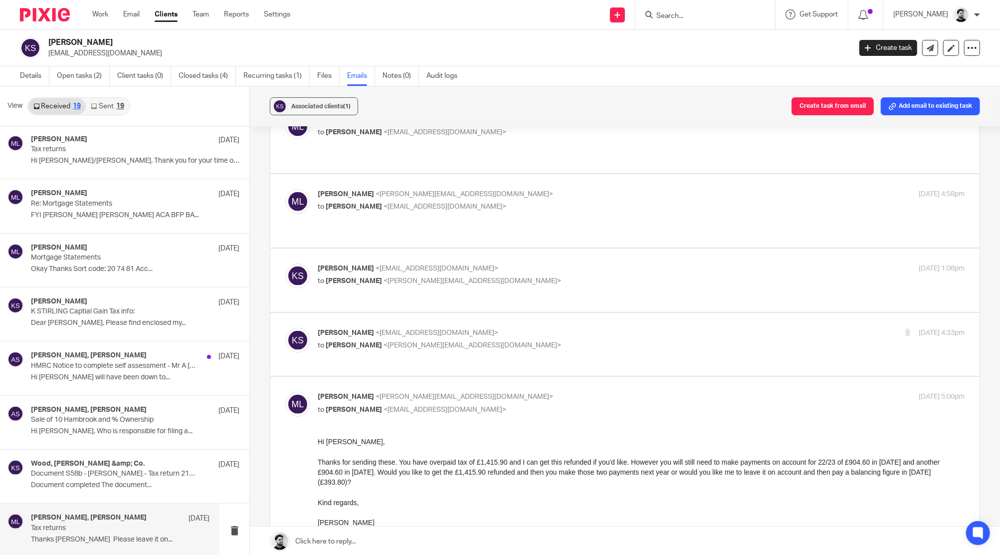
scroll to position [0, 0]
click at [512, 405] on p "to karen stirling <kazmarg@hotmail.com>" at bounding box center [533, 410] width 431 height 10
checkbox input "false"
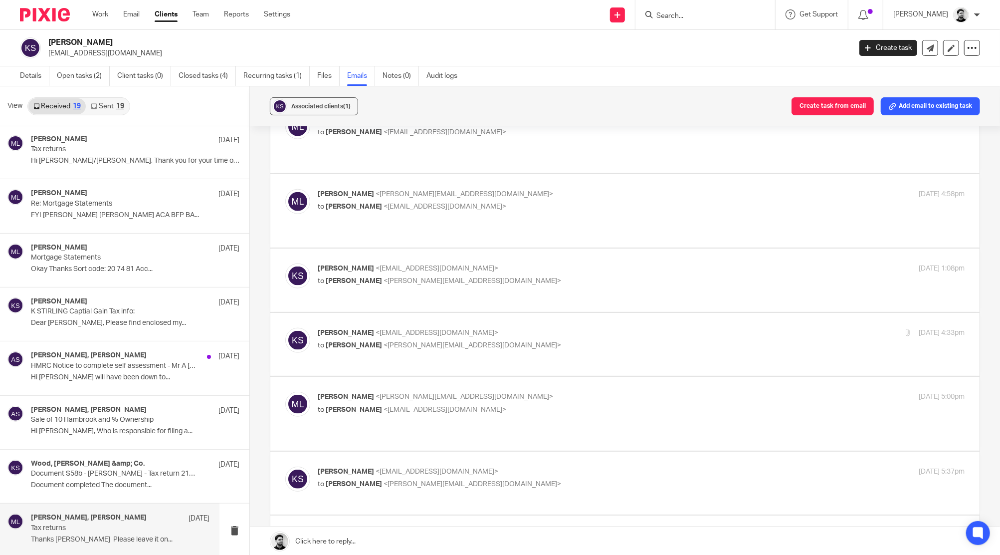
click at [506, 466] on p "[PERSON_NAME] <[EMAIL_ADDRESS][DOMAIN_NAME]>" at bounding box center [533, 471] width 431 height 10
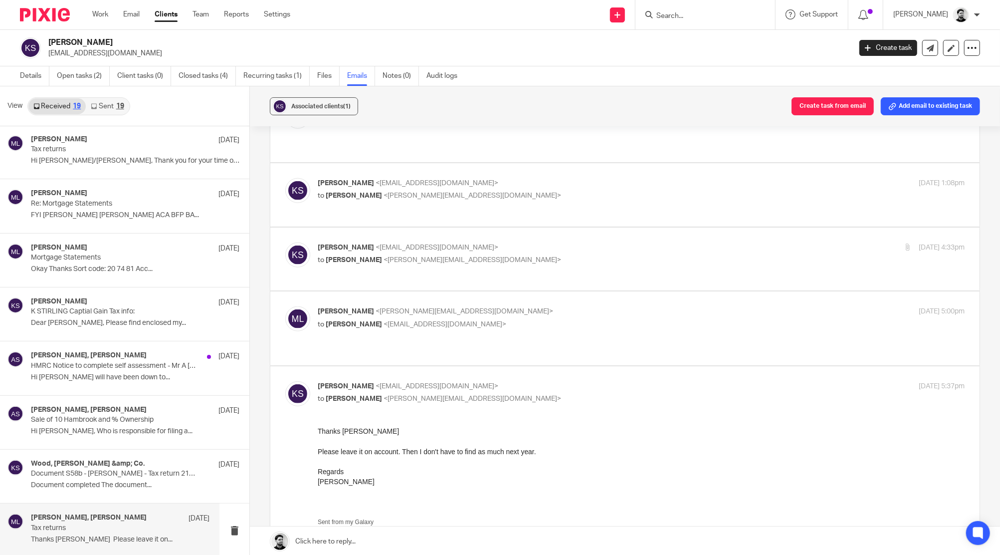
scroll to position [1064, 0]
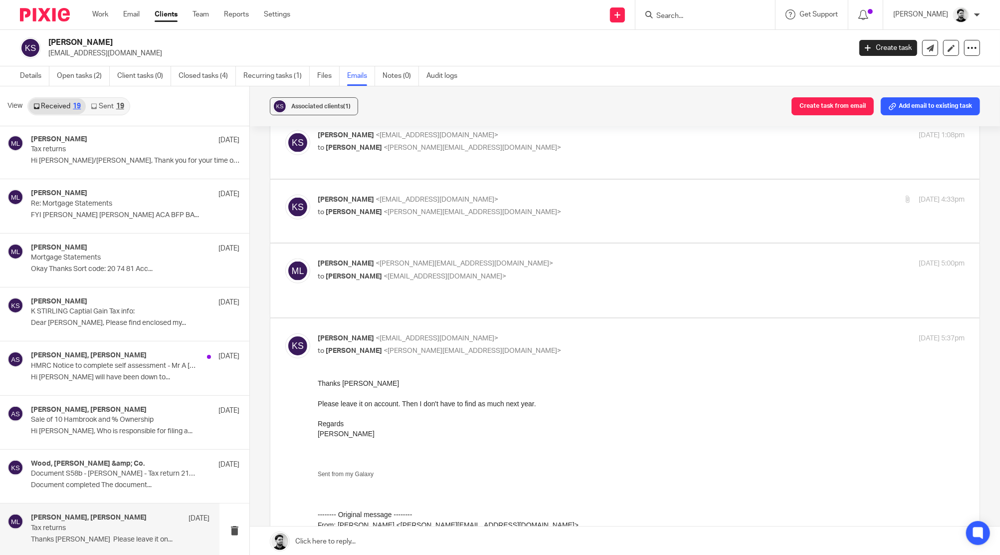
click at [490, 346] on p "to [PERSON_NAME] <[PERSON_NAME][EMAIL_ADDRESS][DOMAIN_NAME]>" at bounding box center [533, 351] width 431 height 10
checkbox input "false"
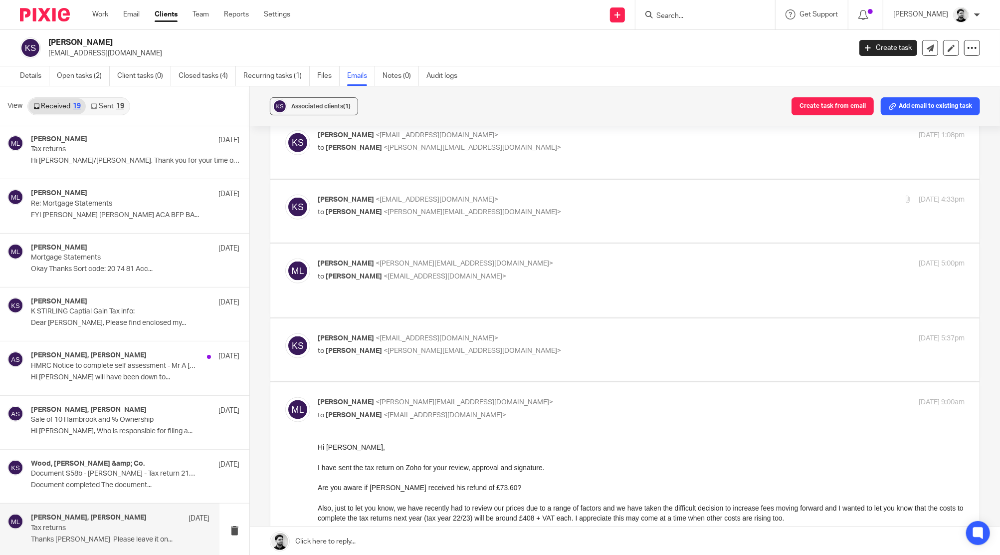
click at [487, 397] on p "[PERSON_NAME] <[PERSON_NAME][EMAIL_ADDRESS][DOMAIN_NAME]>" at bounding box center [533, 402] width 431 height 10
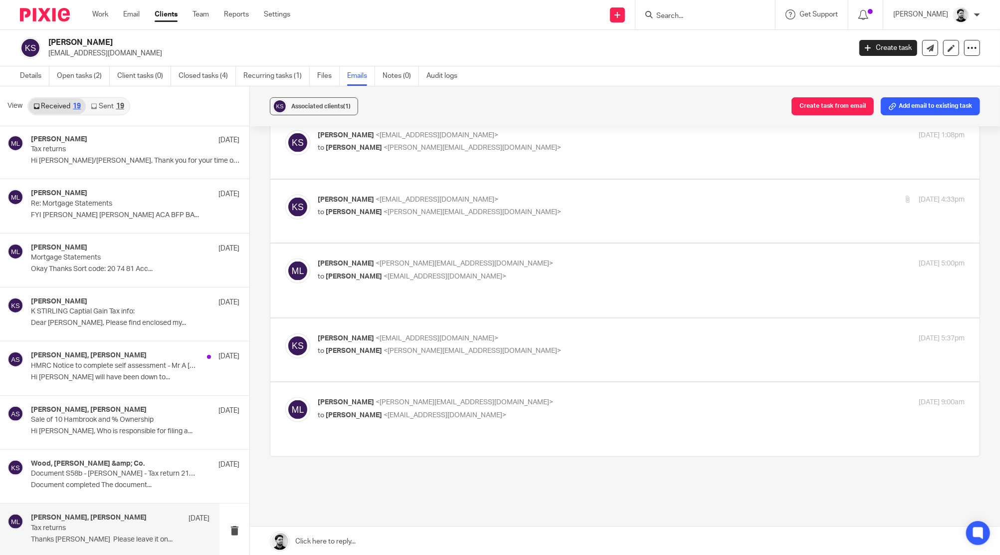
scroll to position [1019, 0]
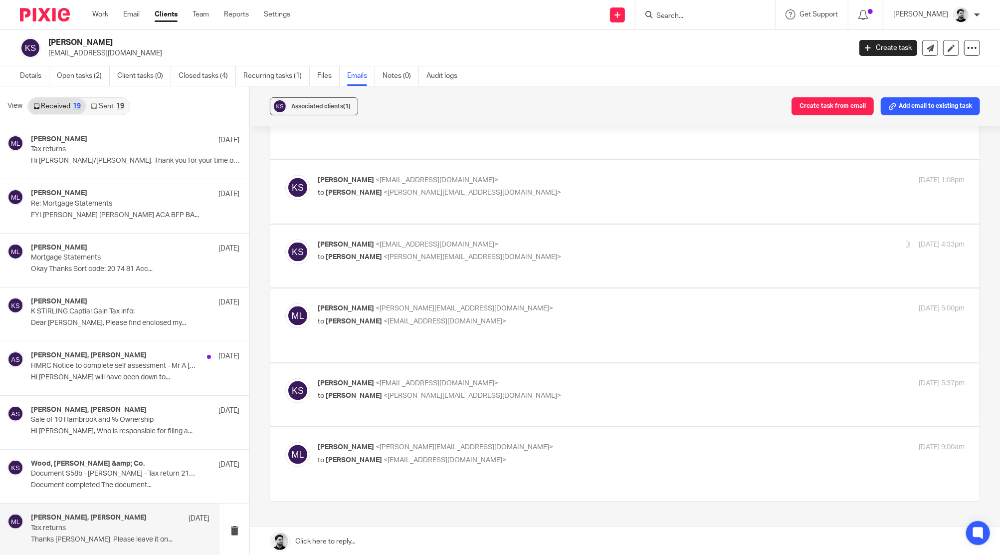
click at [488, 427] on label at bounding box center [624, 463] width 709 height 73
click at [285, 441] on input "checkbox" at bounding box center [285, 441] width 0 height 0
checkbox input "true"
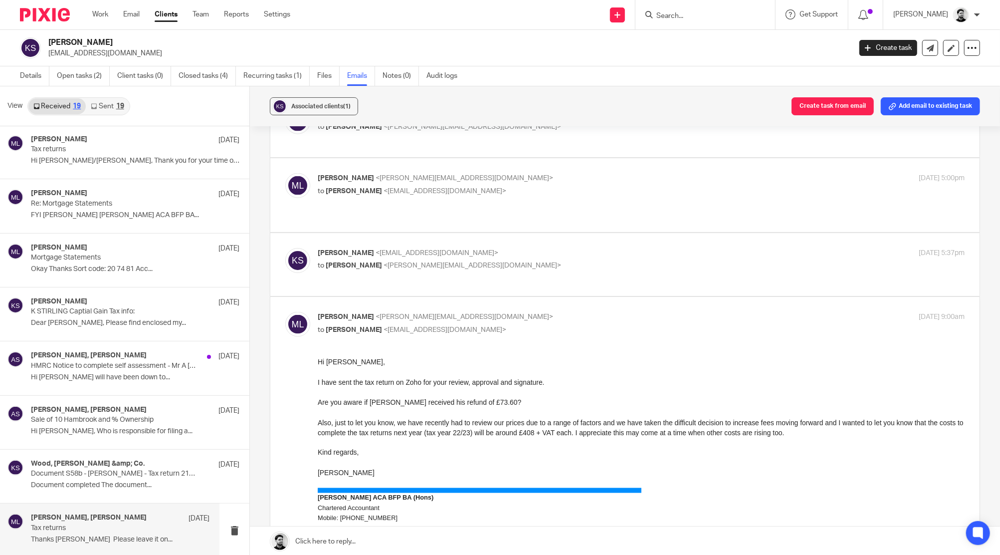
scroll to position [1152, 0]
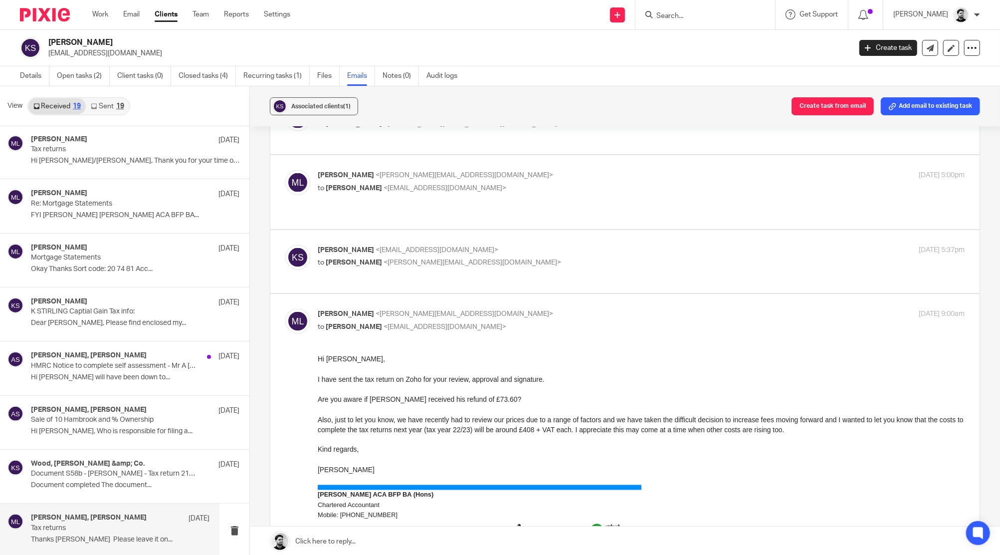
click at [689, 13] on input "Search" at bounding box center [700, 16] width 90 height 9
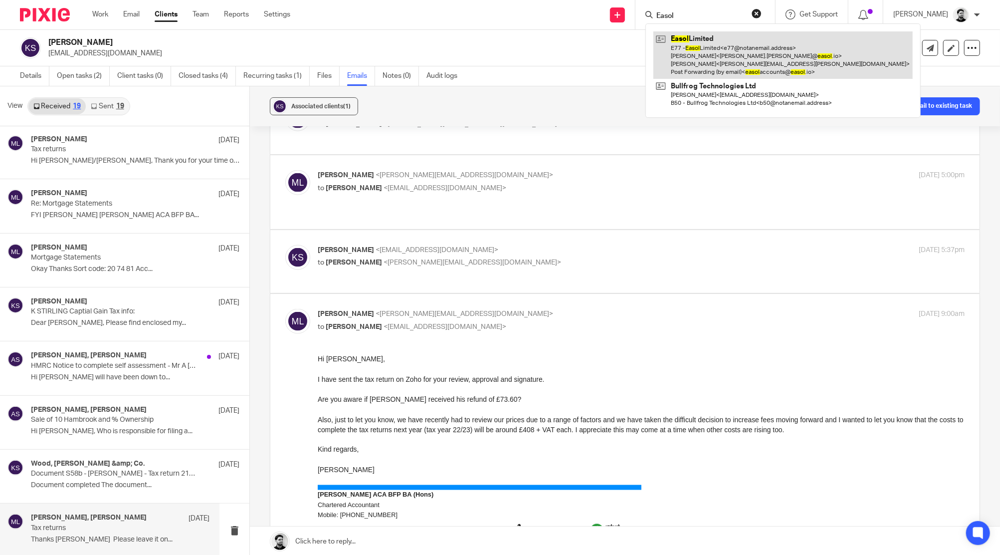
type input "Easol"
click at [689, 50] on link at bounding box center [782, 54] width 259 height 47
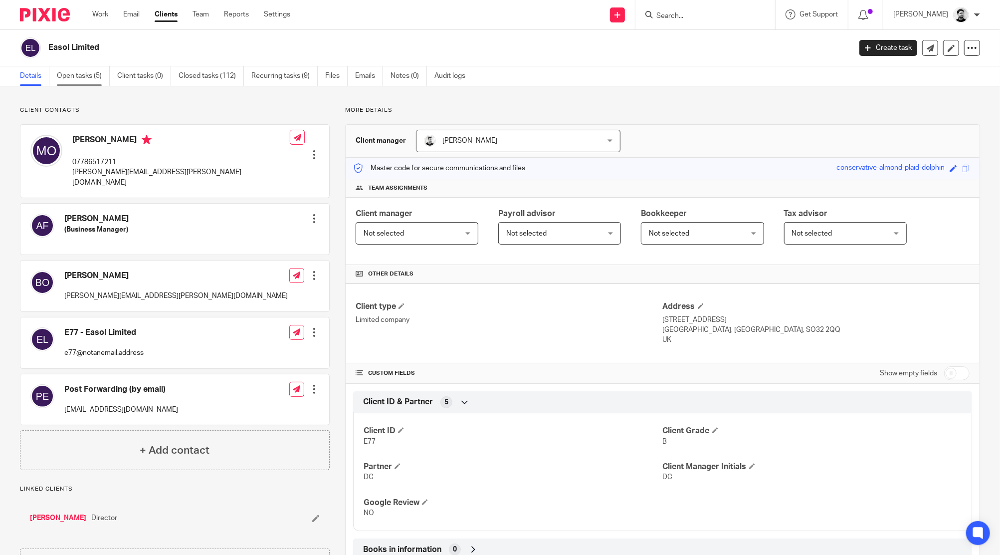
click at [94, 84] on link "Open tasks (5)" at bounding box center [83, 75] width 53 height 19
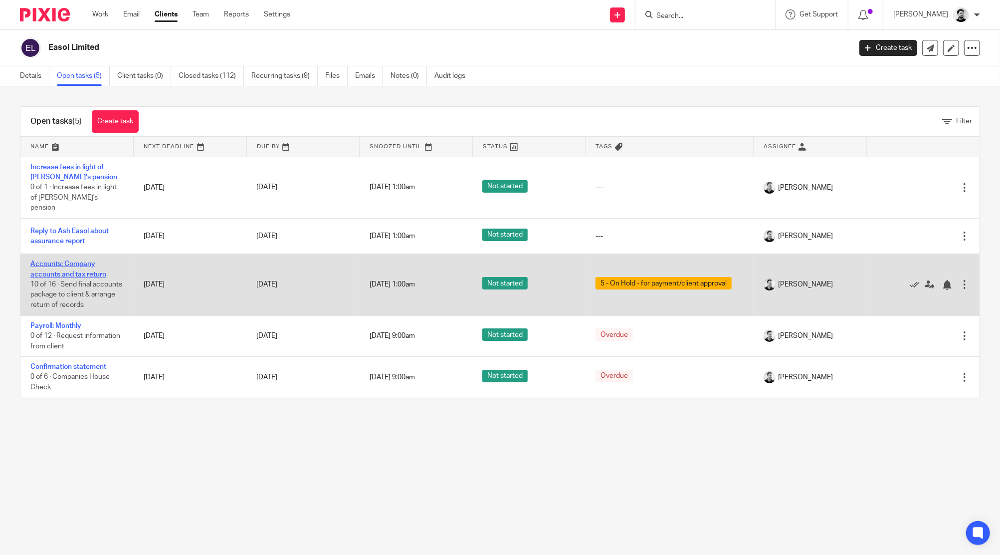
click at [65, 260] on link "Accounts: Company accounts and tax return" at bounding box center [68, 268] width 76 height 17
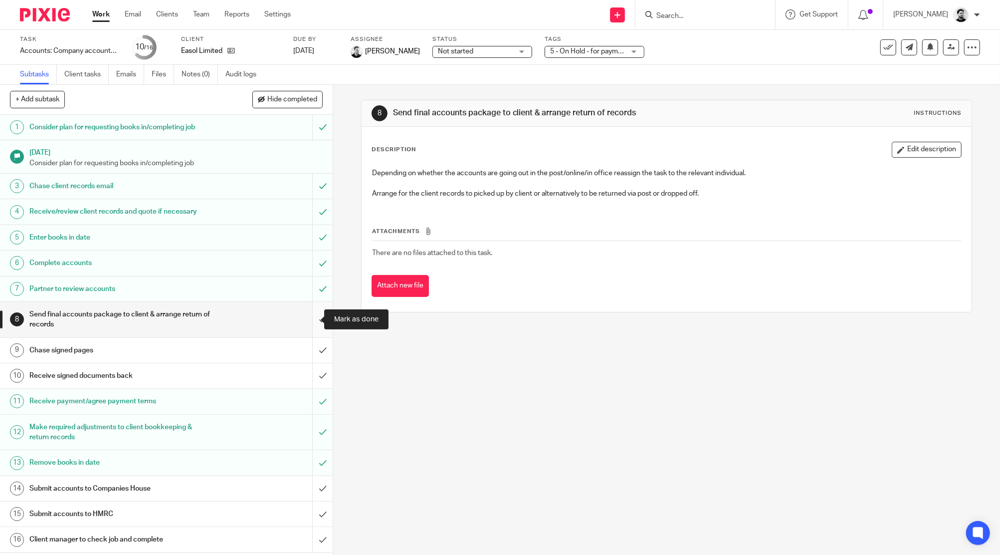
click at [311, 321] on input "submit" at bounding box center [166, 319] width 333 height 35
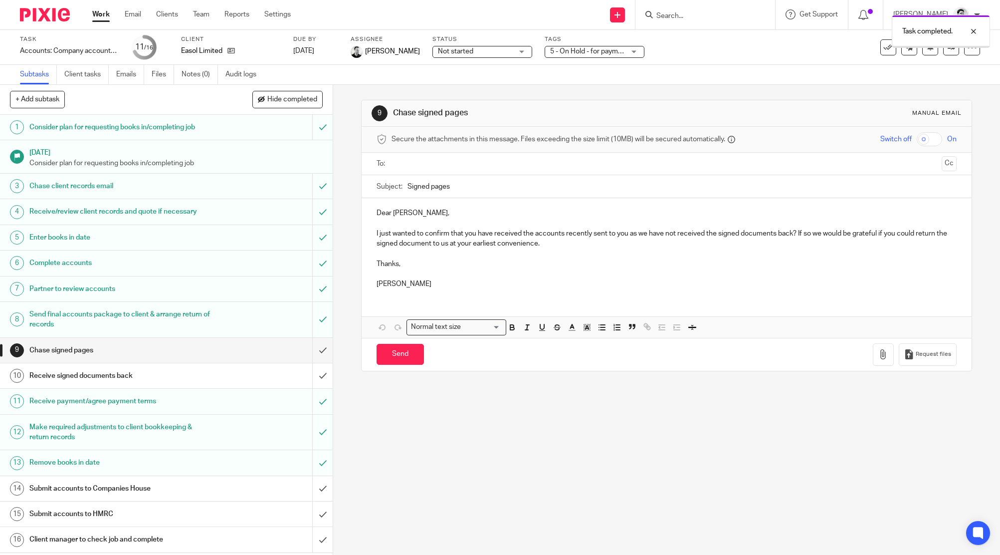
click at [308, 349] on input "submit" at bounding box center [166, 350] width 333 height 25
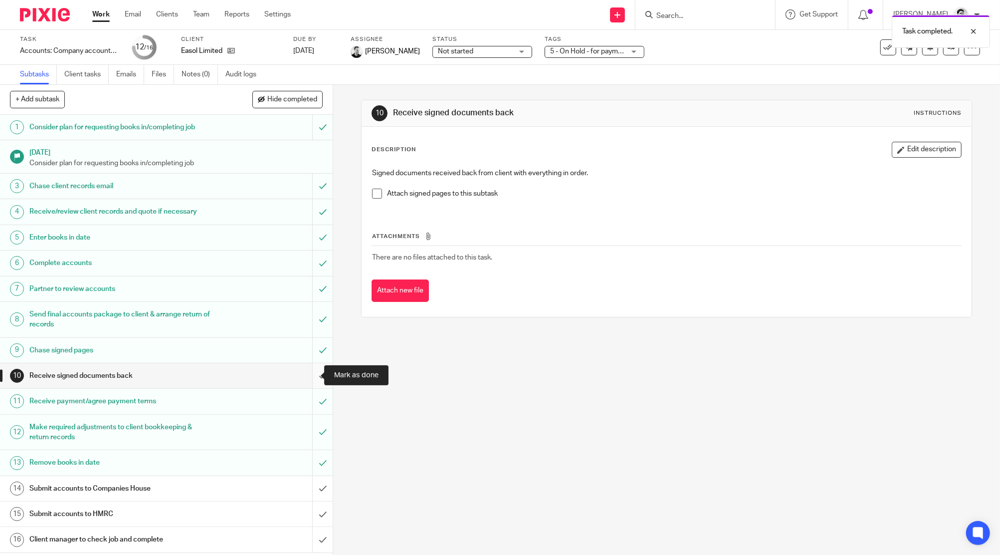
click at [307, 377] on input "submit" at bounding box center [166, 375] width 333 height 25
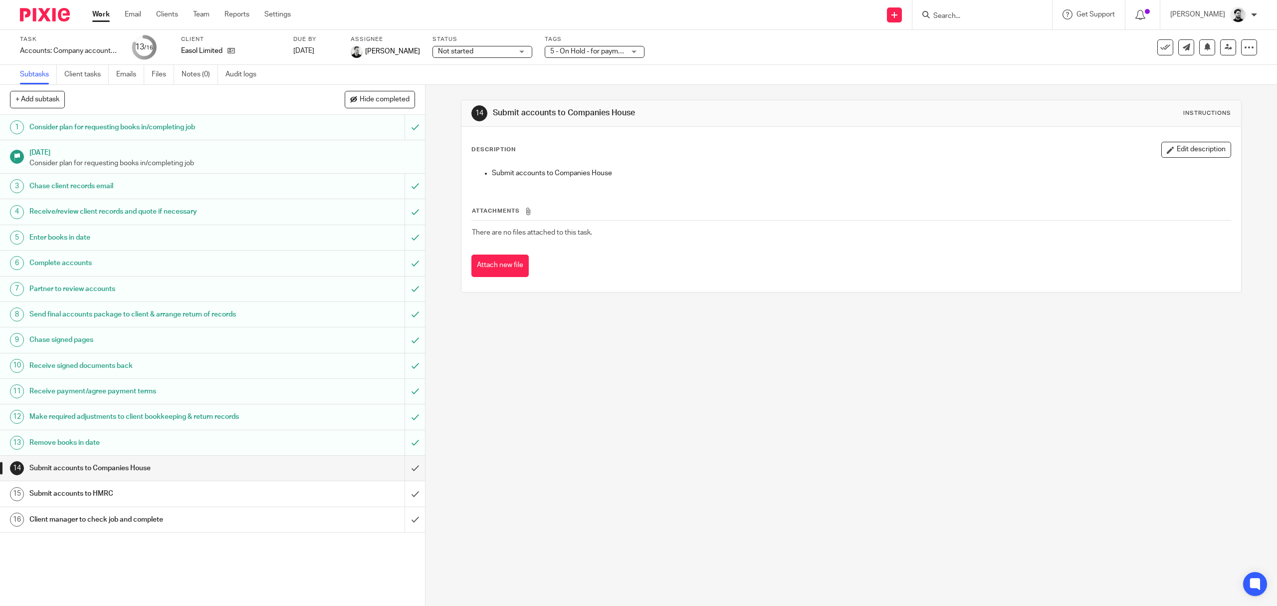
click at [95, 10] on link "Work" at bounding box center [100, 14] width 17 height 10
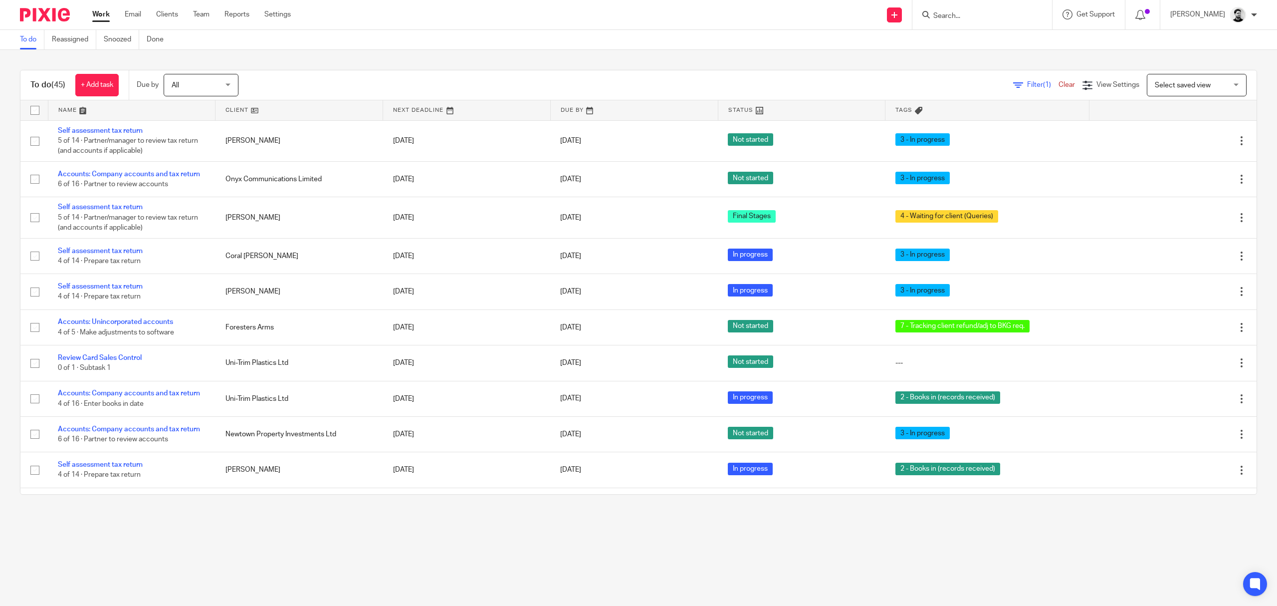
click at [942, 12] on input "Search" at bounding box center [977, 16] width 90 height 9
click at [956, 32] on div "To do Reassigned Snoozed Done" at bounding box center [638, 40] width 1277 height 20
click at [952, 18] on input "Search" at bounding box center [977, 16] width 90 height 9
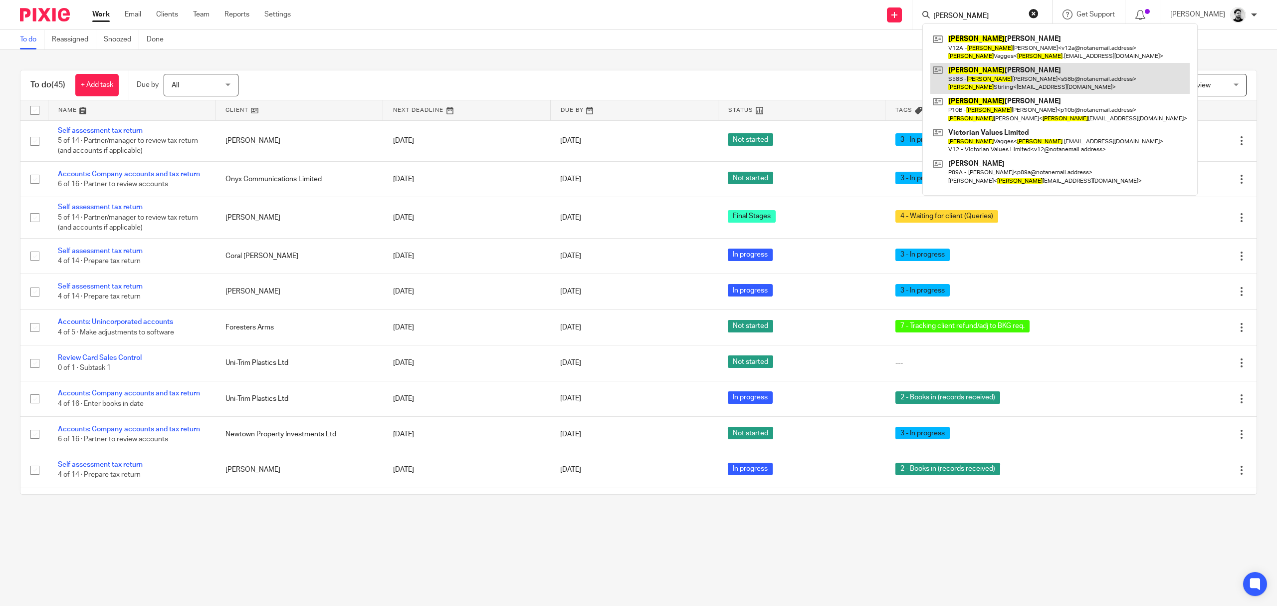
type input "[PERSON_NAME]"
click at [978, 86] on link at bounding box center [1059, 78] width 259 height 31
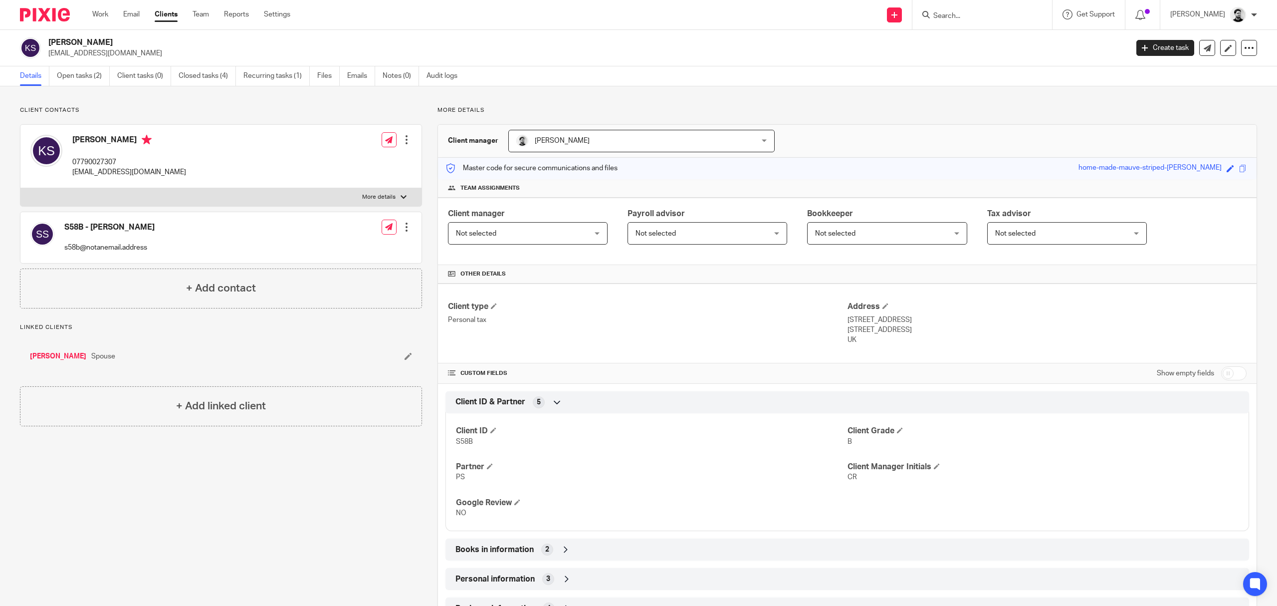
drag, startPoint x: 839, startPoint y: 324, endPoint x: 918, endPoint y: 320, distance: 79.4
click at [918, 320] on div "Client type Personal tax Address [STREET_ADDRESS] [STREET_ADDRESS] [GEOGRAPHIC_…" at bounding box center [847, 323] width 819 height 80
click at [856, 314] on div "Address [STREET_ADDRESS] [STREET_ADDRESS] [GEOGRAPHIC_DATA]" at bounding box center [1046, 323] width 399 height 44
drag, startPoint x: 840, startPoint y: 320, endPoint x: 914, endPoint y: 320, distance: 73.3
click at [914, 320] on p "28 Cherrygarth Road" at bounding box center [1046, 320] width 399 height 10
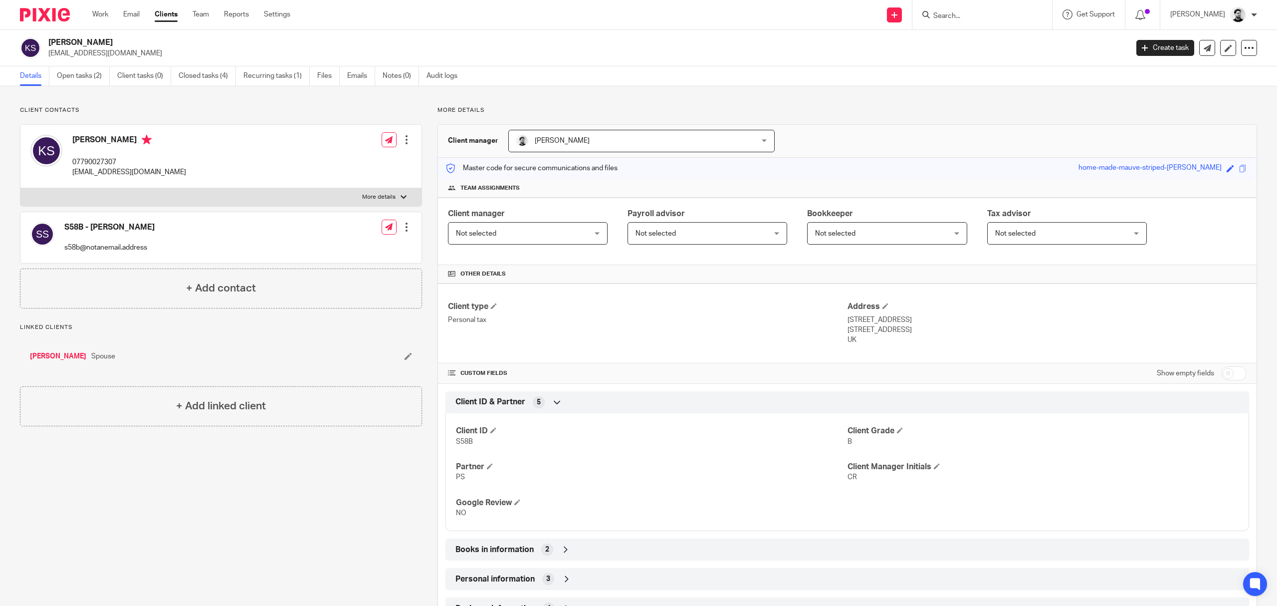
copy p "28 Cherrygarth Road"
click at [363, 78] on link "Emails" at bounding box center [361, 75] width 28 height 19
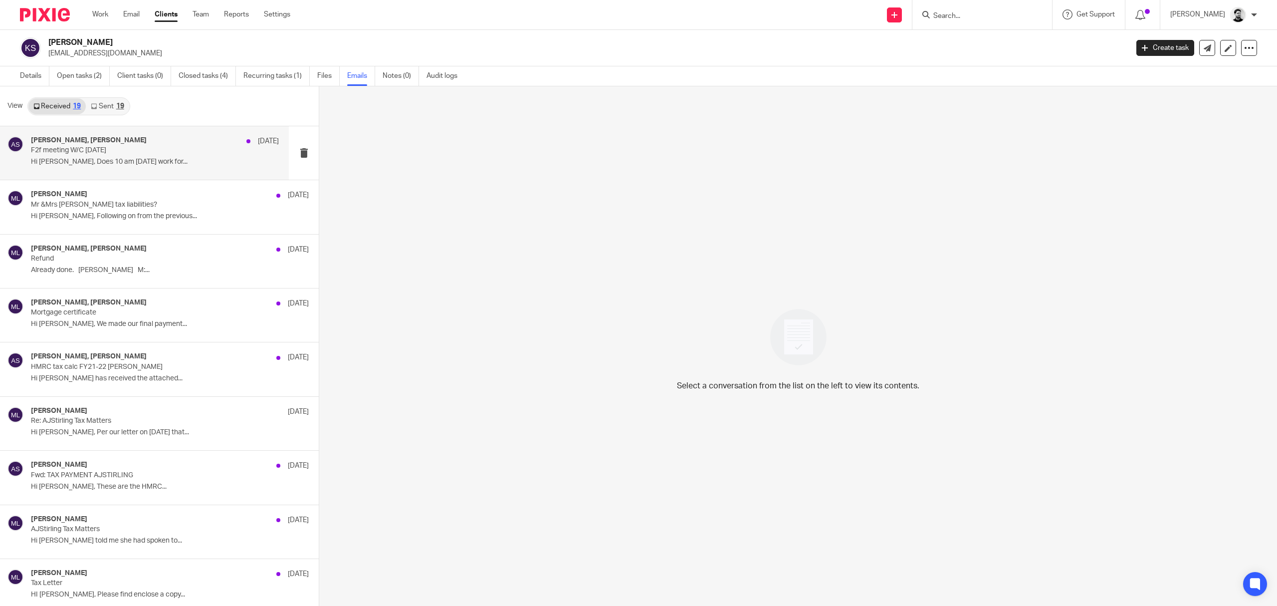
click at [172, 164] on p "Hi [PERSON_NAME], Does 10 am [DATE] work for..." at bounding box center [155, 162] width 248 height 8
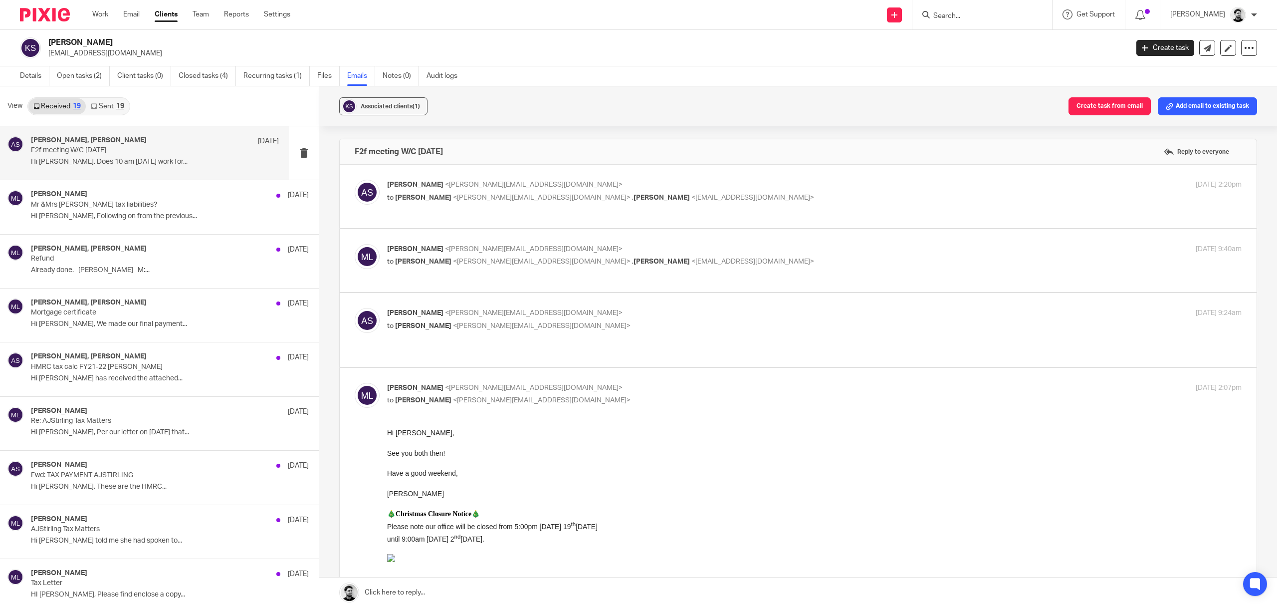
click at [544, 190] on p "[PERSON_NAME] <[PERSON_NAME][EMAIL_ADDRESS][DOMAIN_NAME]>" at bounding box center [672, 185] width 570 height 10
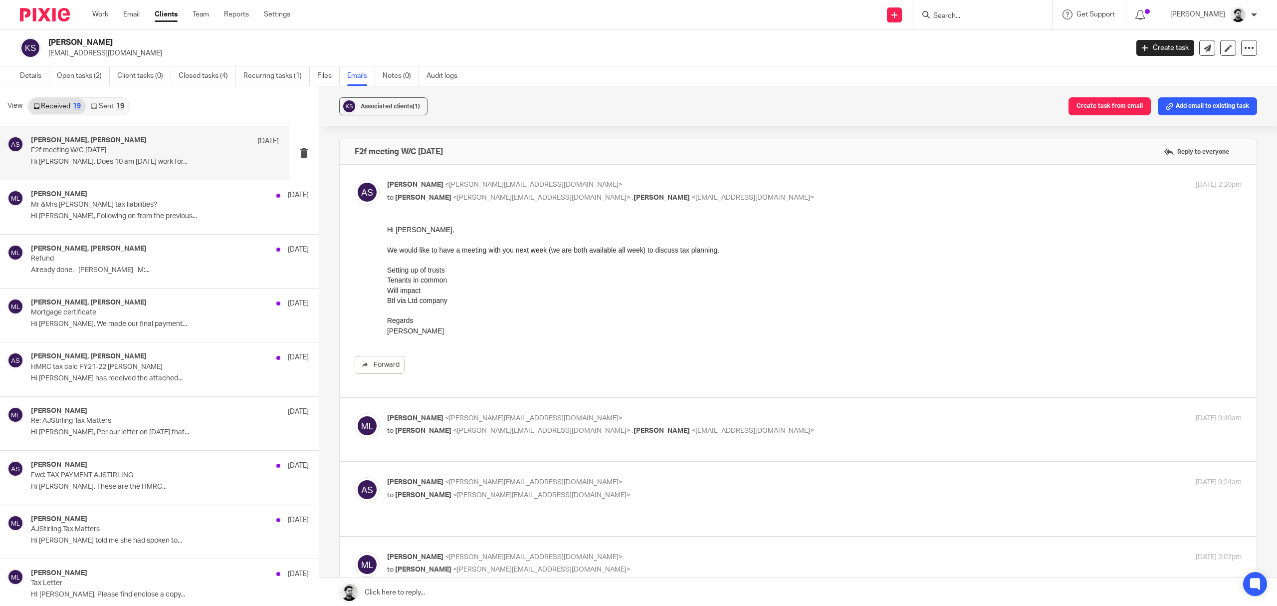
click at [622, 185] on p "[PERSON_NAME] <[PERSON_NAME][EMAIL_ADDRESS][DOMAIN_NAME]>" at bounding box center [672, 185] width 570 height 10
checkbox input "false"
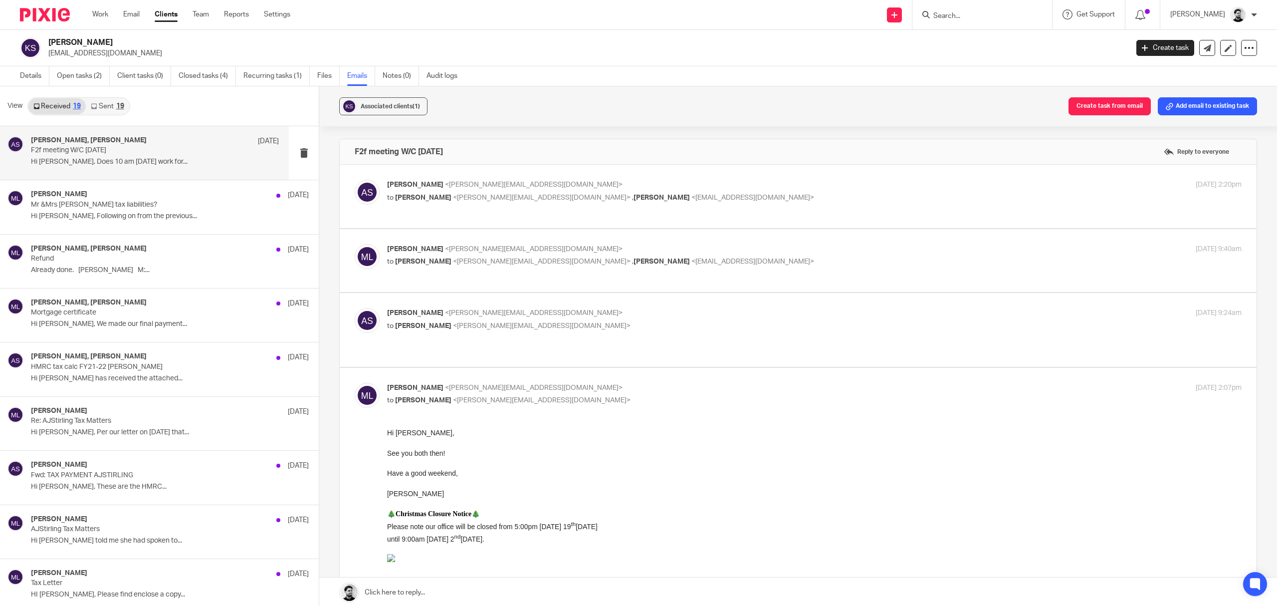
click at [633, 260] on span "[PERSON_NAME]" at bounding box center [661, 261] width 56 height 7
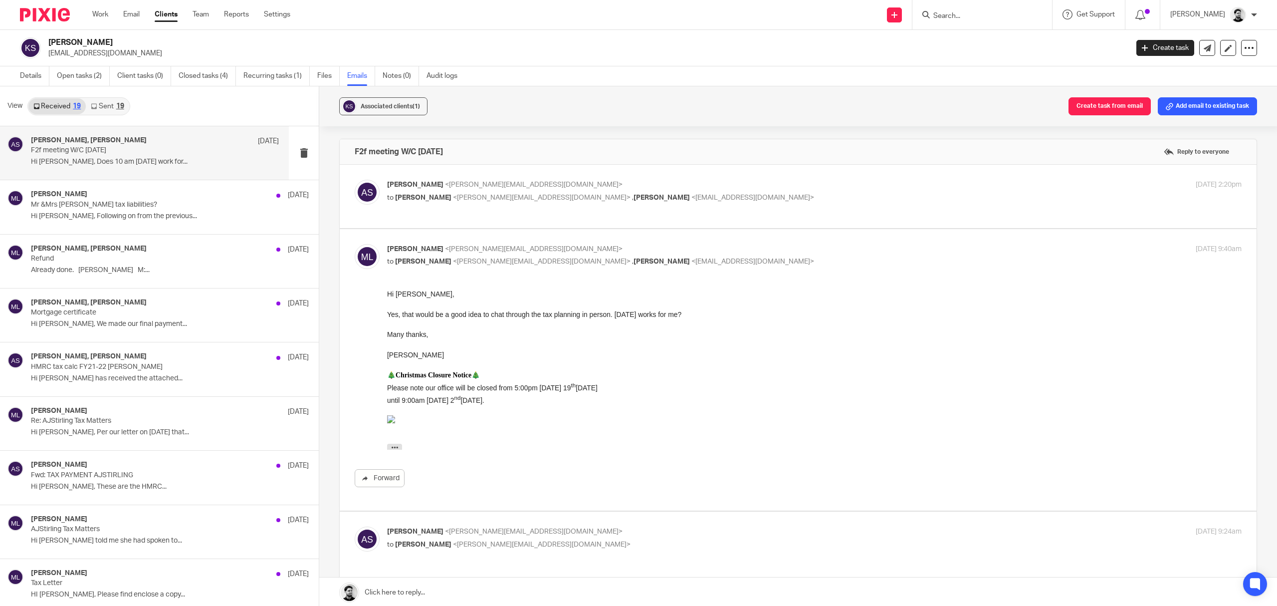
click at [622, 247] on p "[PERSON_NAME] <[PERSON_NAME][EMAIL_ADDRESS][DOMAIN_NAME]>" at bounding box center [672, 249] width 570 height 10
checkbox input "false"
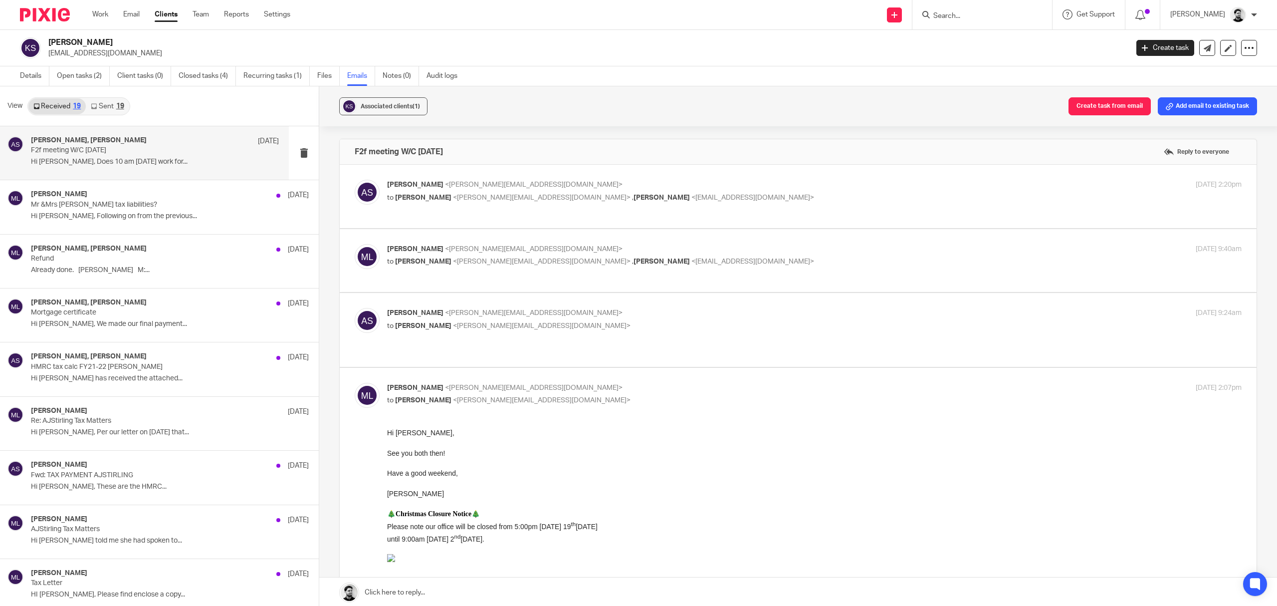
click at [524, 330] on p "to [PERSON_NAME] <[PERSON_NAME][EMAIL_ADDRESS][DOMAIN_NAME]>" at bounding box center [672, 326] width 570 height 10
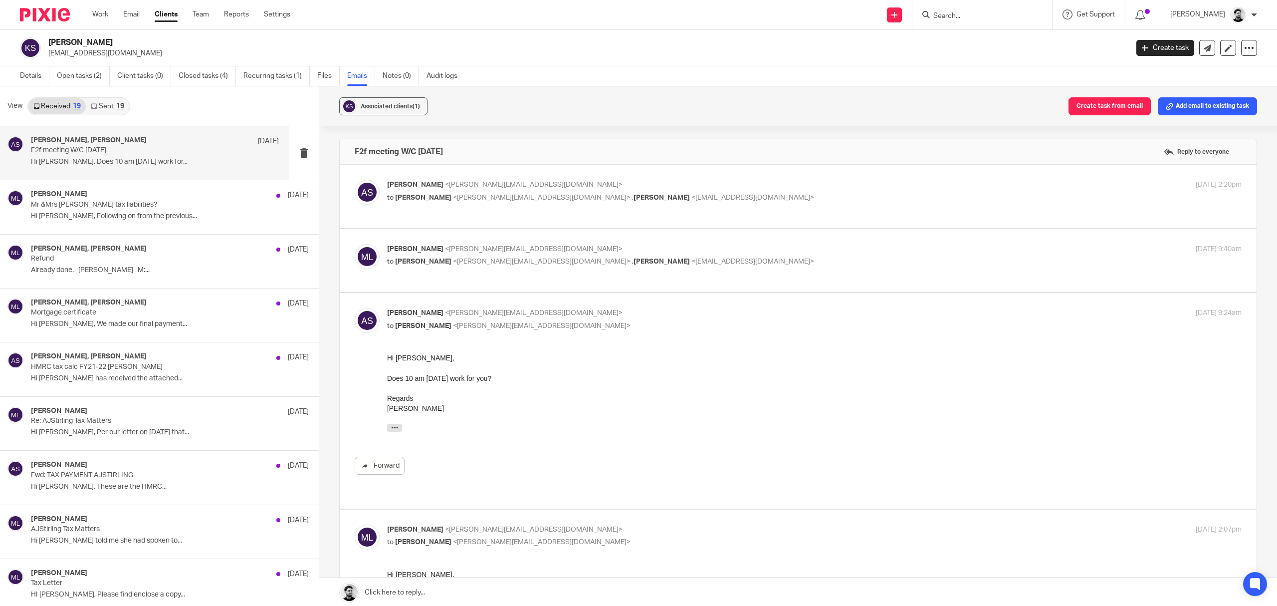
click at [565, 323] on p "to [PERSON_NAME] <[PERSON_NAME][EMAIL_ADDRESS][DOMAIN_NAME]>" at bounding box center [672, 326] width 570 height 10
checkbox input "false"
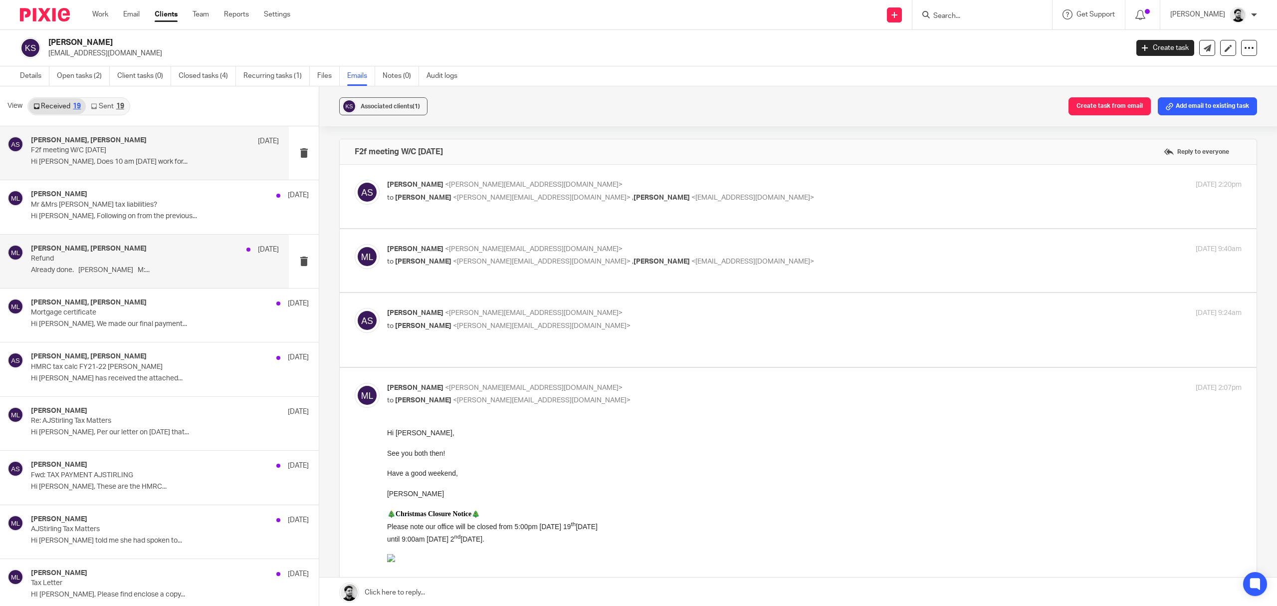
drag, startPoint x: 136, startPoint y: 320, endPoint x: 144, endPoint y: 262, distance: 58.9
click at [136, 320] on p "Hi [PERSON_NAME], We made our final payment..." at bounding box center [170, 324] width 278 height 8
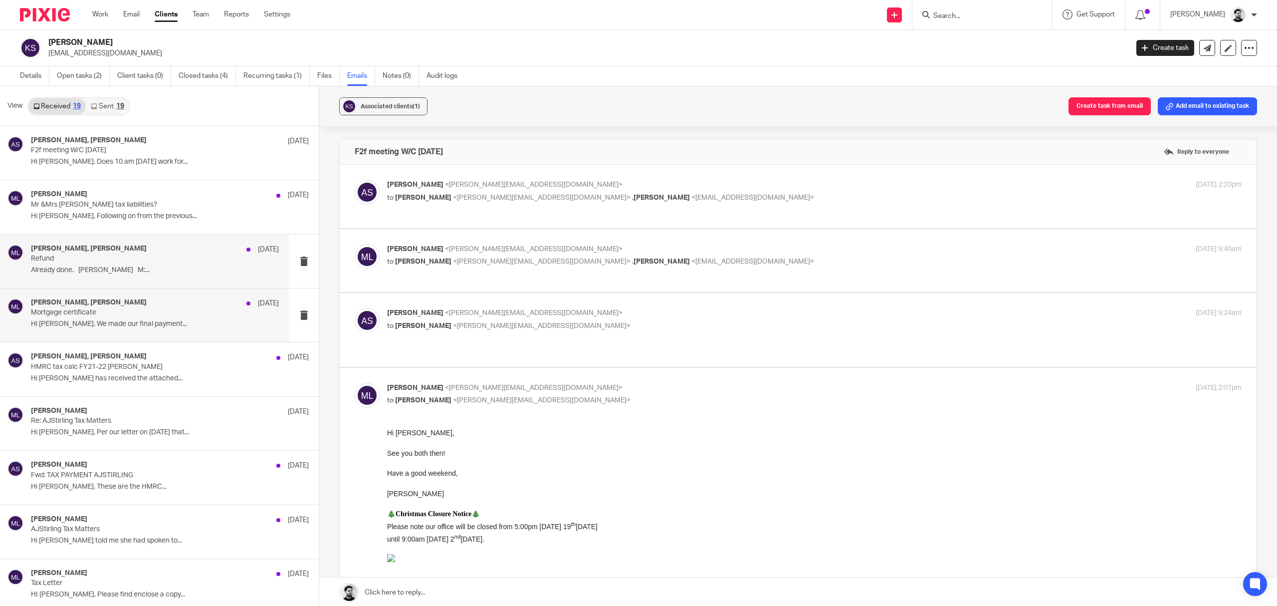
drag, startPoint x: 144, startPoint y: 262, endPoint x: 145, endPoint y: 239, distance: 22.5
click at [144, 262] on p "Refund" at bounding box center [130, 258] width 199 height 8
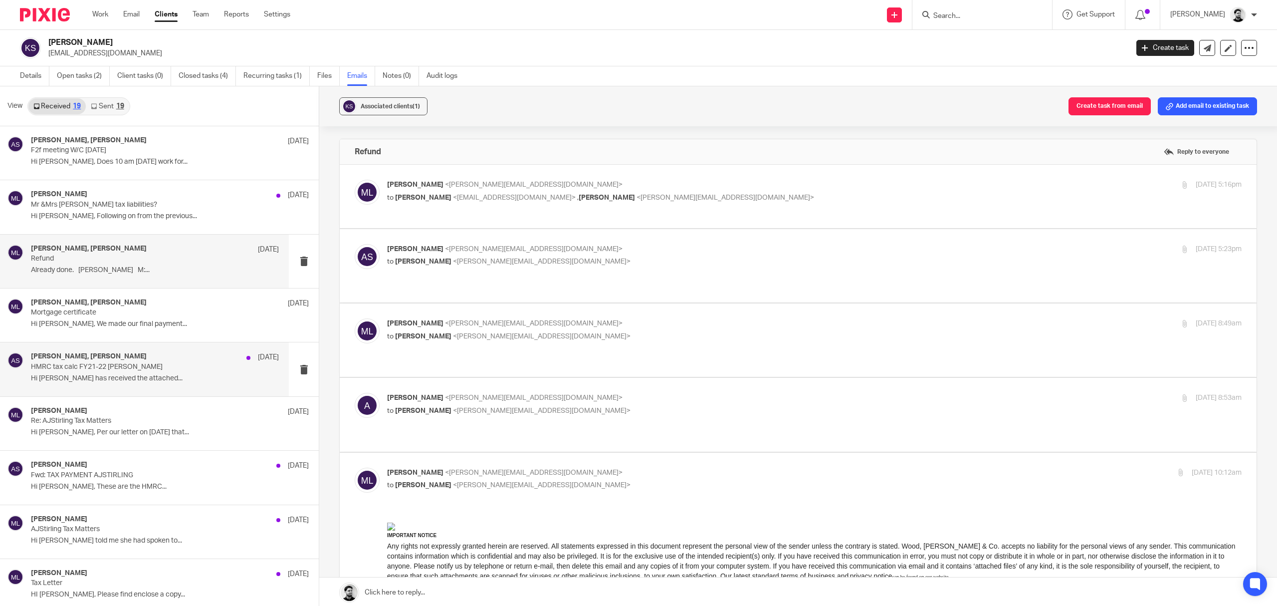
click at [156, 368] on p "HMRC tax calc FY21-22 [PERSON_NAME]" at bounding box center [130, 367] width 199 height 8
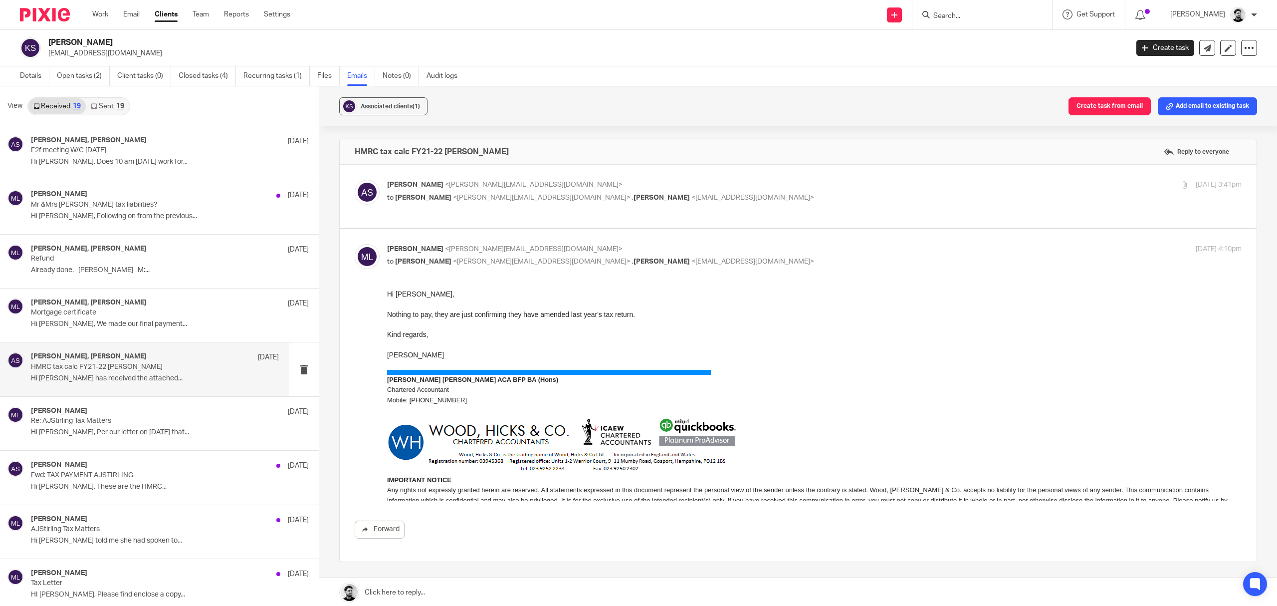
click at [593, 188] on p "[PERSON_NAME] <[PERSON_NAME][EMAIL_ADDRESS][DOMAIN_NAME]>" at bounding box center [672, 185] width 570 height 10
checkbox input "true"
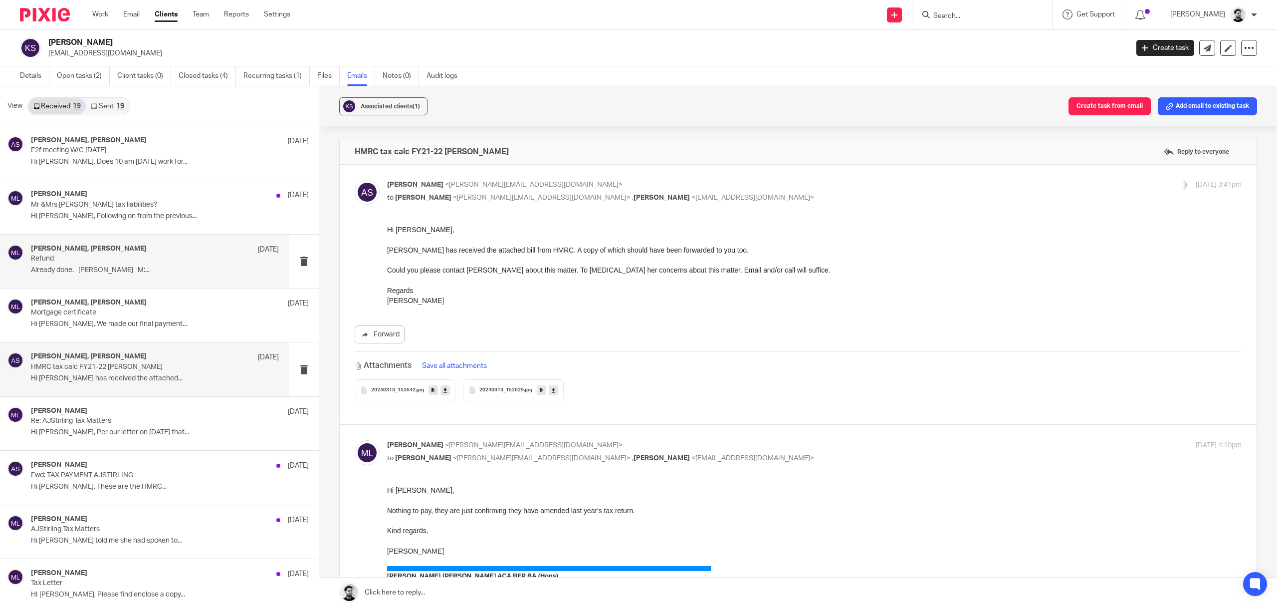
click at [152, 257] on p "Refund" at bounding box center [130, 258] width 199 height 8
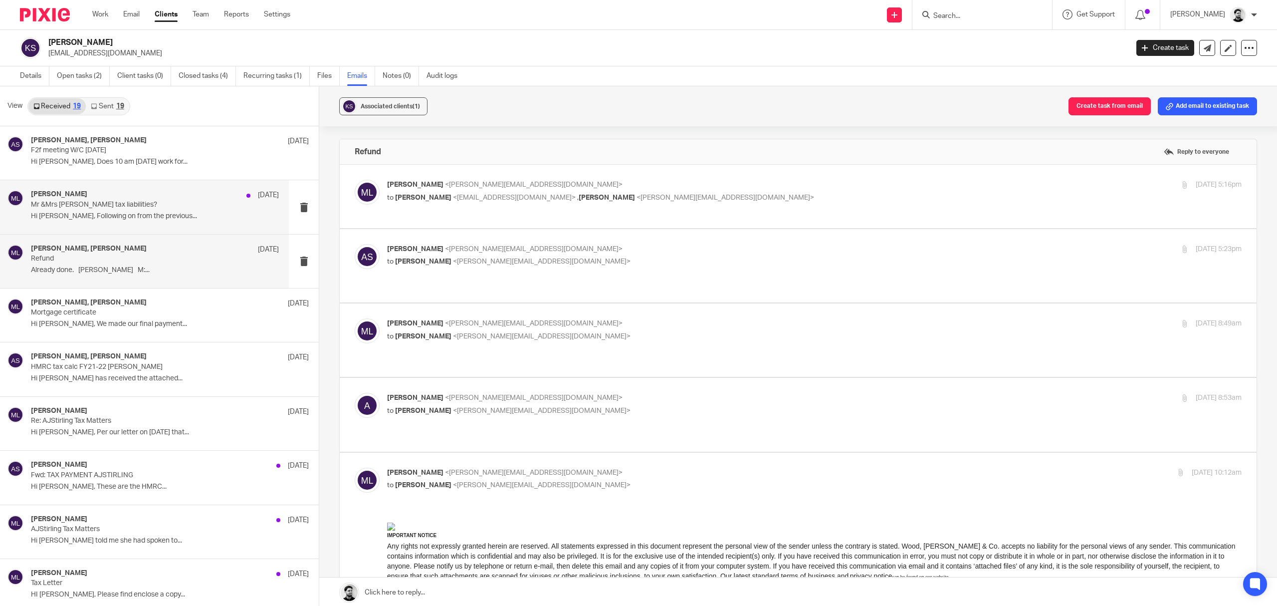
click at [164, 212] on p "Hi [PERSON_NAME], Following on from the previous..." at bounding box center [155, 216] width 248 height 8
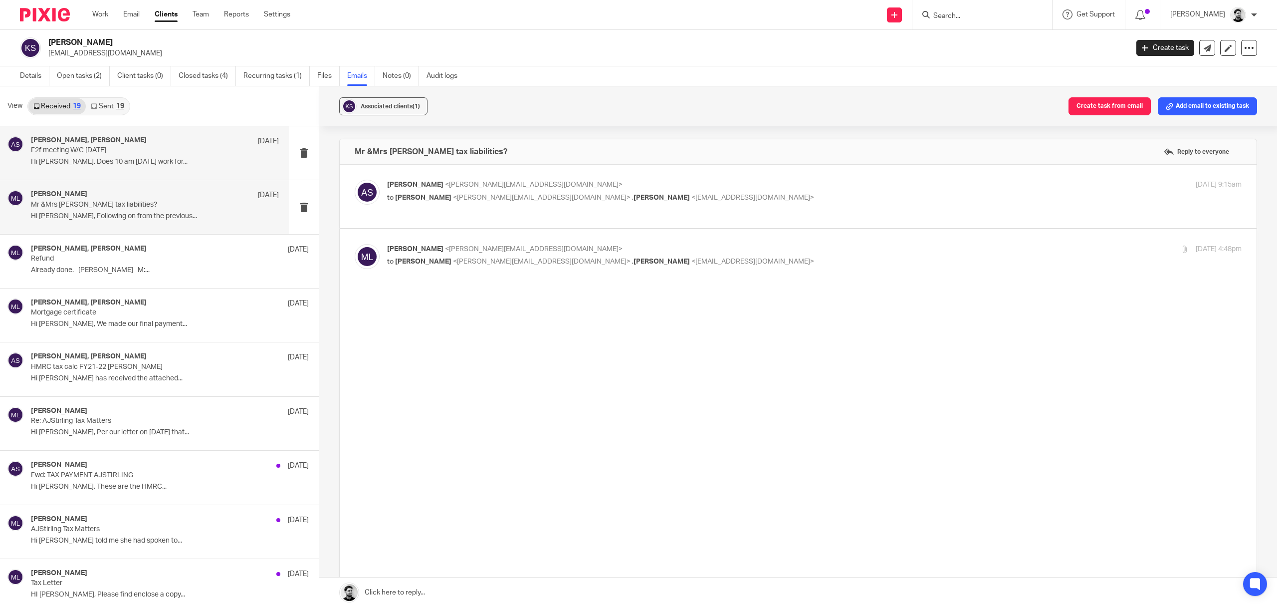
click at [172, 154] on p "F2f meeting W/C [DATE]" at bounding box center [130, 150] width 199 height 8
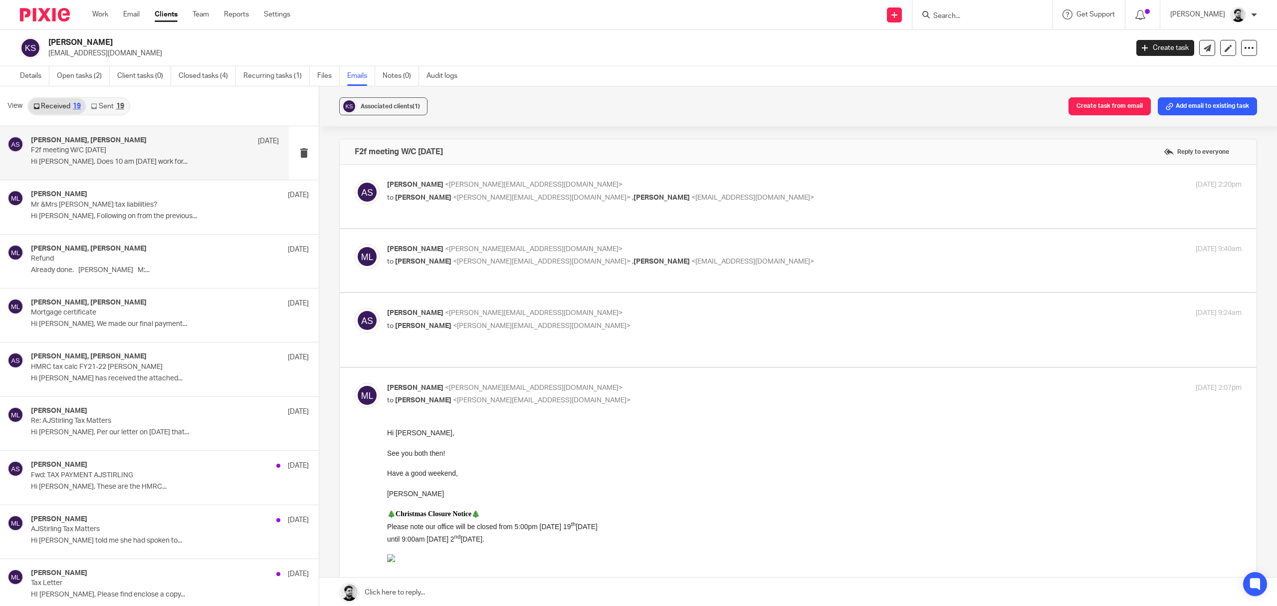
click at [619, 182] on p "[PERSON_NAME] <[PERSON_NAME][EMAIL_ADDRESS][DOMAIN_NAME]>" at bounding box center [672, 185] width 570 height 10
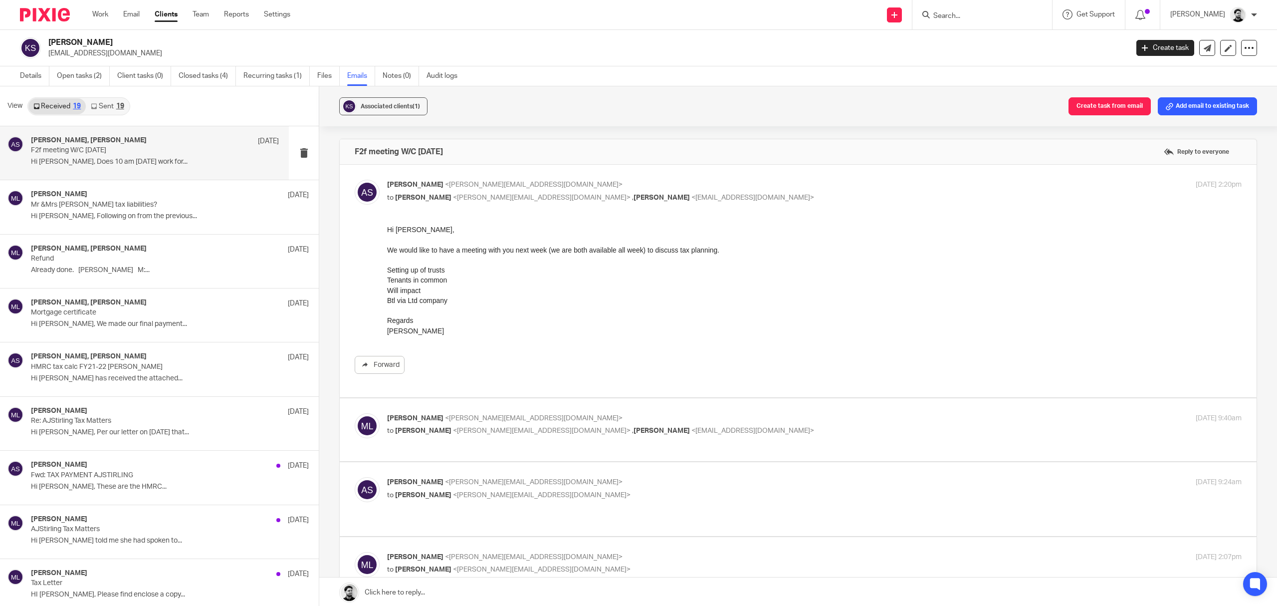
click at [627, 190] on p "[PERSON_NAME] <[PERSON_NAME][EMAIL_ADDRESS][DOMAIN_NAME]>" at bounding box center [672, 185] width 570 height 10
checkbox input "false"
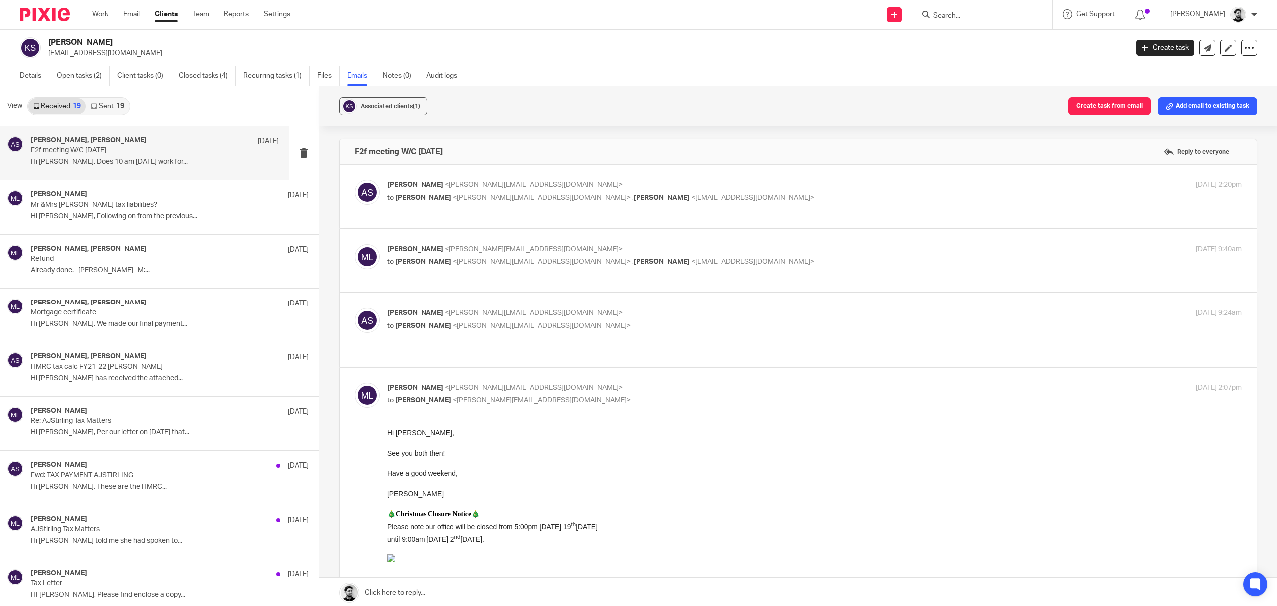
click at [637, 256] on div "[PERSON_NAME] <[PERSON_NAME][EMAIL_ADDRESS][DOMAIN_NAME]> to [PERSON_NAME] <[PE…" at bounding box center [672, 255] width 570 height 23
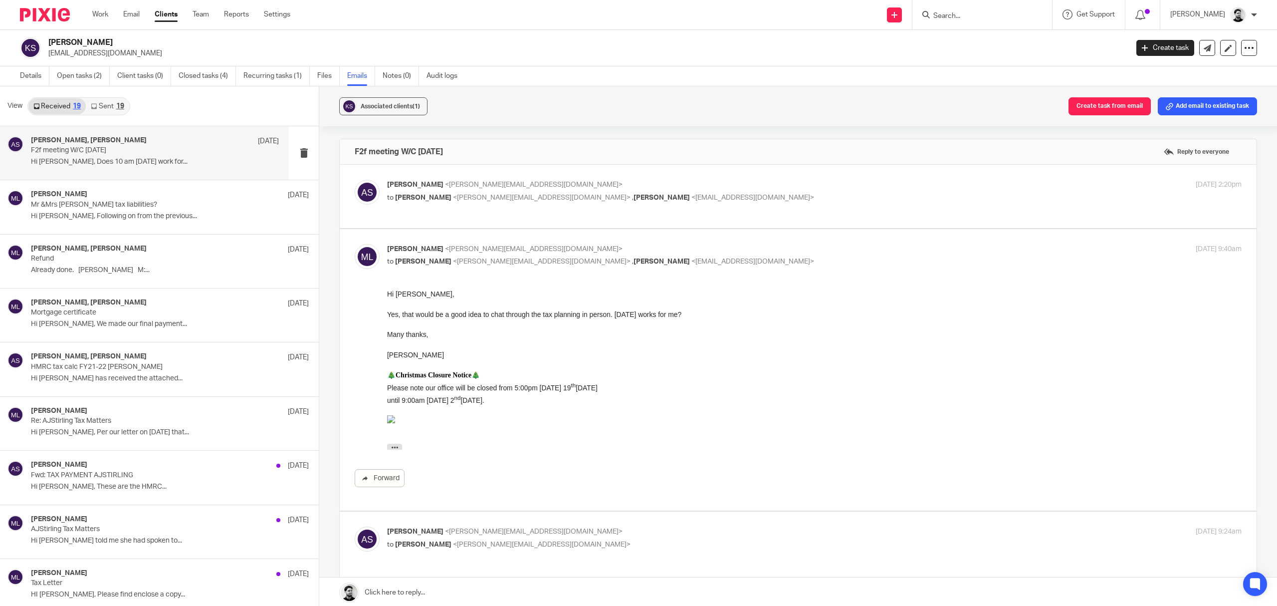
click at [667, 253] on p "[PERSON_NAME] <[PERSON_NAME][EMAIL_ADDRESS][DOMAIN_NAME]>" at bounding box center [672, 249] width 570 height 10
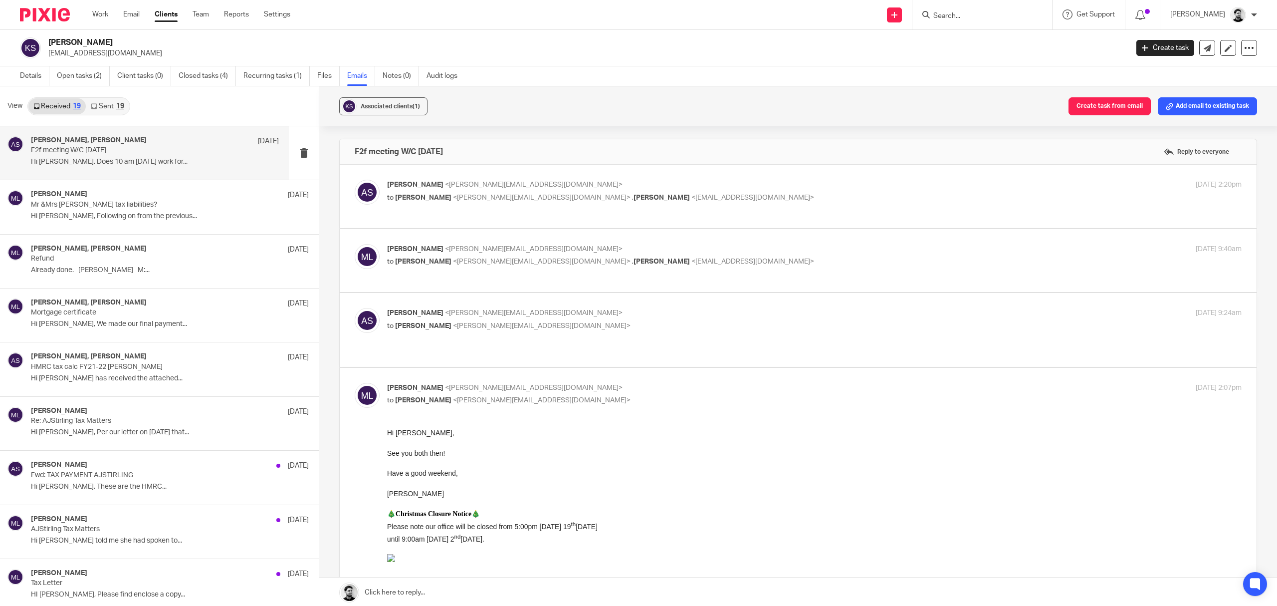
click at [581, 268] on div "[PERSON_NAME] <[PERSON_NAME][EMAIL_ADDRESS][DOMAIN_NAME]> to [PERSON_NAME] <[PE…" at bounding box center [814, 256] width 854 height 25
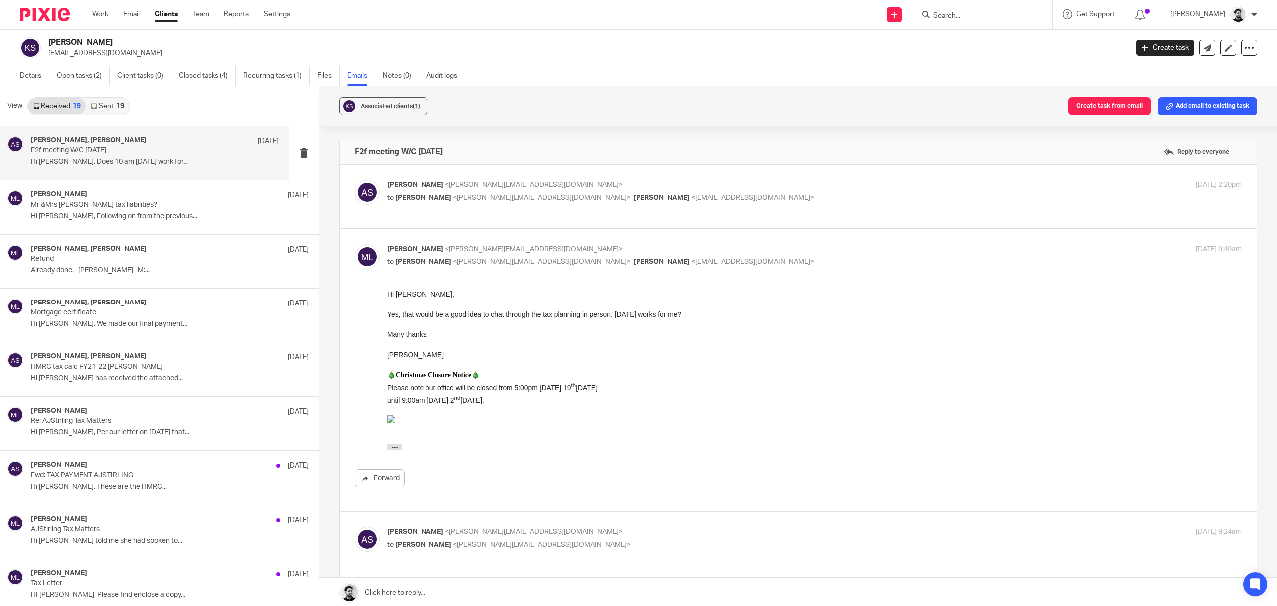
click at [594, 255] on div "[PERSON_NAME] <[PERSON_NAME][EMAIL_ADDRESS][DOMAIN_NAME]> to [PERSON_NAME] <[PE…" at bounding box center [672, 255] width 570 height 23
checkbox input "false"
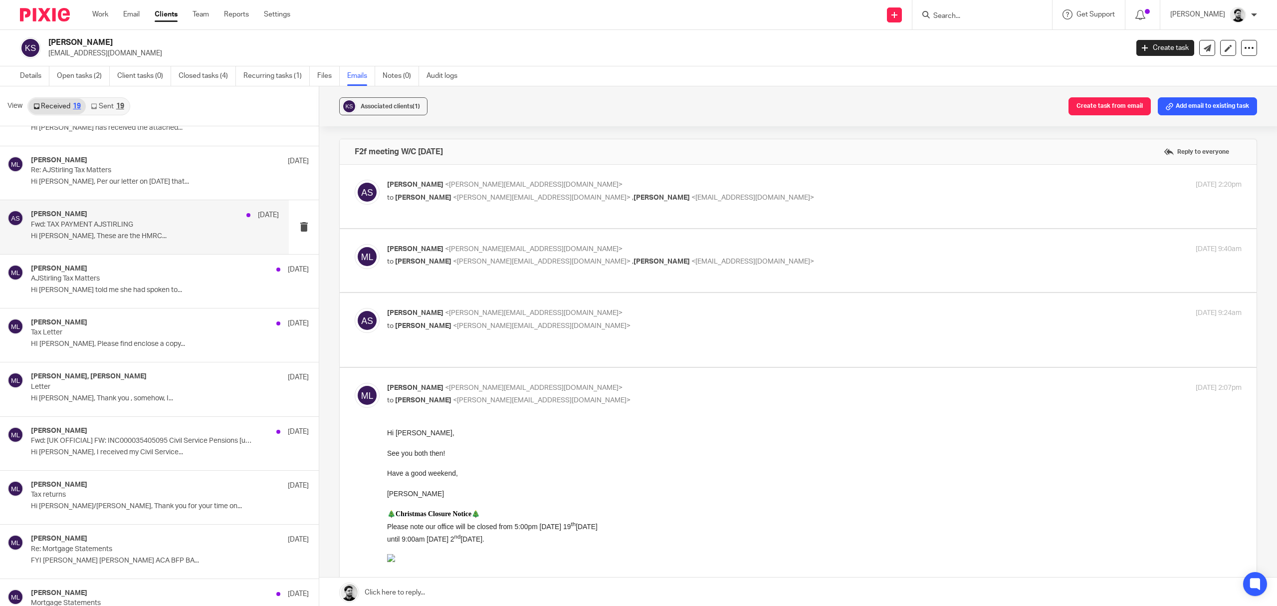
scroll to position [266, 0]
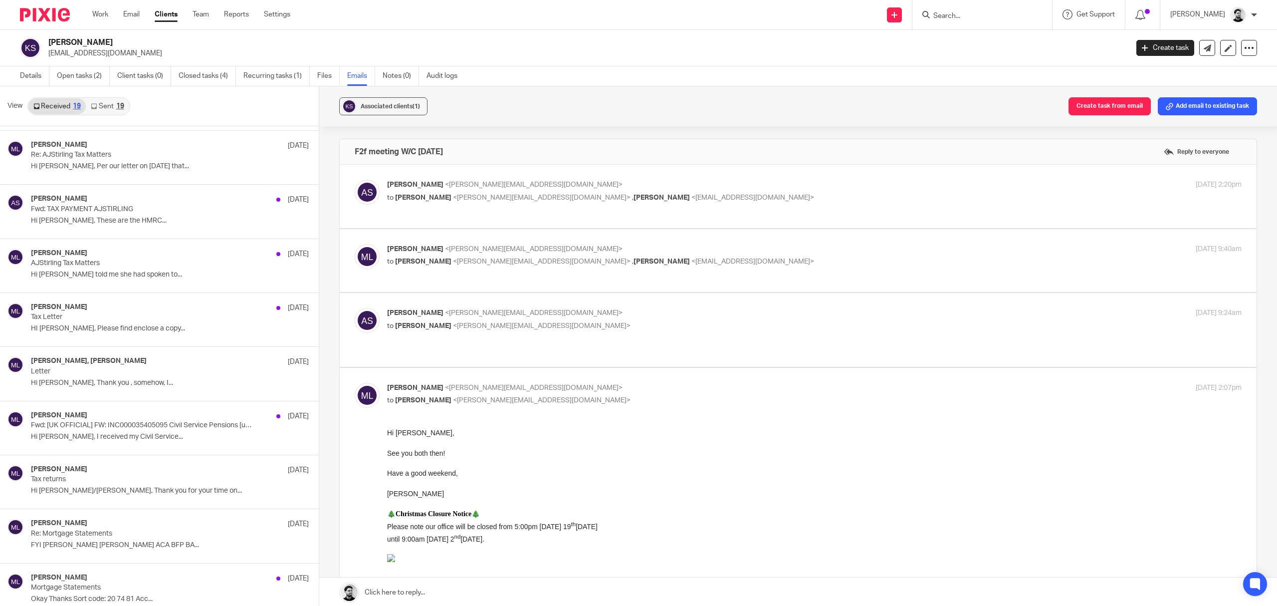
drag, startPoint x: 128, startPoint y: 476, endPoint x: 485, endPoint y: 282, distance: 406.6
click at [128, 475] on div "[PERSON_NAME] [DATE]" at bounding box center [170, 470] width 278 height 10
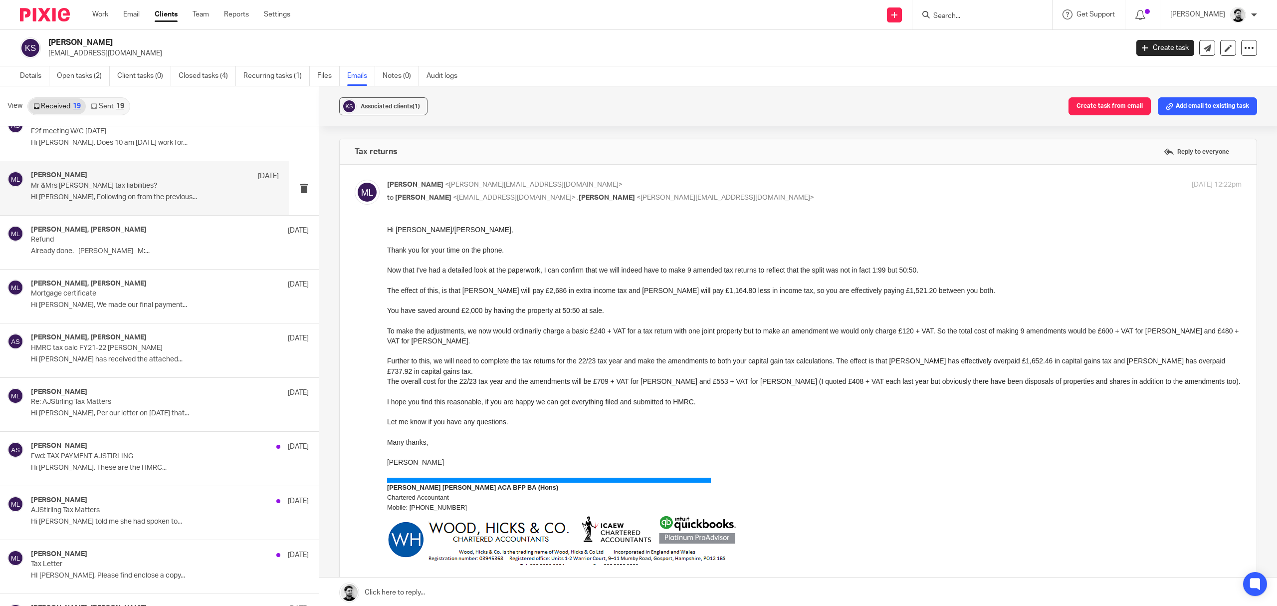
scroll to position [0, 0]
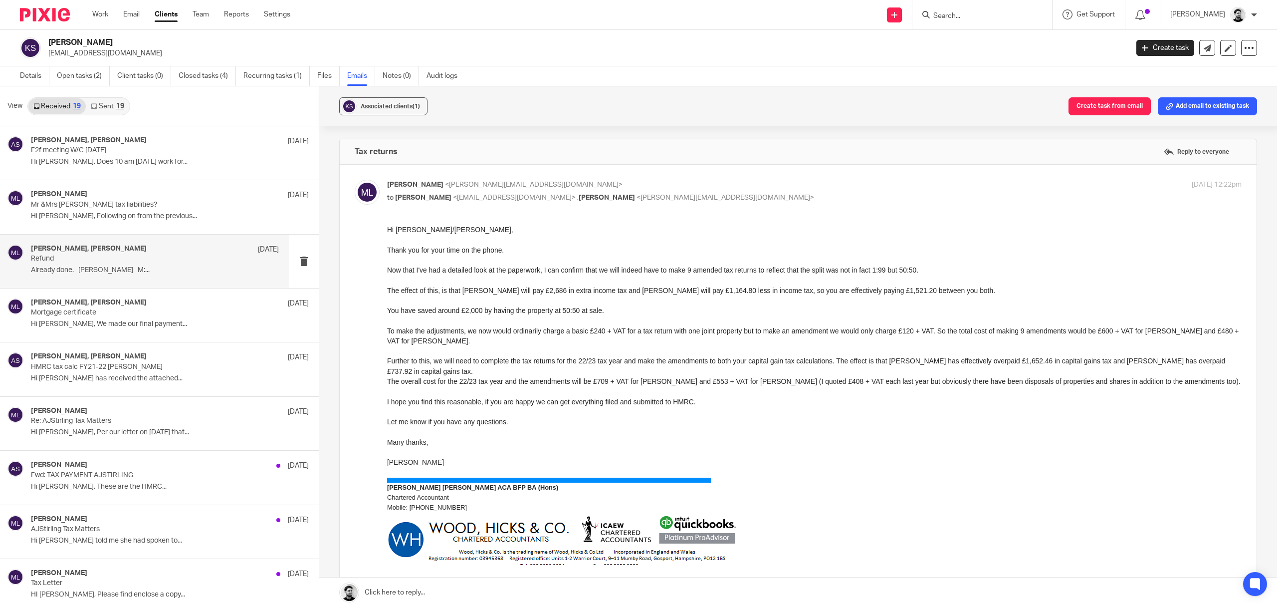
click at [157, 267] on p "Already done. [PERSON_NAME] M:..." at bounding box center [155, 270] width 248 height 8
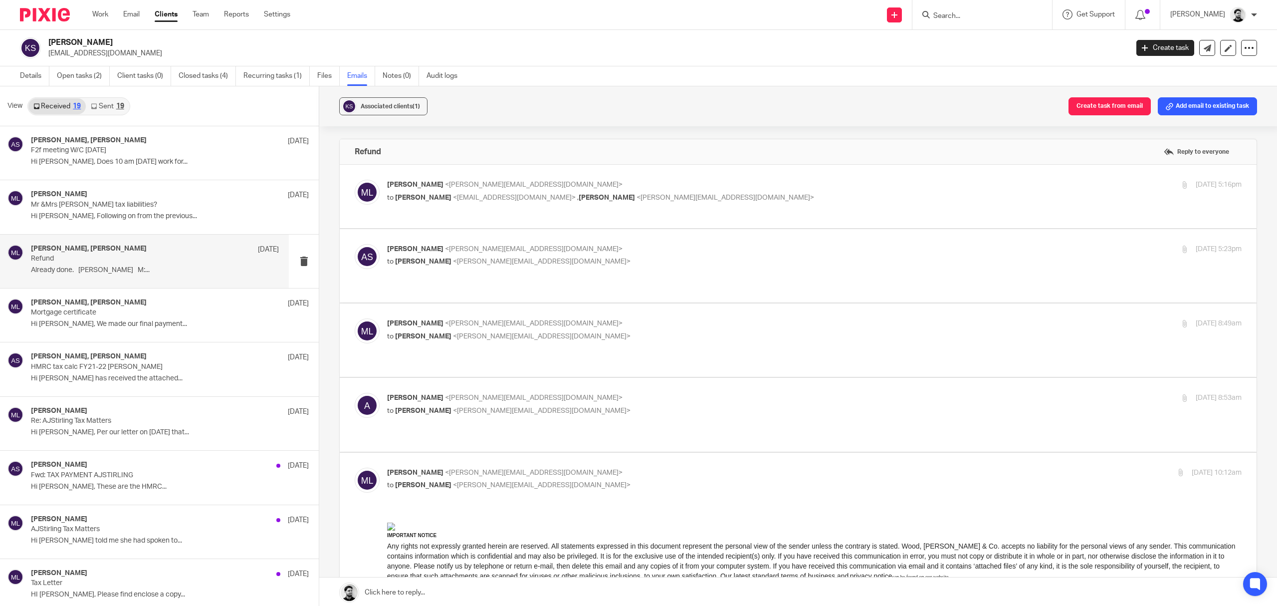
click at [598, 178] on label at bounding box center [798, 196] width 917 height 63
click at [355, 179] on input "checkbox" at bounding box center [354, 179] width 0 height 0
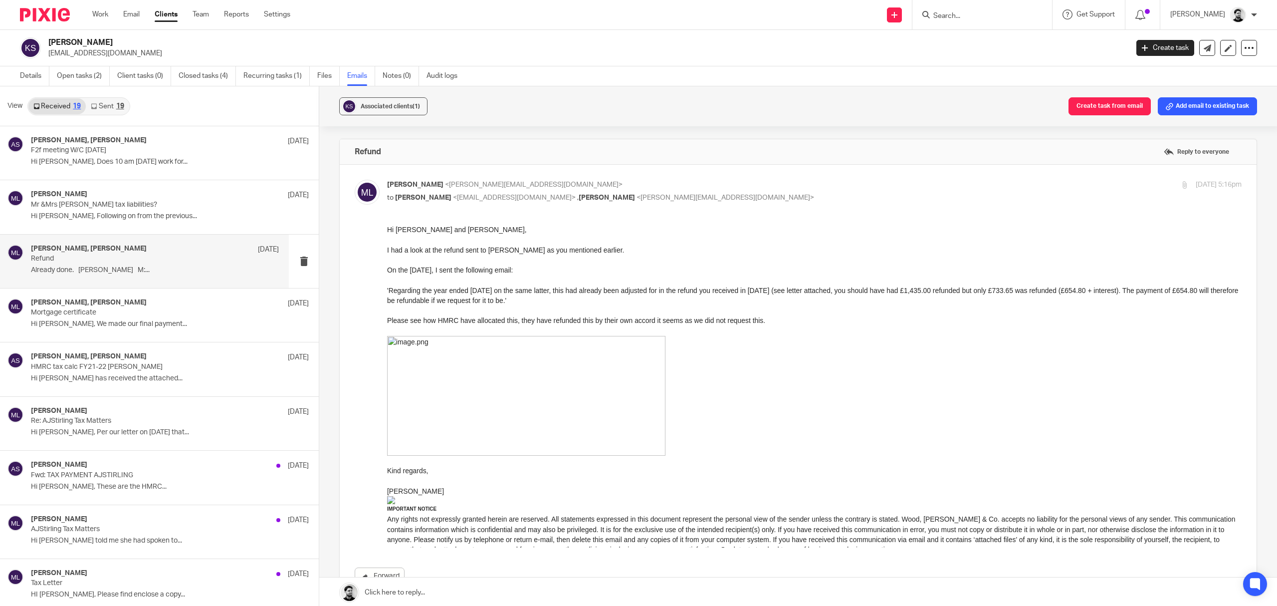
click at [668, 184] on p "[PERSON_NAME] <[PERSON_NAME][EMAIL_ADDRESS][DOMAIN_NAME]>" at bounding box center [672, 185] width 570 height 10
checkbox input "false"
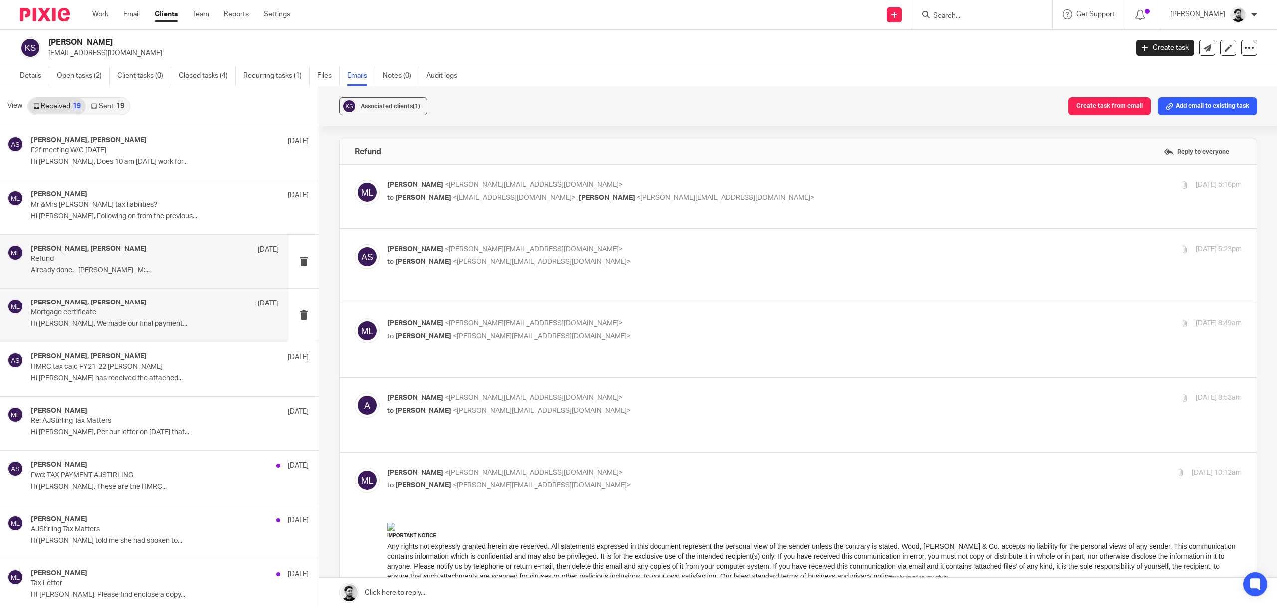
click at [140, 312] on p "Mortgage certificate" at bounding box center [130, 312] width 199 height 8
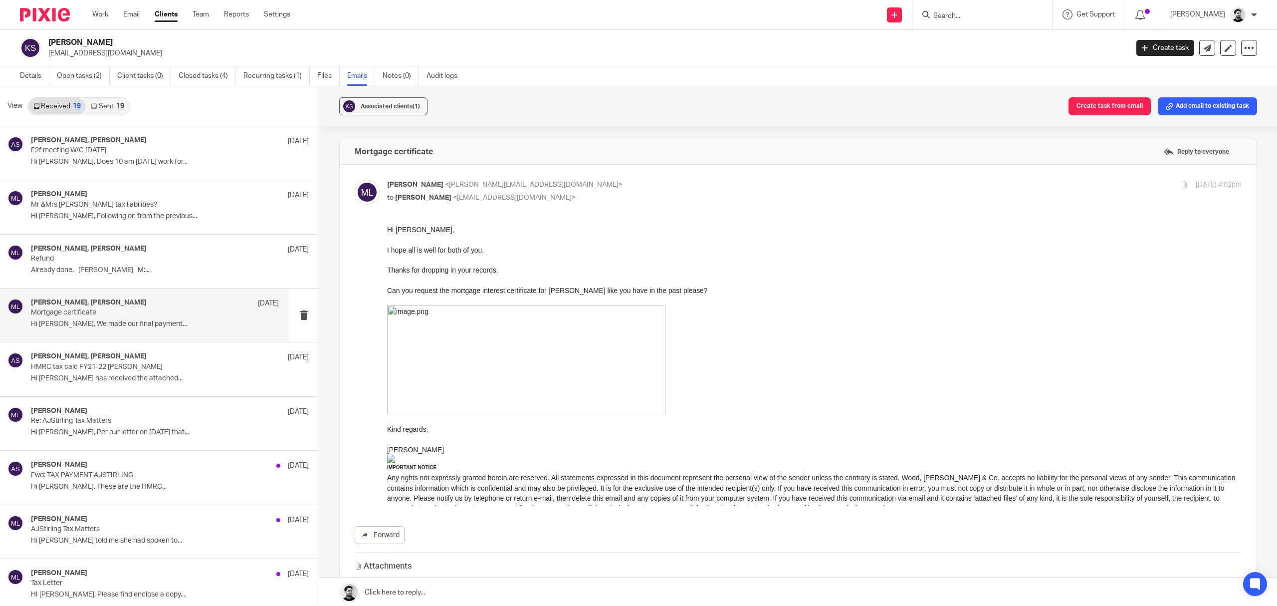
click at [643, 184] on p "[PERSON_NAME] <[PERSON_NAME][EMAIL_ADDRESS][DOMAIN_NAME]>" at bounding box center [672, 185] width 570 height 10
checkbox input "false"
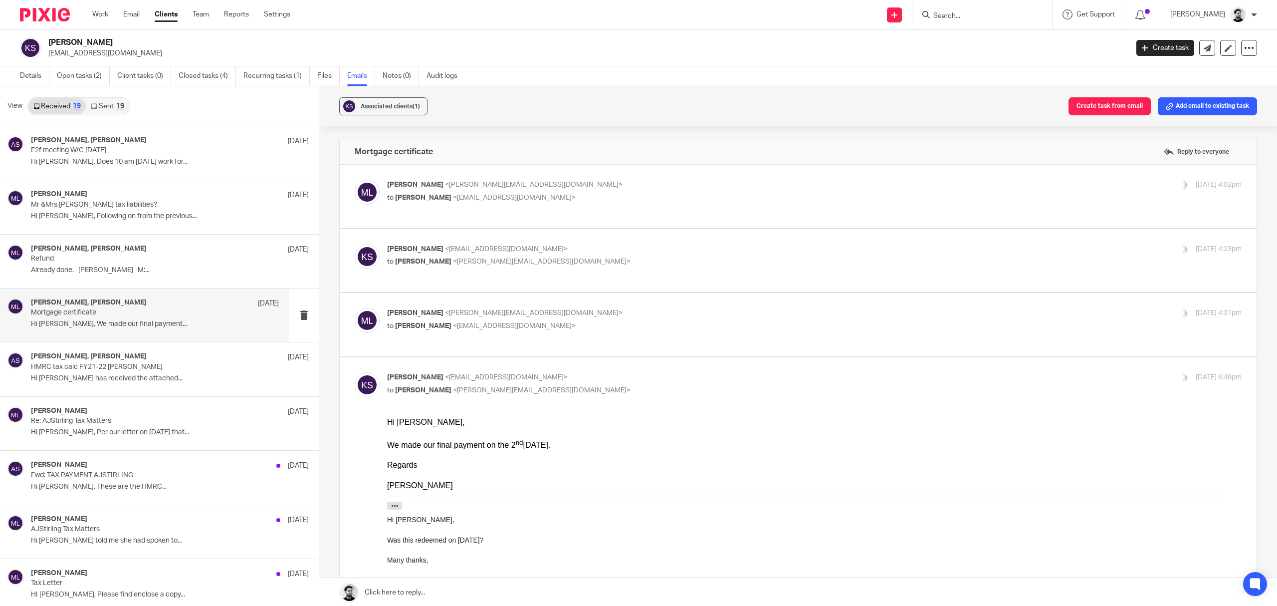
click at [587, 256] on p "to [PERSON_NAME] <[PERSON_NAME][EMAIL_ADDRESS][DOMAIN_NAME]>" at bounding box center [672, 261] width 570 height 10
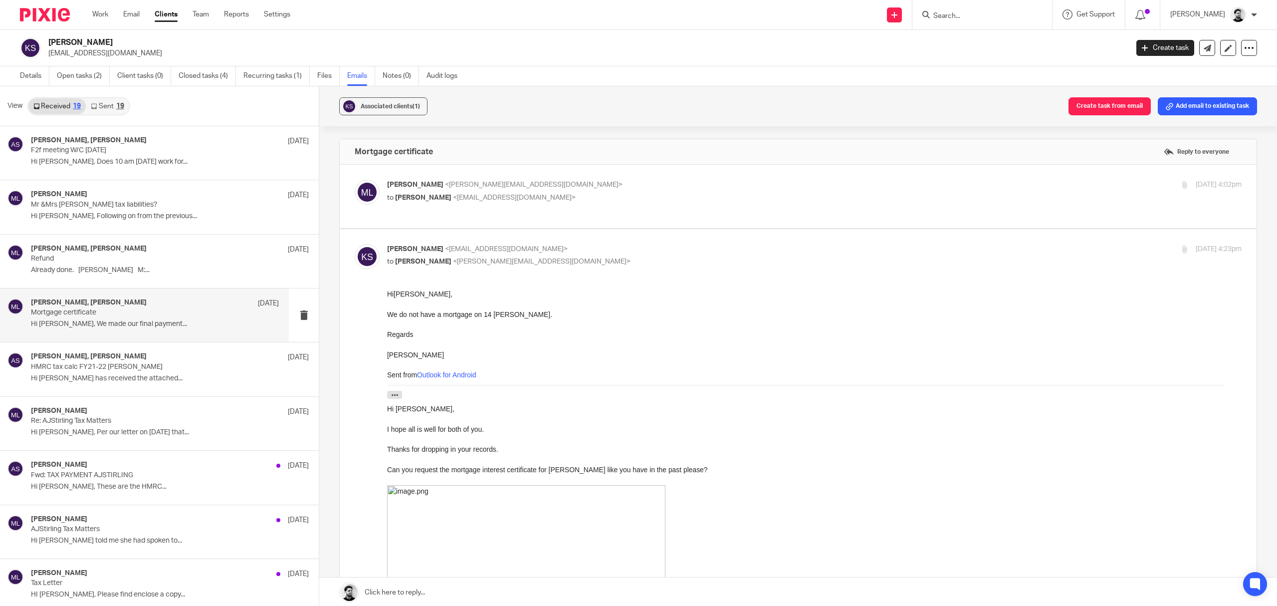
click at [631, 244] on p "[PERSON_NAME] <[EMAIL_ADDRESS][DOMAIN_NAME]>" at bounding box center [672, 249] width 570 height 10
checkbox input "false"
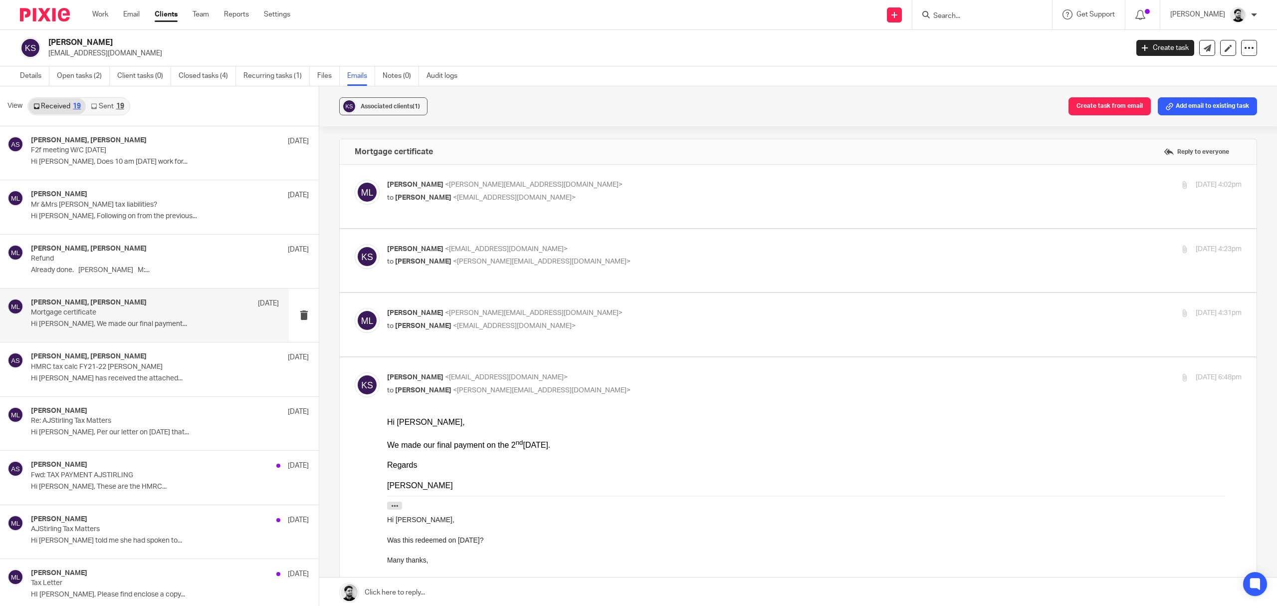
click at [594, 297] on label at bounding box center [798, 324] width 917 height 63
click at [355, 307] on input "checkbox" at bounding box center [354, 307] width 0 height 0
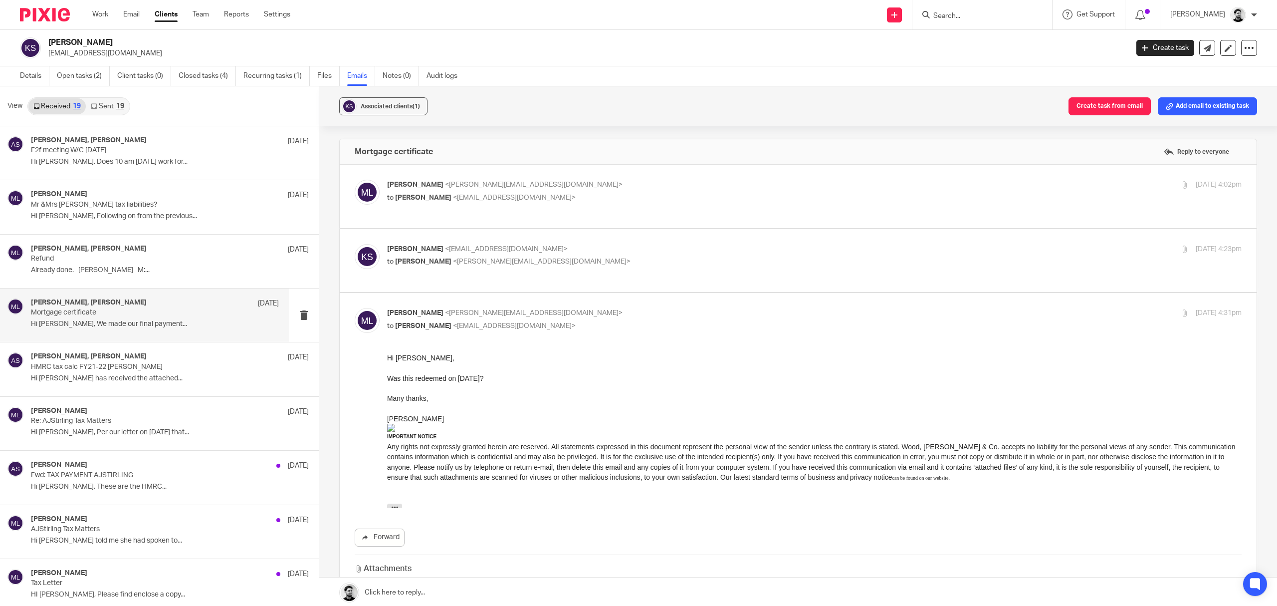
click at [606, 298] on label at bounding box center [798, 460] width 917 height 334
click at [355, 307] on input "checkbox" at bounding box center [354, 307] width 0 height 0
checkbox input "false"
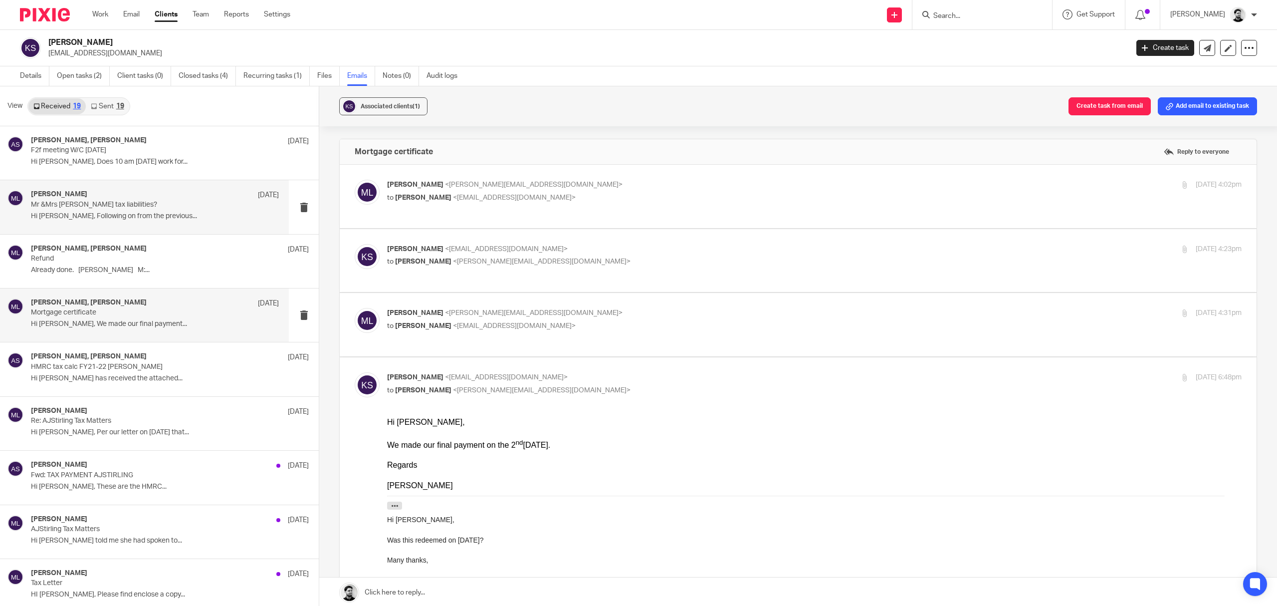
click at [140, 198] on div "[PERSON_NAME] [DATE]" at bounding box center [155, 195] width 248 height 10
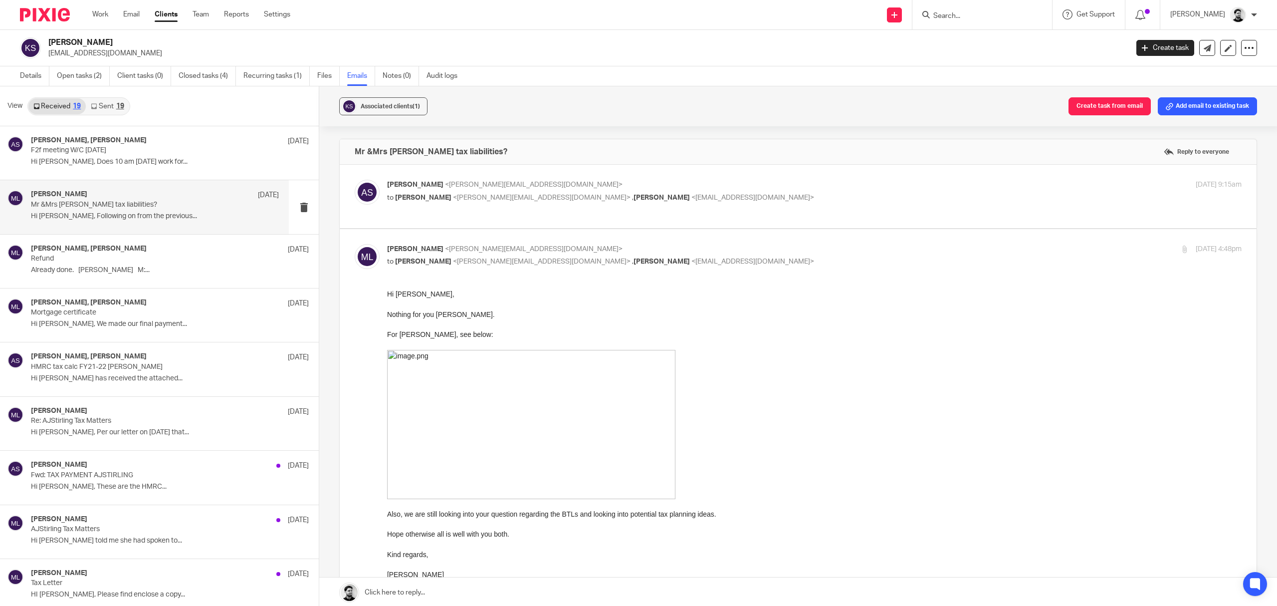
click at [605, 175] on label at bounding box center [798, 196] width 917 height 63
click at [355, 179] on input "checkbox" at bounding box center [354, 179] width 0 height 0
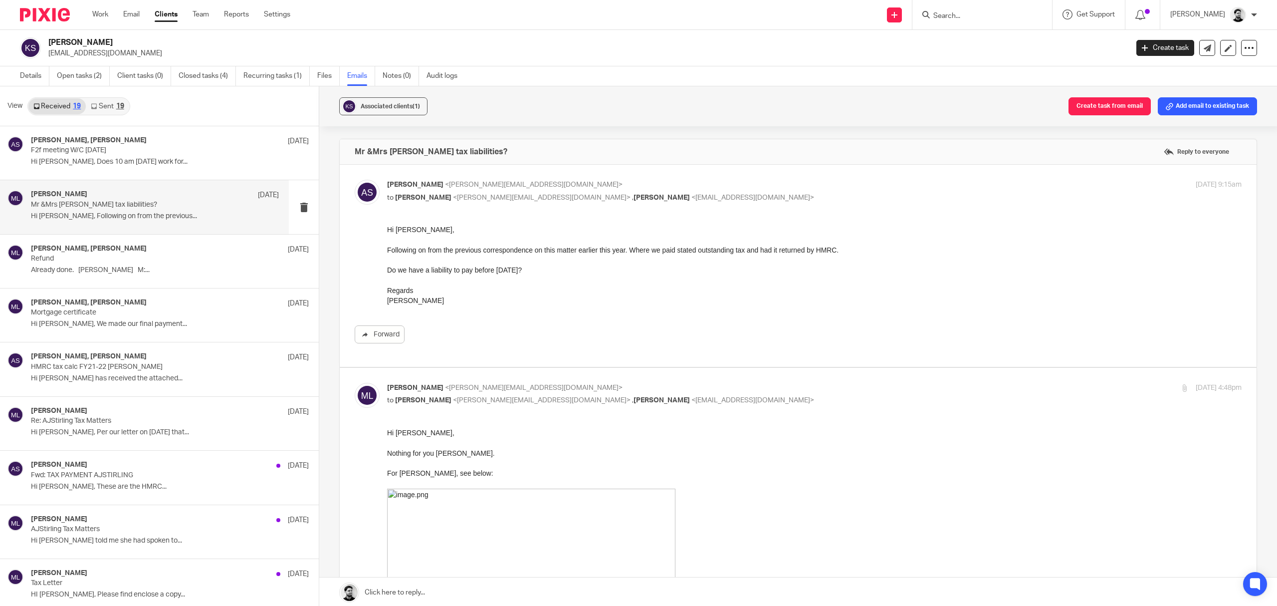
click at [687, 186] on p "[PERSON_NAME] <[PERSON_NAME][EMAIL_ADDRESS][DOMAIN_NAME]>" at bounding box center [672, 185] width 570 height 10
checkbox input "false"
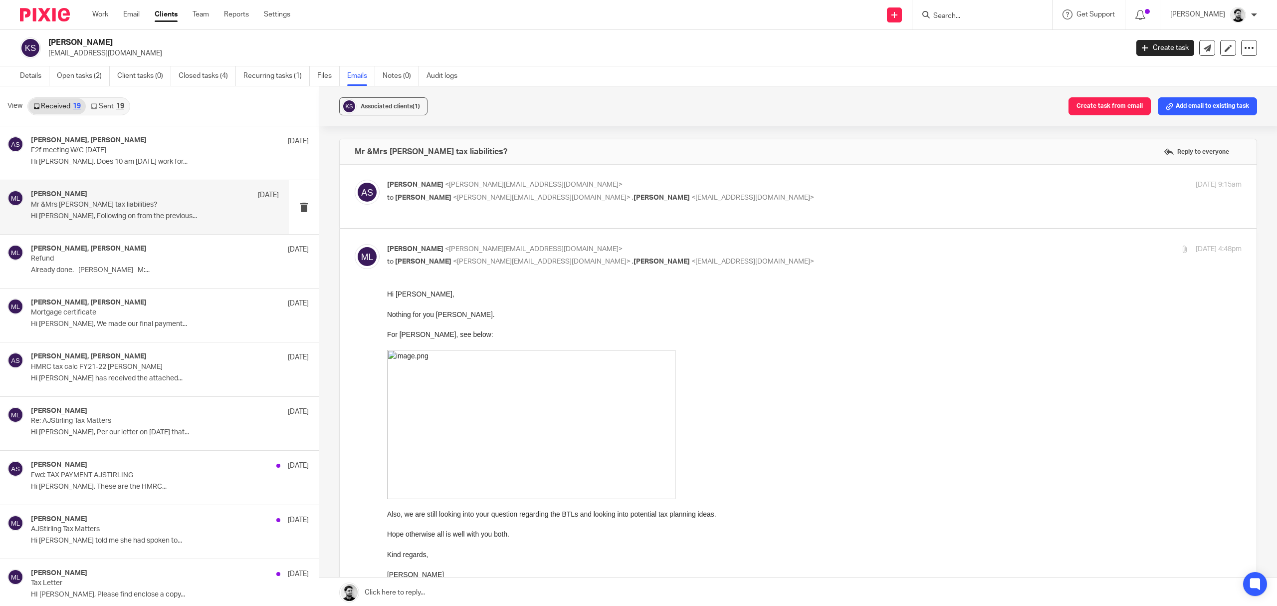
drag, startPoint x: 102, startPoint y: 102, endPoint x: 131, endPoint y: 122, distance: 35.1
click at [102, 102] on link "Sent 19" at bounding box center [107, 106] width 43 height 16
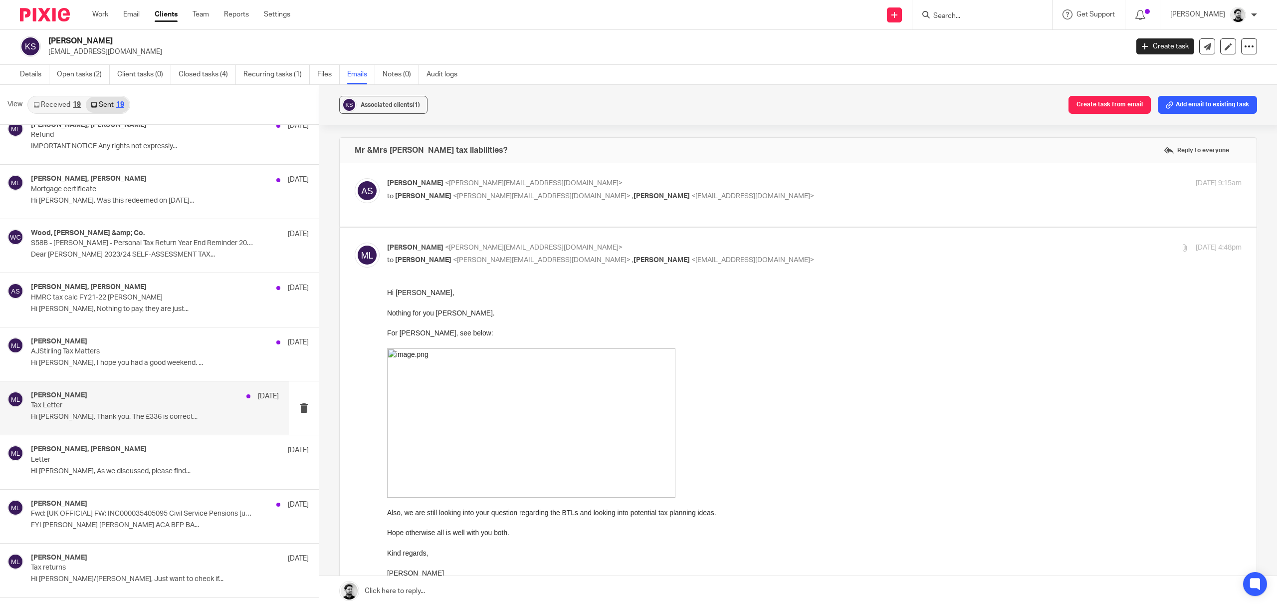
scroll to position [200, 0]
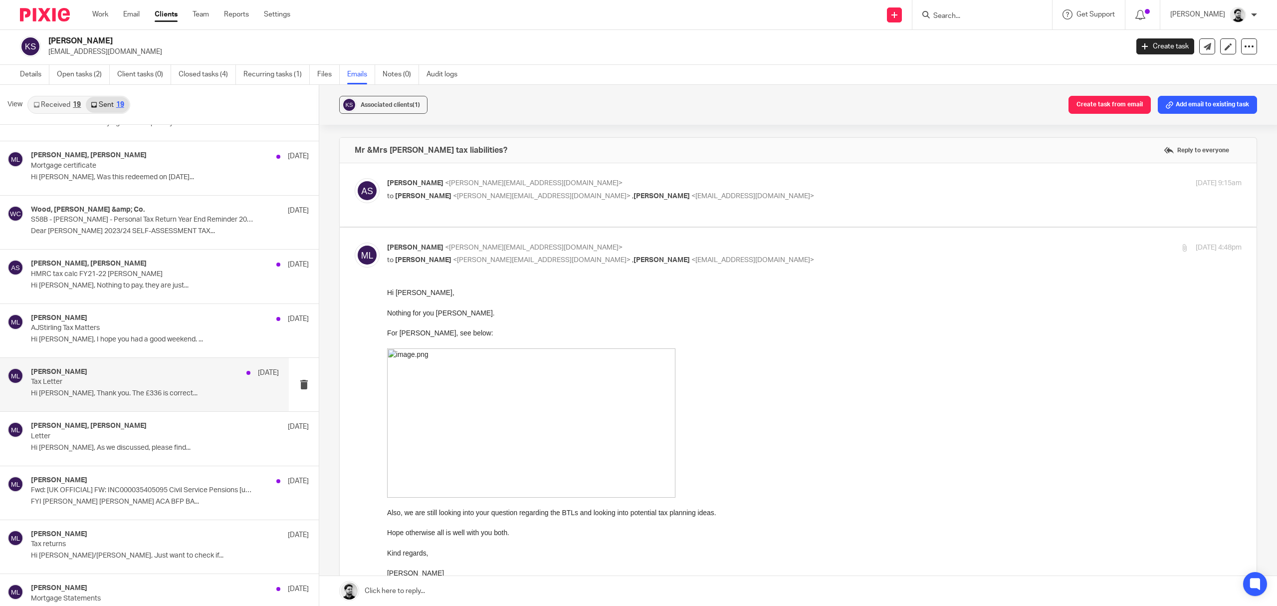
click at [171, 396] on p "Hi [PERSON_NAME], Thank you. The £336 is correct..." at bounding box center [155, 393] width 248 height 8
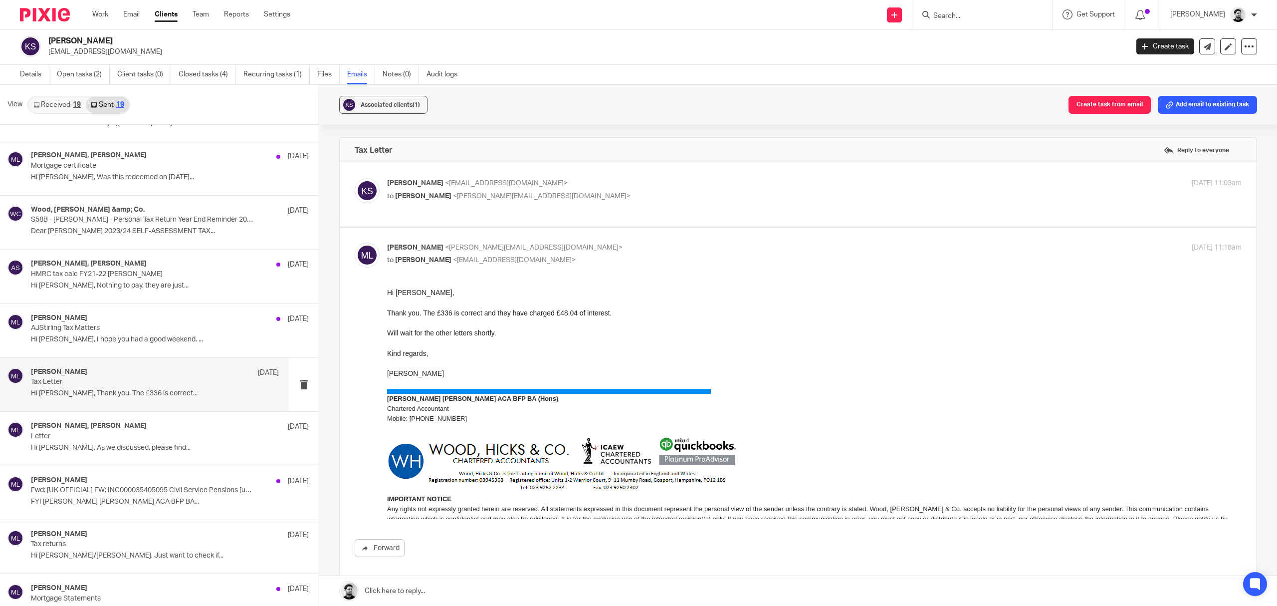
scroll to position [0, 0]
click at [563, 195] on p "to [PERSON_NAME] <[PERSON_NAME][EMAIL_ADDRESS][DOMAIN_NAME]>" at bounding box center [672, 196] width 570 height 10
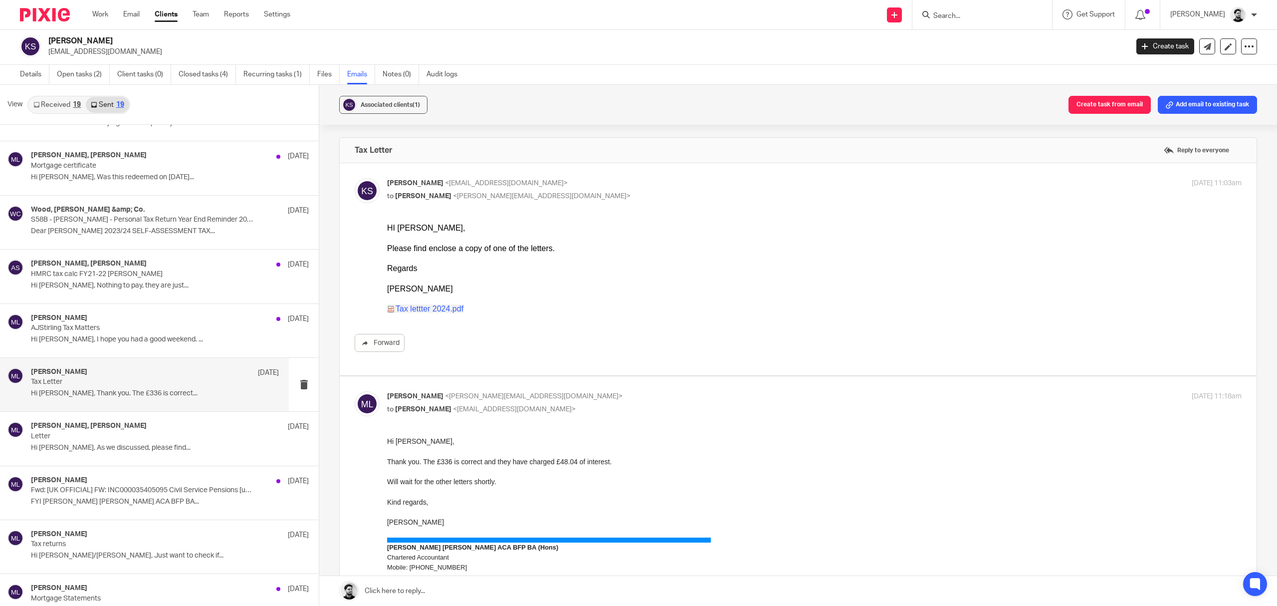
click at [567, 188] on p "[PERSON_NAME] <[EMAIL_ADDRESS][DOMAIN_NAME]>" at bounding box center [672, 183] width 570 height 10
checkbox input "false"
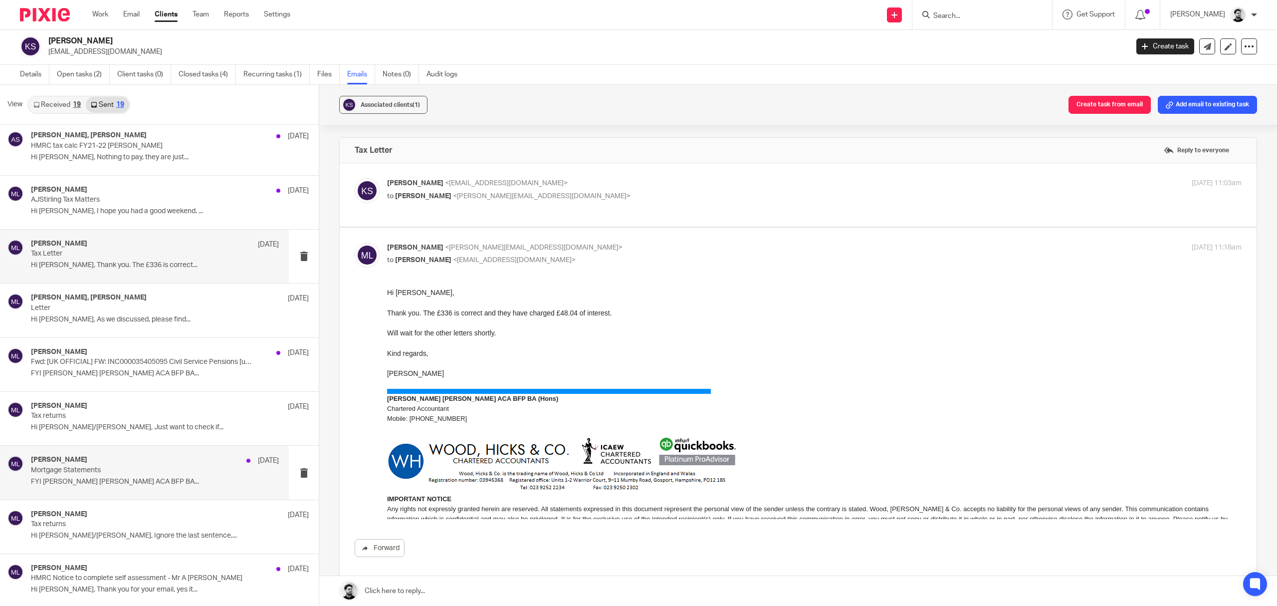
scroll to position [332, 0]
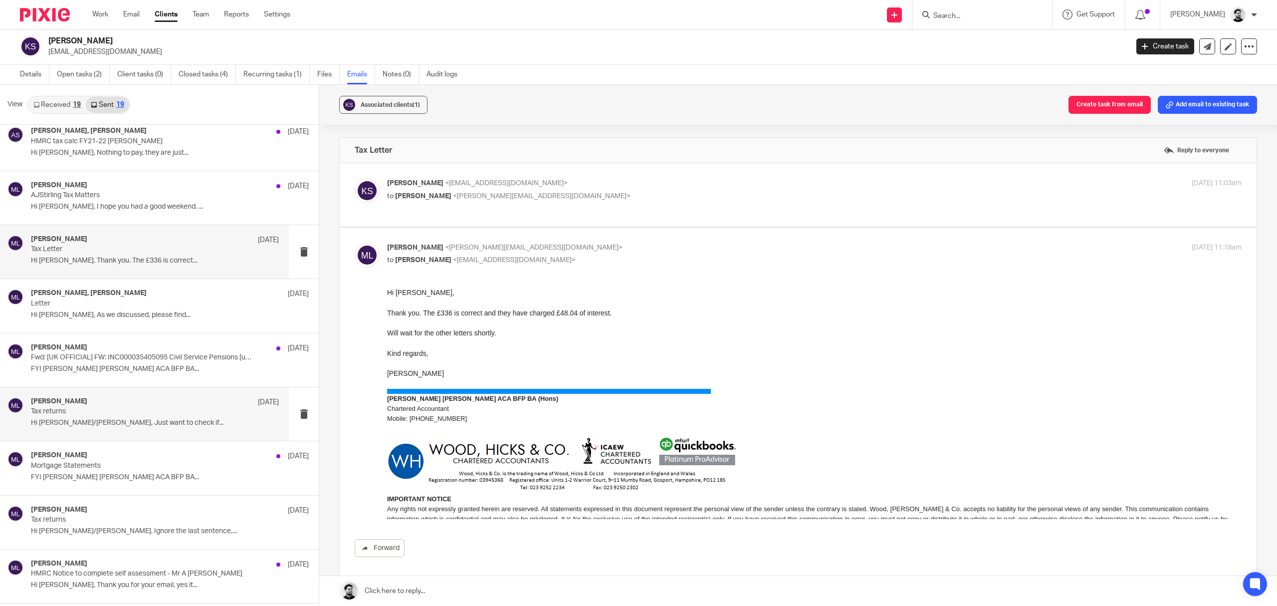
click at [158, 423] on p "Hi [PERSON_NAME]/[PERSON_NAME], Just want to check if..." at bounding box center [155, 422] width 248 height 8
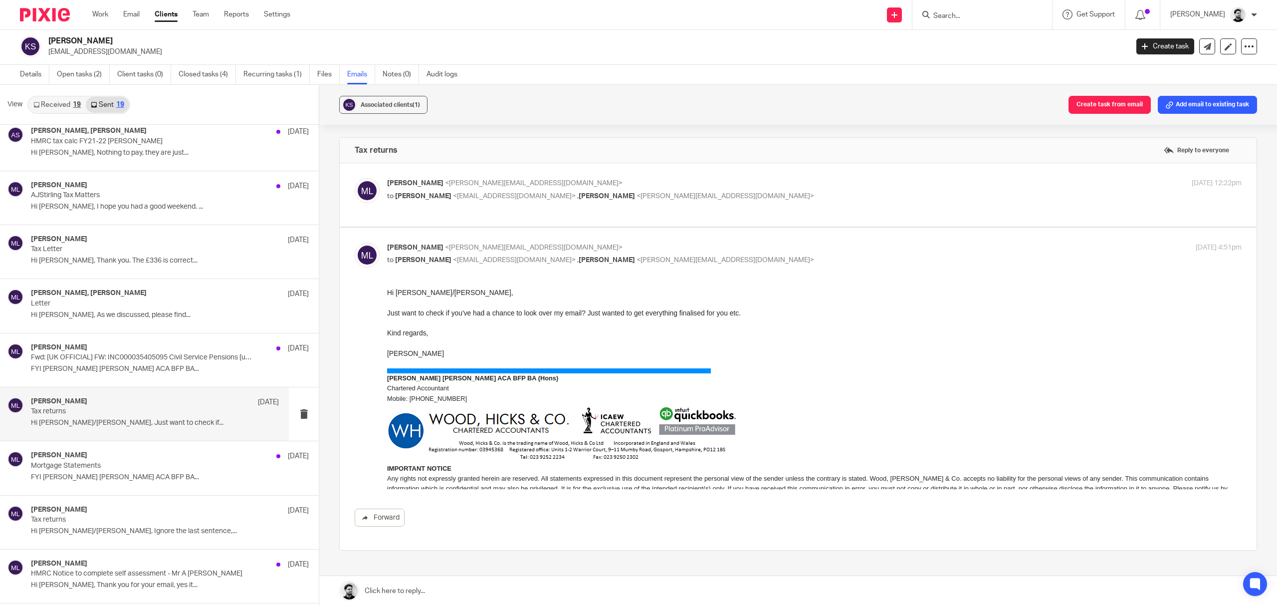
scroll to position [0, 0]
click at [646, 183] on p "[PERSON_NAME] <[PERSON_NAME][EMAIL_ADDRESS][DOMAIN_NAME]>" at bounding box center [672, 183] width 570 height 10
checkbox input "true"
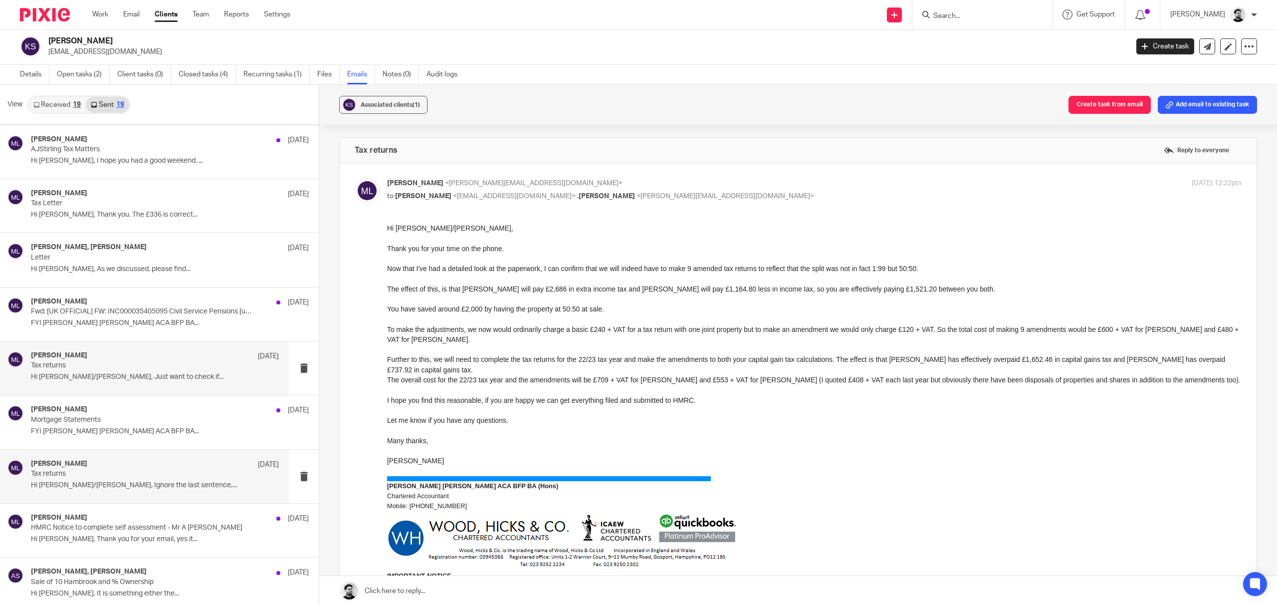
scroll to position [399, 0]
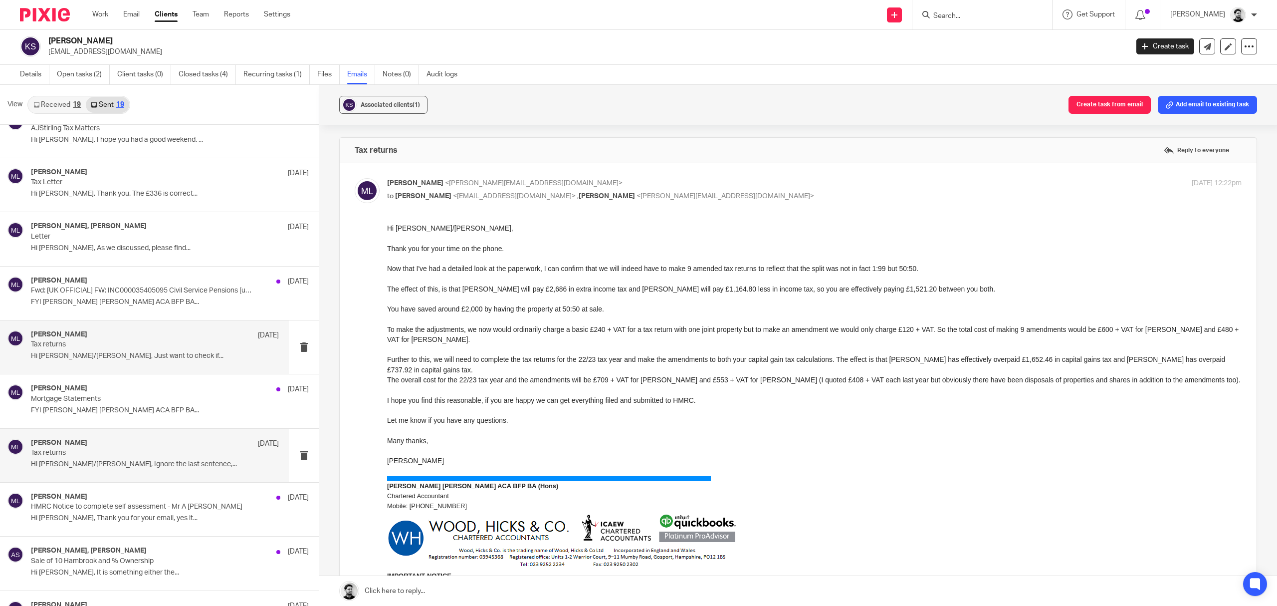
click at [149, 446] on div "[PERSON_NAME] [DATE]" at bounding box center [155, 443] width 248 height 10
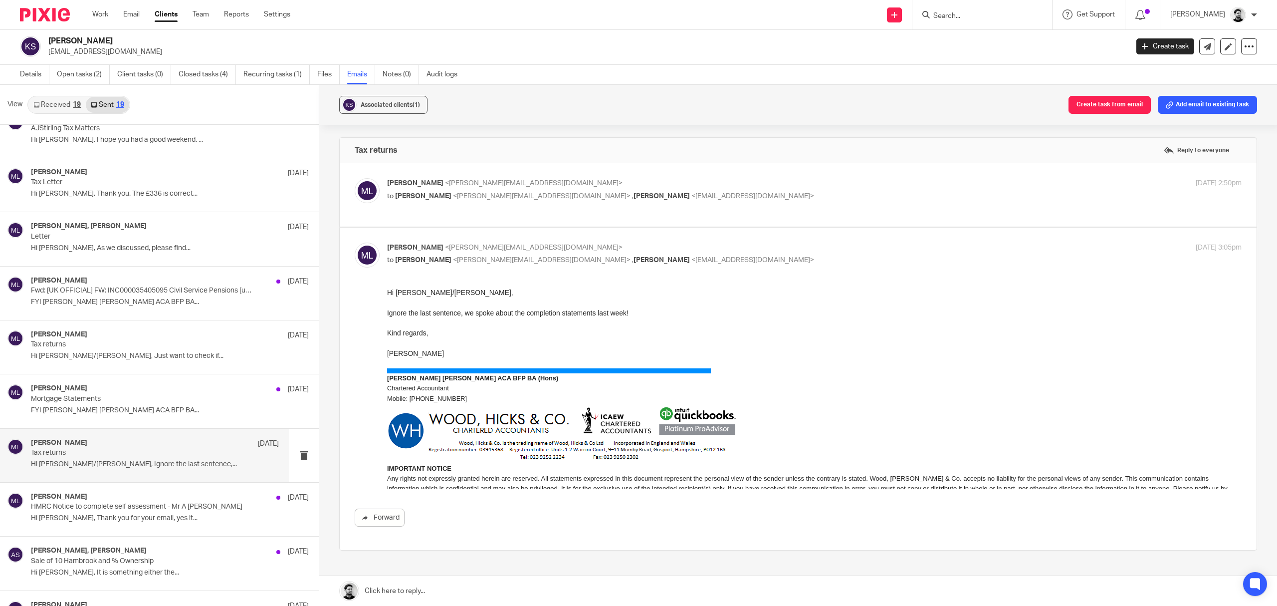
scroll to position [0, 0]
click at [691, 184] on p "[PERSON_NAME] <[PERSON_NAME][EMAIL_ADDRESS][DOMAIN_NAME]>" at bounding box center [672, 183] width 570 height 10
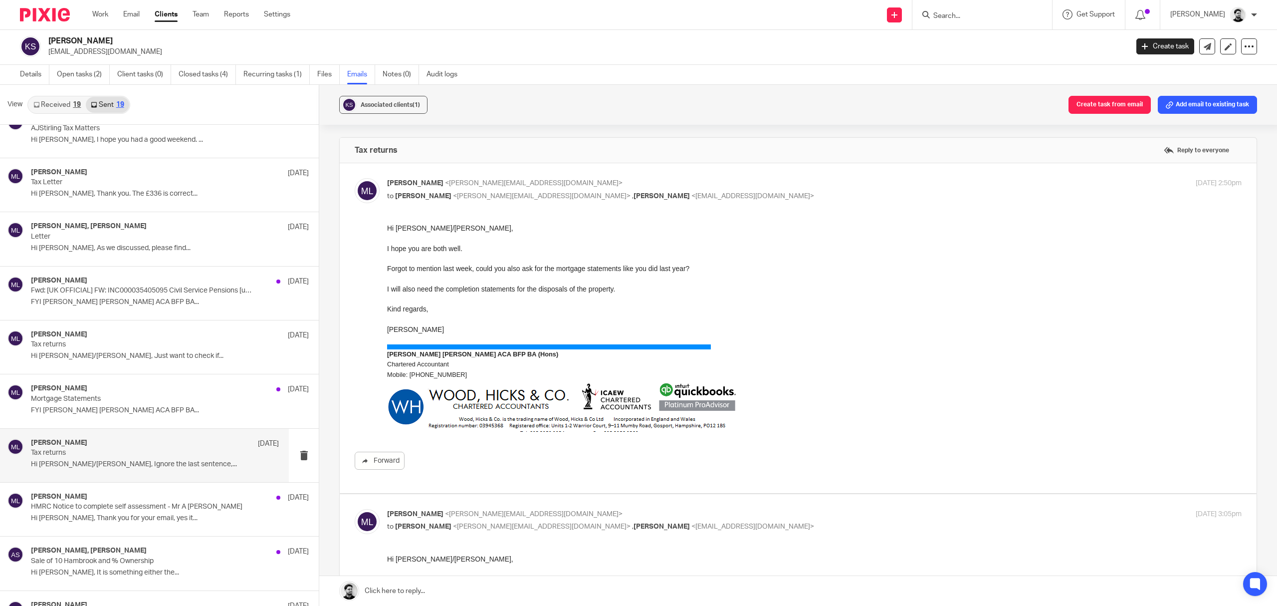
click at [695, 182] on p "[PERSON_NAME] <[PERSON_NAME][EMAIL_ADDRESS][DOMAIN_NAME]>" at bounding box center [672, 183] width 570 height 10
checkbox input "false"
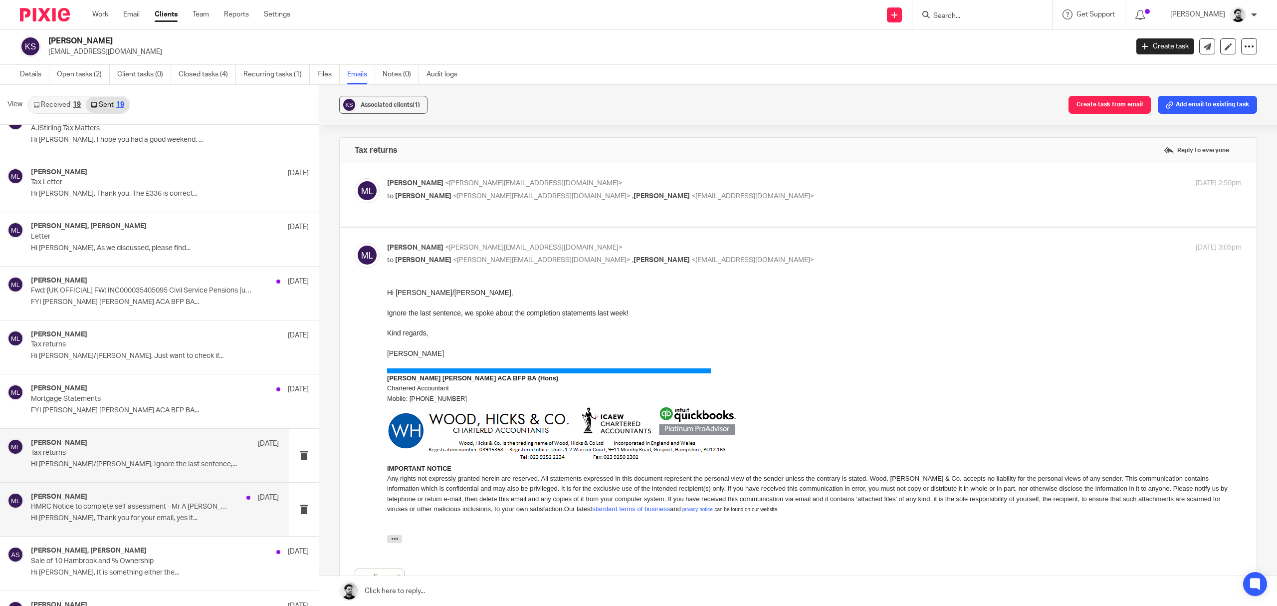
click at [162, 513] on div "[PERSON_NAME] [DATE] HMRC Notice to complete self assessment - Mr A [PERSON_NAM…" at bounding box center [155, 508] width 248 height 33
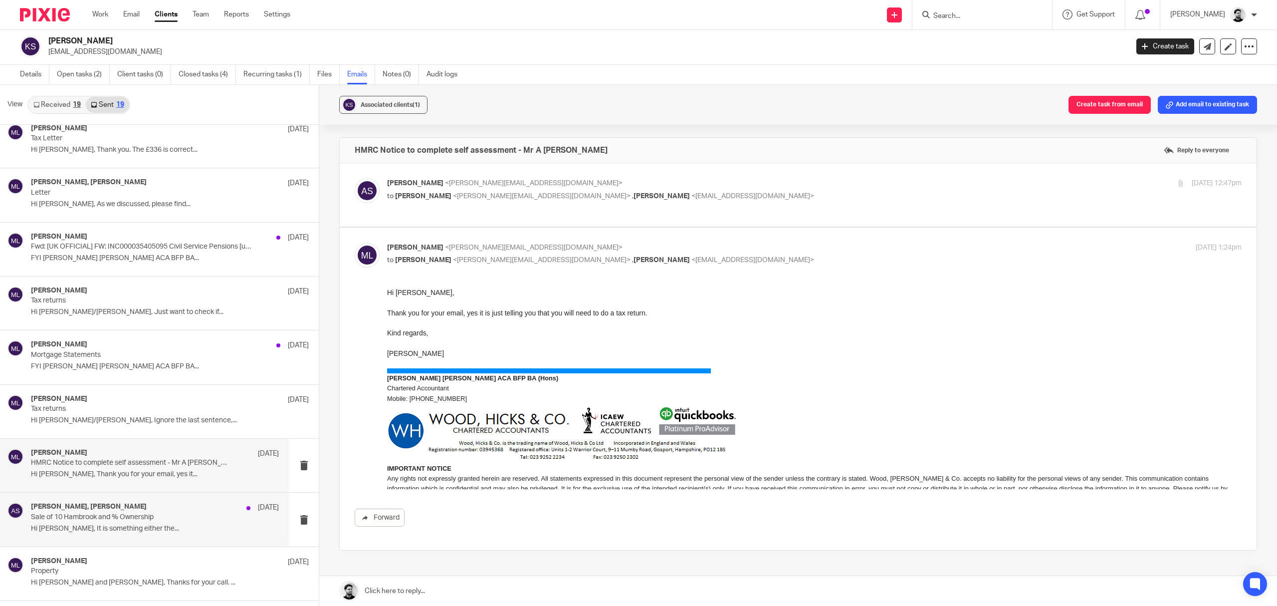
scroll to position [532, 0]
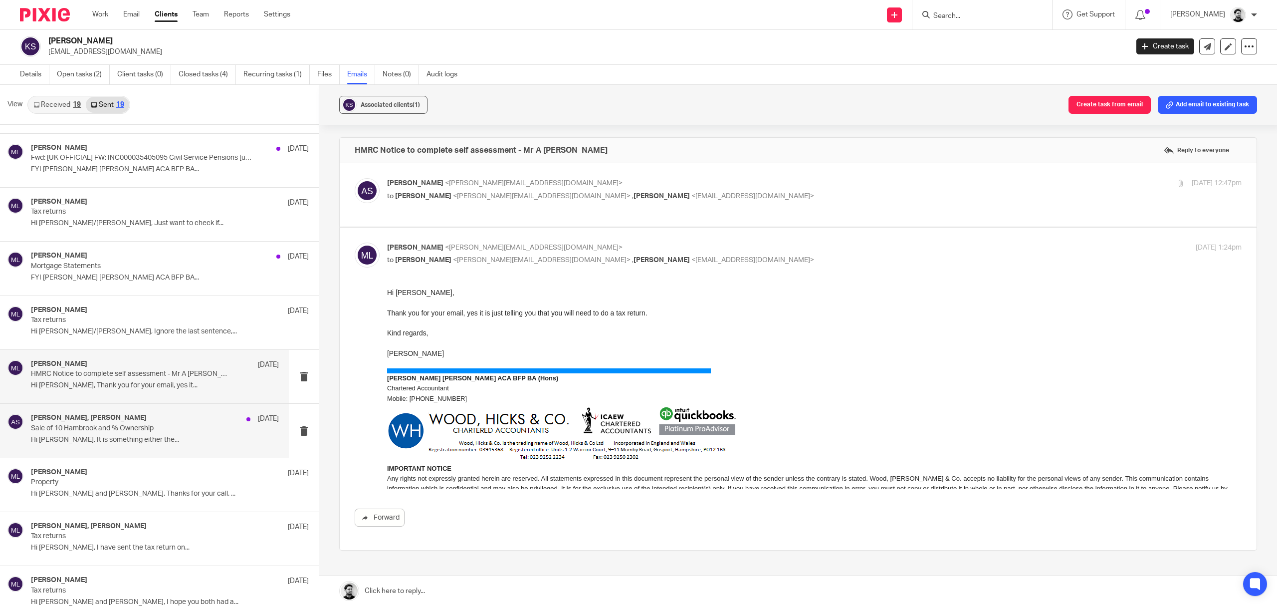
click at [178, 429] on p "Sale of 10 Hambrook and % Ownership" at bounding box center [130, 428] width 199 height 8
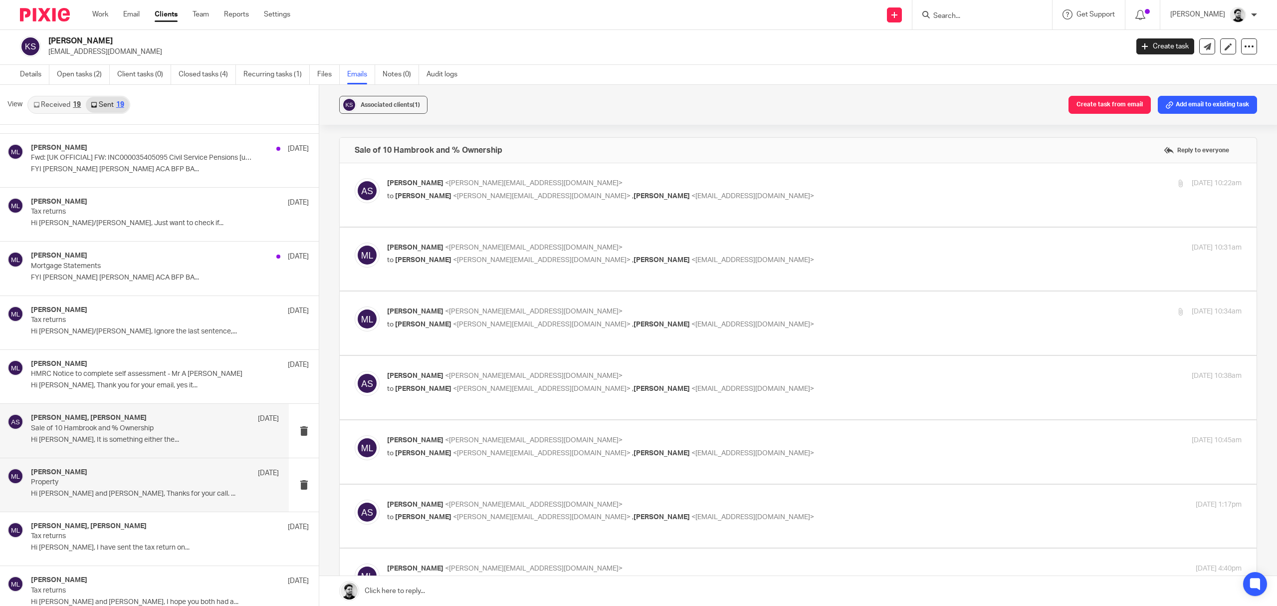
scroll to position [0, 0]
click at [160, 489] on div "[PERSON_NAME] [DATE] Property Hi [PERSON_NAME] and [PERSON_NAME], Thanks for yo…" at bounding box center [155, 484] width 248 height 33
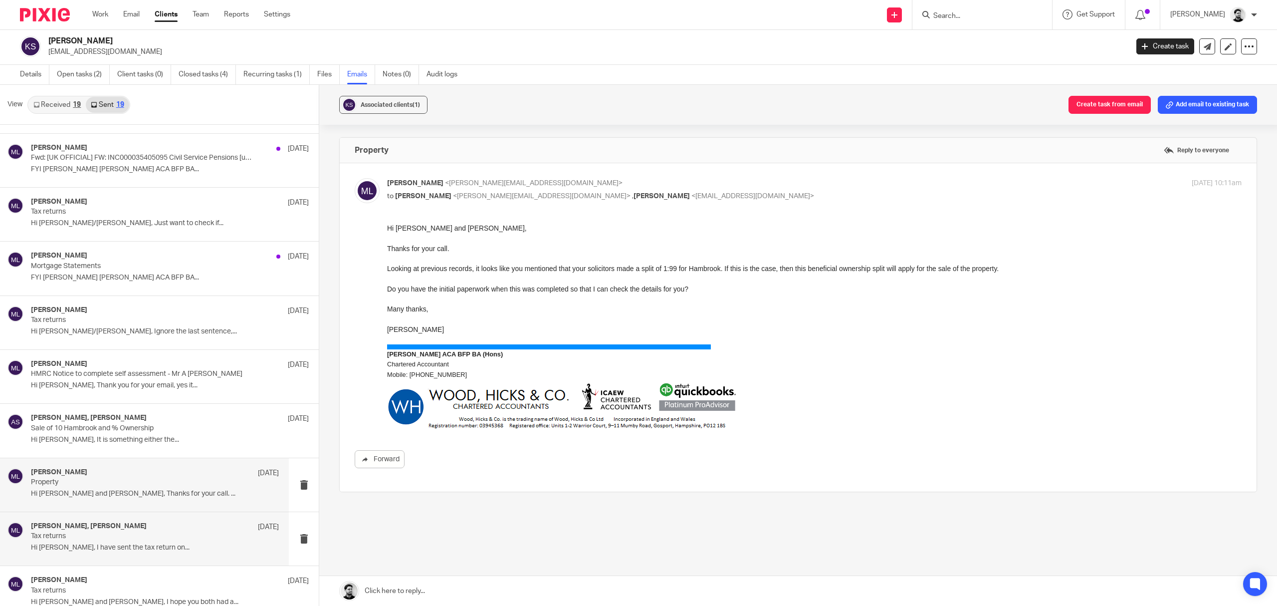
click at [156, 534] on p "Tax returns" at bounding box center [130, 536] width 199 height 8
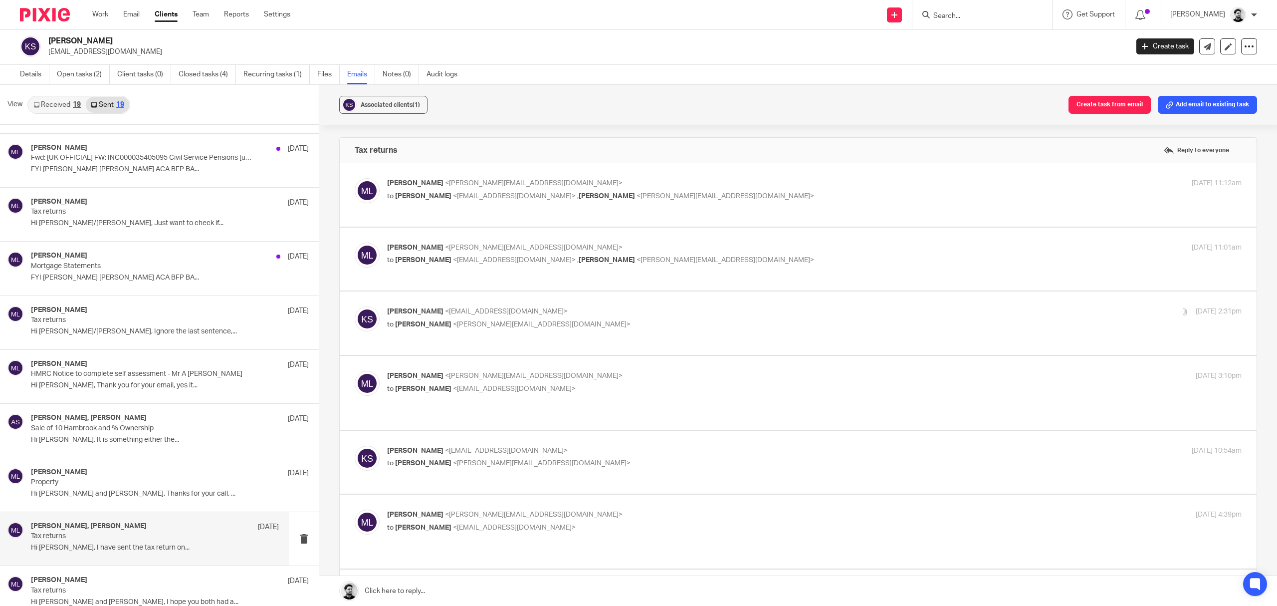
click at [634, 188] on p "[PERSON_NAME] <[PERSON_NAME][EMAIL_ADDRESS][DOMAIN_NAME]>" at bounding box center [672, 183] width 570 height 10
checkbox input "true"
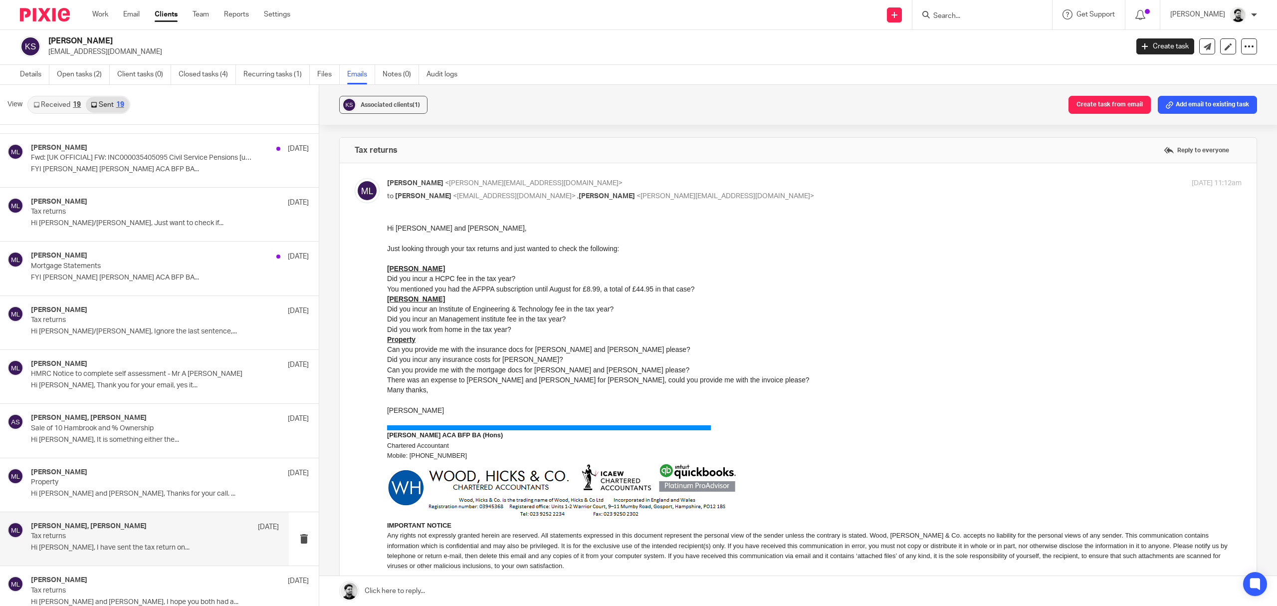
drag, startPoint x: 632, startPoint y: 370, endPoint x: 514, endPoint y: 367, distance: 117.8
click at [514, 367] on li "Can you provide me with the mortgage docs for [PERSON_NAME] and [PERSON_NAME] p…" at bounding box center [814, 370] width 854 height 10
click at [440, 368] on li "Can you provide me with the mortgage docs for [PERSON_NAME] and [PERSON_NAME] p…" at bounding box center [814, 370] width 854 height 10
